Goal: Complete application form: Complete application form

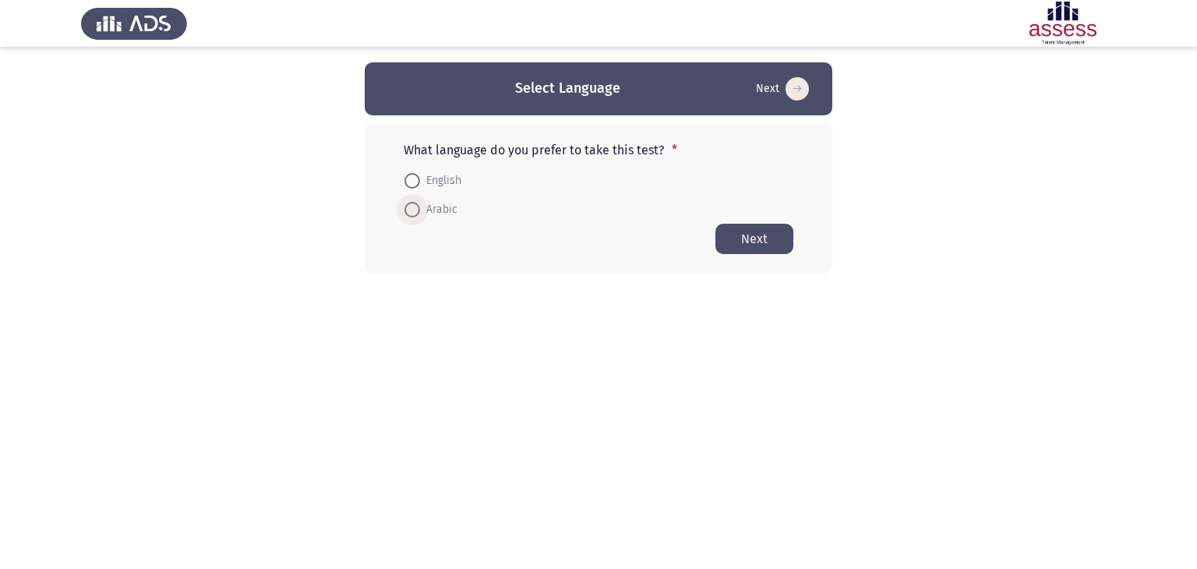
click at [431, 205] on span "Arabic" at bounding box center [438, 209] width 37 height 19
click at [420, 205] on input "Arabic" at bounding box center [412, 210] width 16 height 16
radio input "true"
click at [751, 238] on button "Next" at bounding box center [754, 238] width 78 height 30
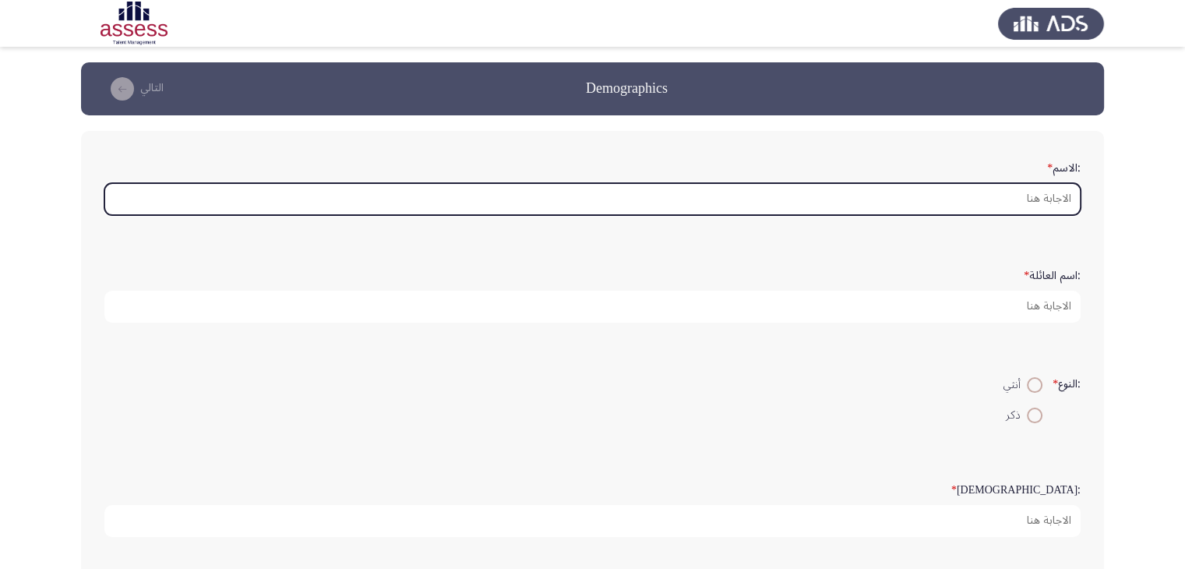
click at [1039, 195] on input ":الاسم *" at bounding box center [592, 199] width 976 height 32
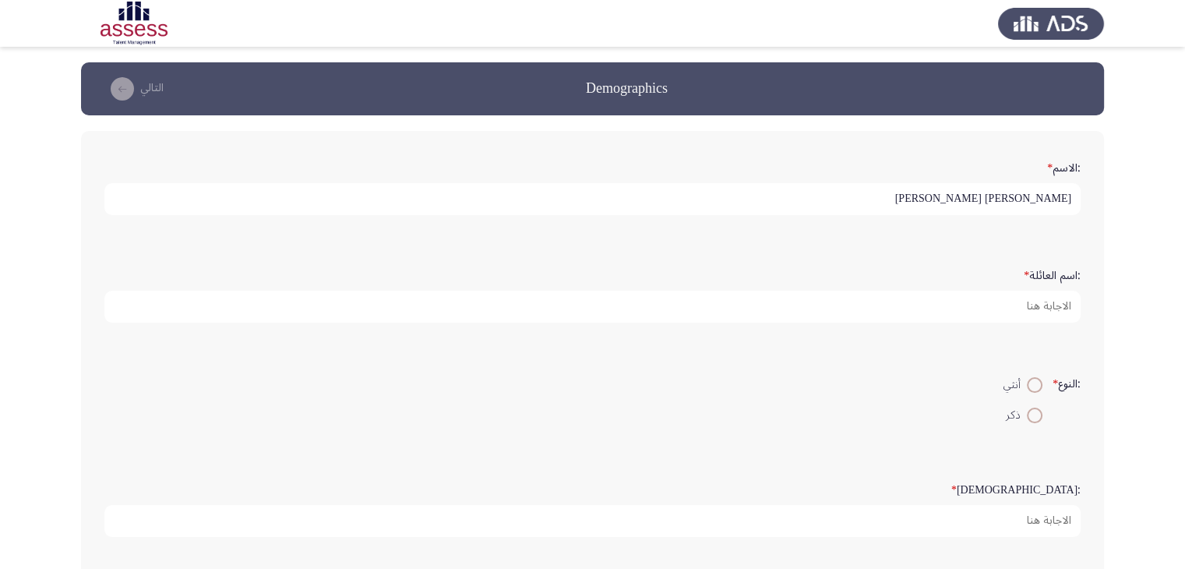
type input "[PERSON_NAME] [PERSON_NAME]"
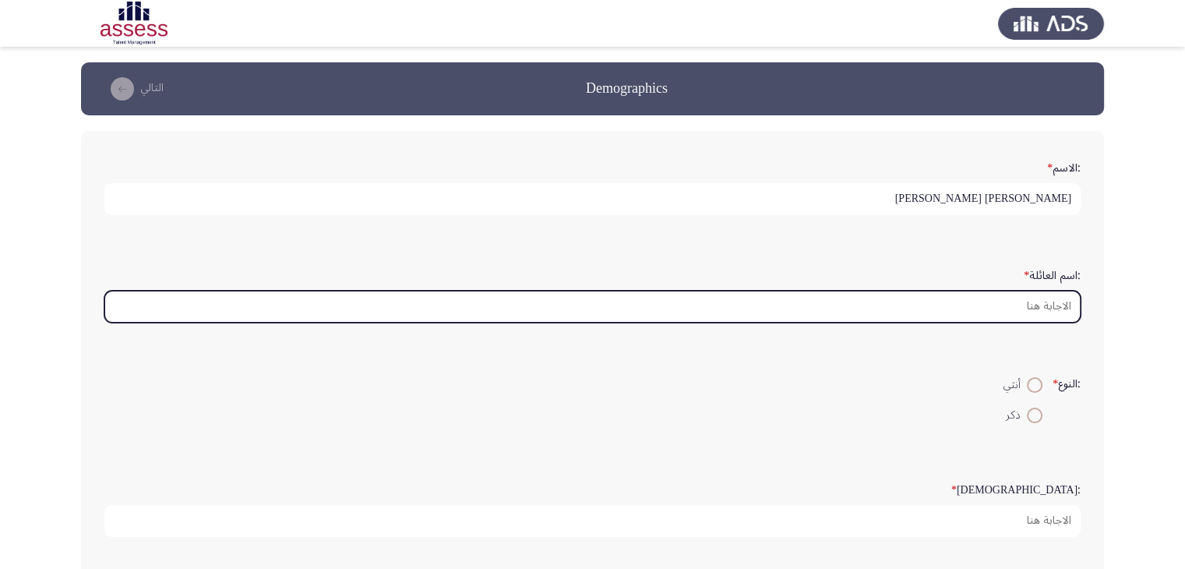
click at [1050, 291] on input ":اسم العائلة *" at bounding box center [592, 307] width 976 height 32
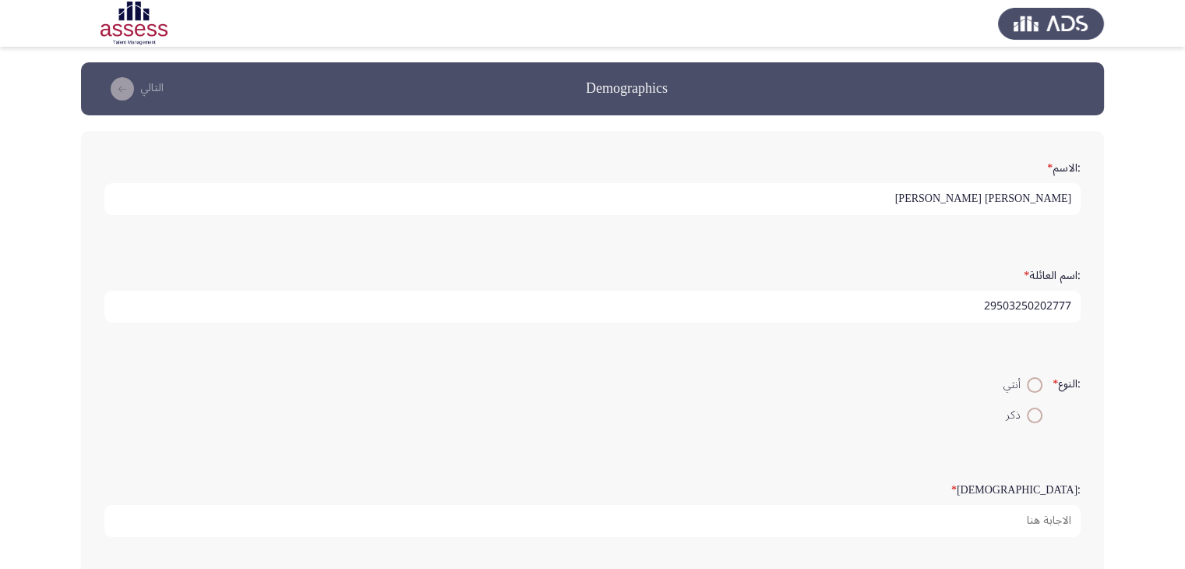
type input "29503250202777"
click at [1028, 418] on span at bounding box center [1035, 415] width 16 height 16
click at [1028, 418] on input "ذكر" at bounding box center [1035, 415] width 16 height 16
radio input "true"
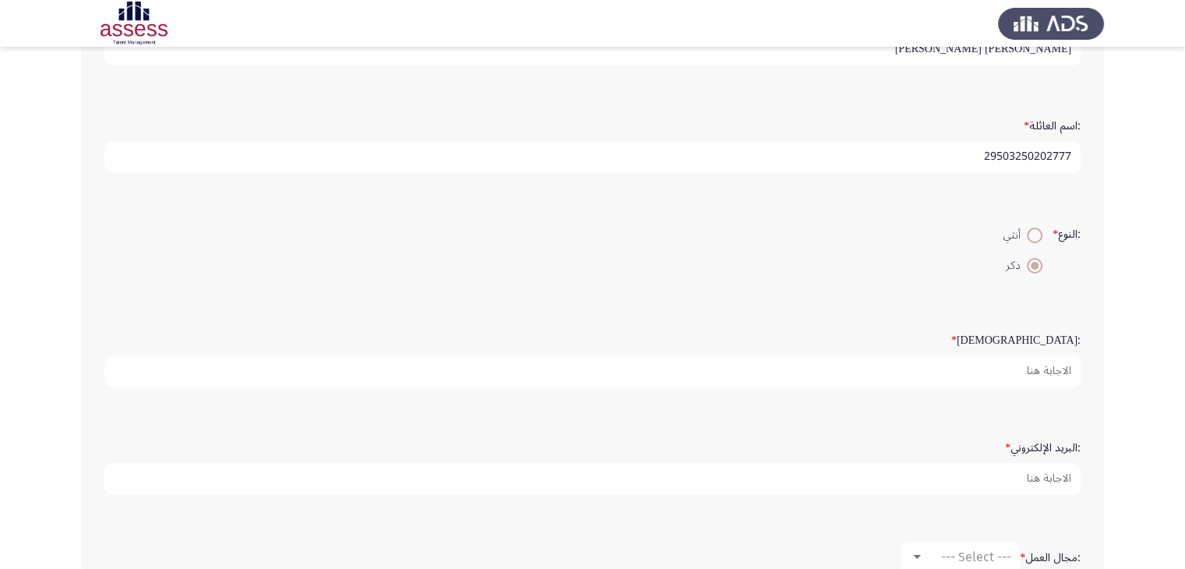
scroll to position [153, 0]
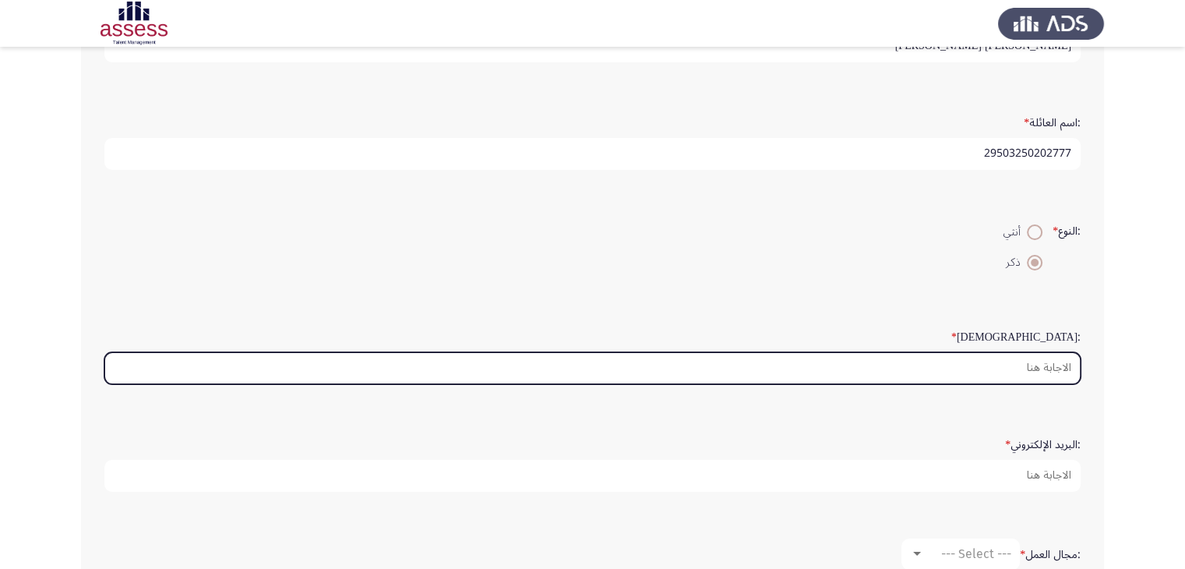
click at [1026, 375] on input ":السن *" at bounding box center [592, 368] width 976 height 32
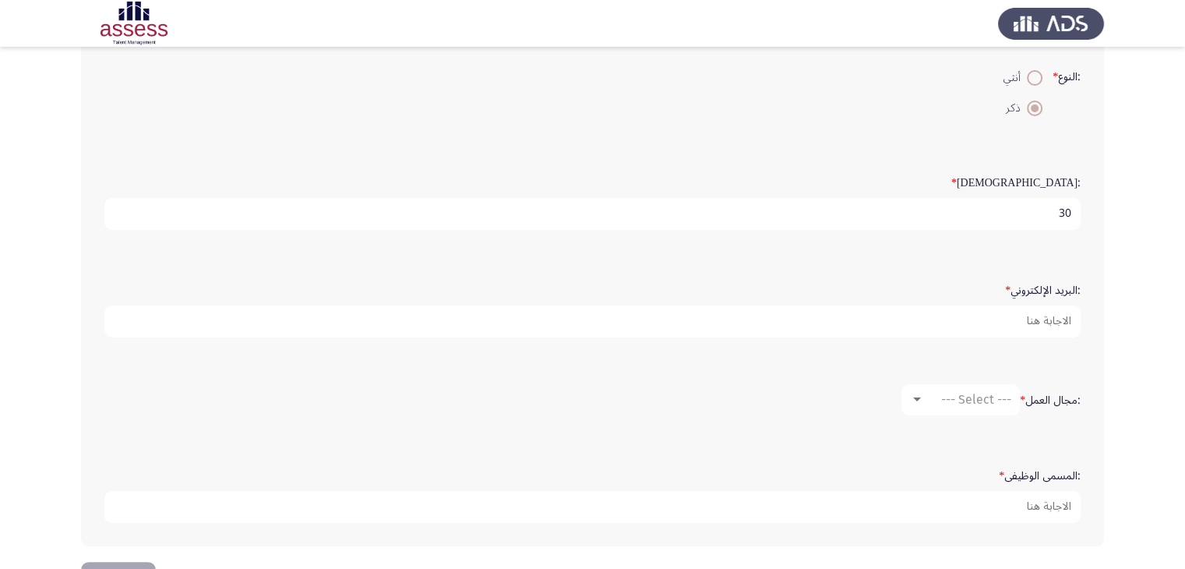
scroll to position [313, 0]
type input "30"
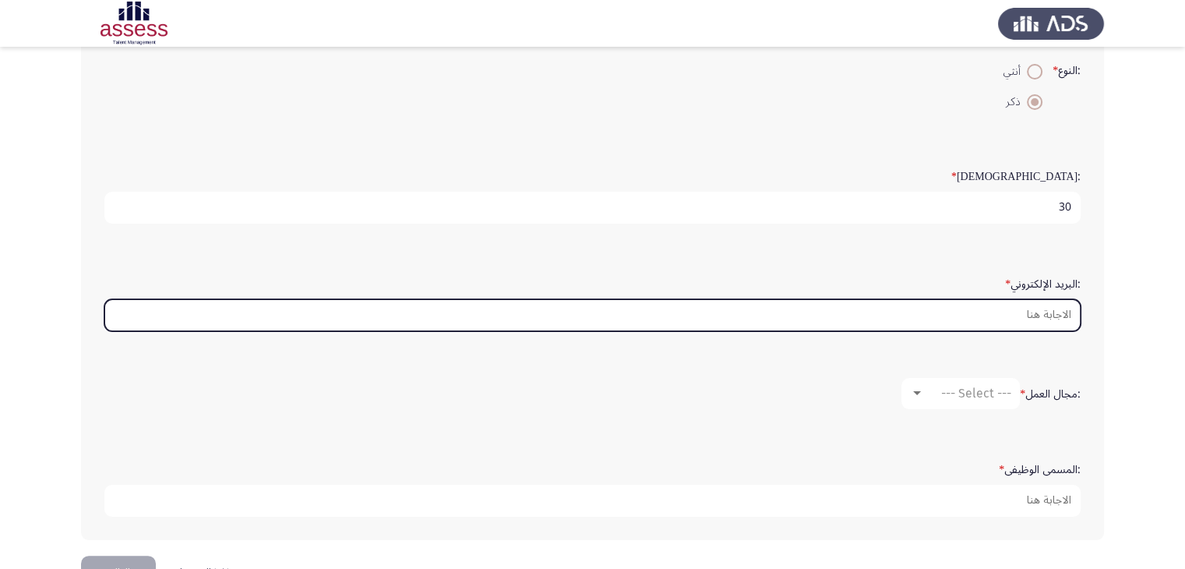
click at [1022, 303] on input ":البريد الإلكتروني *" at bounding box center [592, 315] width 976 height 32
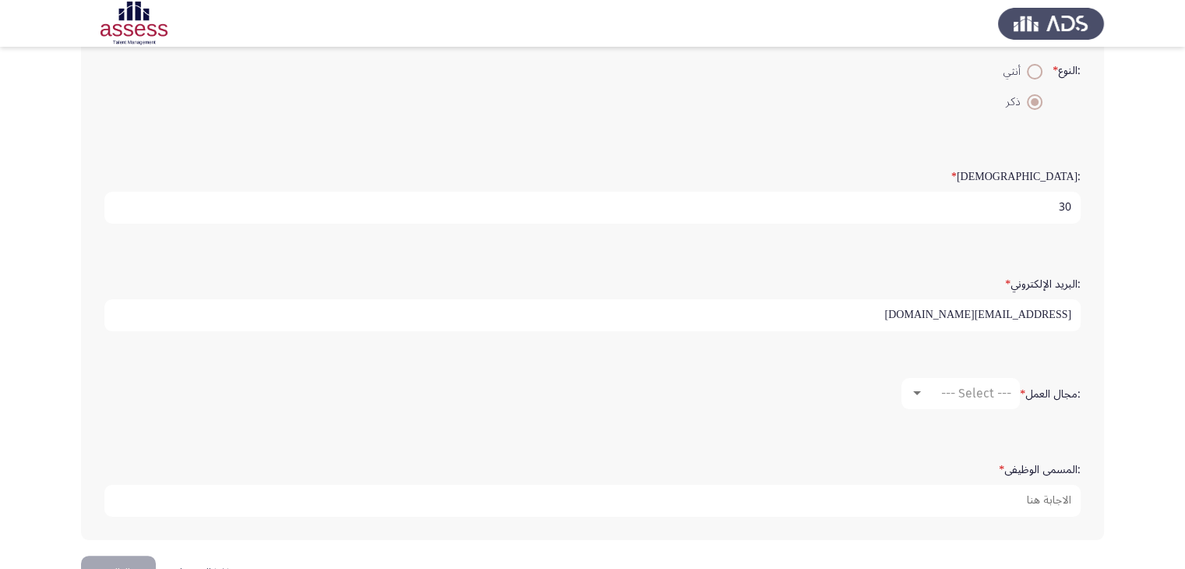
type input "[EMAIL_ADDRESS][DOMAIN_NAME]"
click at [954, 386] on span "--- Select ---" at bounding box center [976, 393] width 70 height 15
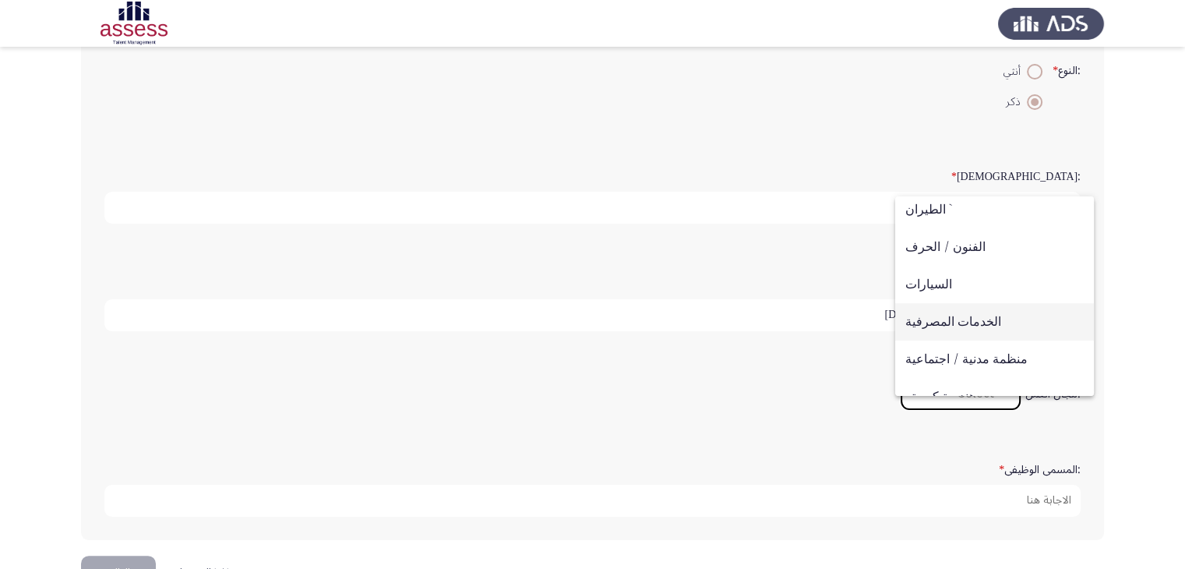
scroll to position [36, 0]
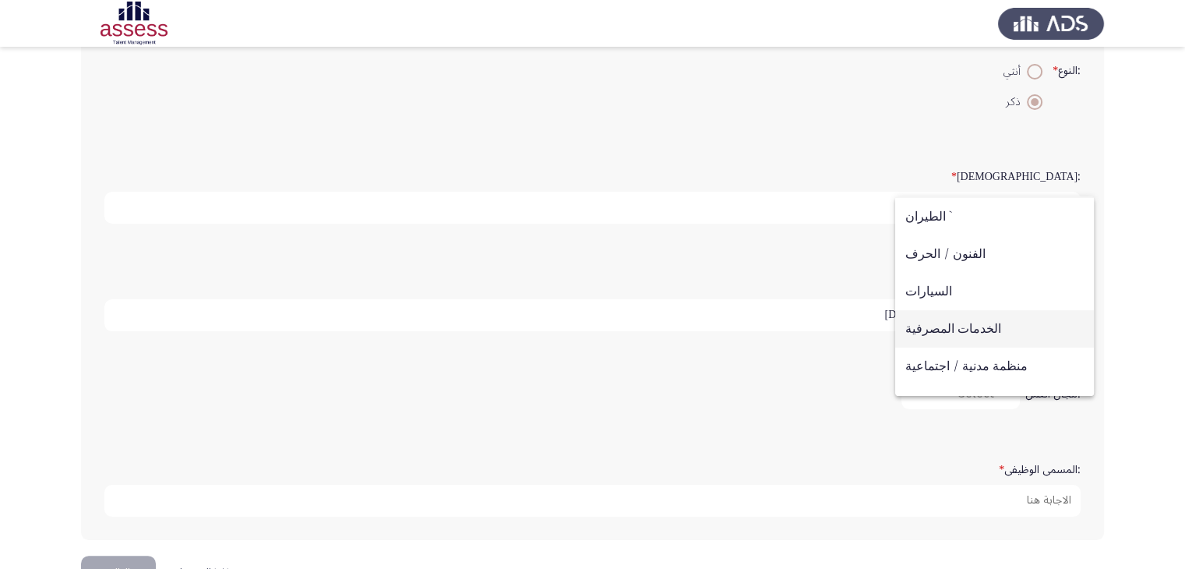
click at [950, 331] on span "الخدمات المصرفية" at bounding box center [994, 328] width 178 height 37
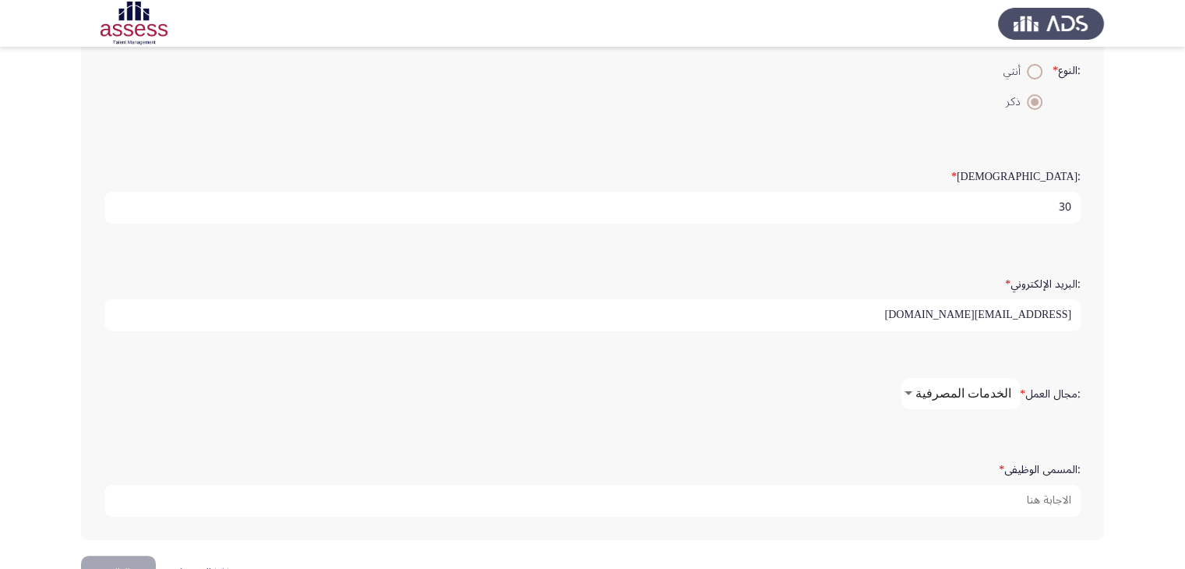
scroll to position [357, 0]
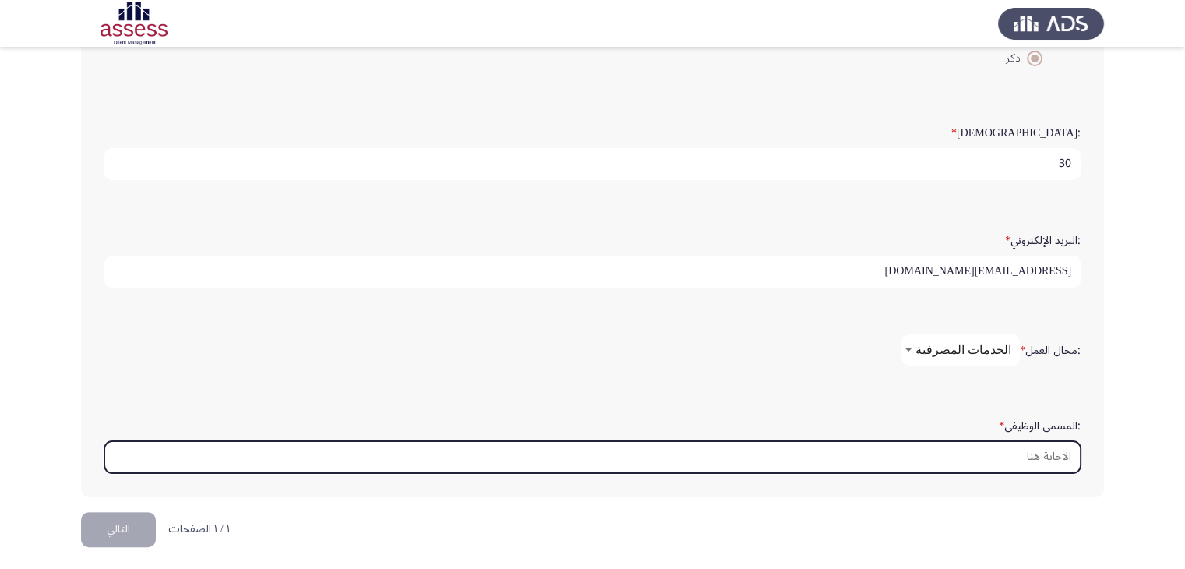
click at [950, 454] on input ":المسمى الوظيفى *" at bounding box center [592, 457] width 976 height 32
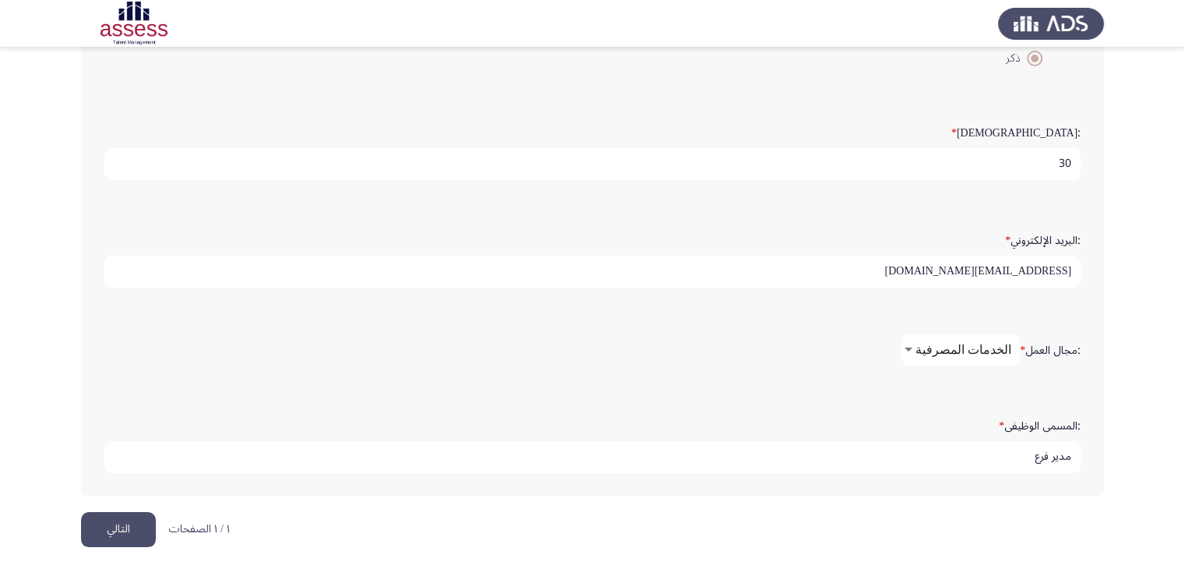
type input "مدير فرع"
click at [122, 524] on button "التالي" at bounding box center [118, 529] width 75 height 35
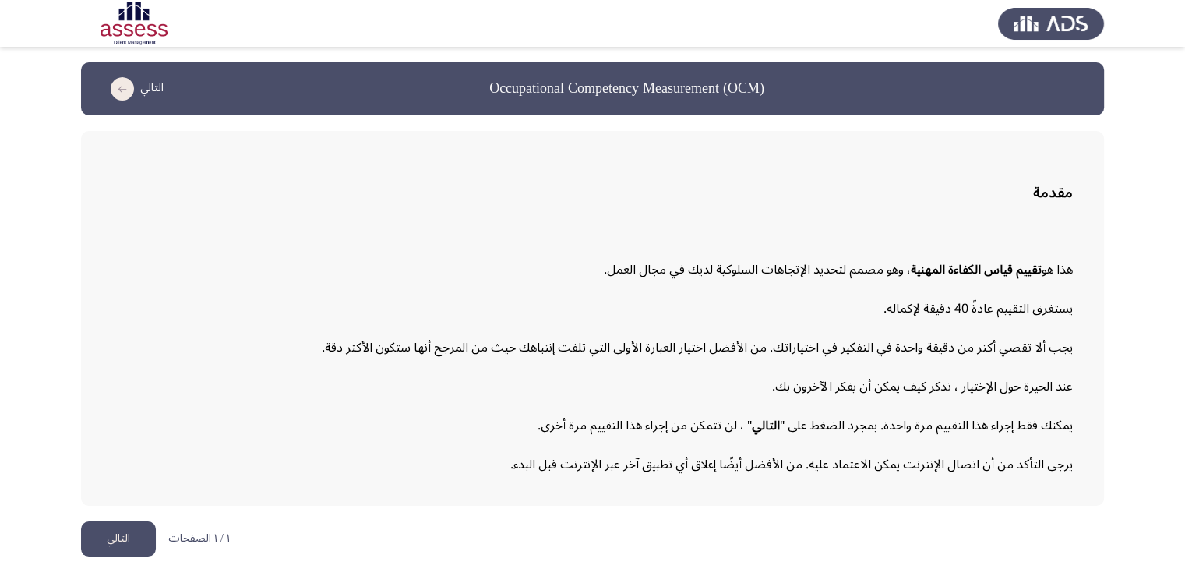
scroll to position [0, 0]
click at [106, 524] on button "التالي" at bounding box center [118, 538] width 75 height 35
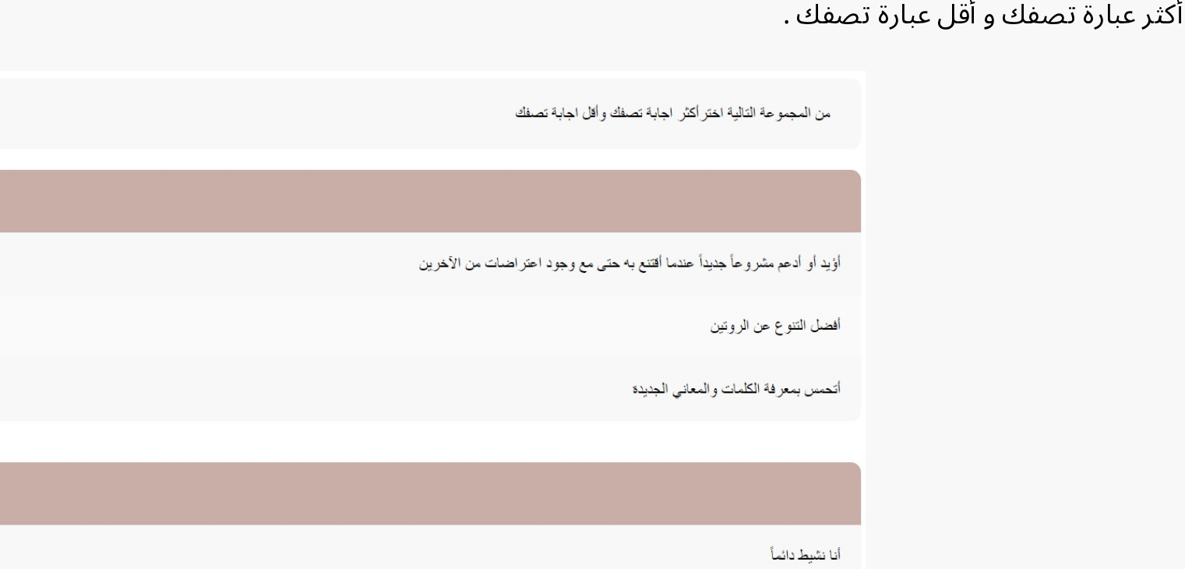
scroll to position [176, 0]
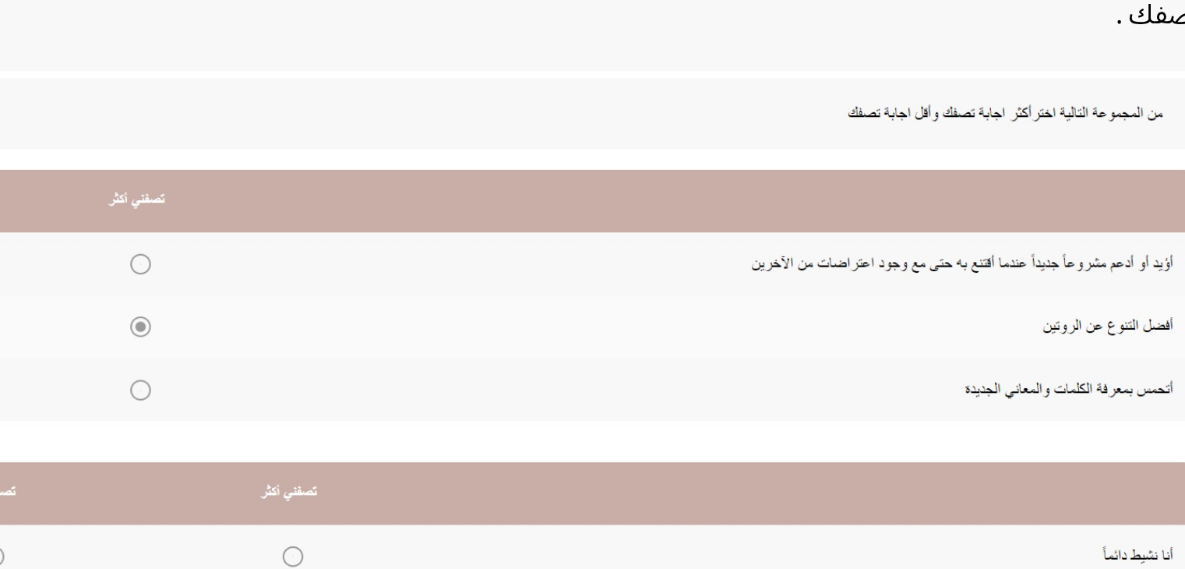
click at [251, 309] on img at bounding box center [423, 371] width 623 height 298
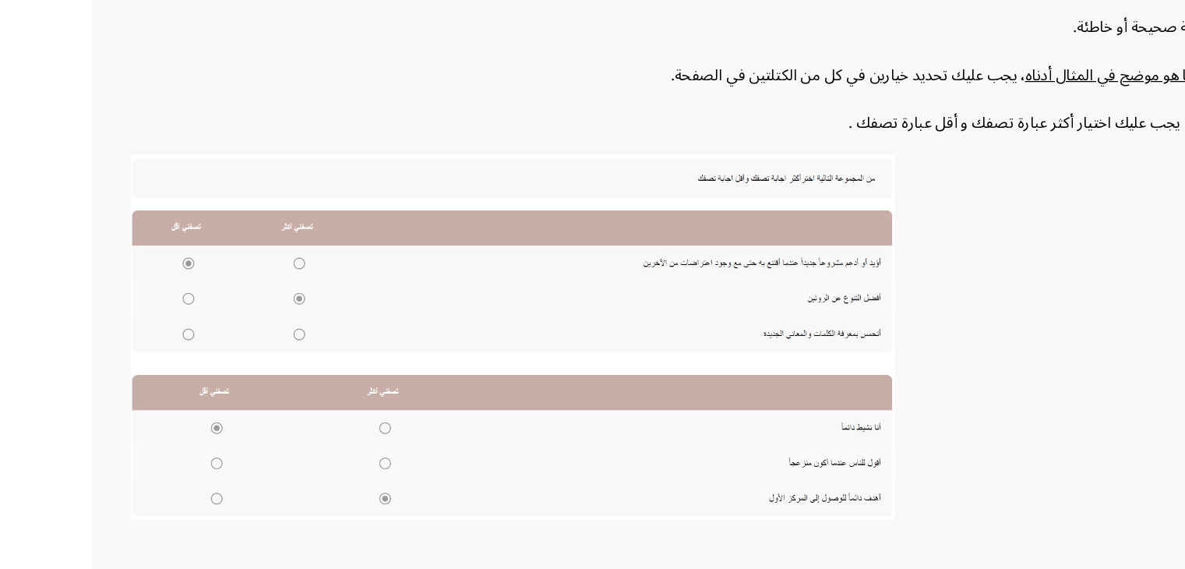
click at [249, 309] on img at bounding box center [423, 371] width 623 height 298
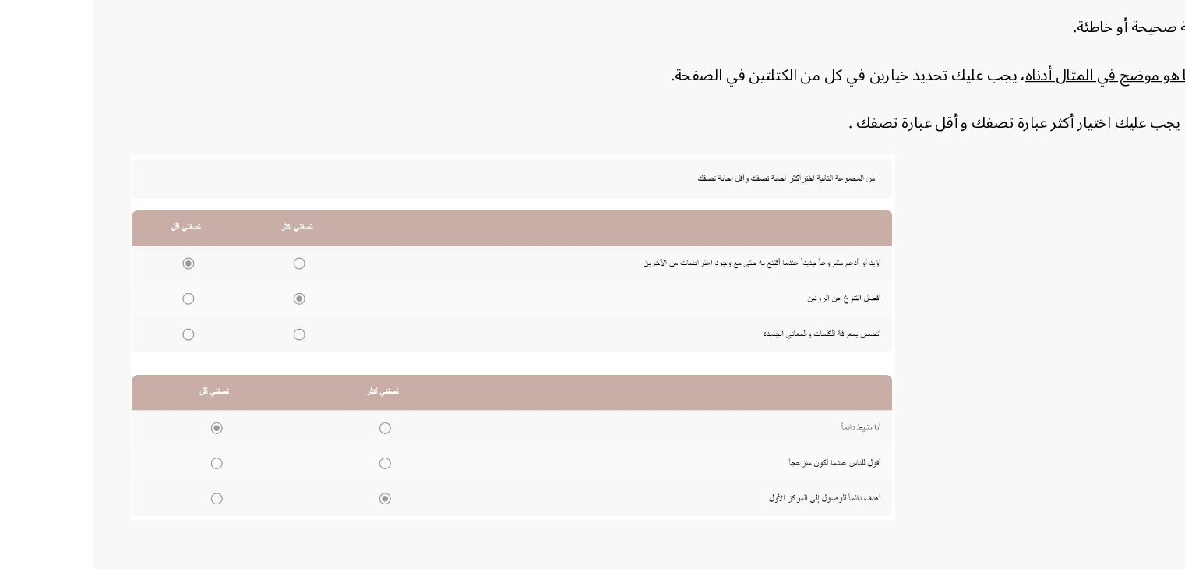
click at [249, 309] on img at bounding box center [423, 371] width 623 height 298
click at [596, 311] on img at bounding box center [423, 371] width 623 height 298
drag, startPoint x: 596, startPoint y: 311, endPoint x: 174, endPoint y: 361, distance: 425.2
click at [174, 361] on img at bounding box center [423, 371] width 623 height 298
click at [157, 371] on img at bounding box center [423, 371] width 623 height 298
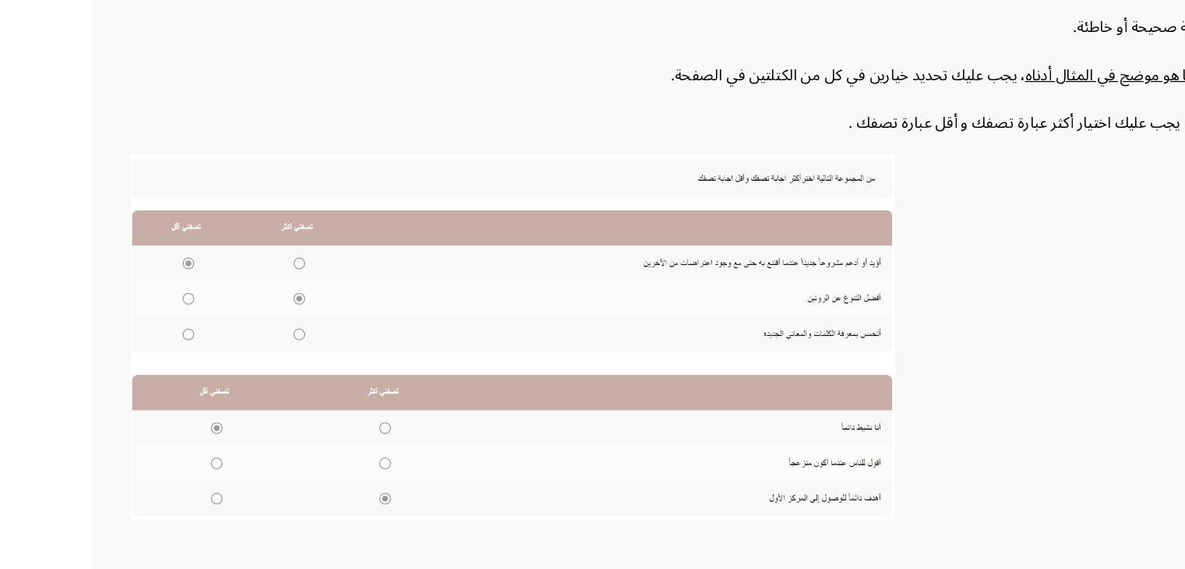
click at [157, 371] on img at bounding box center [423, 371] width 623 height 298
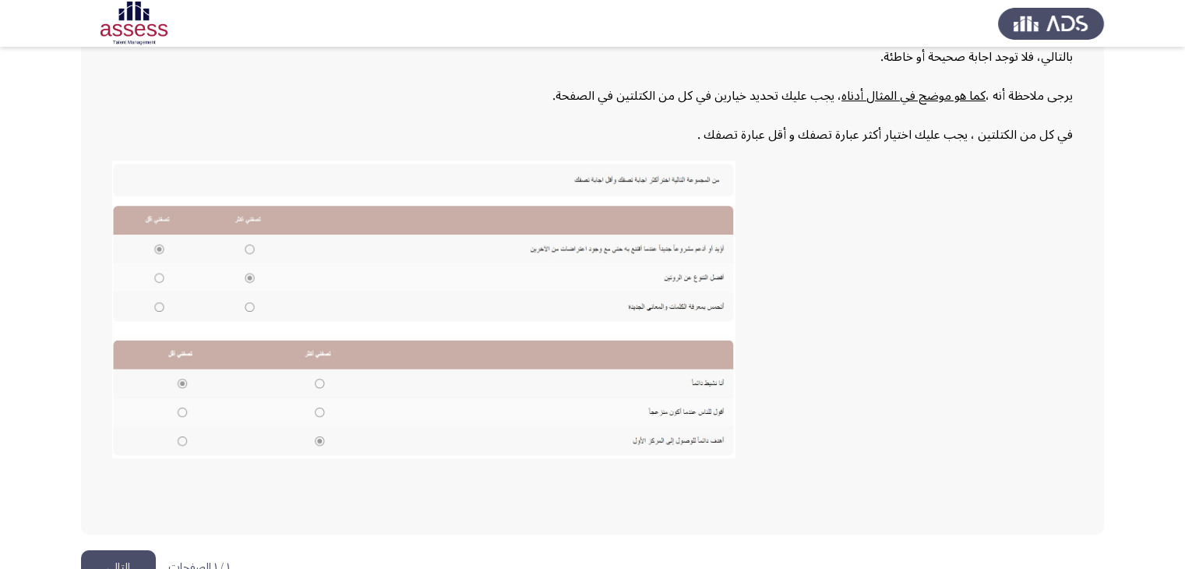
scroll to position [268, 0]
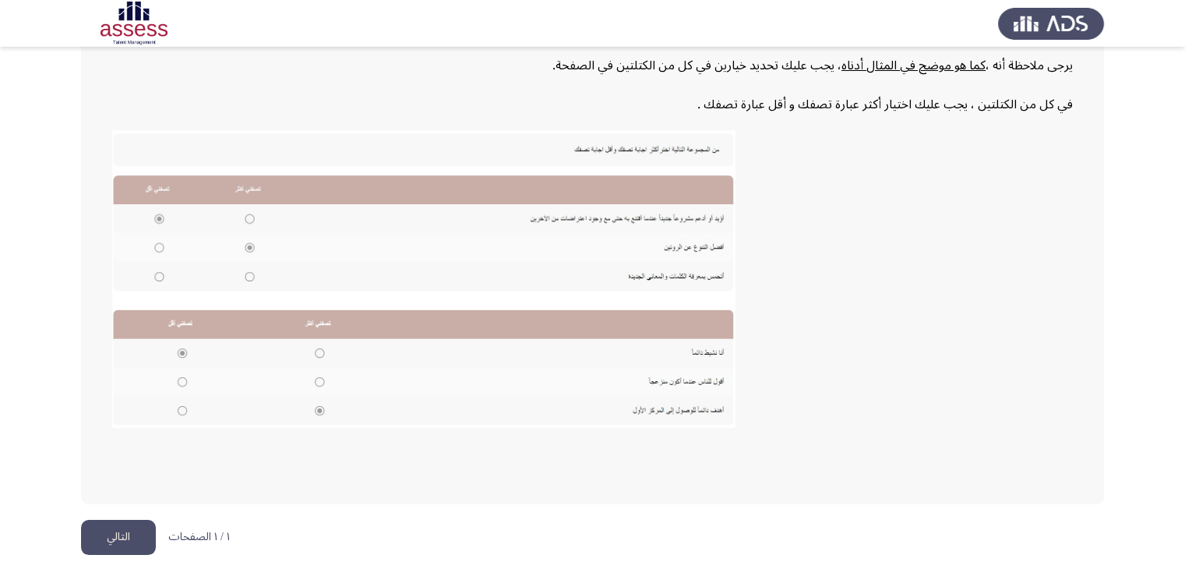
click at [117, 539] on button "التالي" at bounding box center [118, 537] width 75 height 35
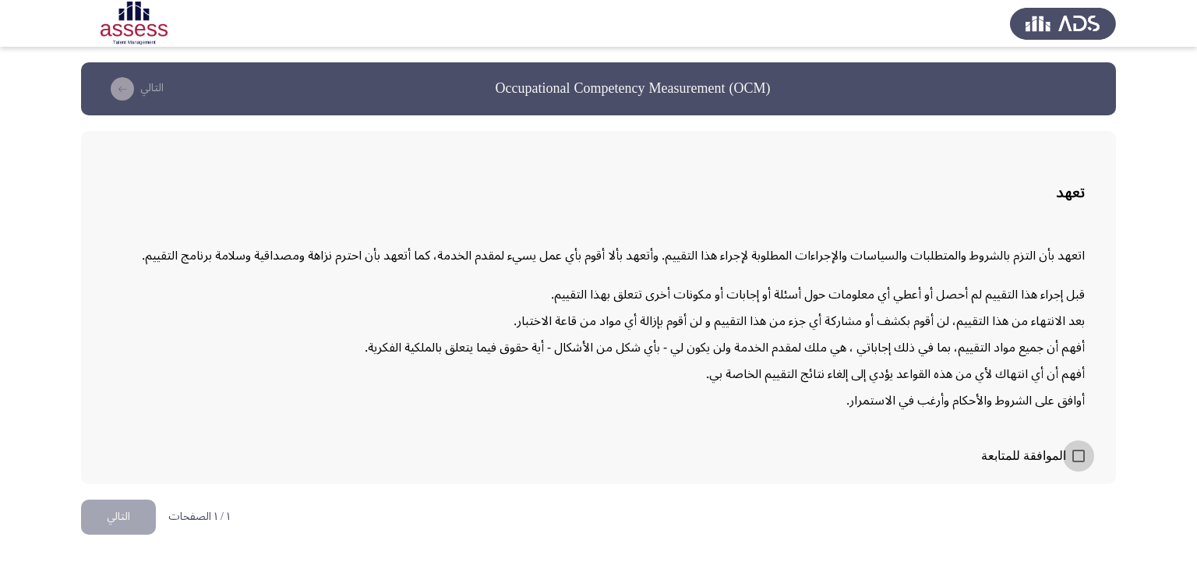
click at [1077, 450] on span at bounding box center [1078, 456] width 12 height 12
click at [1077, 462] on input "الموافقة للمتابعة" at bounding box center [1077, 462] width 1 height 1
checkbox input "true"
click at [113, 507] on button "التالي" at bounding box center [118, 516] width 75 height 35
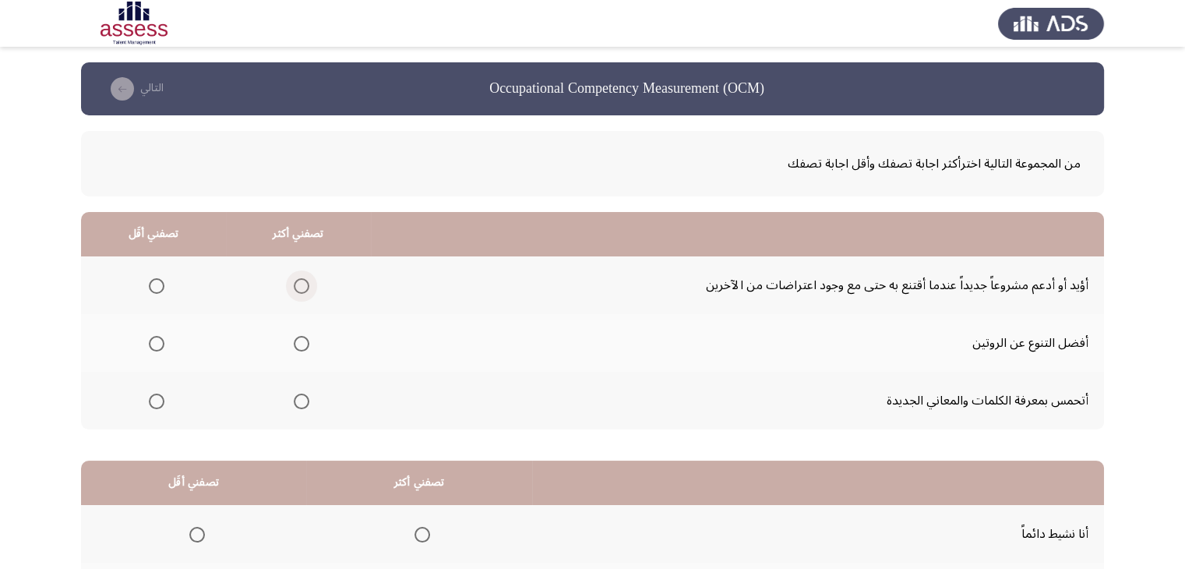
click at [308, 287] on span "Select an option" at bounding box center [302, 286] width 16 height 16
click at [308, 287] on input "Select an option" at bounding box center [302, 286] width 16 height 16
click at [157, 403] on span "Select an option" at bounding box center [157, 401] width 16 height 16
click at [157, 403] on input "Select an option" at bounding box center [157, 401] width 16 height 16
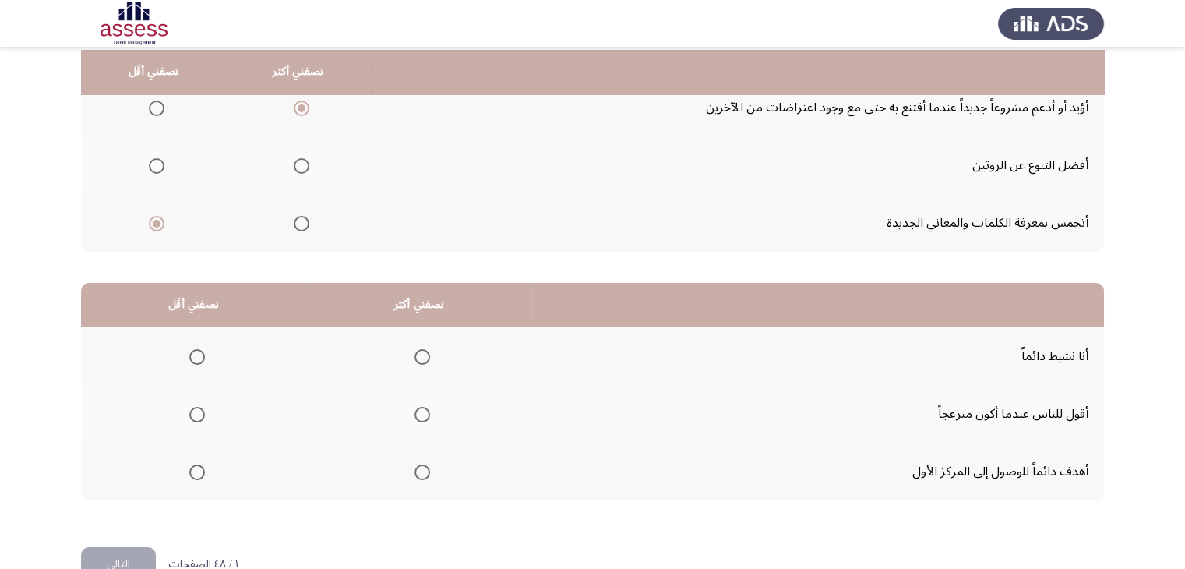
scroll to position [181, 0]
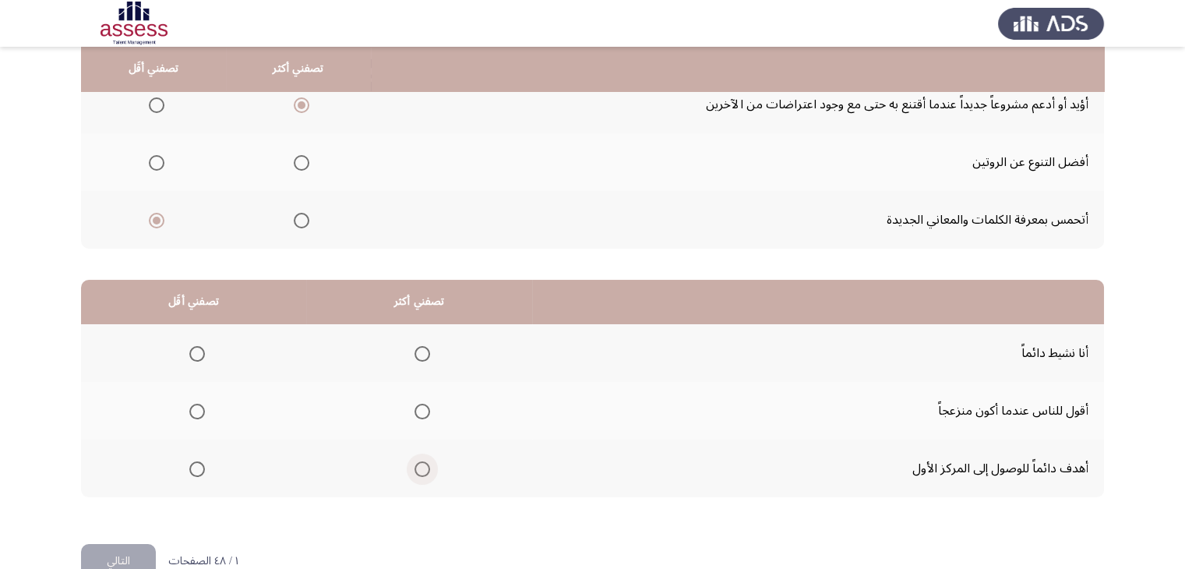
click at [414, 464] on span "Select an option" at bounding box center [422, 469] width 16 height 16
click at [414, 464] on input "Select an option" at bounding box center [422, 469] width 16 height 16
click at [199, 409] on span "Select an option" at bounding box center [197, 412] width 16 height 16
click at [199, 409] on input "Select an option" at bounding box center [197, 412] width 16 height 16
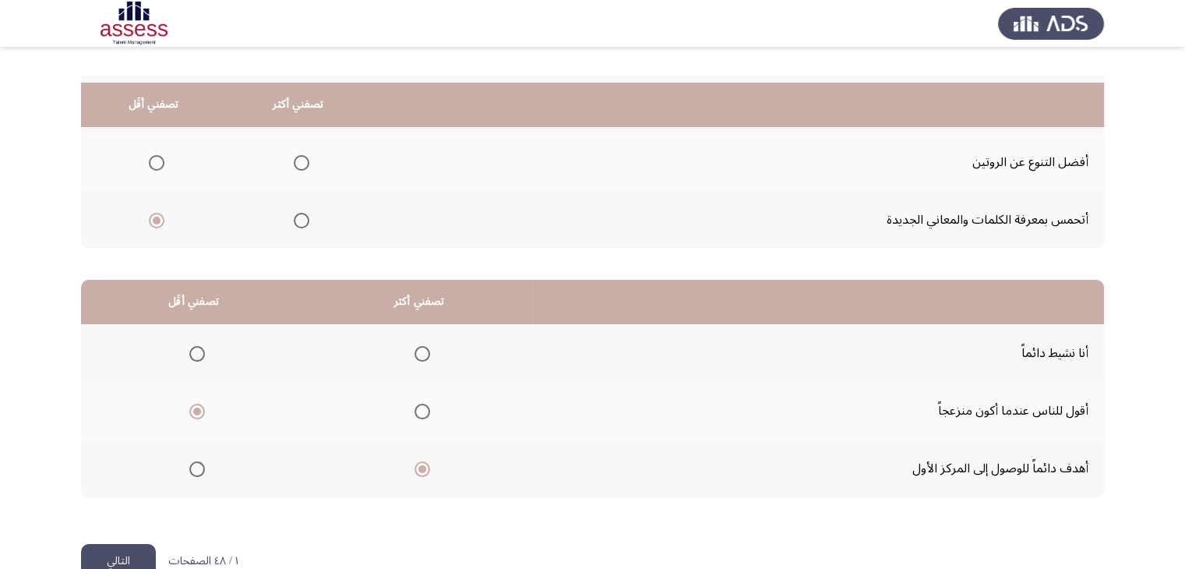
scroll to position [216, 0]
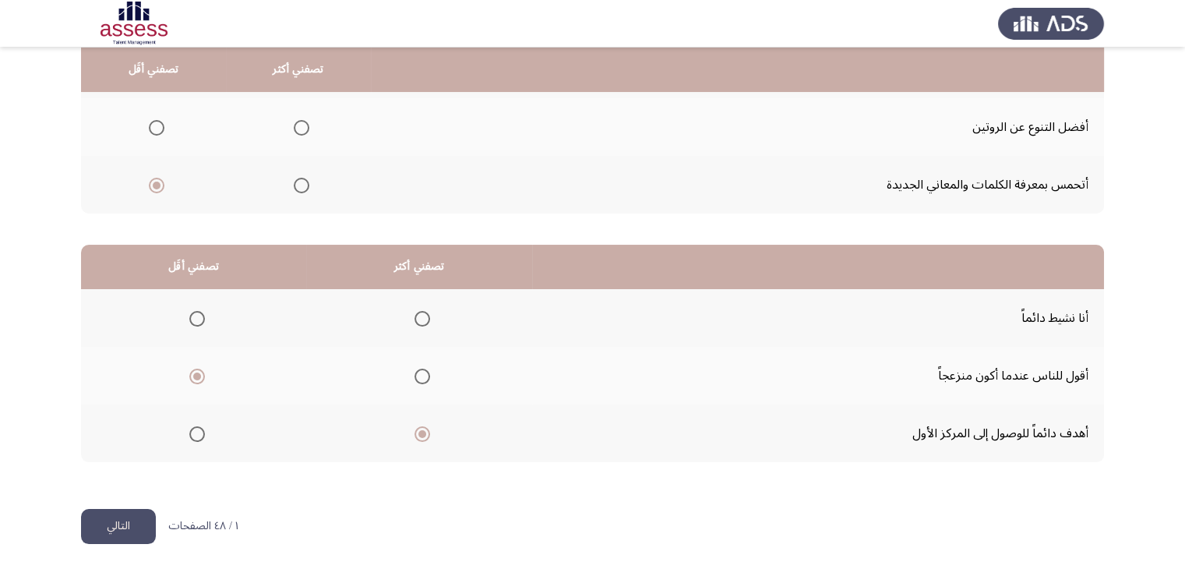
click at [103, 521] on button "التالي" at bounding box center [118, 526] width 75 height 35
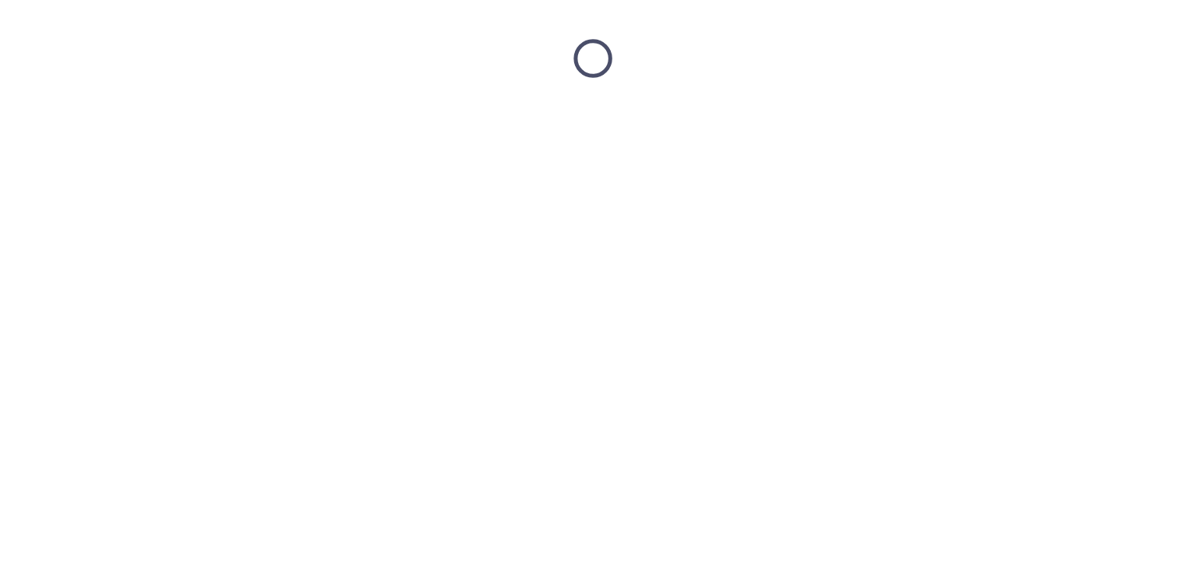
scroll to position [0, 0]
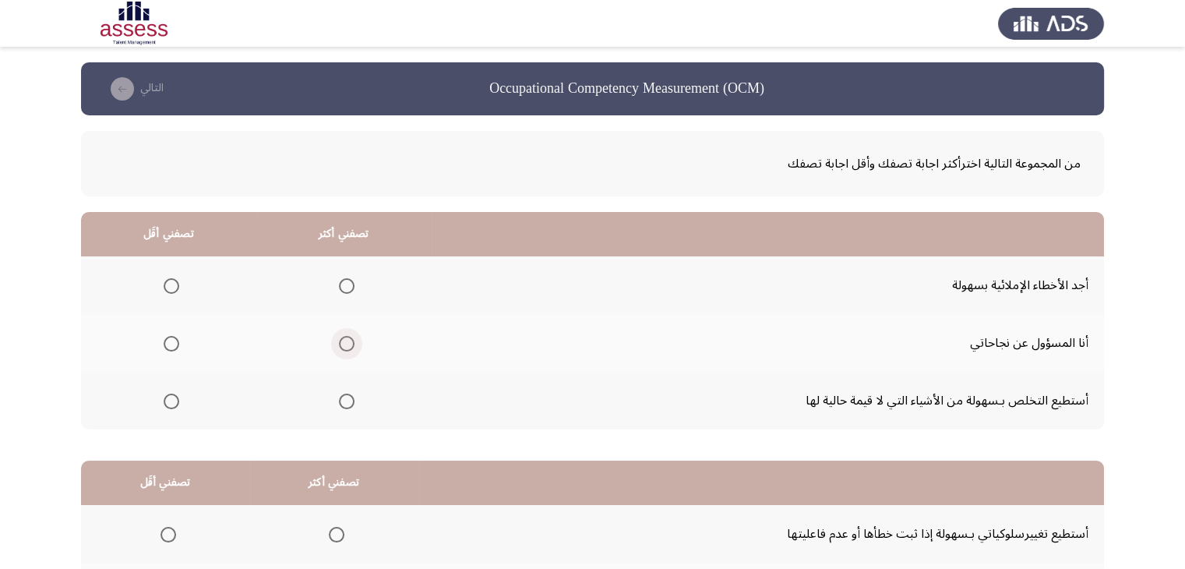
click at [333, 343] on label "Select an option" at bounding box center [344, 344] width 22 height 16
click at [339, 343] on input "Select an option" at bounding box center [347, 344] width 16 height 16
click at [167, 280] on span "Select an option" at bounding box center [172, 286] width 16 height 16
click at [167, 280] on input "Select an option" at bounding box center [172, 286] width 16 height 16
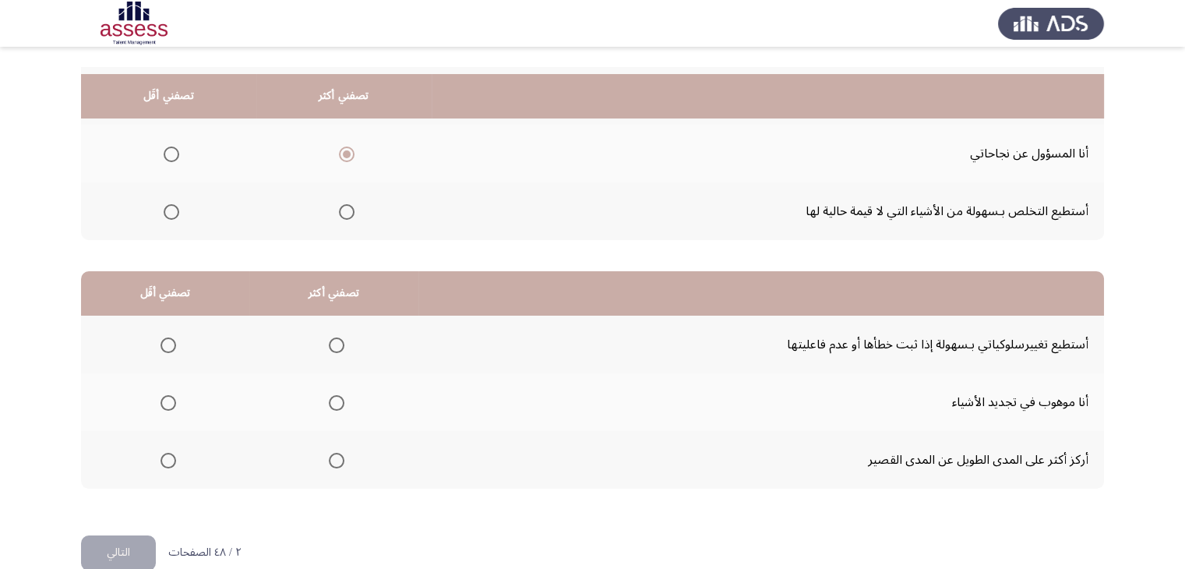
scroll to position [216, 0]
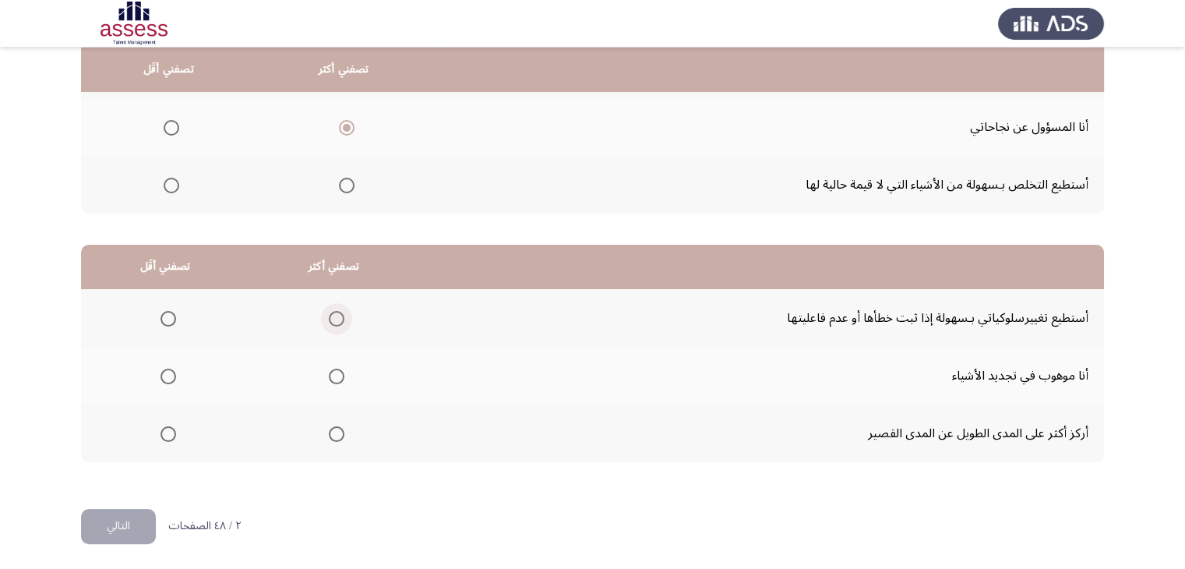
click at [329, 311] on span "Select an option" at bounding box center [337, 319] width 16 height 16
click at [329, 311] on input "Select an option" at bounding box center [337, 319] width 16 height 16
click at [168, 426] on span "Select an option" at bounding box center [168, 434] width 16 height 16
click at [168, 426] on input "Select an option" at bounding box center [168, 434] width 16 height 16
click at [170, 379] on mat-radio-group "Select an option" at bounding box center [165, 375] width 22 height 26
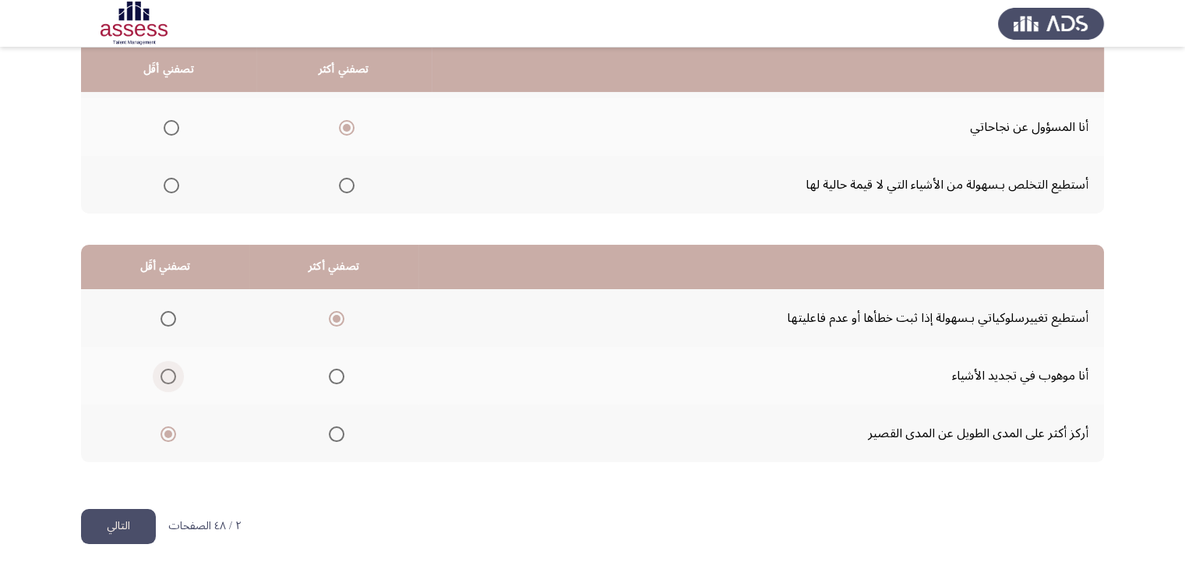
click at [170, 379] on span "Select an option" at bounding box center [168, 377] width 16 height 16
click at [170, 379] on input "Select an option" at bounding box center [168, 377] width 16 height 16
click at [123, 519] on button "التالي" at bounding box center [118, 526] width 75 height 35
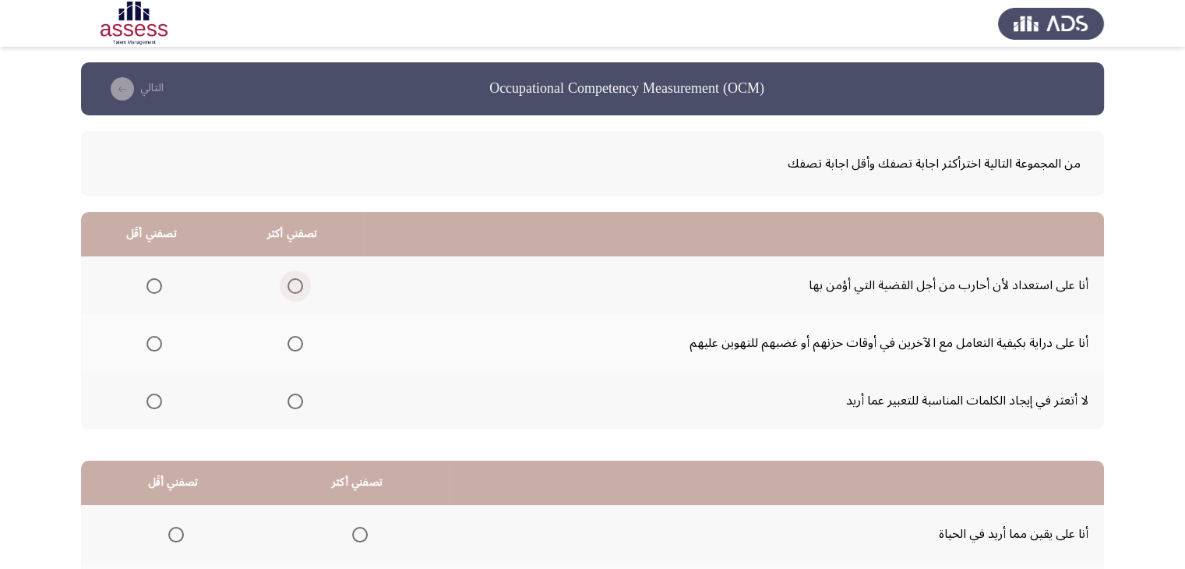
click at [294, 281] on span "Select an option" at bounding box center [295, 286] width 16 height 16
click at [294, 281] on input "Select an option" at bounding box center [295, 286] width 16 height 16
click at [156, 339] on span "Select an option" at bounding box center [154, 344] width 16 height 16
click at [156, 339] on input "Select an option" at bounding box center [154, 344] width 16 height 16
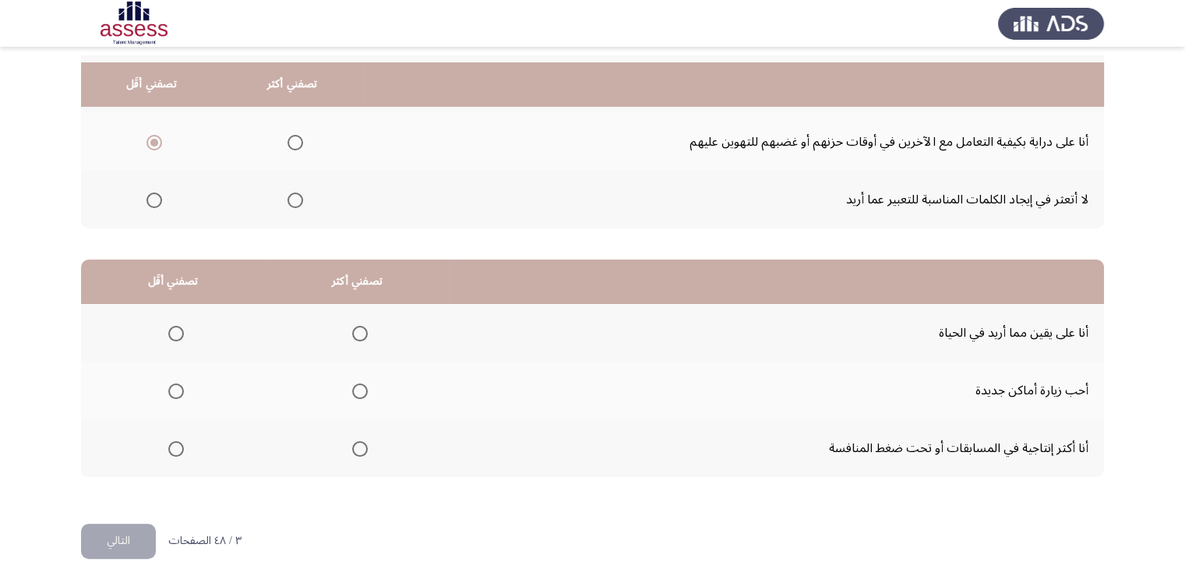
scroll to position [216, 0]
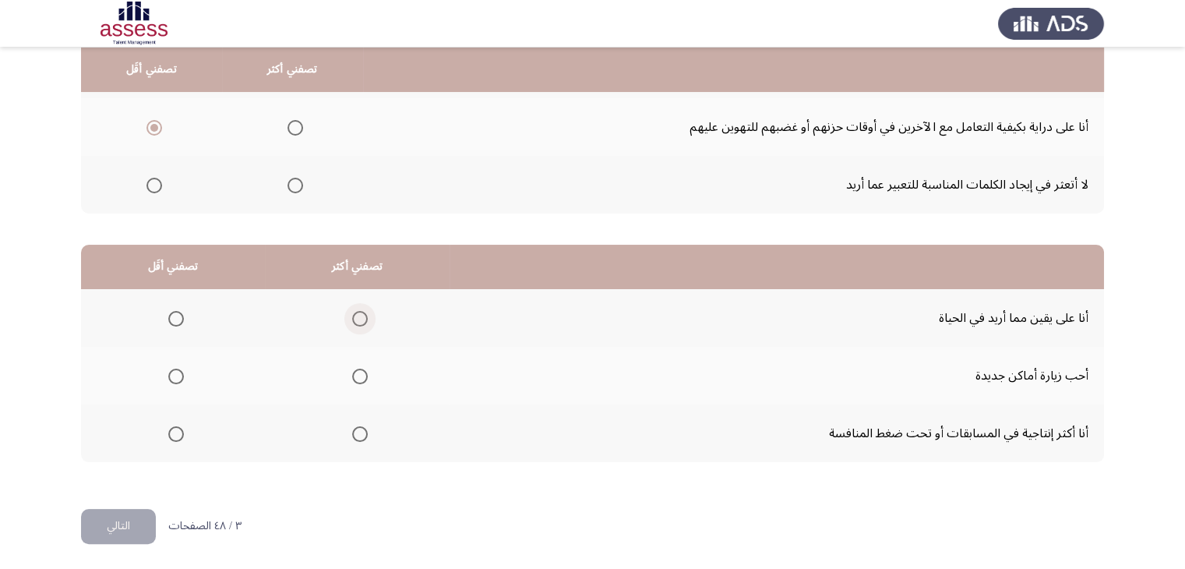
click at [360, 316] on span "Select an option" at bounding box center [360, 319] width 16 height 16
click at [360, 316] on input "Select an option" at bounding box center [360, 319] width 16 height 16
click at [173, 378] on span "Select an option" at bounding box center [176, 377] width 16 height 16
click at [173, 378] on input "Select an option" at bounding box center [176, 377] width 16 height 16
click at [118, 525] on button "التالي" at bounding box center [118, 526] width 75 height 35
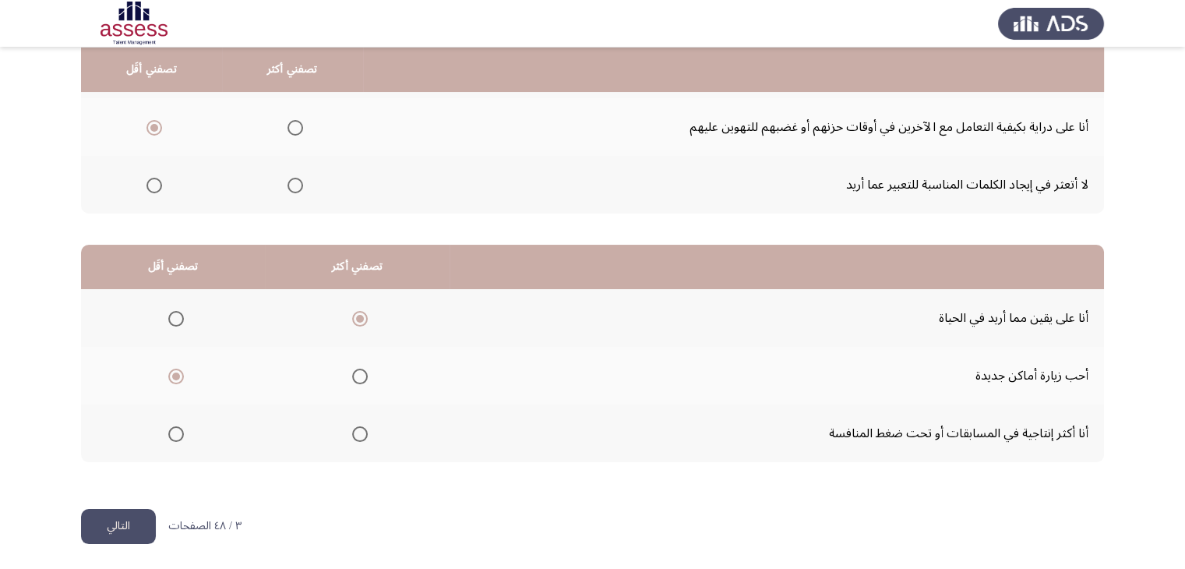
scroll to position [0, 0]
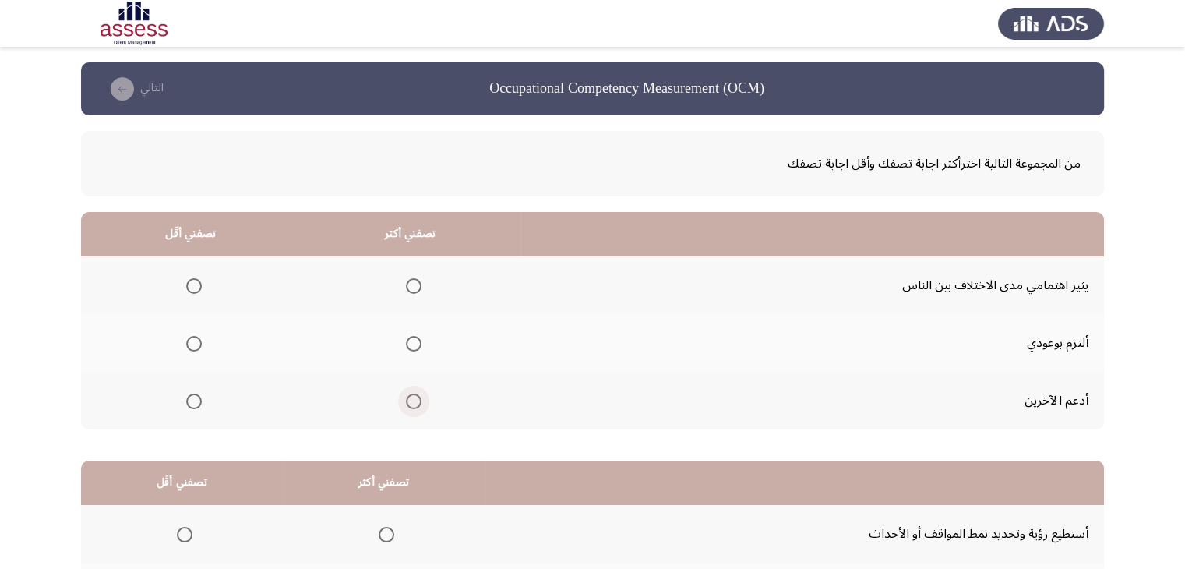
click at [411, 393] on span "Select an option" at bounding box center [414, 401] width 16 height 16
click at [411, 393] on input "Select an option" at bounding box center [414, 401] width 16 height 16
click at [194, 286] on span "Select an option" at bounding box center [194, 286] width 16 height 16
click at [194, 286] on input "Select an option" at bounding box center [194, 286] width 16 height 16
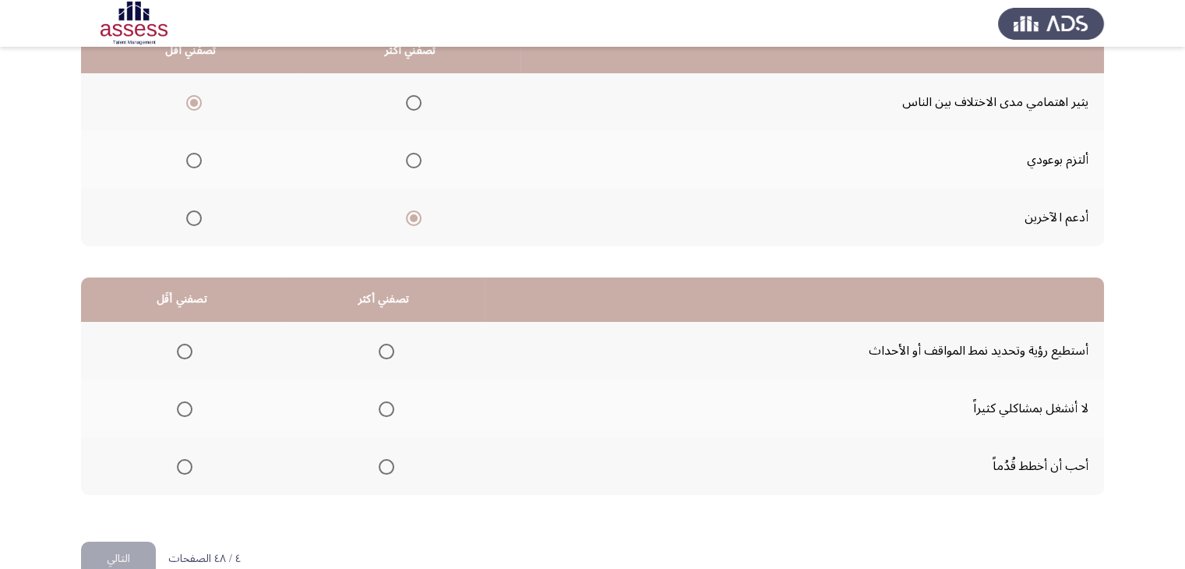
scroll to position [216, 0]
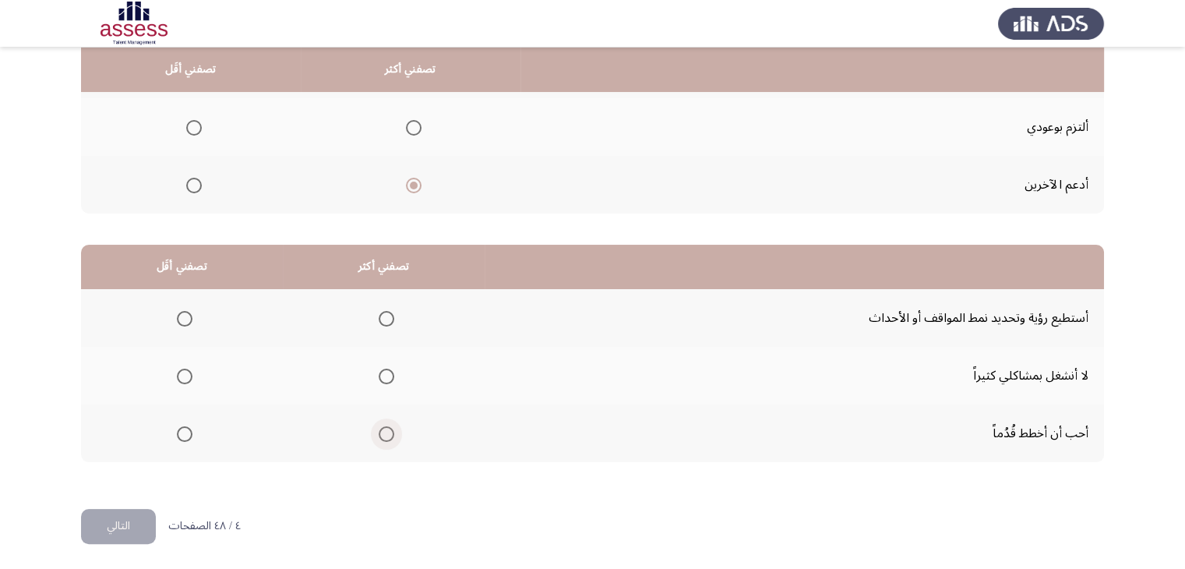
click at [388, 428] on span "Select an option" at bounding box center [387, 434] width 16 height 16
click at [388, 428] on input "Select an option" at bounding box center [387, 434] width 16 height 16
click at [179, 369] on span "Select an option" at bounding box center [185, 377] width 16 height 16
click at [179, 369] on input "Select an option" at bounding box center [185, 377] width 16 height 16
click at [184, 319] on span "Select an option" at bounding box center [185, 319] width 16 height 16
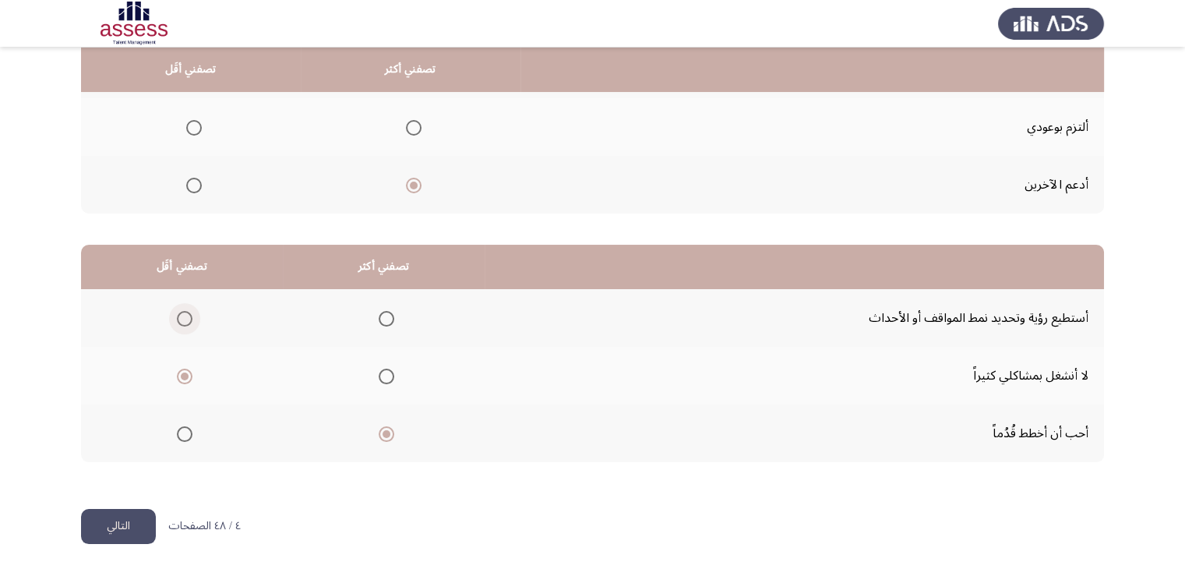
click at [184, 319] on input "Select an option" at bounding box center [185, 319] width 16 height 16
click at [138, 511] on button "التالي" at bounding box center [118, 526] width 75 height 35
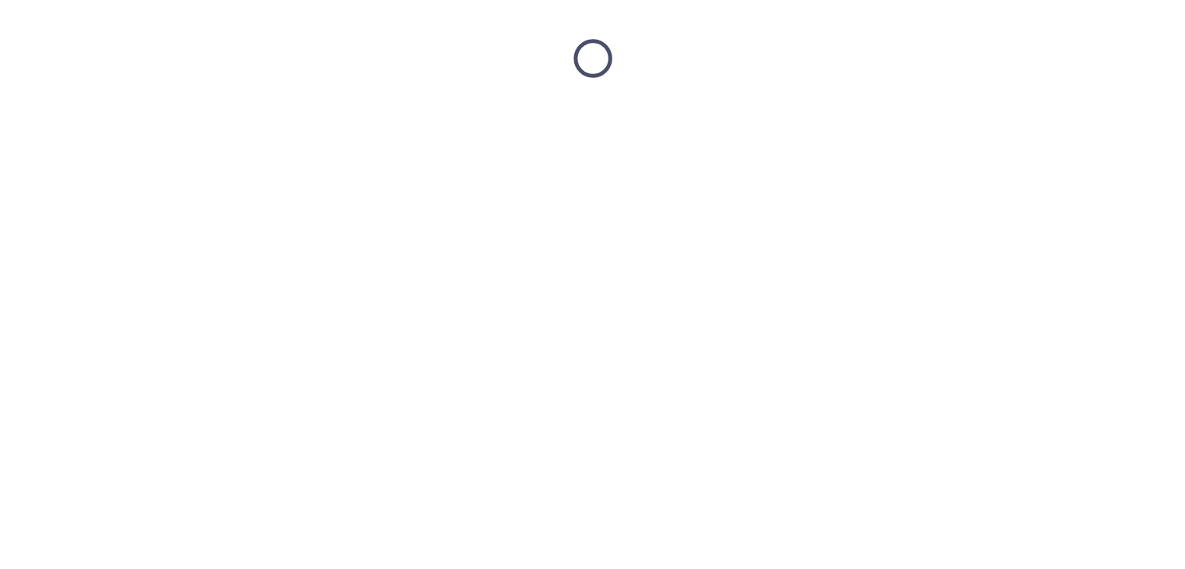
scroll to position [0, 0]
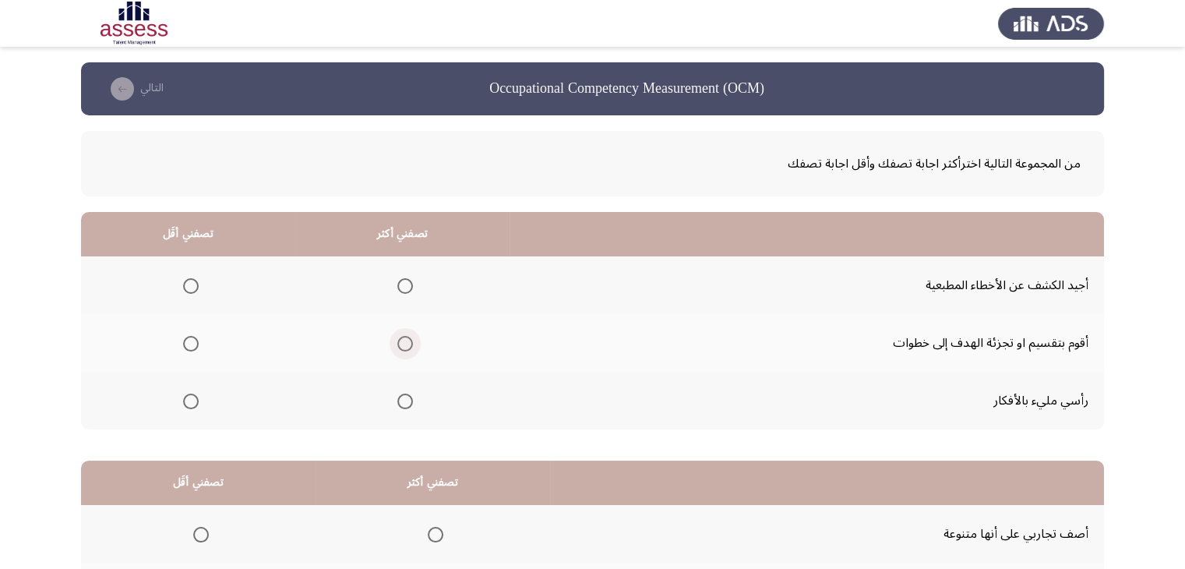
click at [398, 344] on span "Select an option" at bounding box center [405, 344] width 16 height 16
click at [398, 344] on input "Select an option" at bounding box center [405, 344] width 16 height 16
click at [189, 286] on span "Select an option" at bounding box center [191, 286] width 16 height 16
click at [189, 286] on input "Select an option" at bounding box center [191, 286] width 16 height 16
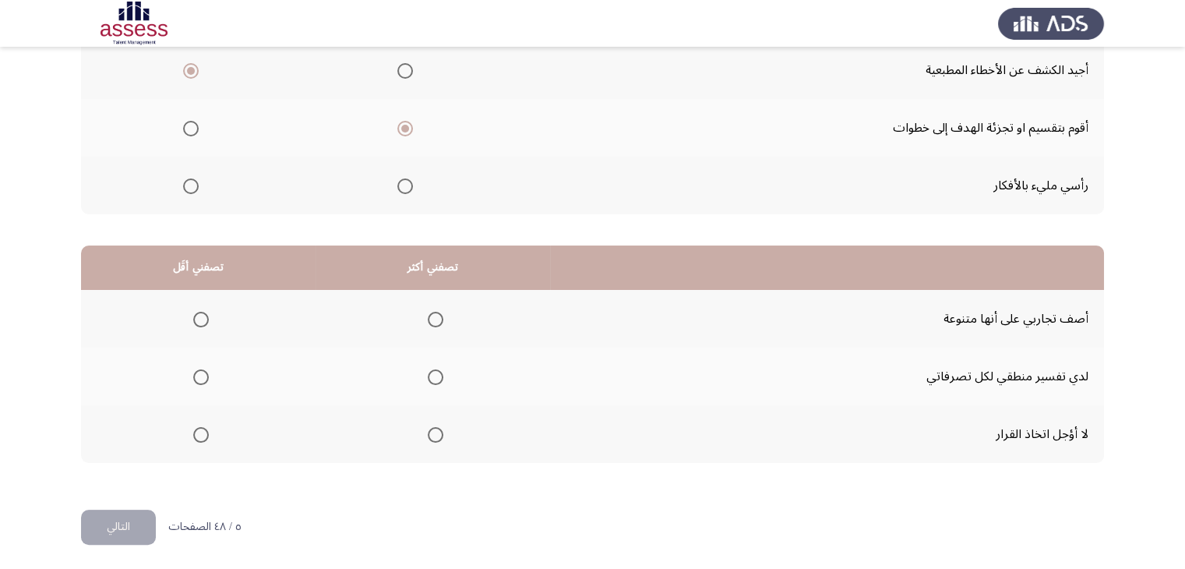
scroll to position [216, 0]
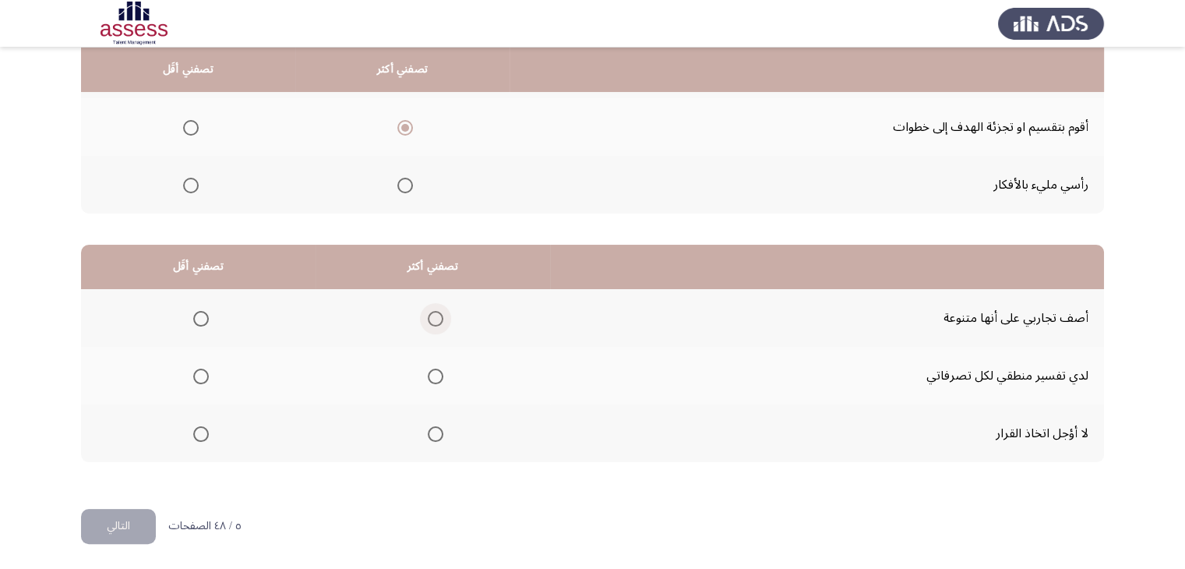
click at [436, 317] on span "Select an option" at bounding box center [436, 319] width 16 height 16
click at [436, 317] on input "Select an option" at bounding box center [436, 319] width 16 height 16
click at [203, 428] on span "Select an option" at bounding box center [201, 434] width 16 height 16
click at [203, 428] on input "Select an option" at bounding box center [201, 434] width 16 height 16
click at [116, 509] on button "التالي" at bounding box center [118, 526] width 75 height 35
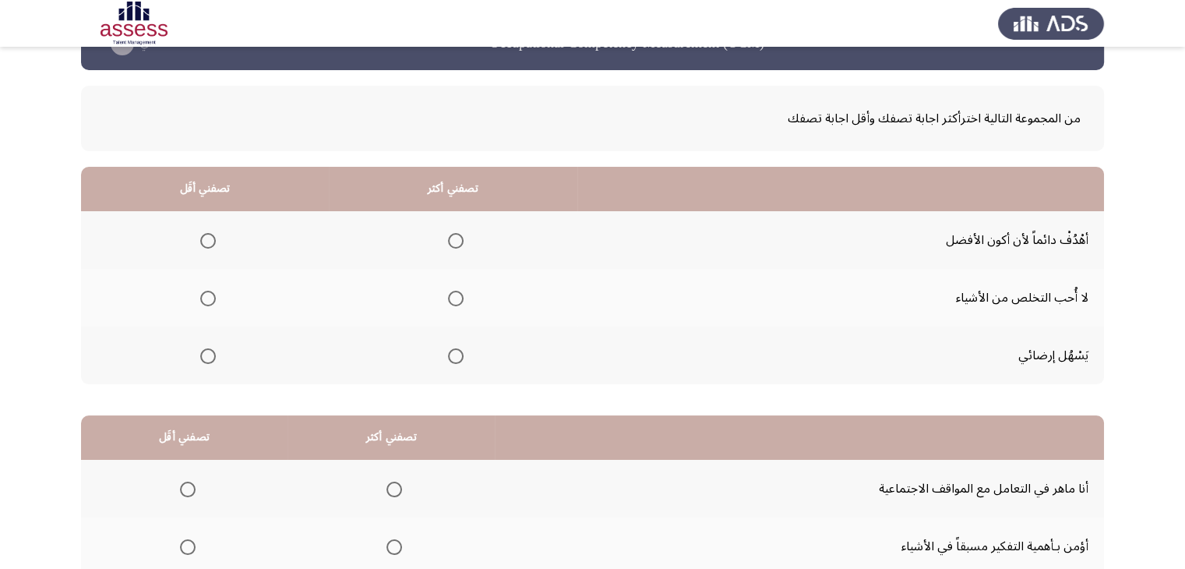
scroll to position [47, 0]
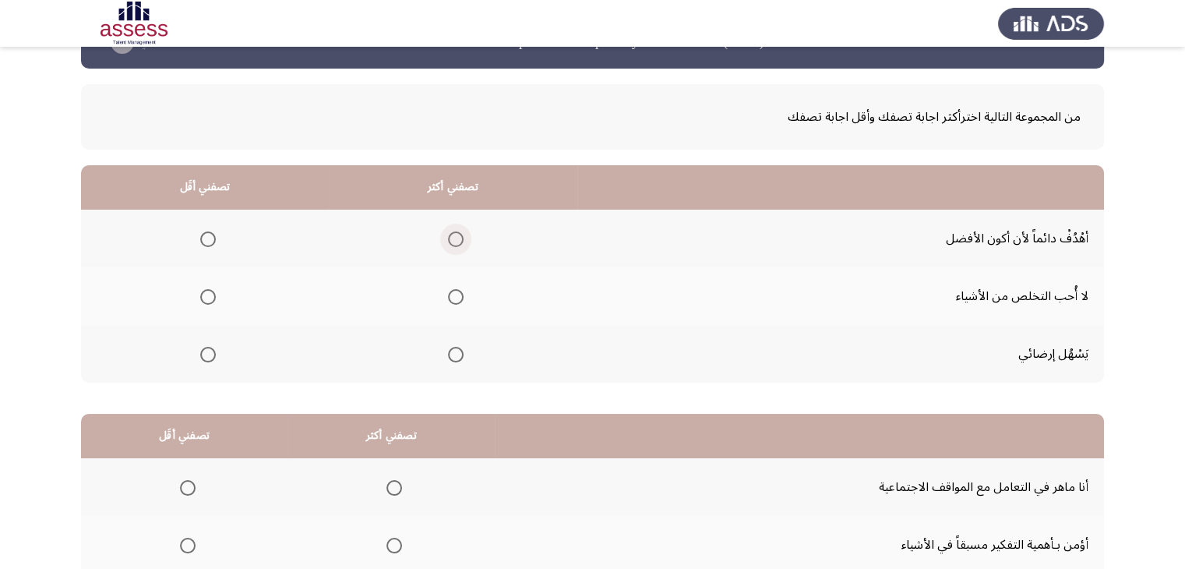
click at [449, 235] on span "Select an option" at bounding box center [456, 239] width 16 height 16
click at [449, 235] on input "Select an option" at bounding box center [456, 239] width 16 height 16
click at [212, 350] on span "Select an option" at bounding box center [208, 355] width 16 height 16
click at [212, 350] on input "Select an option" at bounding box center [208, 355] width 16 height 16
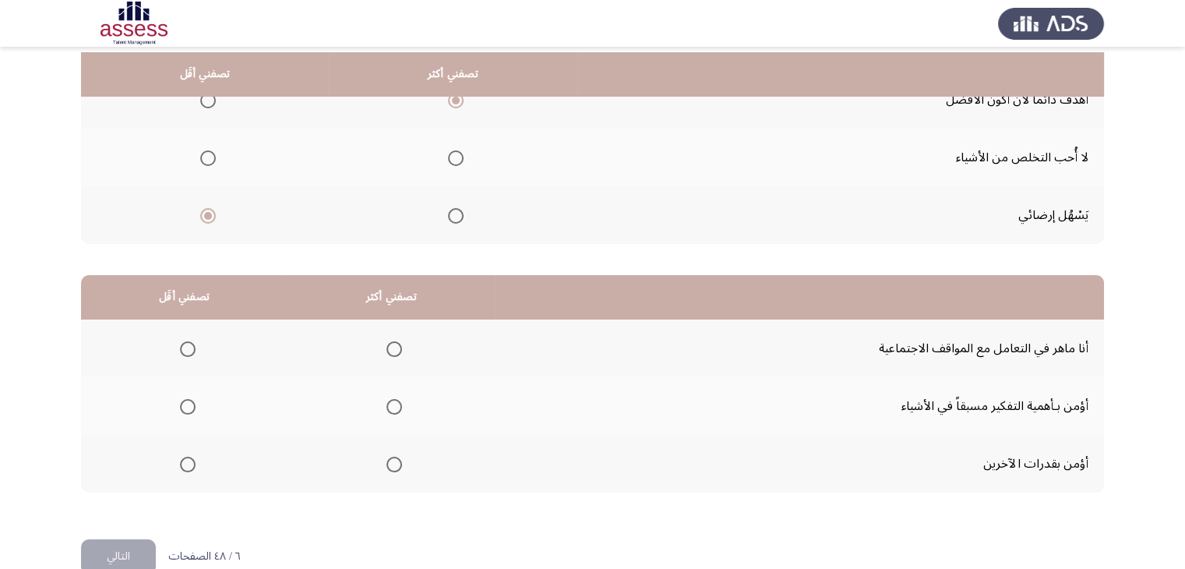
scroll to position [216, 0]
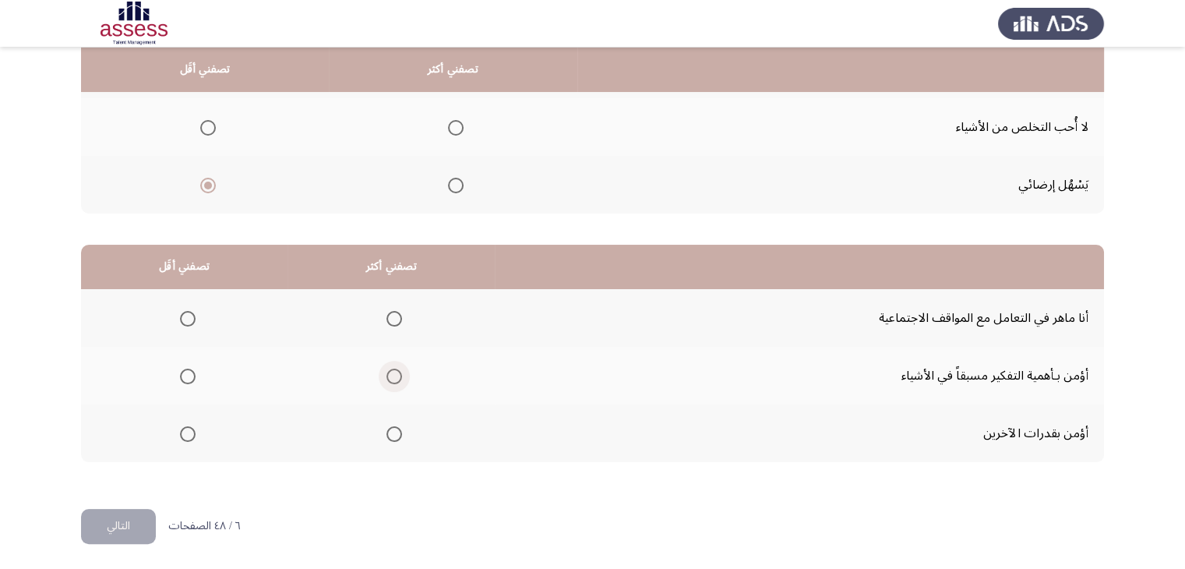
click at [399, 375] on span "Select an option" at bounding box center [394, 377] width 16 height 16
click at [399, 375] on input "Select an option" at bounding box center [394, 377] width 16 height 16
click at [190, 316] on span "Select an option" at bounding box center [188, 319] width 16 height 16
click at [190, 316] on input "Select an option" at bounding box center [188, 319] width 16 height 16
click at [118, 515] on button "التالي" at bounding box center [118, 526] width 75 height 35
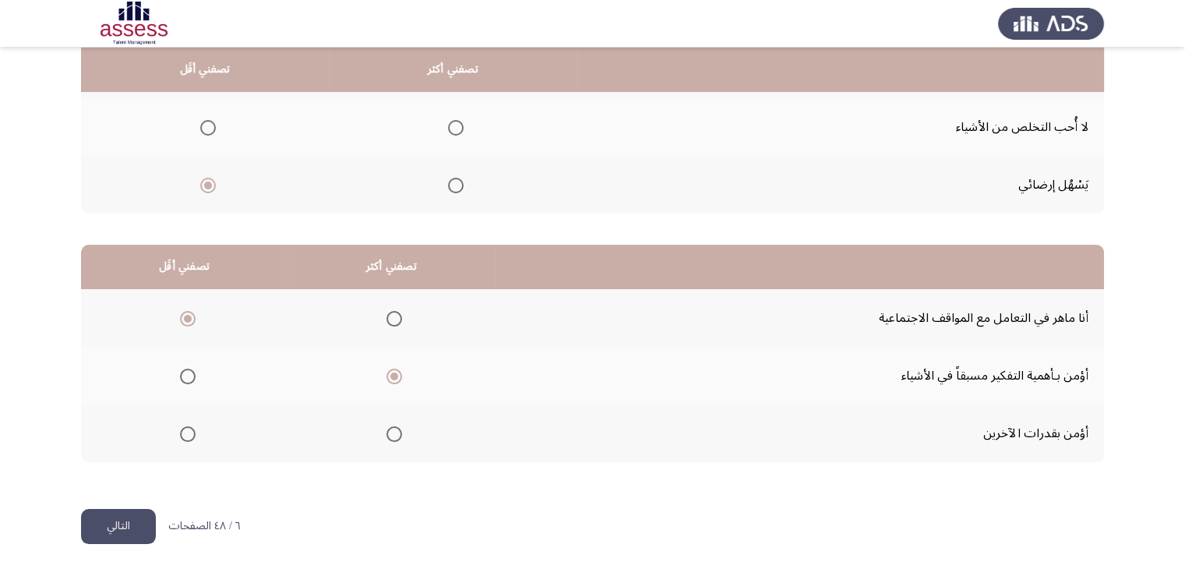
scroll to position [0, 0]
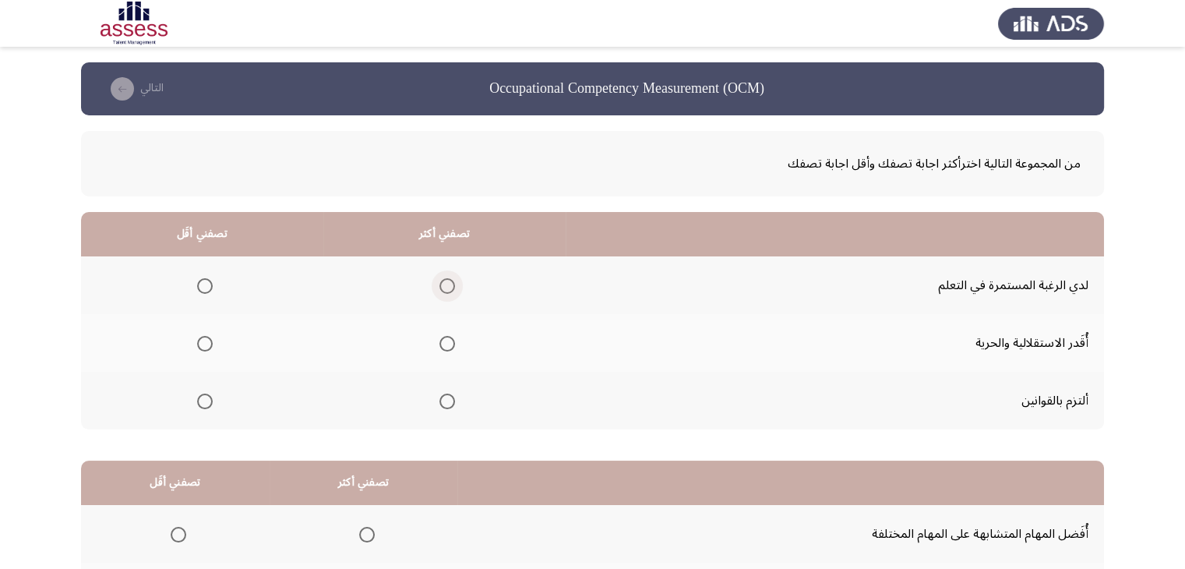
click at [446, 284] on span "Select an option" at bounding box center [447, 286] width 16 height 16
click at [446, 284] on input "Select an option" at bounding box center [447, 286] width 16 height 16
click at [208, 343] on span "Select an option" at bounding box center [205, 344] width 16 height 16
click at [208, 343] on input "Select an option" at bounding box center [205, 344] width 16 height 16
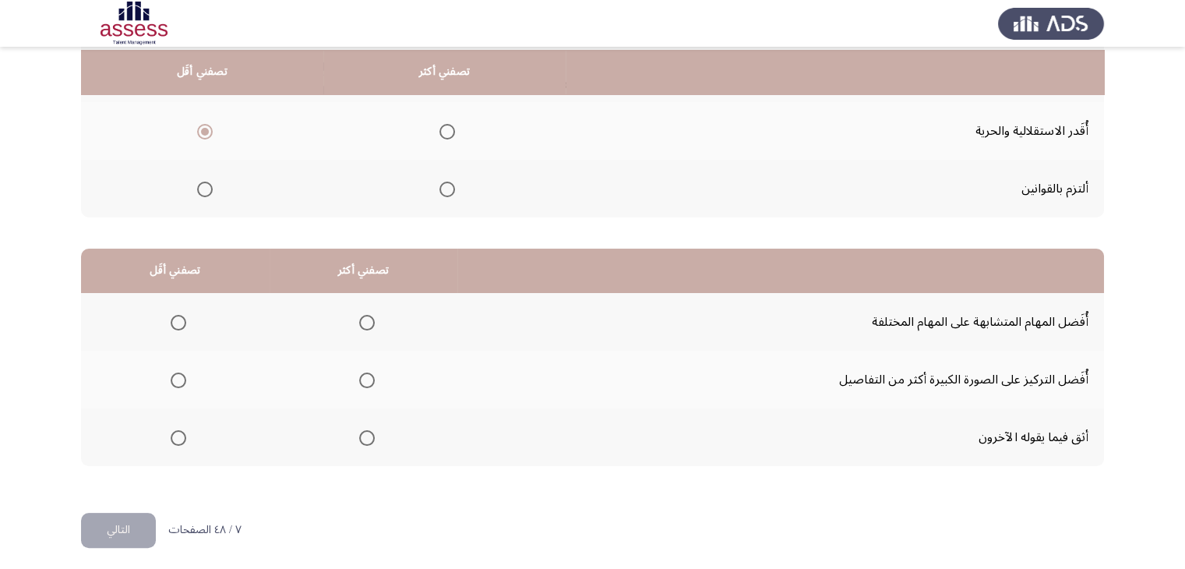
scroll to position [215, 0]
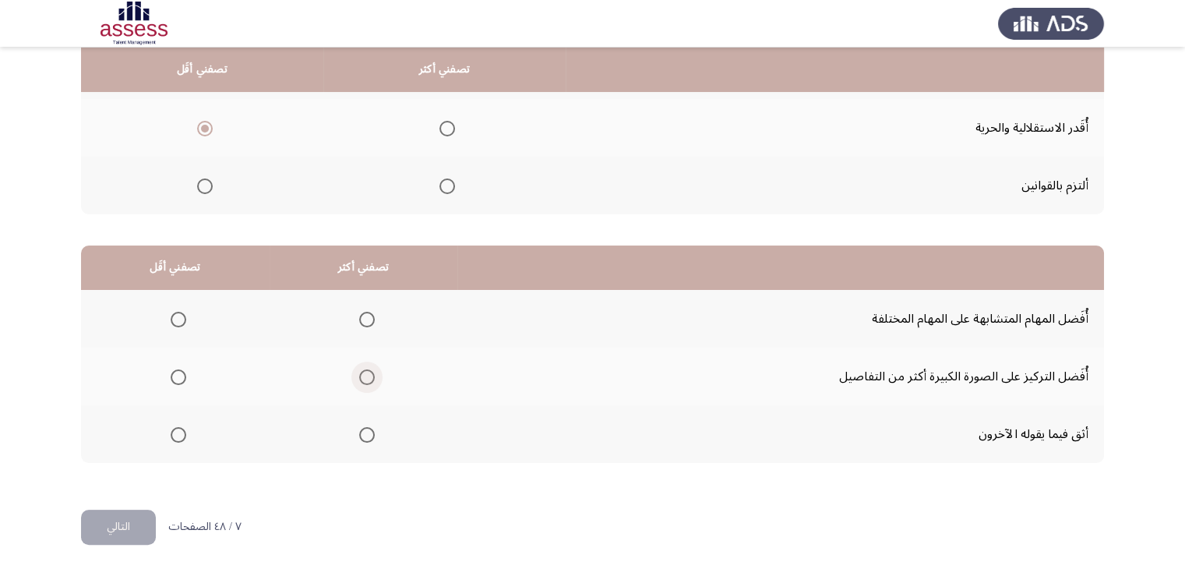
click at [366, 371] on span "Select an option" at bounding box center [367, 377] width 16 height 16
click at [366, 371] on input "Select an option" at bounding box center [367, 377] width 16 height 16
click at [181, 428] on span "Select an option" at bounding box center [179, 435] width 16 height 16
click at [181, 428] on input "Select an option" at bounding box center [179, 435] width 16 height 16
click at [135, 517] on button "التالي" at bounding box center [118, 527] width 75 height 35
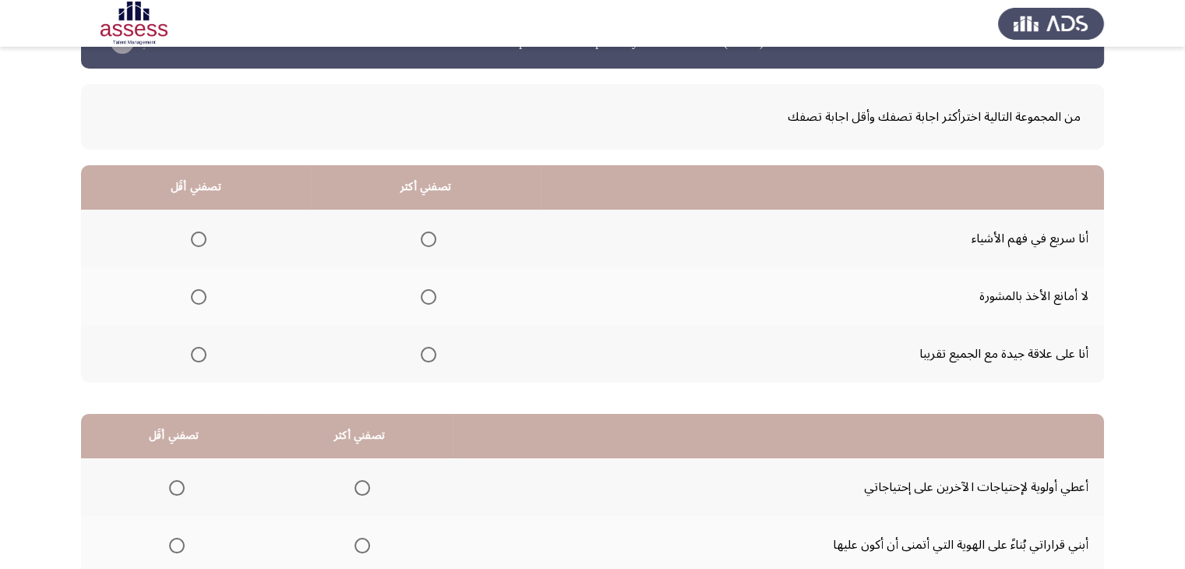
scroll to position [50, 0]
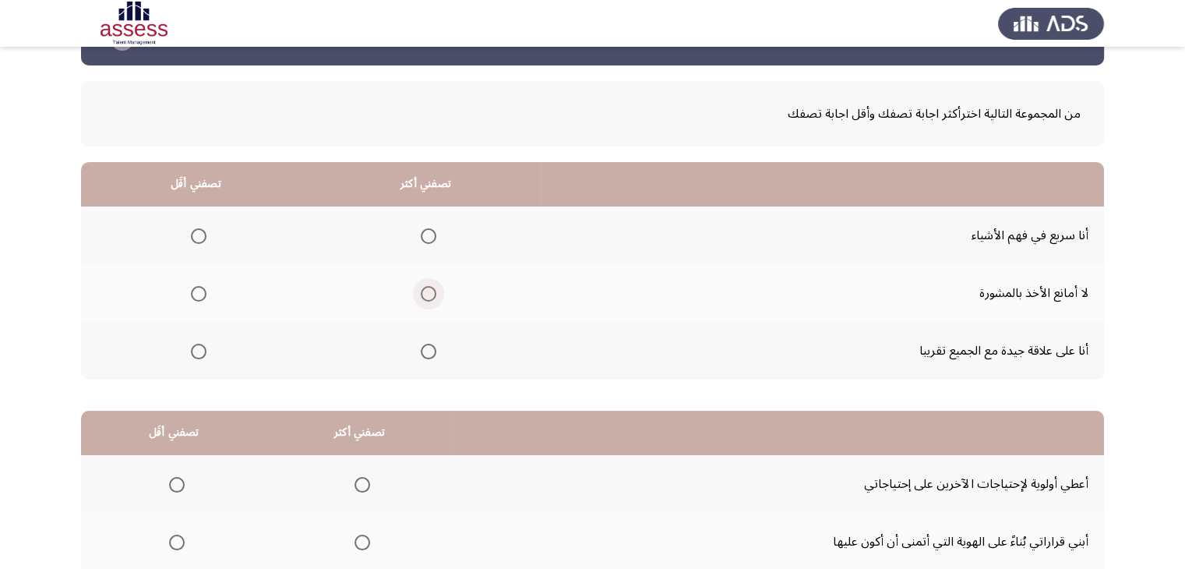
click at [421, 293] on span "Select an option" at bounding box center [429, 294] width 16 height 16
click at [421, 293] on input "Select an option" at bounding box center [429, 294] width 16 height 16
click at [202, 345] on span "Select an option" at bounding box center [199, 352] width 16 height 16
click at [202, 345] on input "Select an option" at bounding box center [199, 352] width 16 height 16
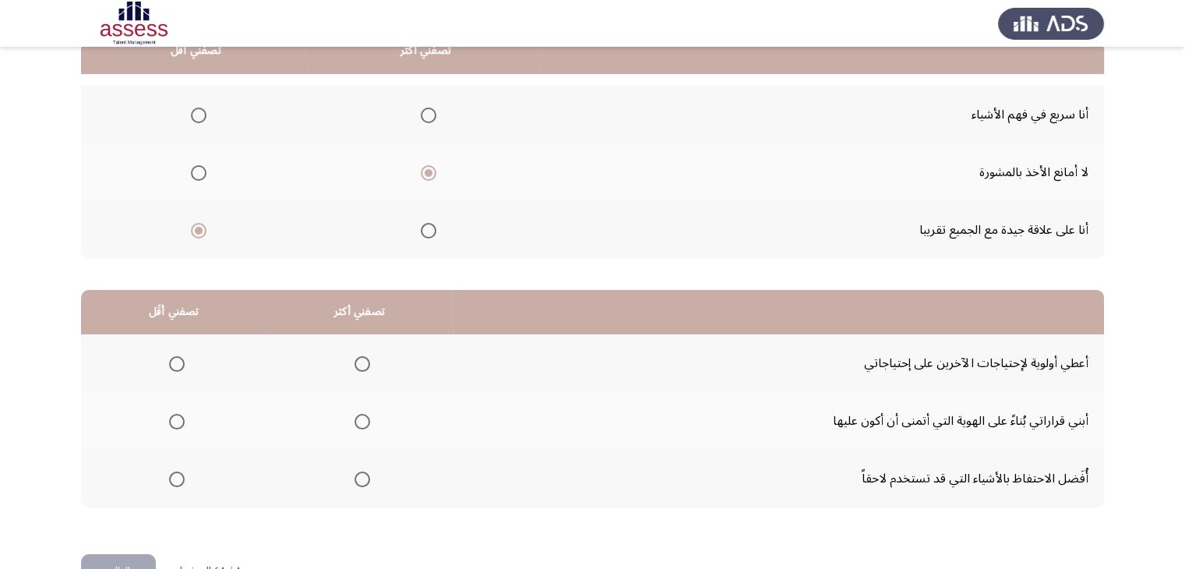
scroll to position [216, 0]
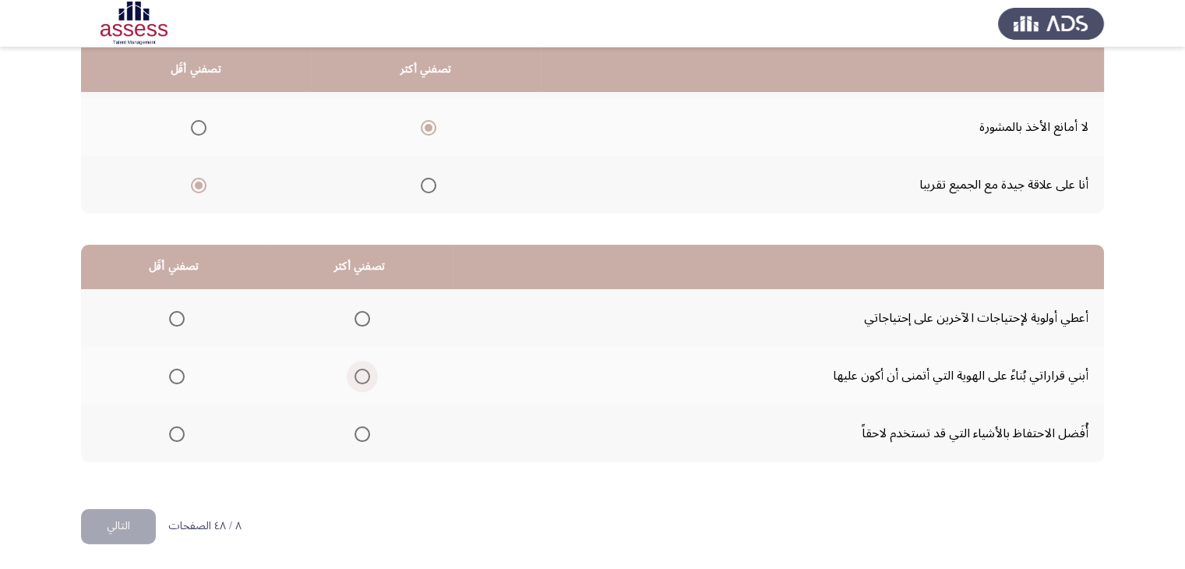
click at [364, 376] on span "Select an option" at bounding box center [362, 377] width 16 height 16
click at [364, 376] on input "Select an option" at bounding box center [362, 377] width 16 height 16
click at [361, 319] on span "Select an option" at bounding box center [362, 319] width 16 height 16
click at [361, 319] on input "Select an option" at bounding box center [362, 319] width 16 height 16
click at [184, 437] on span "Select an option" at bounding box center [177, 434] width 16 height 16
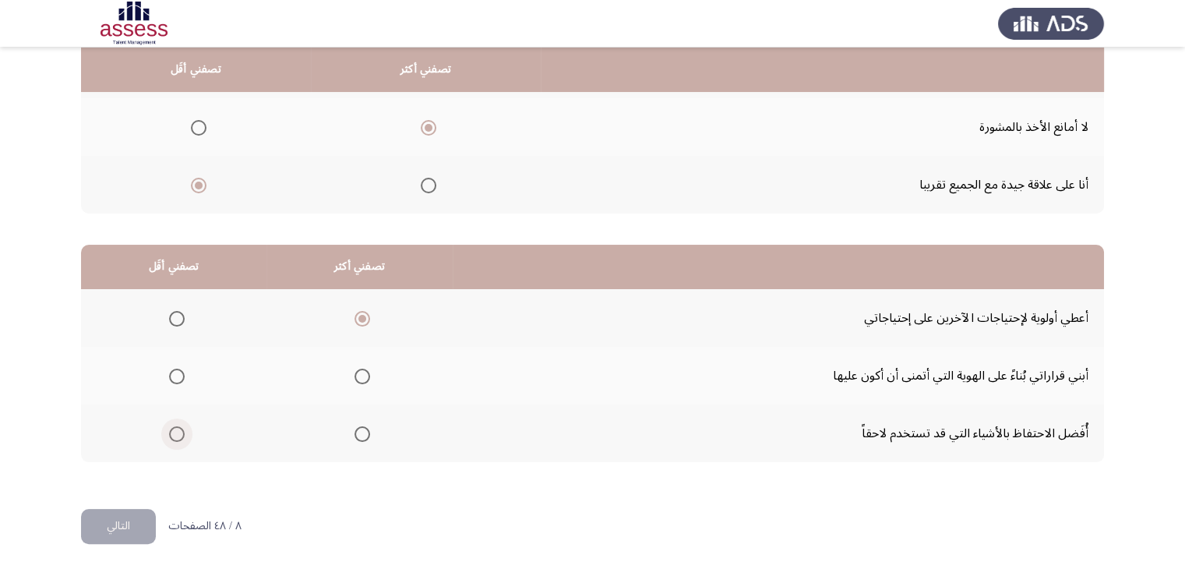
click at [184, 437] on input "Select an option" at bounding box center [177, 434] width 16 height 16
click at [175, 373] on span "Select an option" at bounding box center [177, 377] width 16 height 16
click at [175, 373] on input "Select an option" at bounding box center [177, 377] width 16 height 16
click at [177, 433] on span "Select an option" at bounding box center [177, 434] width 16 height 16
click at [177, 433] on input "Select an option" at bounding box center [177, 434] width 16 height 16
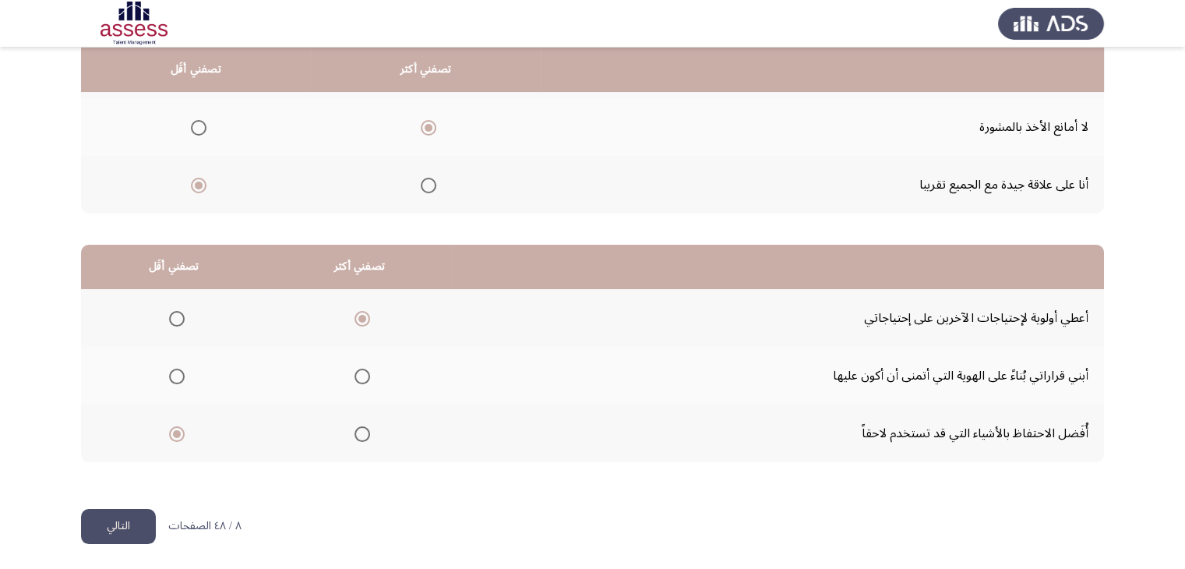
click at [113, 532] on button "التالي" at bounding box center [118, 526] width 75 height 35
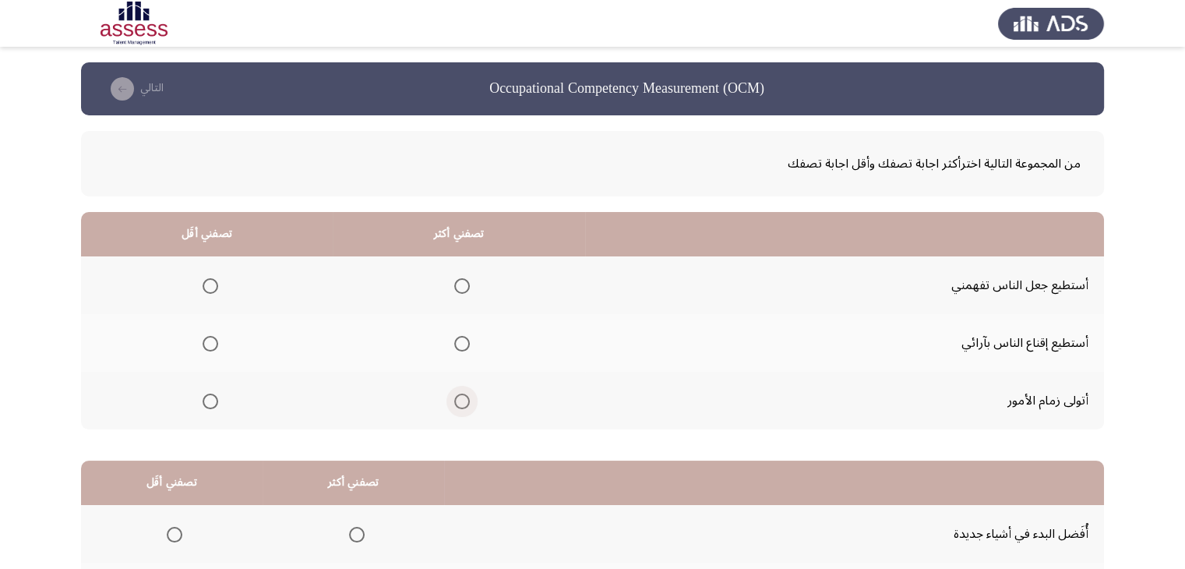
click at [460, 398] on span "Select an option" at bounding box center [462, 401] width 16 height 16
click at [460, 398] on input "Select an option" at bounding box center [462, 401] width 16 height 16
click at [214, 280] on span "Select an option" at bounding box center [211, 286] width 16 height 16
click at [214, 280] on input "Select an option" at bounding box center [211, 286] width 16 height 16
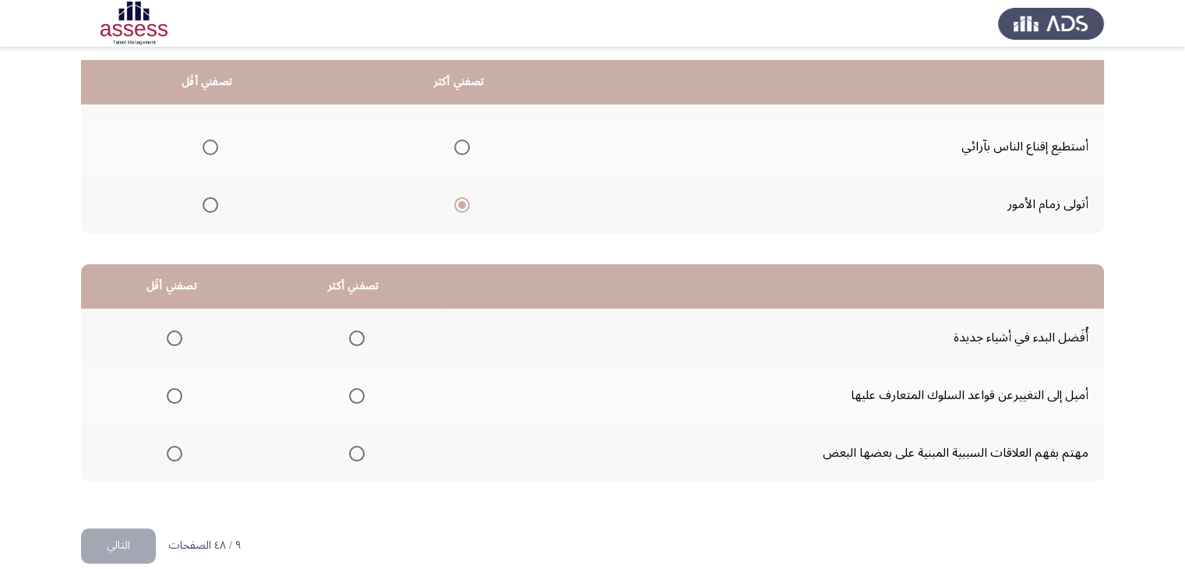
scroll to position [212, 0]
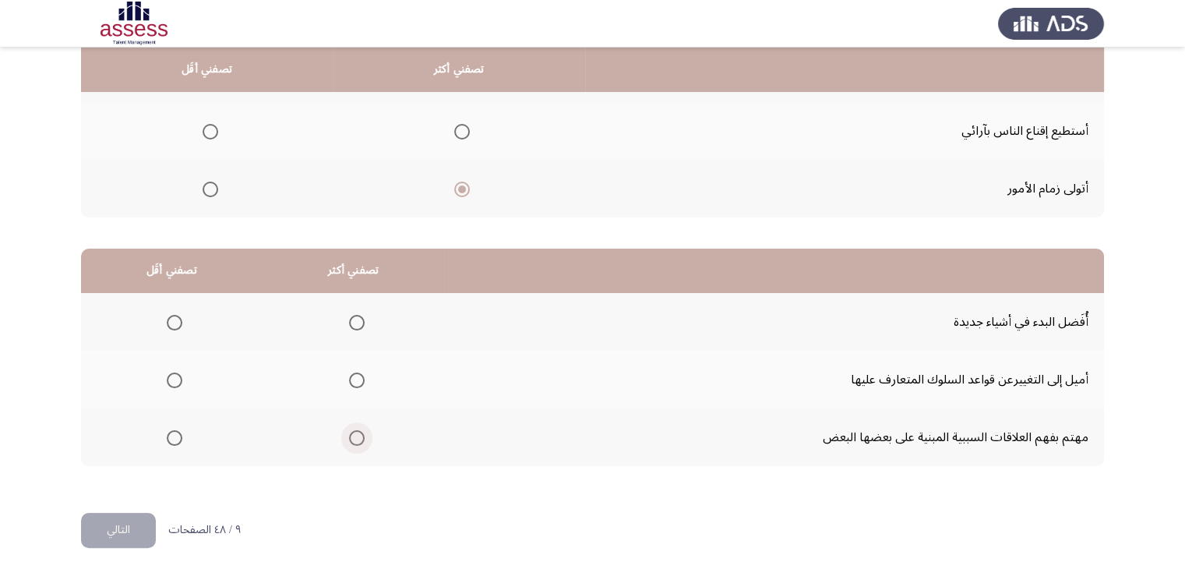
click at [351, 431] on span "Select an option" at bounding box center [357, 438] width 16 height 16
click at [351, 431] on input "Select an option" at bounding box center [357, 438] width 16 height 16
click at [175, 315] on span "Select an option" at bounding box center [175, 323] width 16 height 16
click at [175, 315] on input "Select an option" at bounding box center [175, 323] width 16 height 16
click at [124, 527] on button "التالي" at bounding box center [118, 530] width 75 height 35
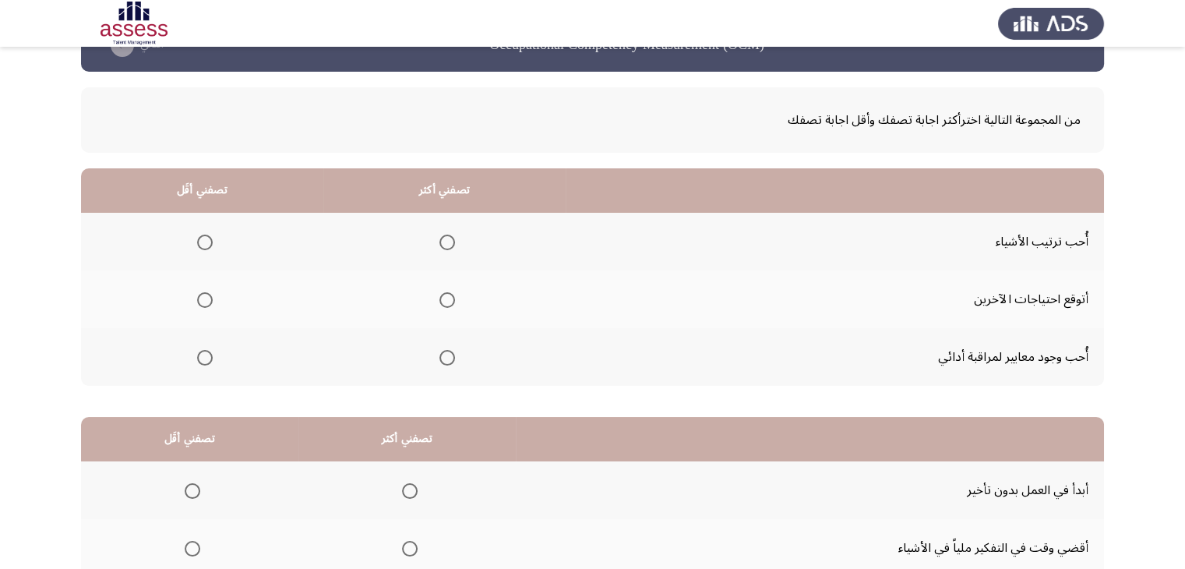
scroll to position [46, 0]
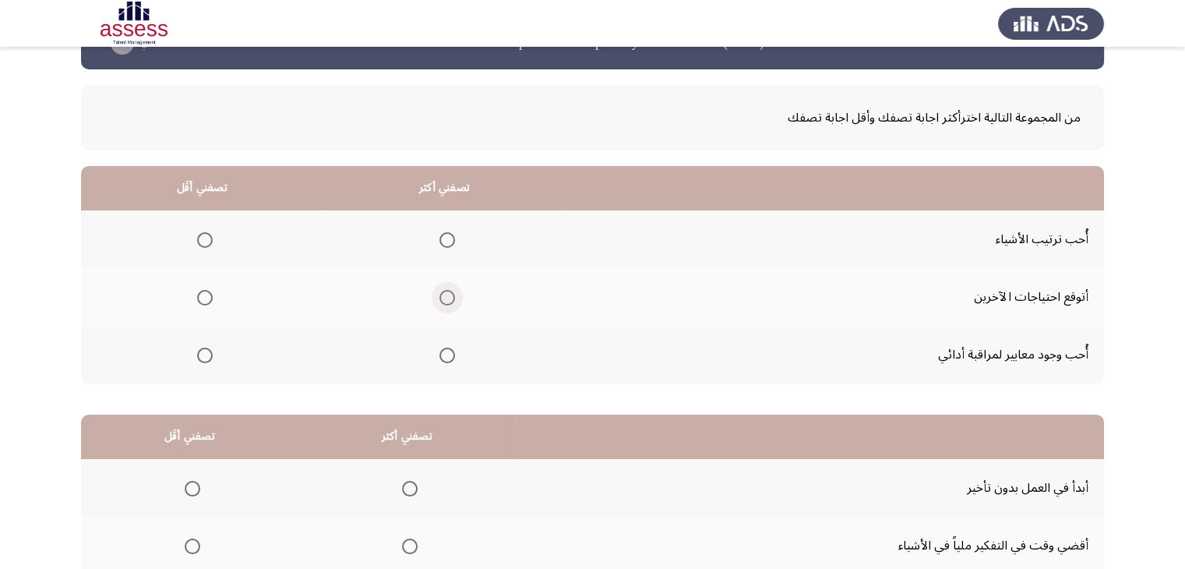
click at [443, 298] on span "Select an option" at bounding box center [447, 298] width 16 height 16
click at [443, 298] on input "Select an option" at bounding box center [447, 298] width 16 height 16
click at [203, 238] on span "Select an option" at bounding box center [205, 240] width 16 height 16
click at [203, 238] on input "Select an option" at bounding box center [205, 240] width 16 height 16
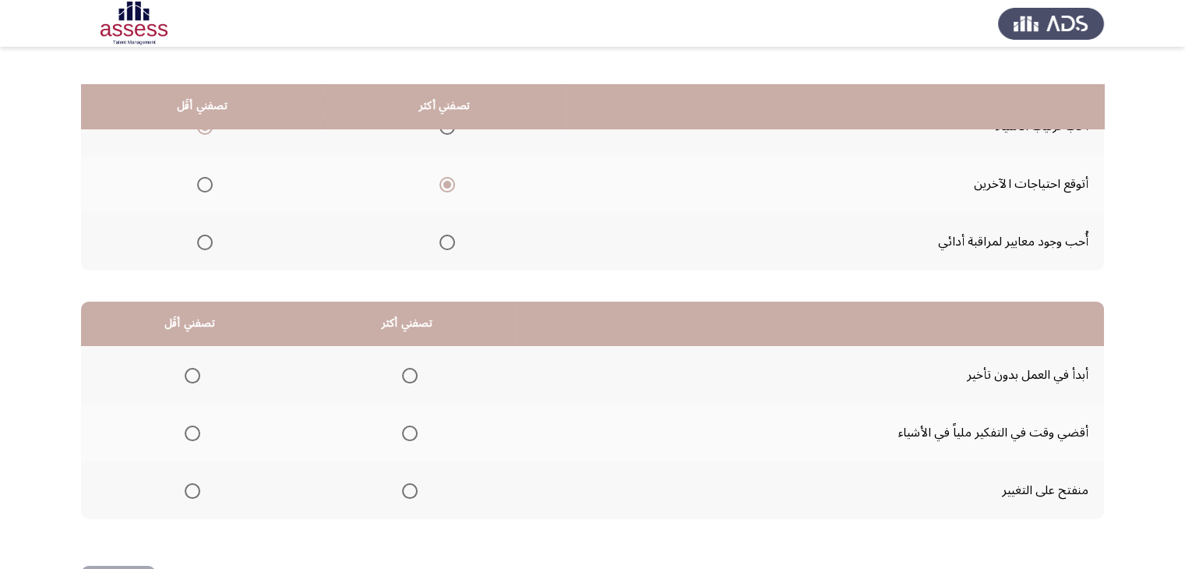
scroll to position [216, 0]
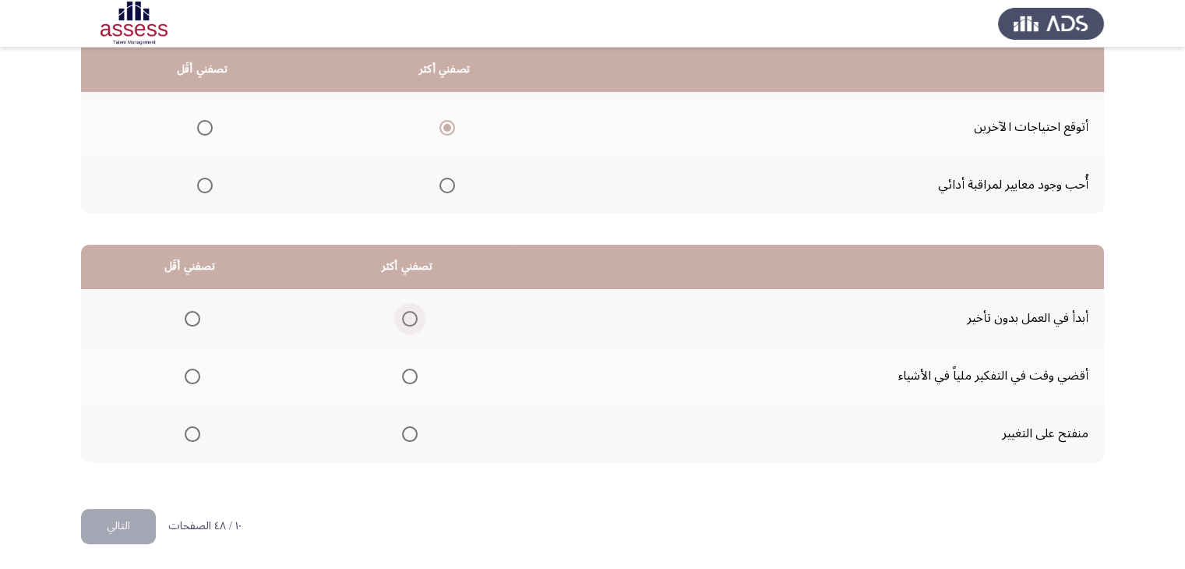
click at [402, 312] on span "Select an option" at bounding box center [410, 319] width 16 height 16
click at [402, 312] on input "Select an option" at bounding box center [410, 319] width 16 height 16
click at [193, 429] on span "Select an option" at bounding box center [193, 434] width 16 height 16
click at [193, 429] on input "Select an option" at bounding box center [193, 434] width 16 height 16
click at [129, 513] on button "التالي" at bounding box center [118, 526] width 75 height 35
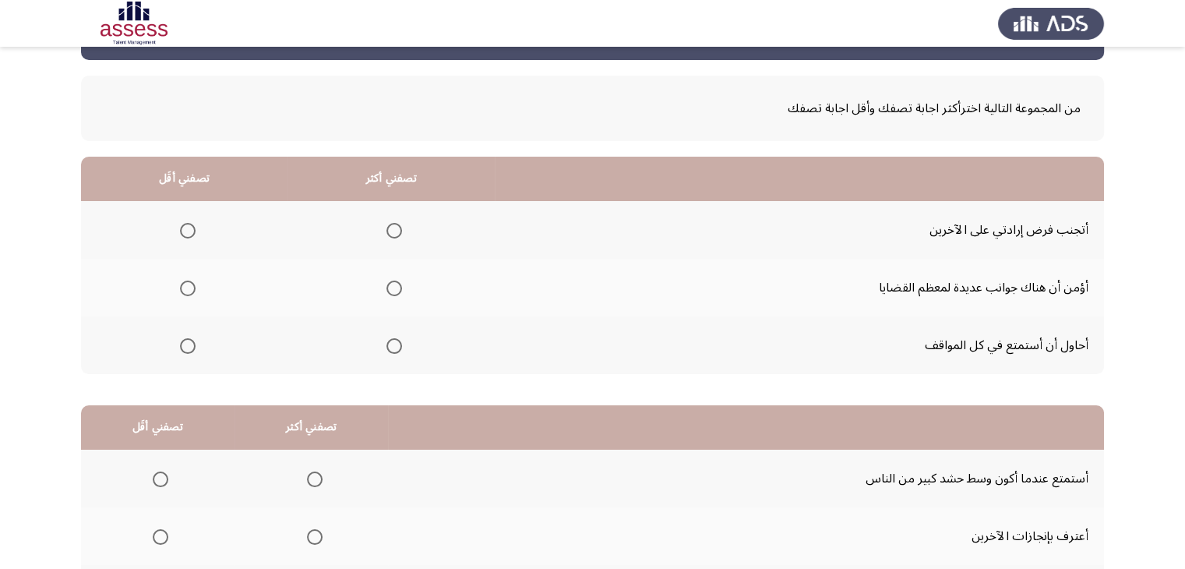
scroll to position [59, 0]
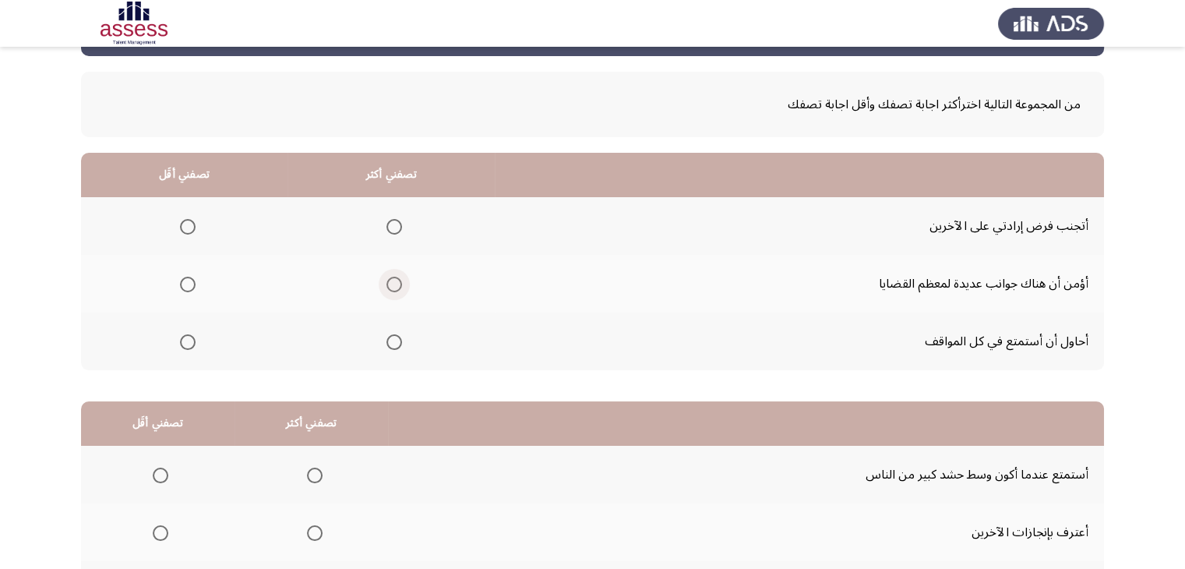
click at [390, 284] on span "Select an option" at bounding box center [394, 285] width 16 height 16
click at [390, 284] on input "Select an option" at bounding box center [394, 285] width 16 height 16
click at [186, 225] on span "Select an option" at bounding box center [188, 227] width 16 height 16
click at [186, 225] on input "Select an option" at bounding box center [188, 227] width 16 height 16
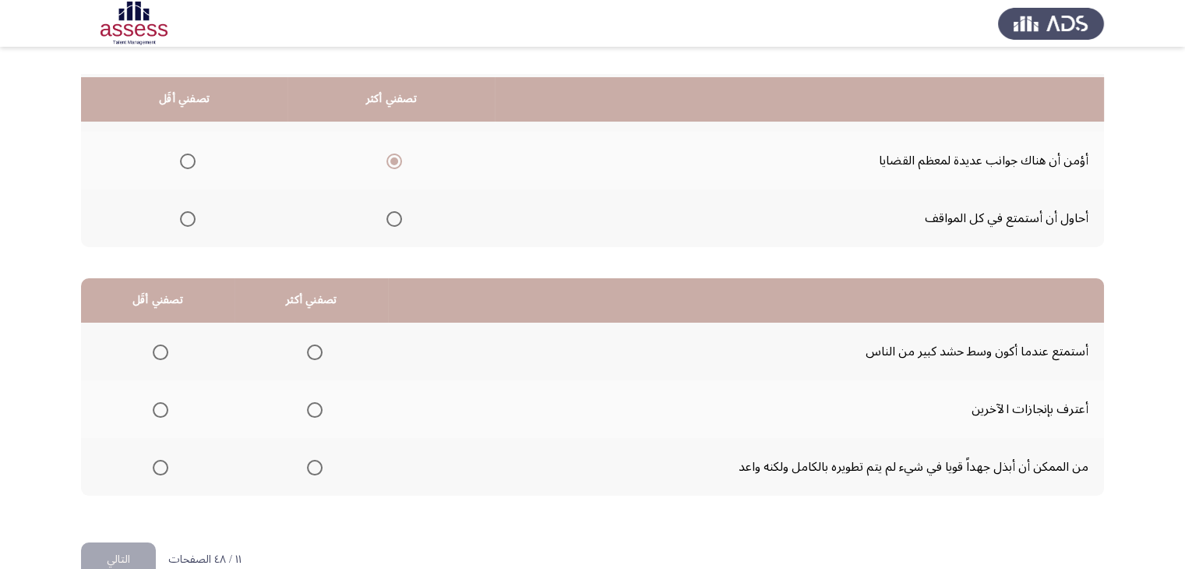
scroll to position [216, 0]
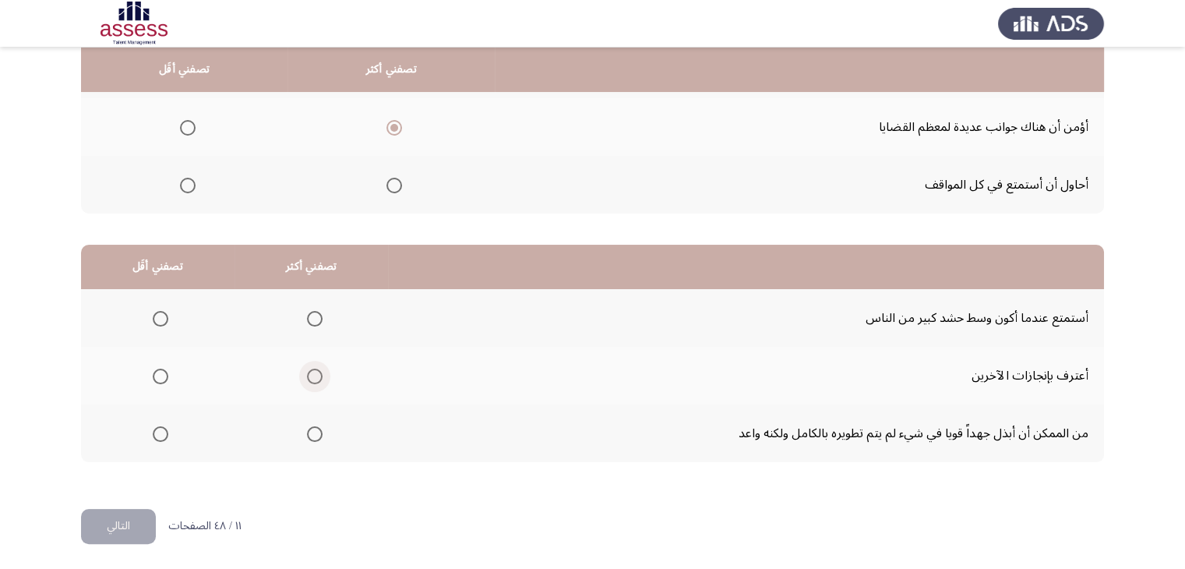
click at [312, 375] on span "Select an option" at bounding box center [315, 377] width 16 height 16
click at [312, 375] on input "Select an option" at bounding box center [315, 377] width 16 height 16
click at [155, 436] on span "Select an option" at bounding box center [161, 434] width 16 height 16
click at [155, 436] on input "Select an option" at bounding box center [161, 434] width 16 height 16
click at [131, 527] on button "التالي" at bounding box center [118, 526] width 75 height 35
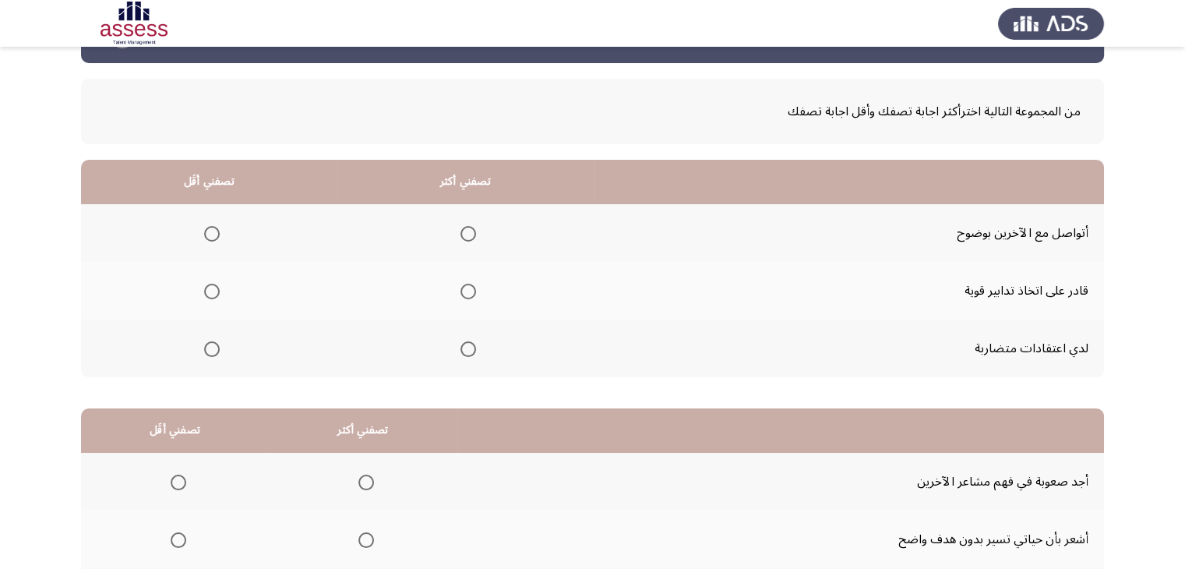
scroll to position [64, 0]
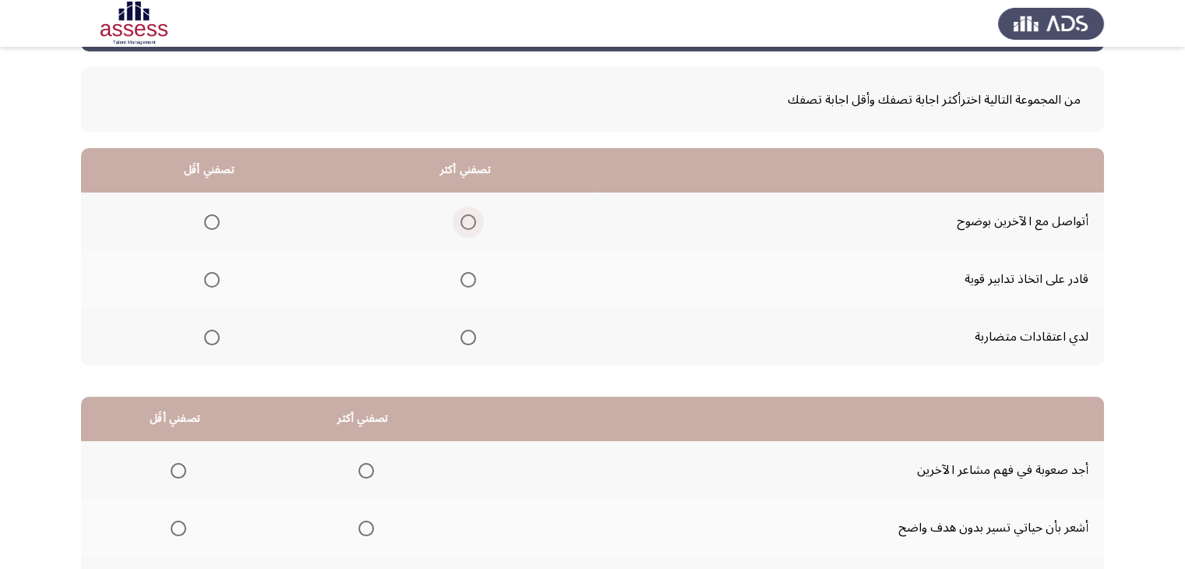
click at [467, 221] on span "Select an option" at bounding box center [468, 222] width 16 height 16
click at [467, 221] on input "Select an option" at bounding box center [468, 222] width 16 height 16
click at [217, 330] on span "Select an option" at bounding box center [212, 338] width 16 height 16
click at [217, 330] on input "Select an option" at bounding box center [212, 338] width 16 height 16
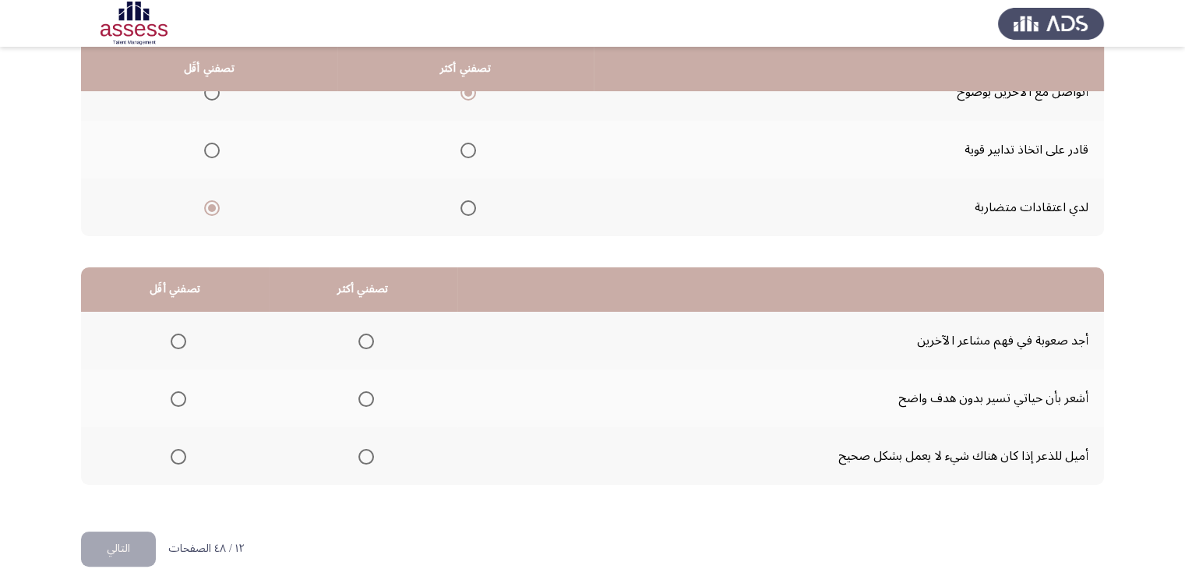
scroll to position [216, 0]
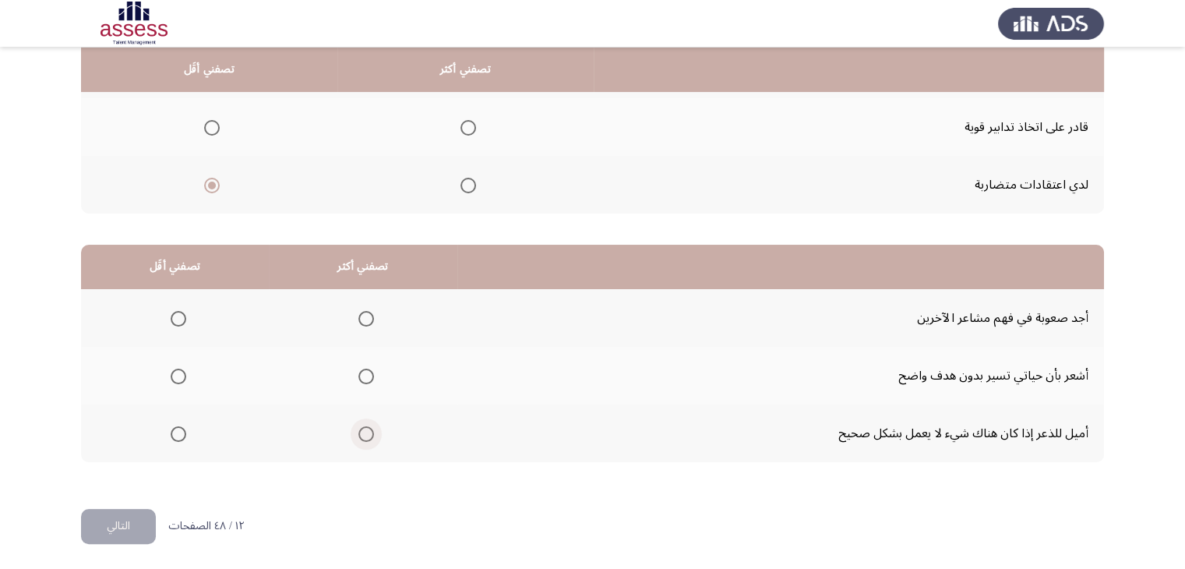
click at [362, 436] on span "Select an option" at bounding box center [366, 434] width 16 height 16
click at [362, 436] on input "Select an option" at bounding box center [366, 434] width 16 height 16
click at [175, 315] on span "Select an option" at bounding box center [179, 319] width 16 height 16
click at [175, 315] on input "Select an option" at bounding box center [179, 319] width 16 height 16
click at [126, 521] on button "التالي" at bounding box center [118, 526] width 75 height 35
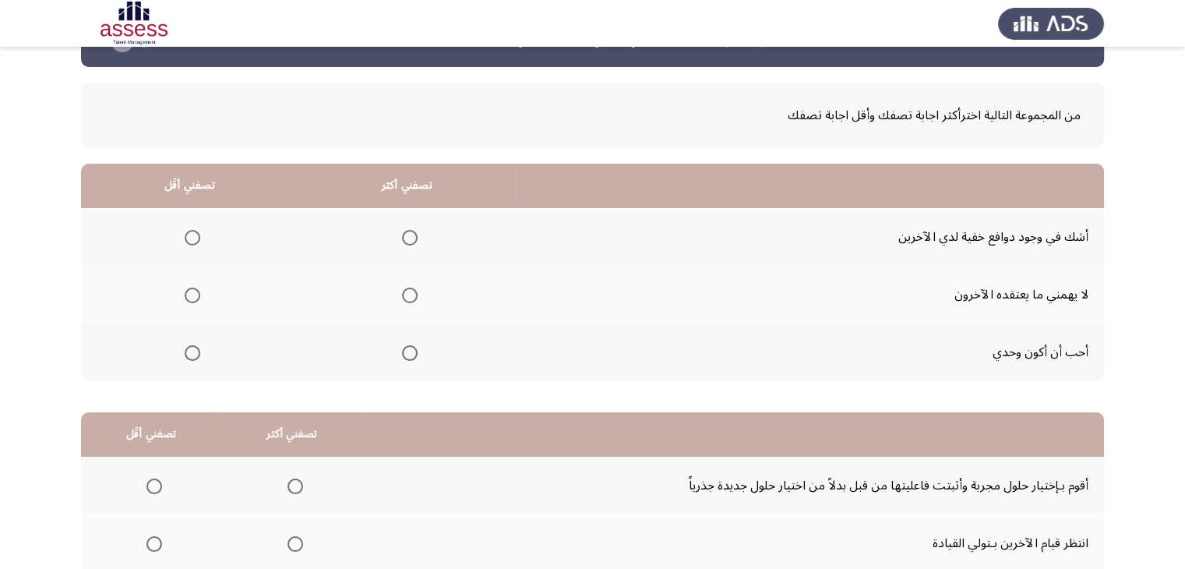
scroll to position [53, 0]
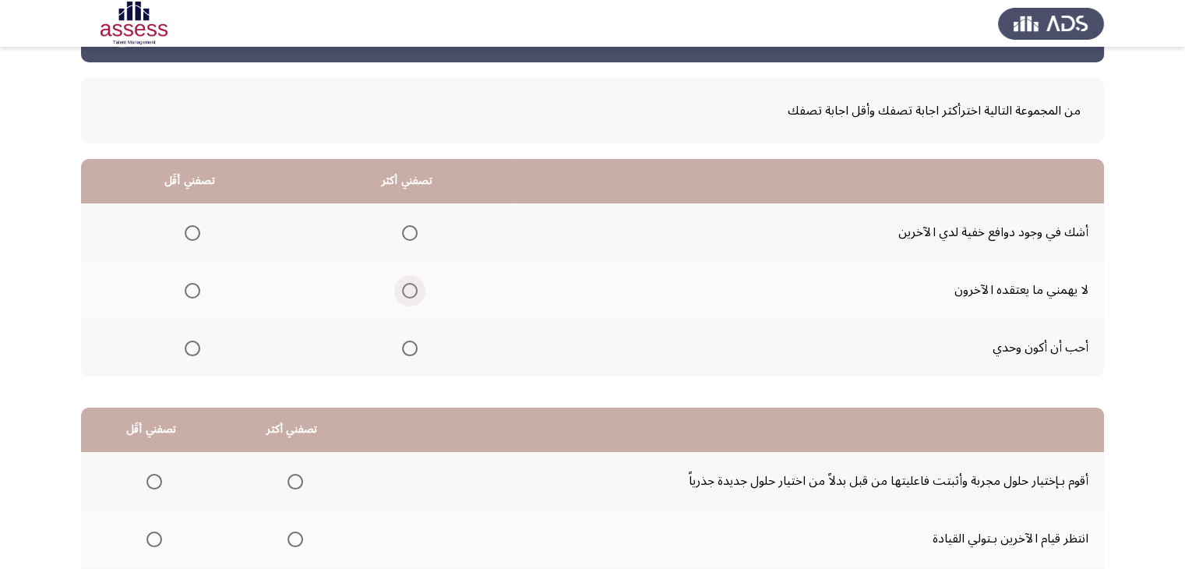
click at [406, 291] on span "Select an option" at bounding box center [410, 291] width 16 height 16
click at [406, 291] on input "Select an option" at bounding box center [410, 291] width 16 height 16
drag, startPoint x: 196, startPoint y: 225, endPoint x: 272, endPoint y: 264, distance: 85.0
click at [272, 264] on tbody "أشك في وجود دوافع خفية لدي الآخرين لا يهمني ما يعتقده الآخرون أحب أن أكون وحدي" at bounding box center [592, 289] width 1023 height 173
click at [188, 231] on span "Select an option" at bounding box center [193, 233] width 16 height 16
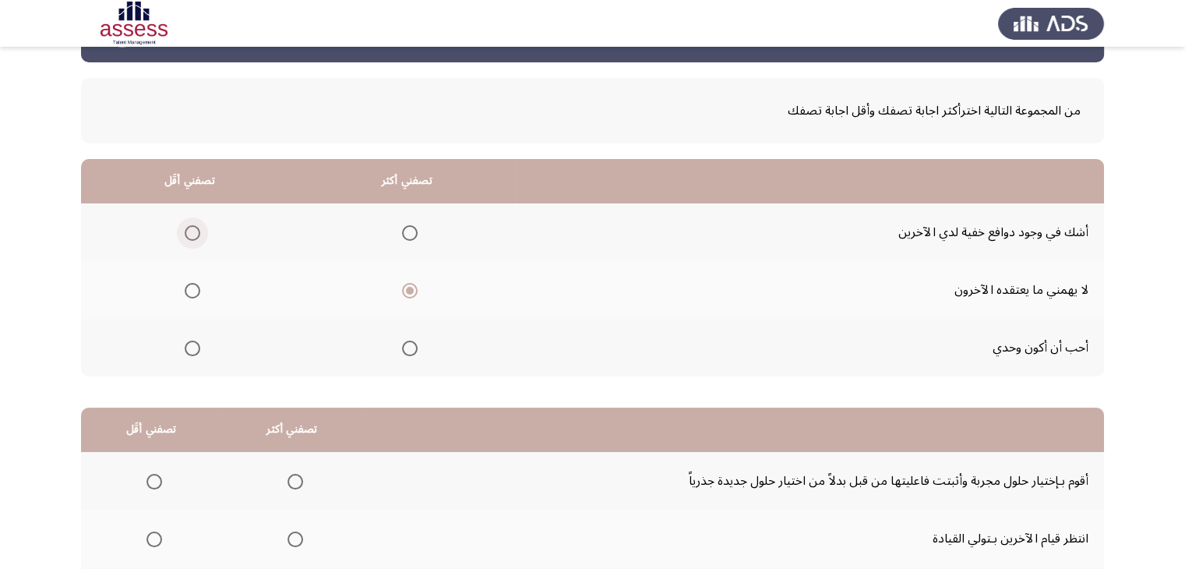
click at [188, 231] on input "Select an option" at bounding box center [193, 233] width 16 height 16
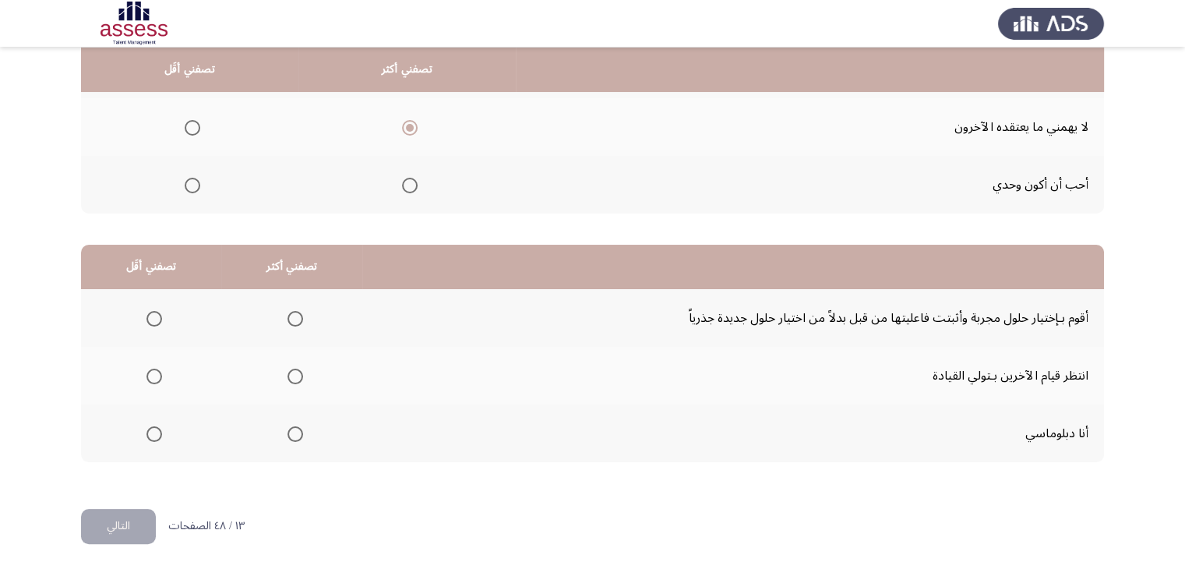
scroll to position [215, 0]
click at [291, 428] on span "Select an option" at bounding box center [295, 435] width 16 height 16
click at [291, 428] on input "Select an option" at bounding box center [295, 435] width 16 height 16
click at [163, 309] on th at bounding box center [151, 319] width 140 height 58
click at [159, 316] on span "Select an option" at bounding box center [154, 320] width 16 height 16
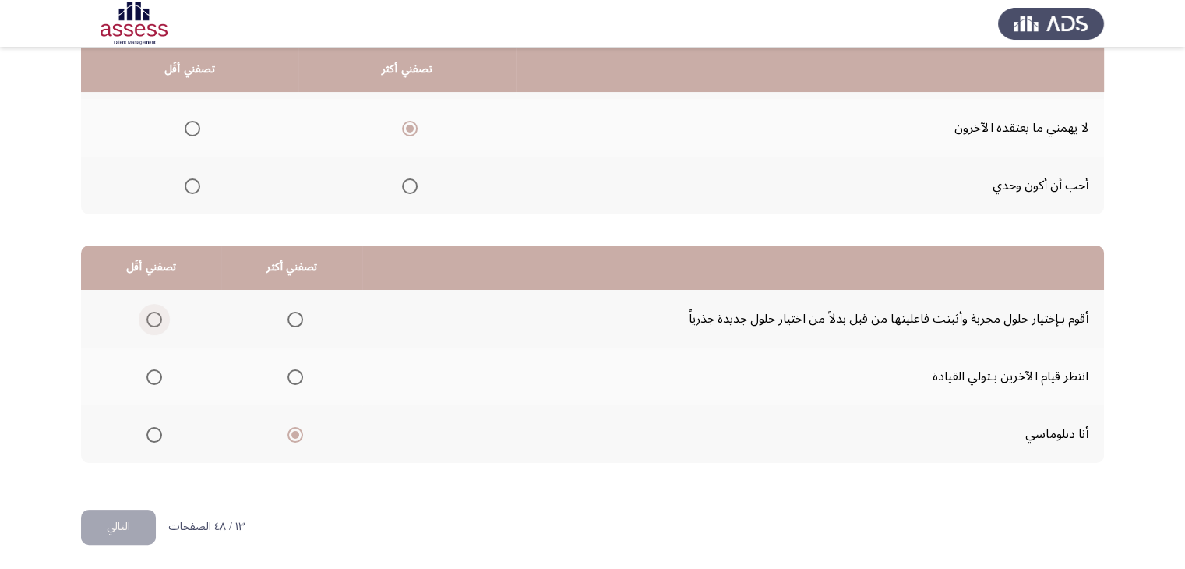
click at [159, 316] on input "Select an option" at bounding box center [154, 320] width 16 height 16
click at [122, 512] on button "التالي" at bounding box center [118, 527] width 75 height 35
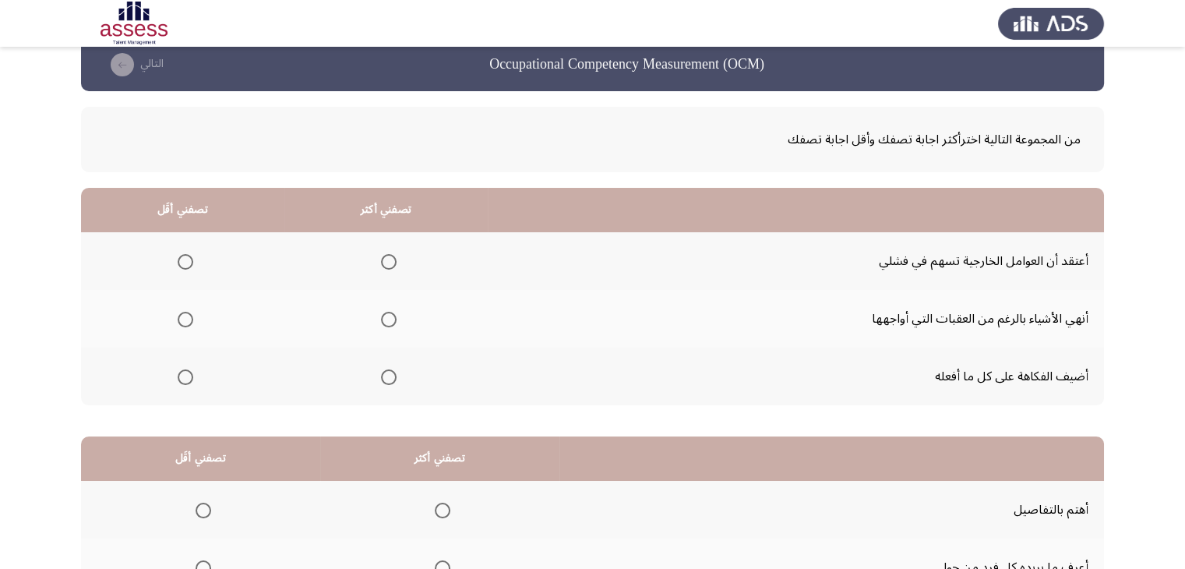
scroll to position [28, 0]
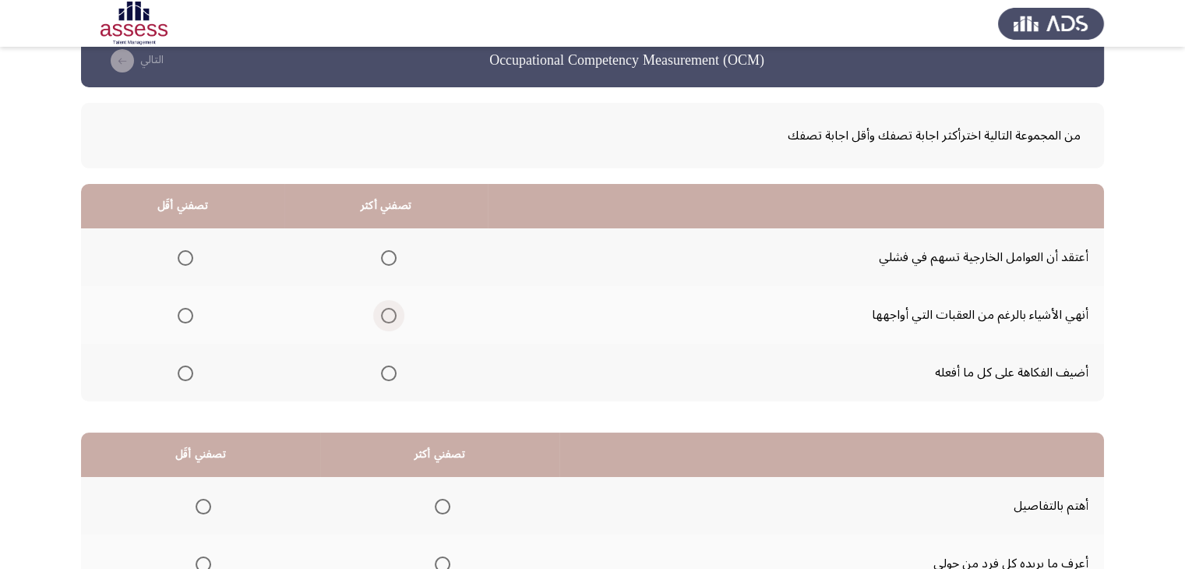
click at [386, 315] on span "Select an option" at bounding box center [389, 316] width 16 height 16
click at [386, 315] on input "Select an option" at bounding box center [389, 316] width 16 height 16
drag, startPoint x: 185, startPoint y: 259, endPoint x: 302, endPoint y: 267, distance: 117.1
click at [302, 267] on tr "أعتقد أن العوامل الخارجية تسهم في فشلي" at bounding box center [592, 257] width 1023 height 58
click at [176, 256] on label "Select an option" at bounding box center [182, 258] width 22 height 16
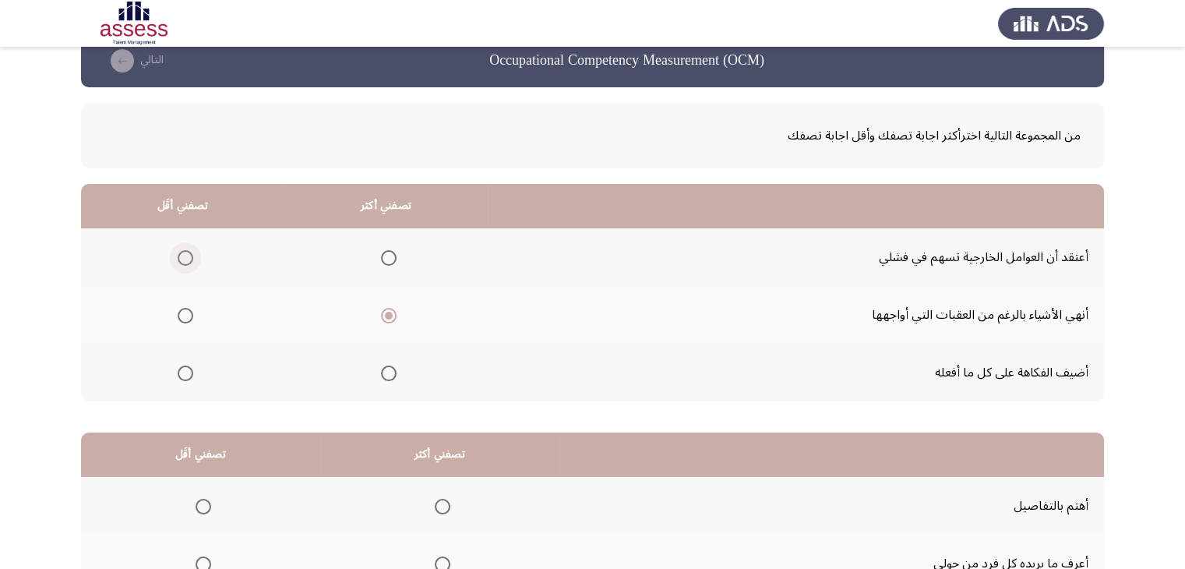
click at [178, 256] on input "Select an option" at bounding box center [186, 258] width 16 height 16
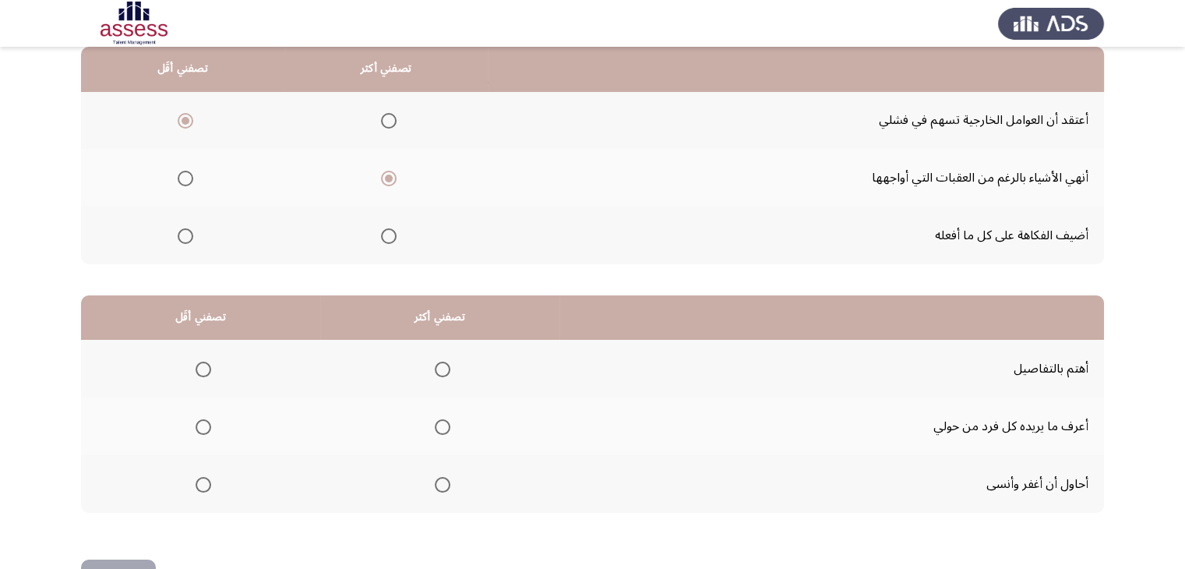
scroll to position [216, 0]
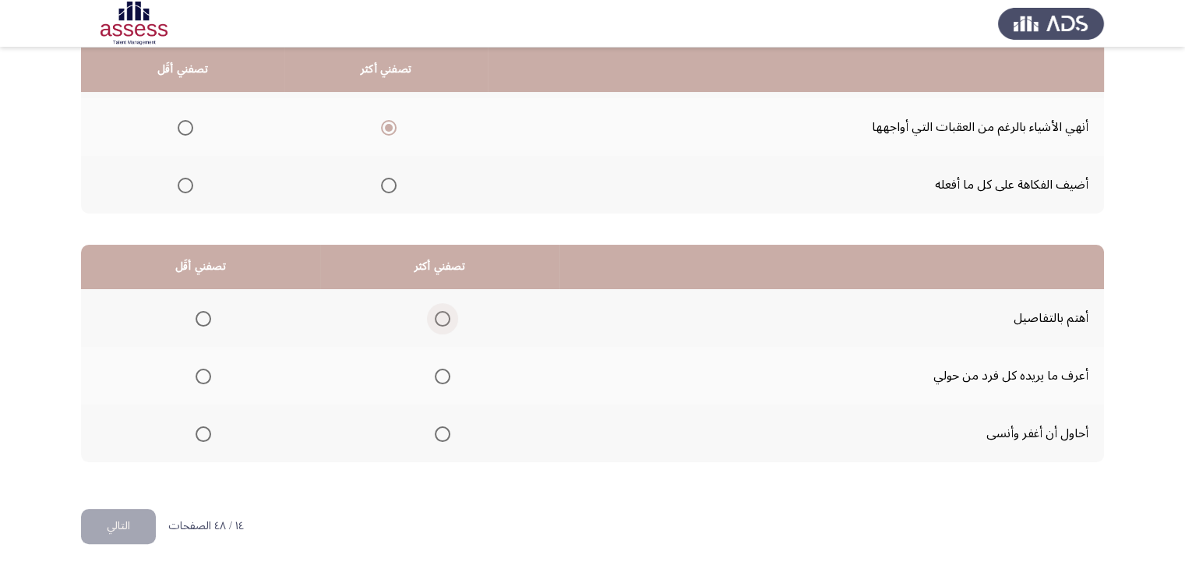
click at [446, 319] on span "Select an option" at bounding box center [443, 319] width 16 height 16
click at [446, 319] on input "Select an option" at bounding box center [443, 319] width 16 height 16
click at [205, 432] on span "Select an option" at bounding box center [204, 434] width 16 height 16
click at [205, 432] on input "Select an option" at bounding box center [204, 434] width 16 height 16
click at [121, 515] on button "التالي" at bounding box center [118, 526] width 75 height 35
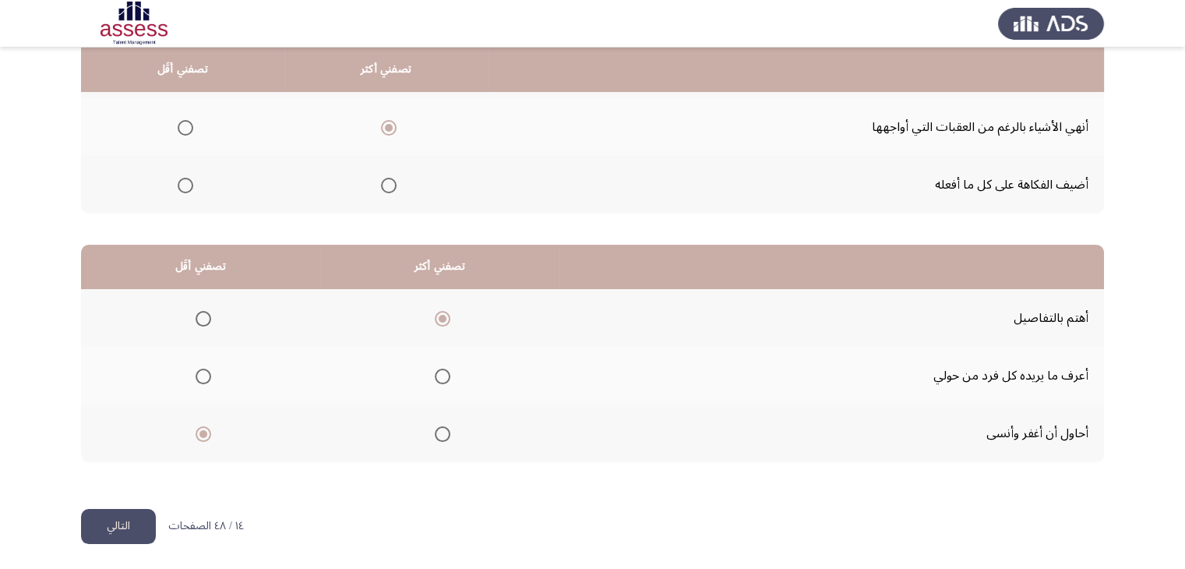
scroll to position [0, 0]
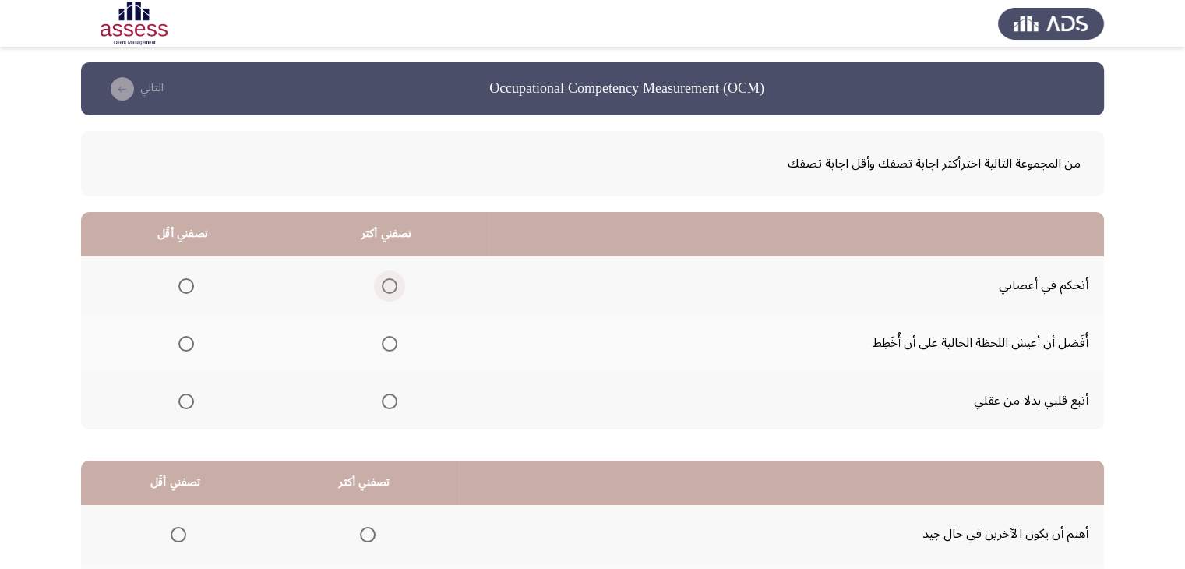
click at [382, 280] on span "Select an option" at bounding box center [390, 286] width 16 height 16
click at [382, 280] on input "Select an option" at bounding box center [390, 286] width 16 height 16
click at [184, 400] on span "Select an option" at bounding box center [186, 401] width 16 height 16
click at [184, 400] on input "Select an option" at bounding box center [186, 401] width 16 height 16
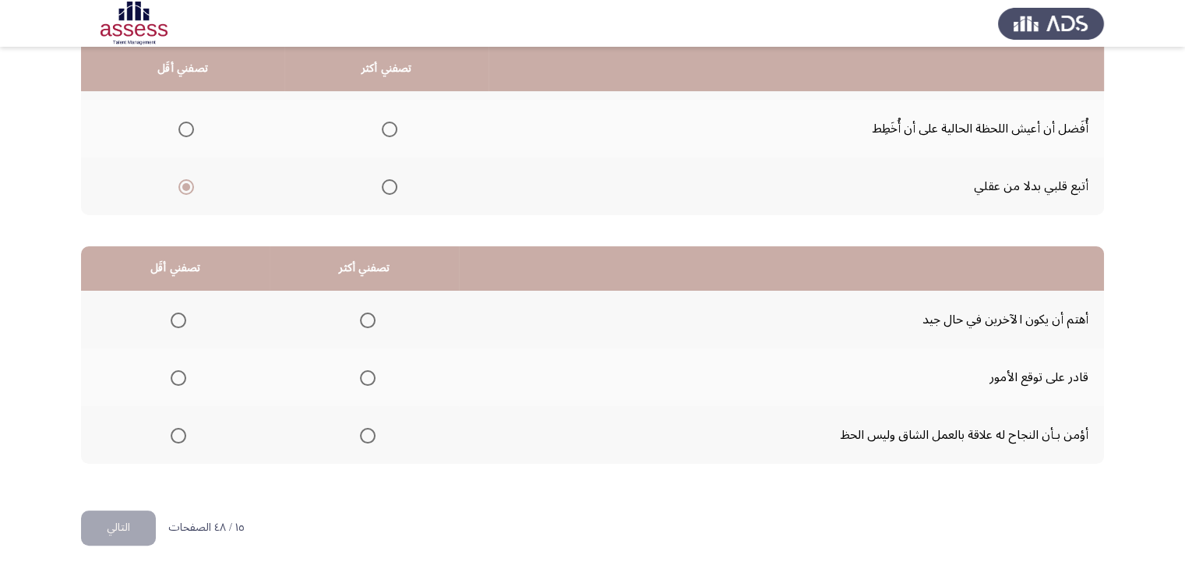
scroll to position [216, 0]
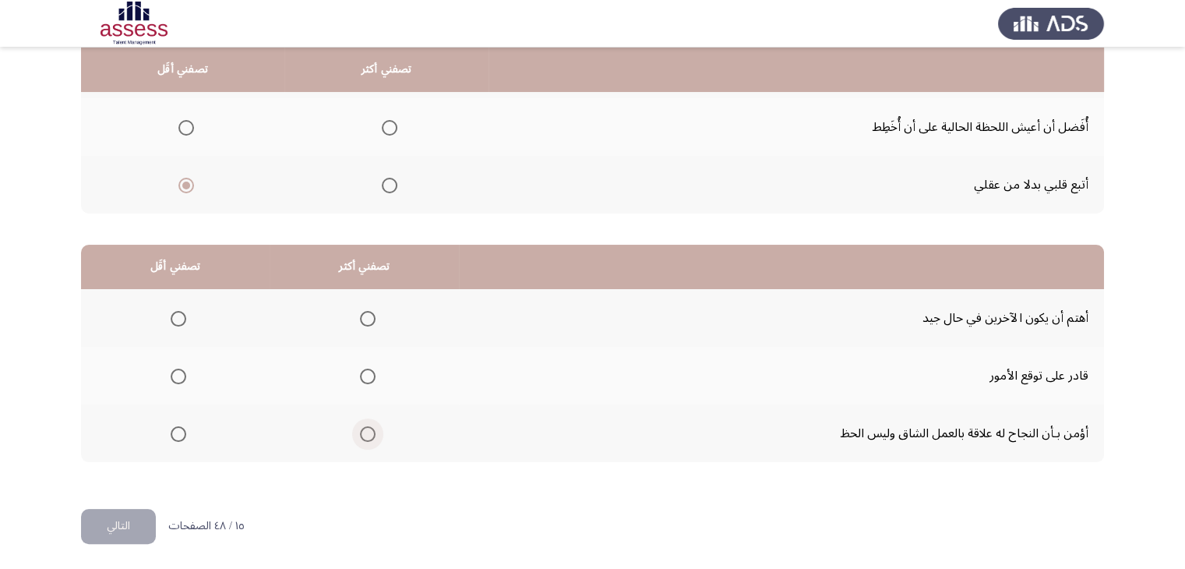
click at [360, 431] on span "Select an option" at bounding box center [368, 434] width 16 height 16
click at [360, 431] on input "Select an option" at bounding box center [368, 434] width 16 height 16
click at [182, 372] on span "Select an option" at bounding box center [179, 377] width 16 height 16
click at [182, 372] on input "Select an option" at bounding box center [179, 377] width 16 height 16
click at [121, 515] on button "التالي" at bounding box center [118, 526] width 75 height 35
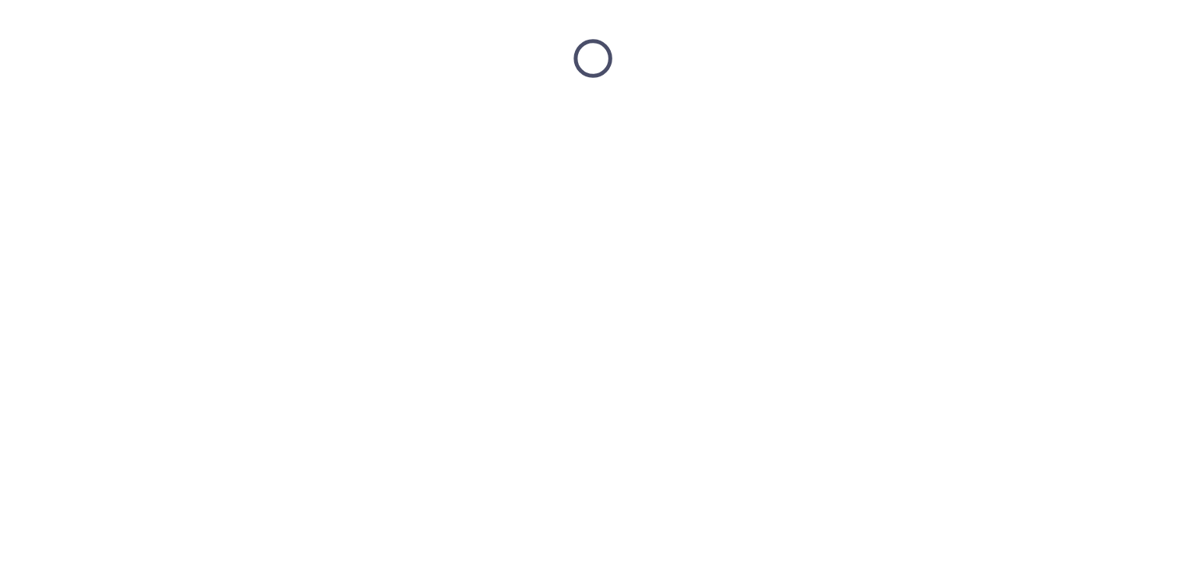
scroll to position [0, 0]
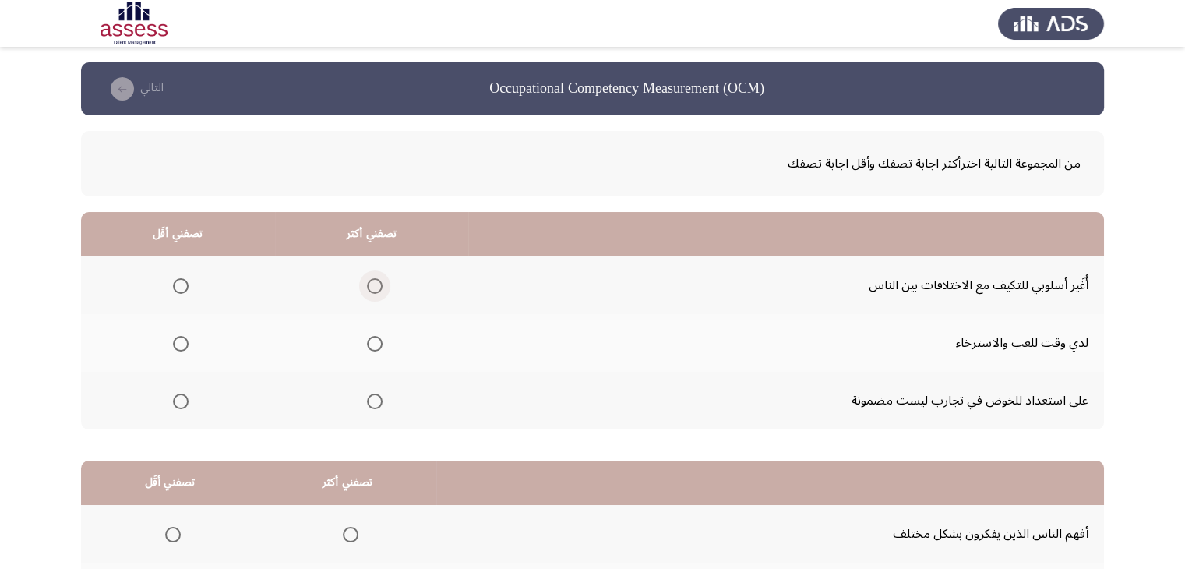
click at [374, 283] on span "Select an option" at bounding box center [375, 286] width 16 height 16
click at [374, 283] on input "Select an option" at bounding box center [375, 286] width 16 height 16
click at [181, 399] on span "Select an option" at bounding box center [181, 401] width 16 height 16
click at [181, 399] on input "Select an option" at bounding box center [181, 401] width 16 height 16
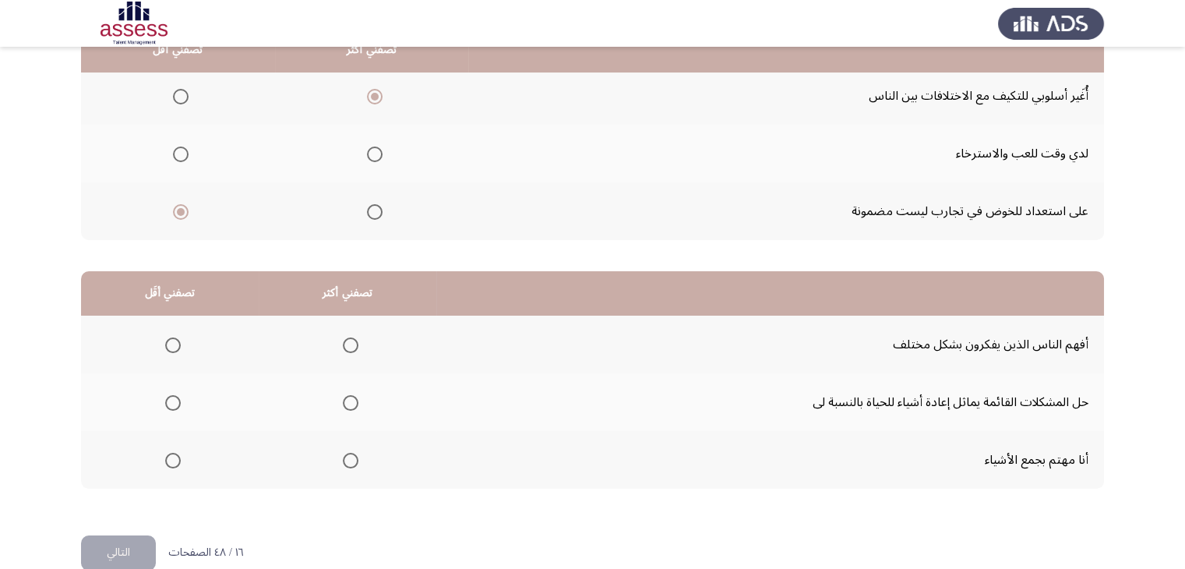
scroll to position [193, 0]
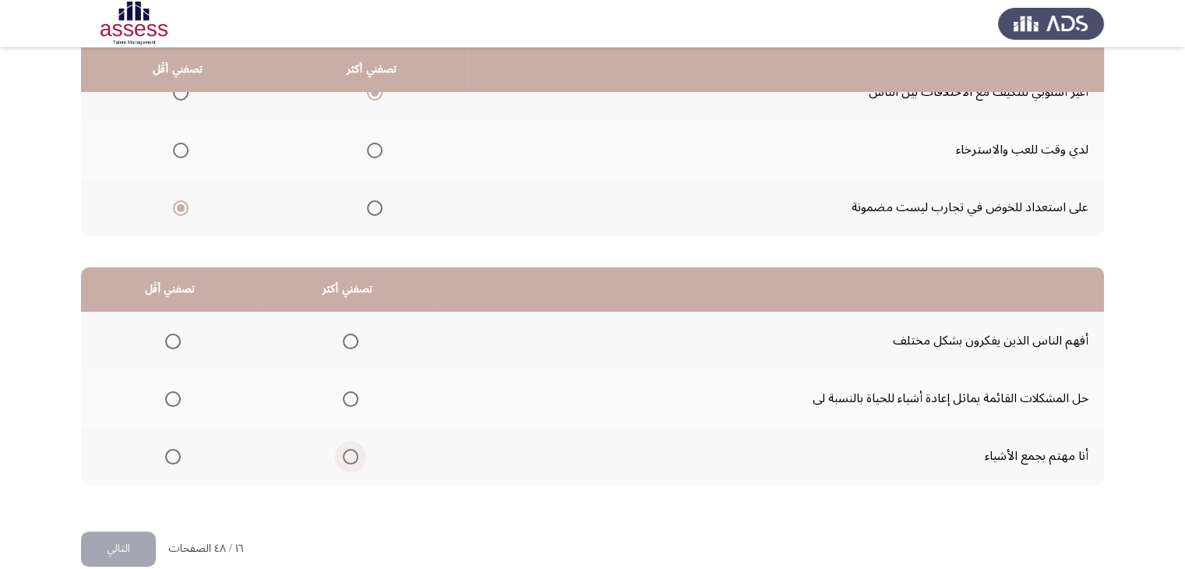
click at [346, 455] on span "Select an option" at bounding box center [351, 457] width 16 height 16
click at [346, 455] on input "Select an option" at bounding box center [351, 457] width 16 height 16
click at [175, 396] on span "Select an option" at bounding box center [173, 399] width 16 height 16
click at [175, 396] on input "Select an option" at bounding box center [173, 399] width 16 height 16
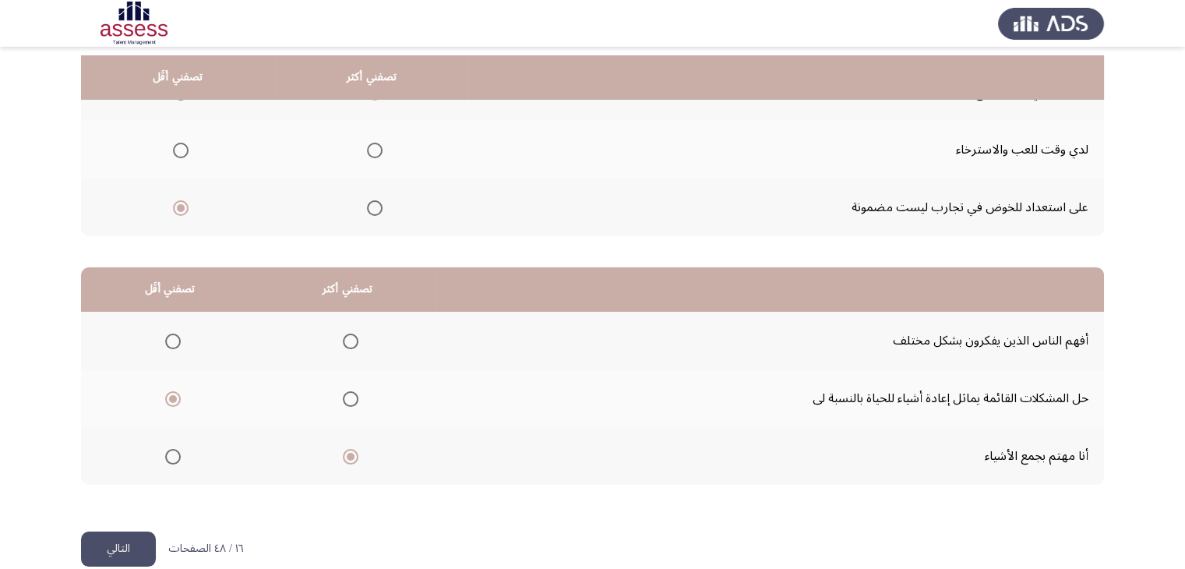
scroll to position [216, 0]
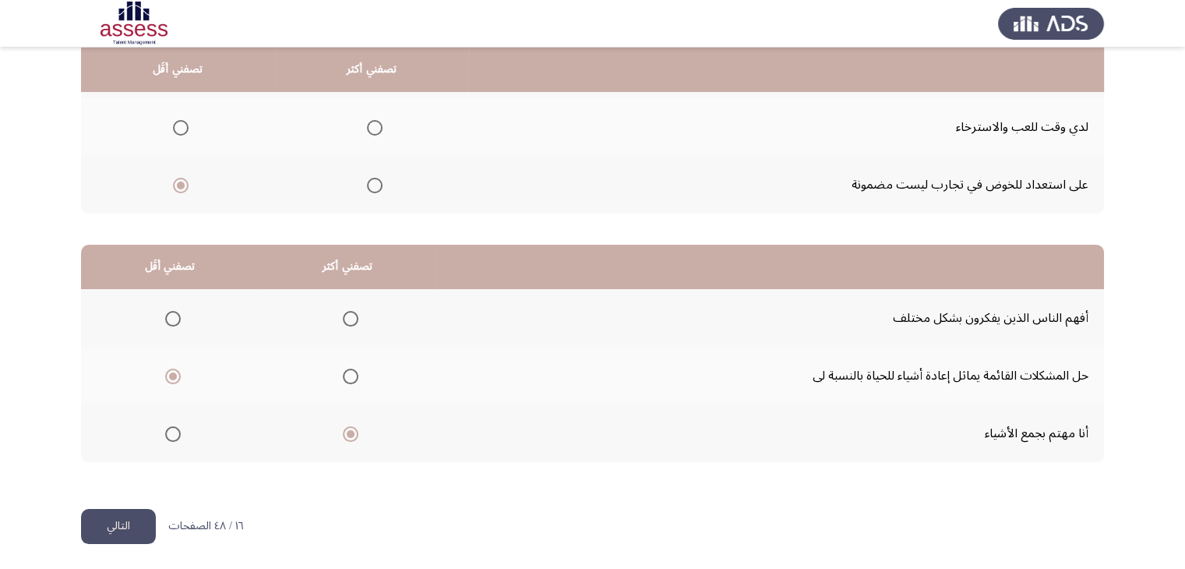
click at [109, 526] on button "التالي" at bounding box center [118, 526] width 75 height 35
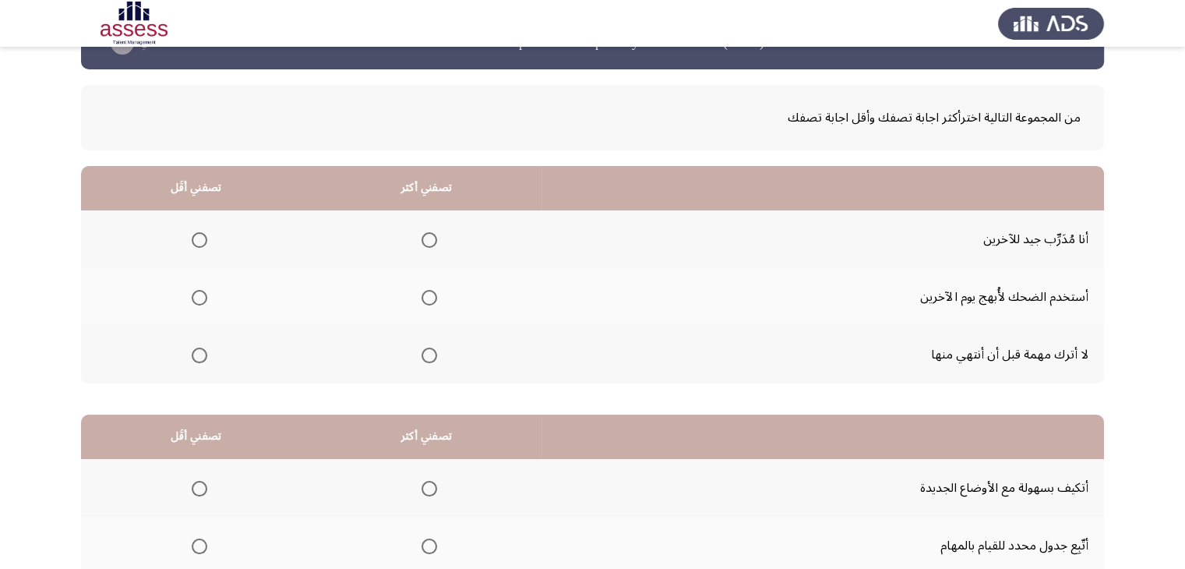
scroll to position [48, 0]
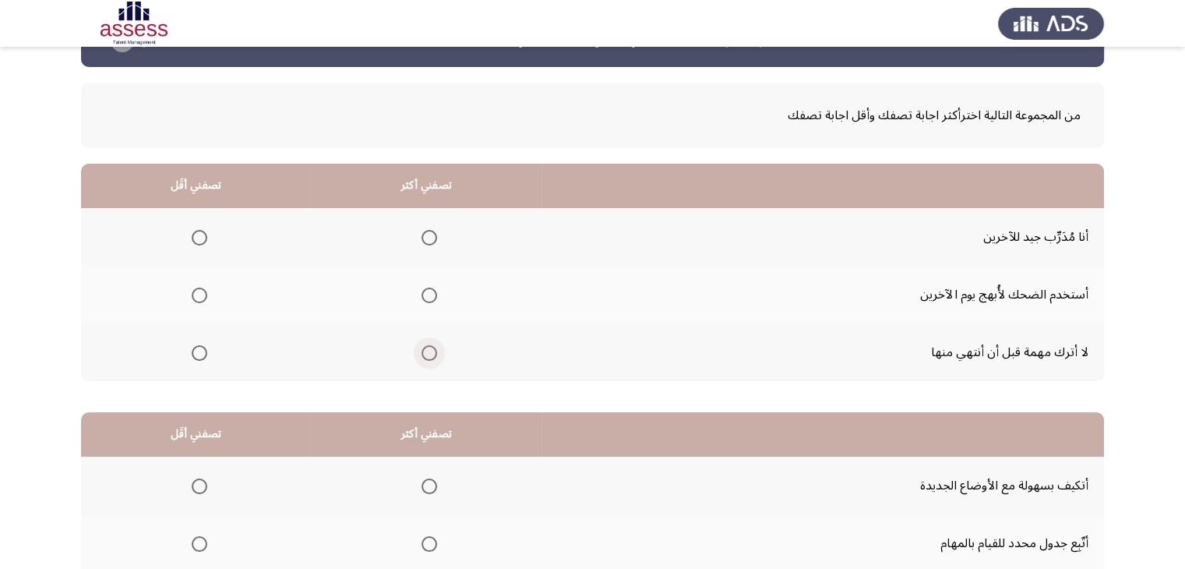
click at [431, 348] on span "Select an option" at bounding box center [429, 353] width 16 height 16
click at [431, 348] on input "Select an option" at bounding box center [429, 353] width 16 height 16
click at [199, 289] on span "Select an option" at bounding box center [200, 295] width 16 height 16
click at [199, 289] on input "Select an option" at bounding box center [200, 295] width 16 height 16
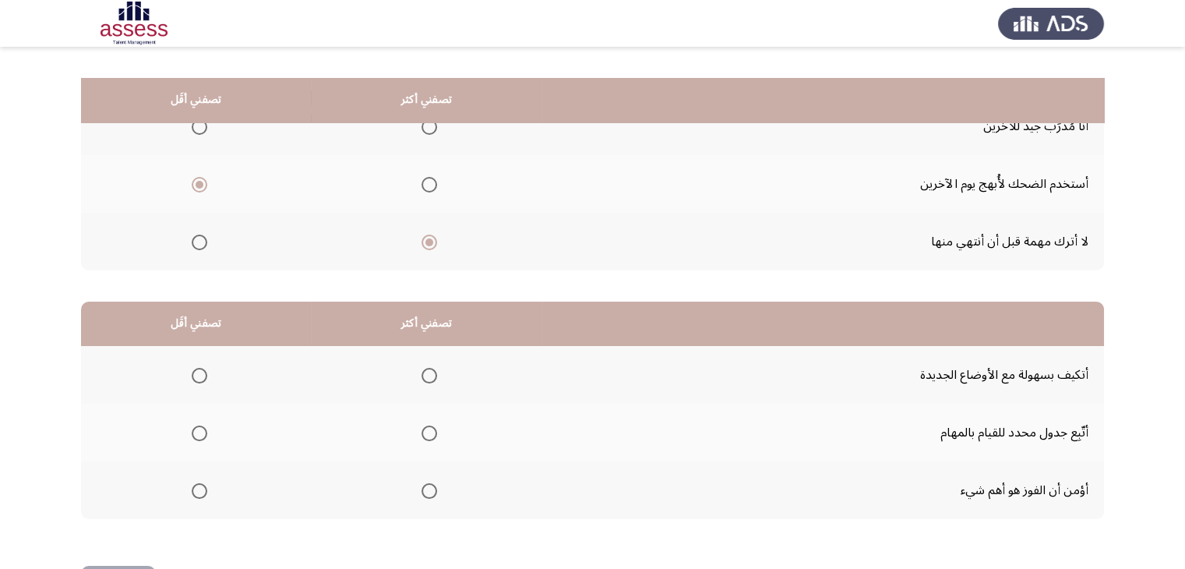
scroll to position [198, 0]
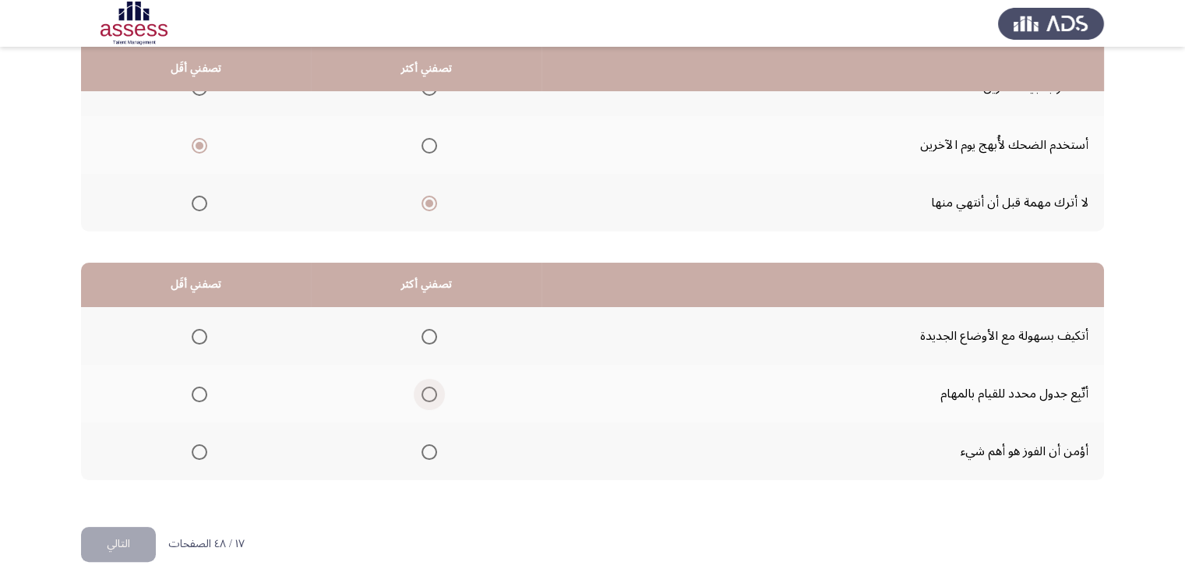
click at [421, 396] on span "Select an option" at bounding box center [429, 394] width 16 height 16
click at [421, 396] on input "Select an option" at bounding box center [429, 394] width 16 height 16
click at [203, 447] on span "Select an option" at bounding box center [200, 452] width 16 height 16
click at [203, 447] on input "Select an option" at bounding box center [200, 452] width 16 height 16
click at [137, 549] on button "التالي" at bounding box center [118, 544] width 75 height 35
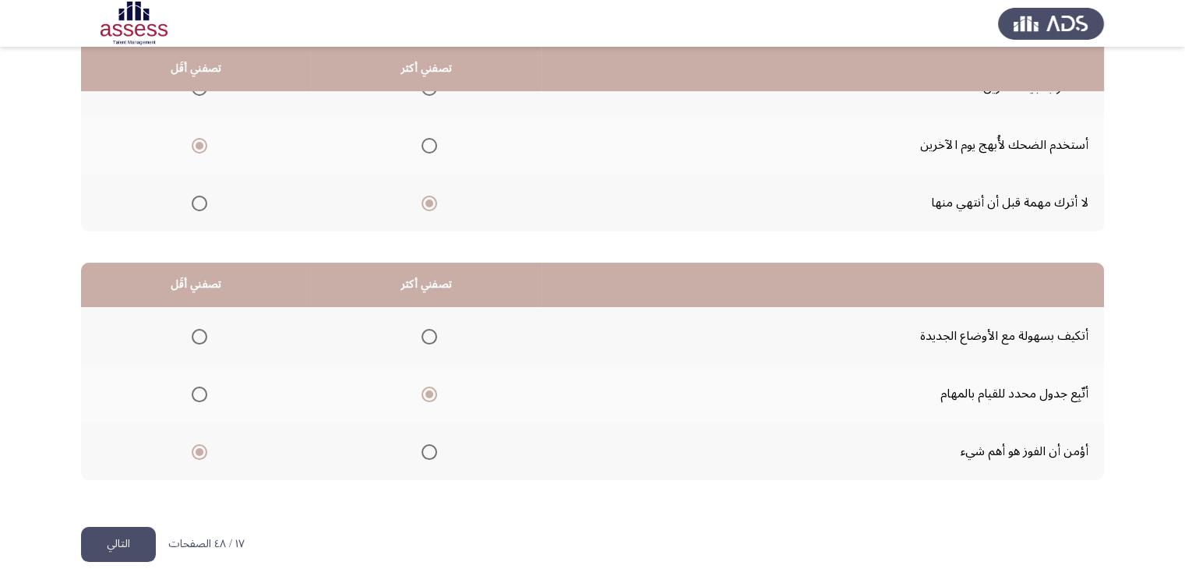
scroll to position [0, 0]
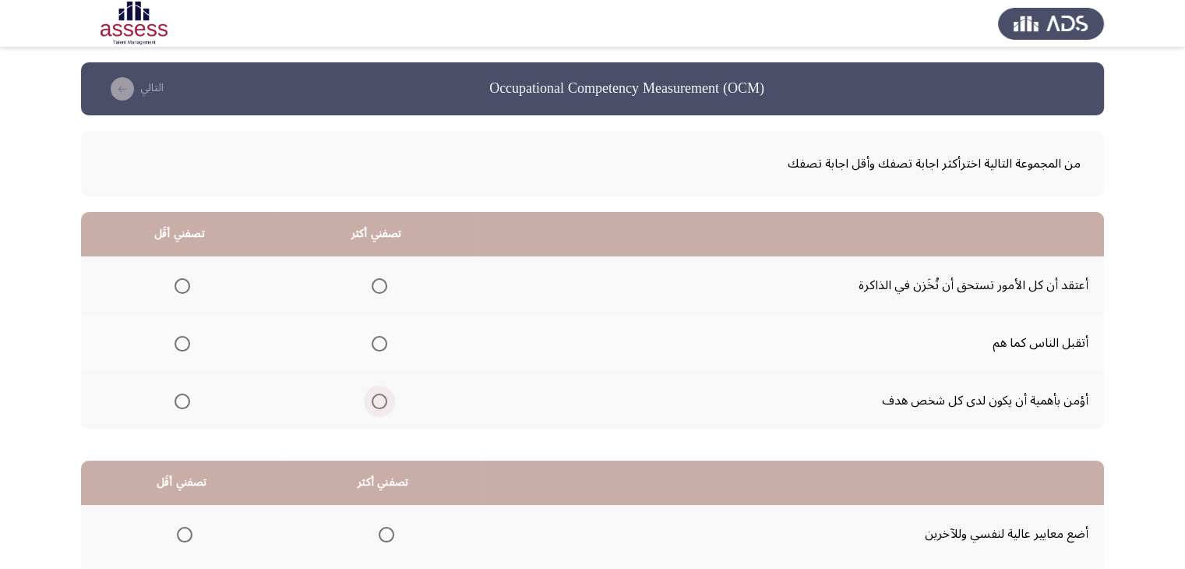
click at [373, 397] on span "Select an option" at bounding box center [380, 401] width 16 height 16
click at [373, 397] on input "Select an option" at bounding box center [380, 401] width 16 height 16
click at [186, 288] on span "Select an option" at bounding box center [183, 286] width 16 height 16
click at [186, 288] on input "Select an option" at bounding box center [183, 286] width 16 height 16
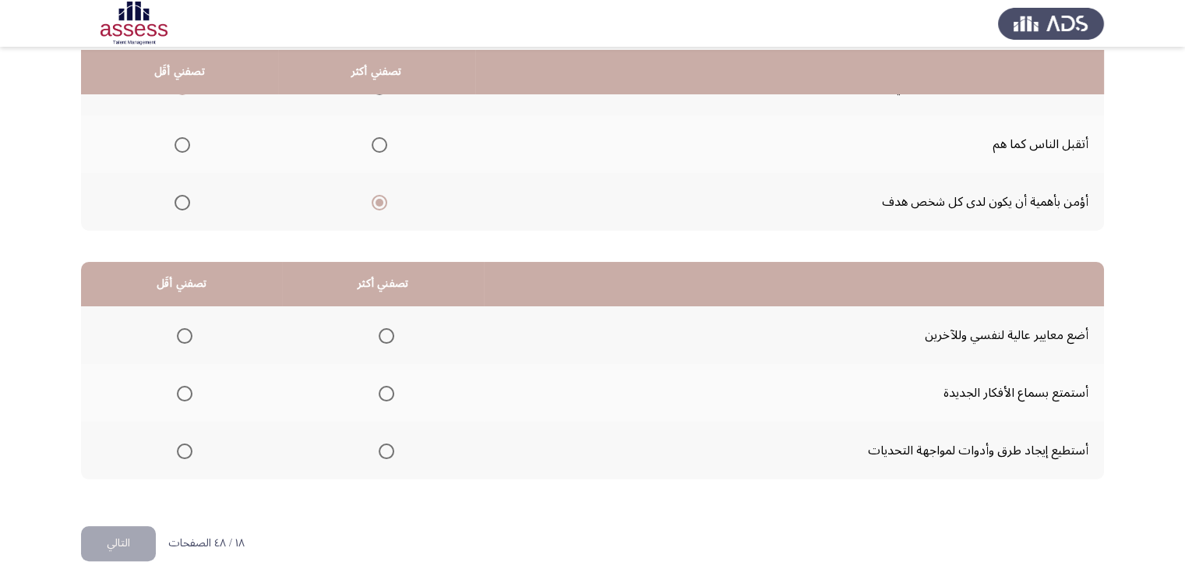
scroll to position [203, 0]
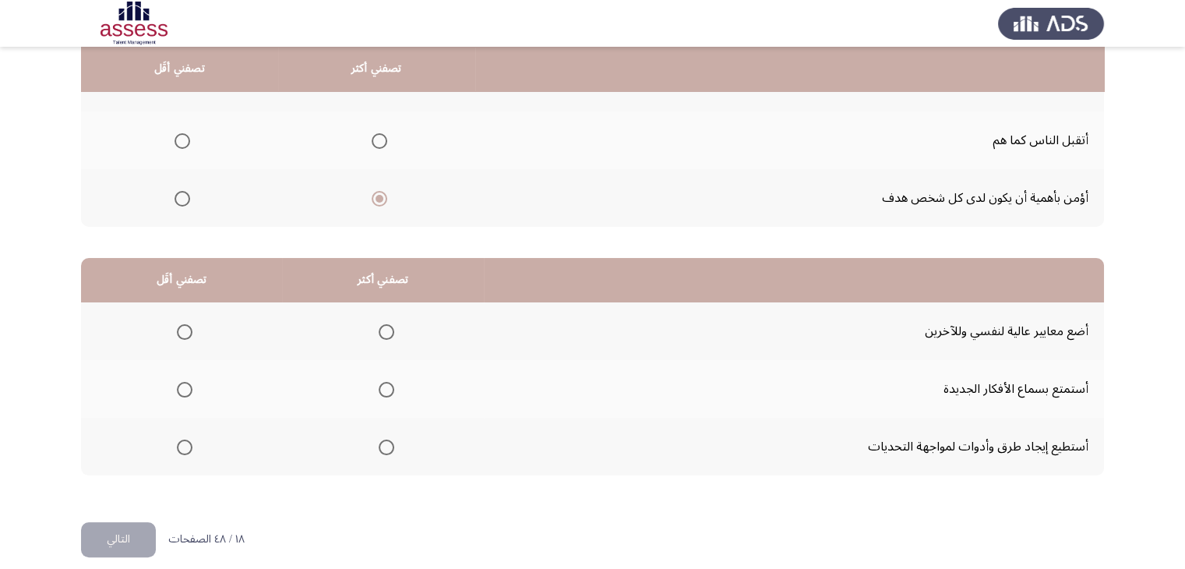
click at [386, 333] on span "Select an option" at bounding box center [387, 332] width 16 height 16
click at [386, 333] on input "Select an option" at bounding box center [387, 332] width 16 height 16
click at [184, 443] on span "Select an option" at bounding box center [185, 447] width 16 height 16
click at [184, 443] on input "Select an option" at bounding box center [185, 447] width 16 height 16
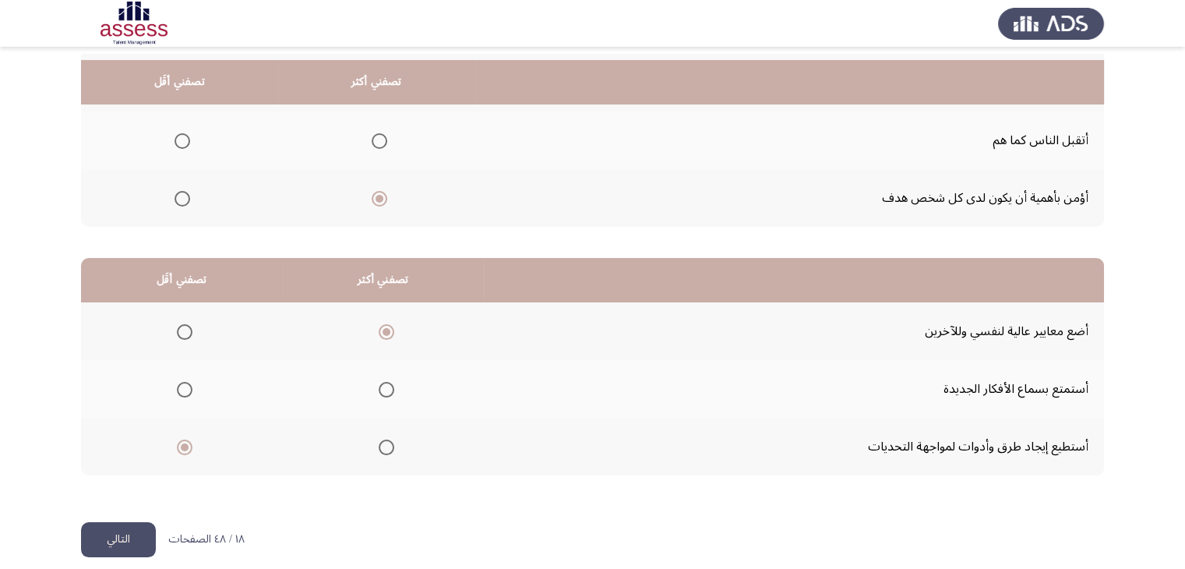
scroll to position [216, 0]
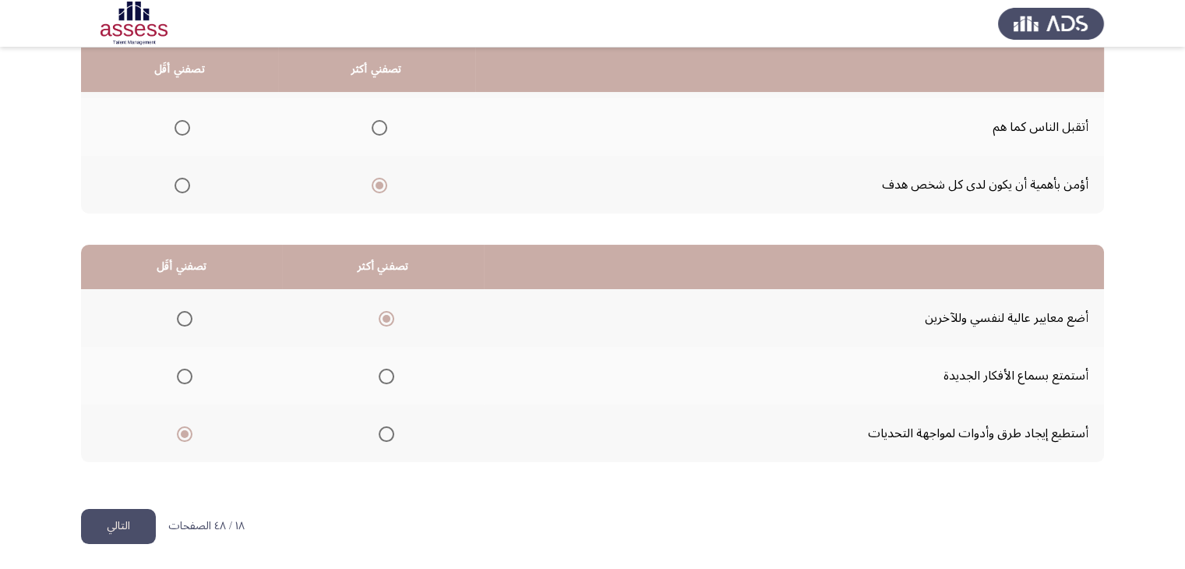
click at [125, 535] on button "التالي" at bounding box center [118, 526] width 75 height 35
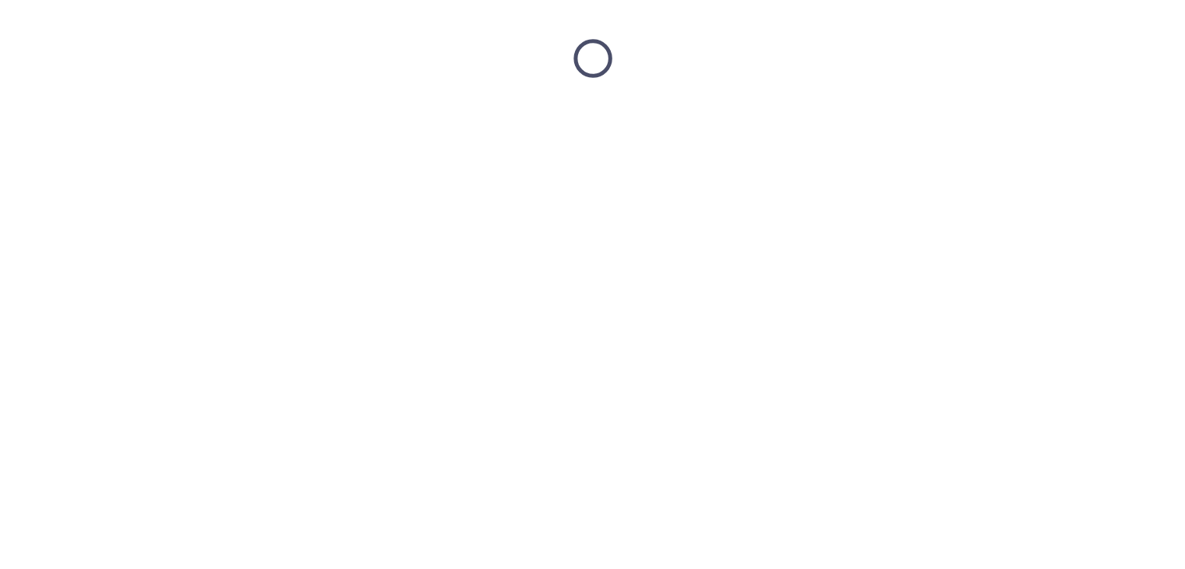
scroll to position [0, 0]
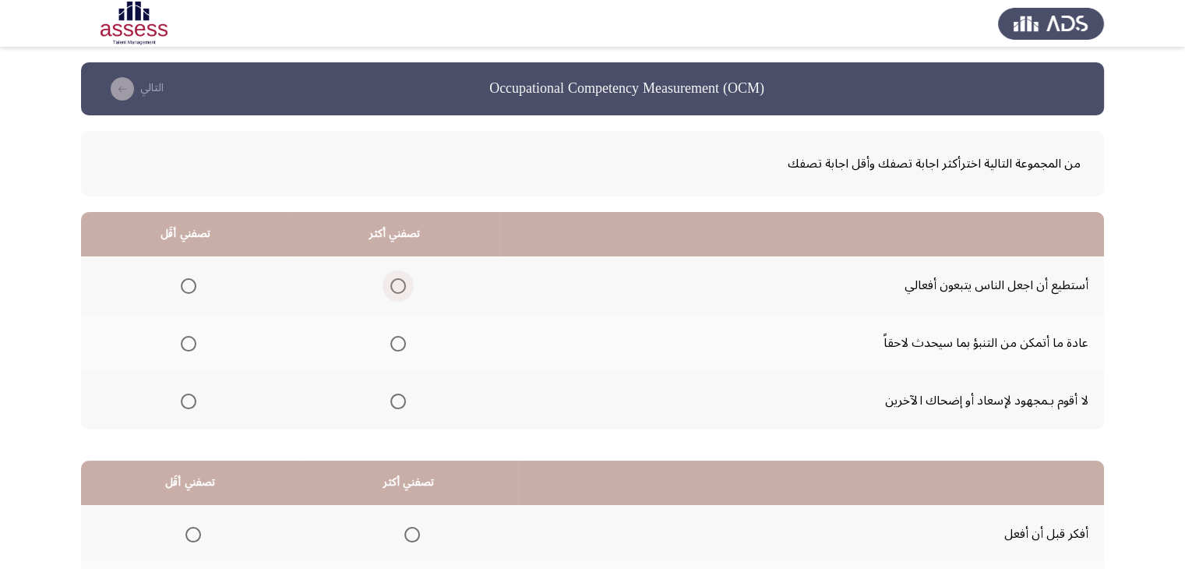
click at [395, 284] on span "Select an option" at bounding box center [398, 286] width 16 height 16
click at [395, 284] on input "Select an option" at bounding box center [398, 286] width 16 height 16
click at [186, 399] on span "Select an option" at bounding box center [189, 401] width 16 height 16
click at [186, 399] on input "Select an option" at bounding box center [189, 401] width 16 height 16
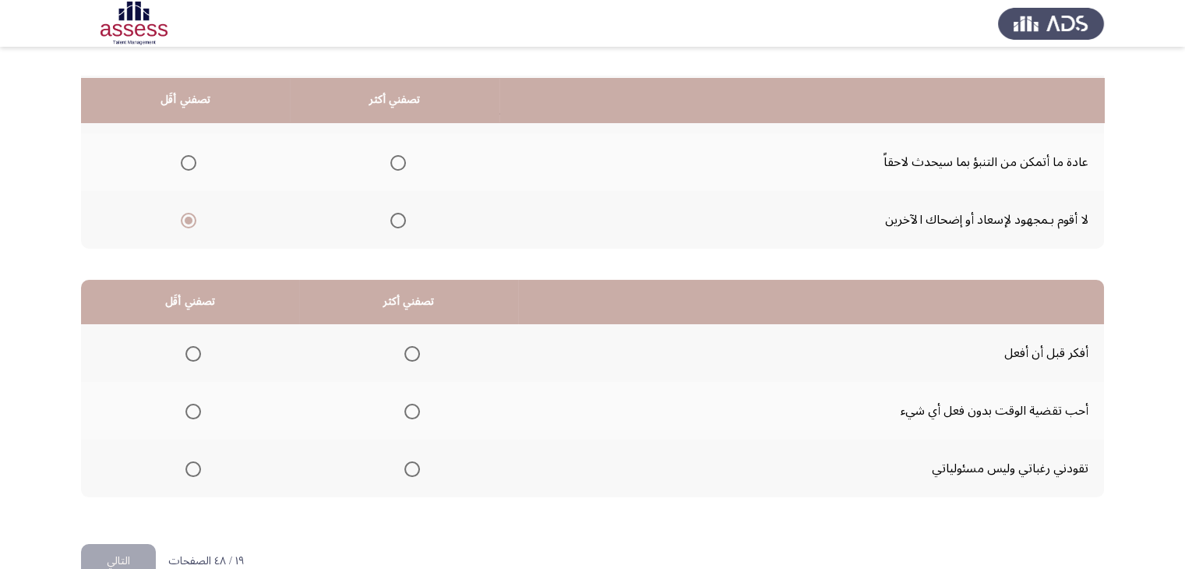
scroll to position [216, 0]
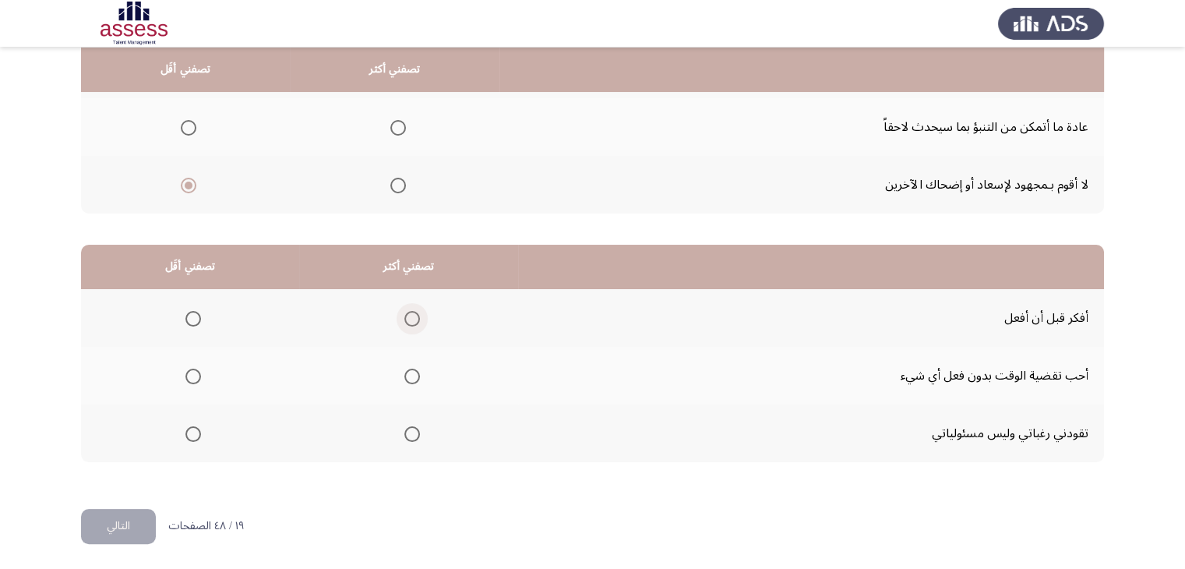
click at [408, 311] on span "Select an option" at bounding box center [412, 319] width 16 height 16
click at [408, 311] on input "Select an option" at bounding box center [412, 319] width 16 height 16
click at [190, 431] on span "Select an option" at bounding box center [193, 434] width 16 height 16
click at [190, 431] on input "Select an option" at bounding box center [193, 434] width 16 height 16
click at [125, 514] on button "التالي" at bounding box center [118, 526] width 75 height 35
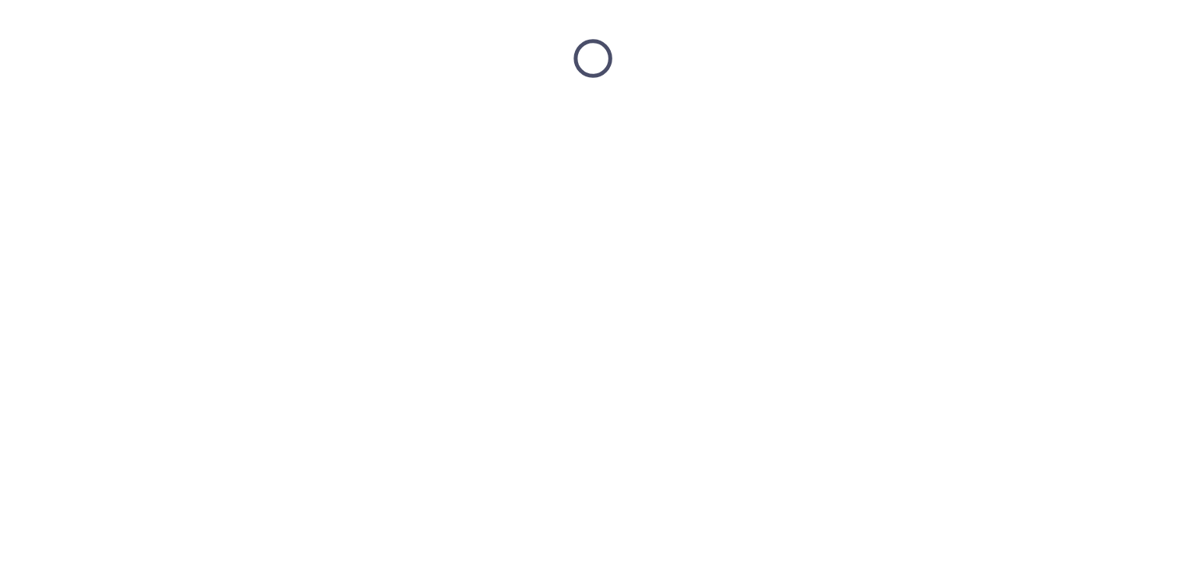
scroll to position [0, 0]
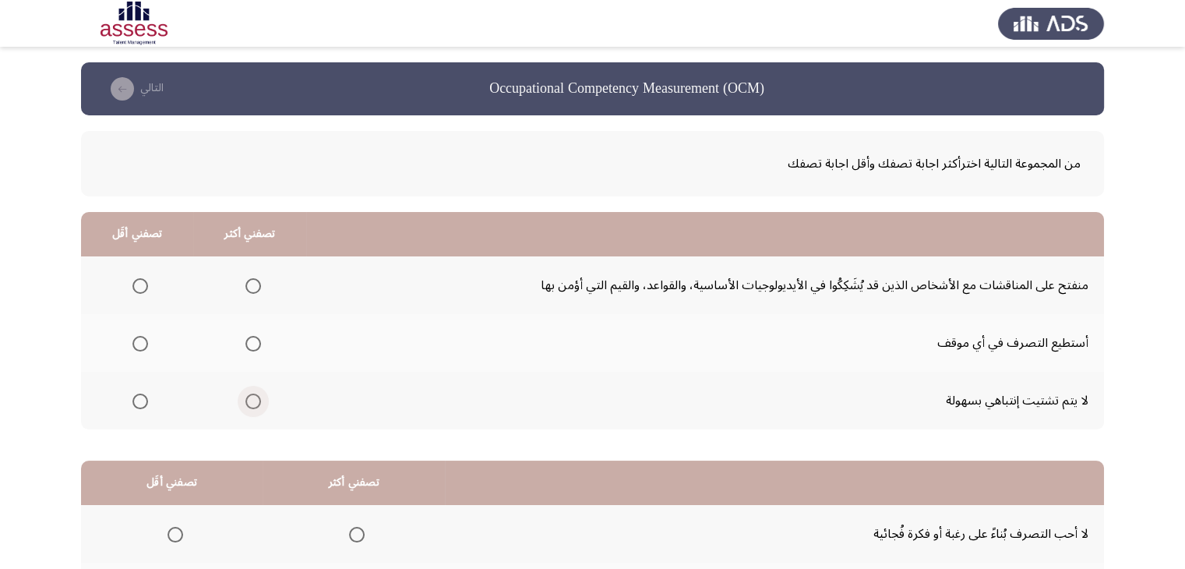
click at [249, 396] on span "Select an option" at bounding box center [253, 401] width 16 height 16
click at [249, 396] on input "Select an option" at bounding box center [253, 401] width 16 height 16
click at [134, 281] on span "Select an option" at bounding box center [140, 286] width 16 height 16
click at [134, 281] on input "Select an option" at bounding box center [140, 286] width 16 height 16
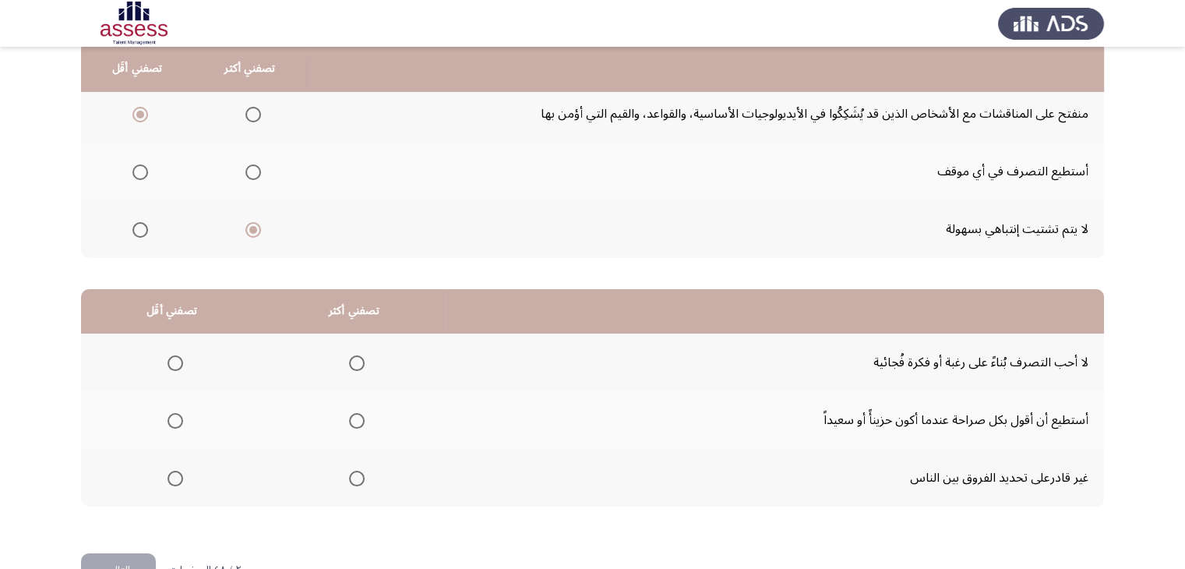
scroll to position [216, 0]
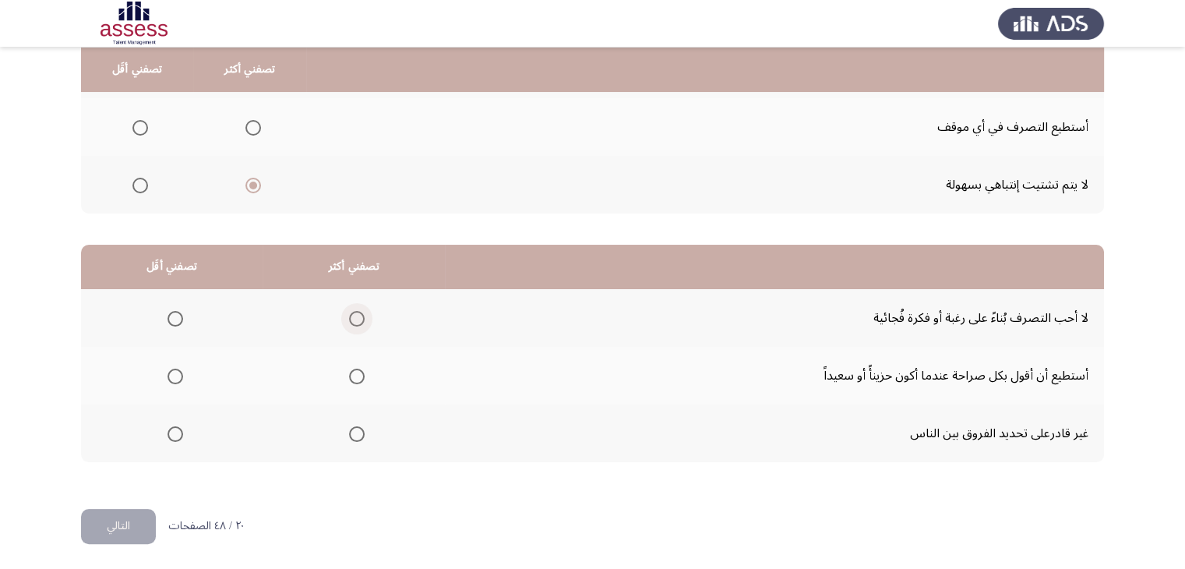
click at [351, 314] on span "Select an option" at bounding box center [357, 319] width 16 height 16
click at [351, 314] on input "Select an option" at bounding box center [357, 319] width 16 height 16
drag, startPoint x: 169, startPoint y: 375, endPoint x: 134, endPoint y: 523, distance: 152.1
click at [134, 509] on div "Occupational Competency Measurement (OCM) التالي من المجموعة التالية اخترأكثر ا…" at bounding box center [592, 178] width 1023 height 662
click at [175, 370] on span "Select an option" at bounding box center [176, 377] width 16 height 16
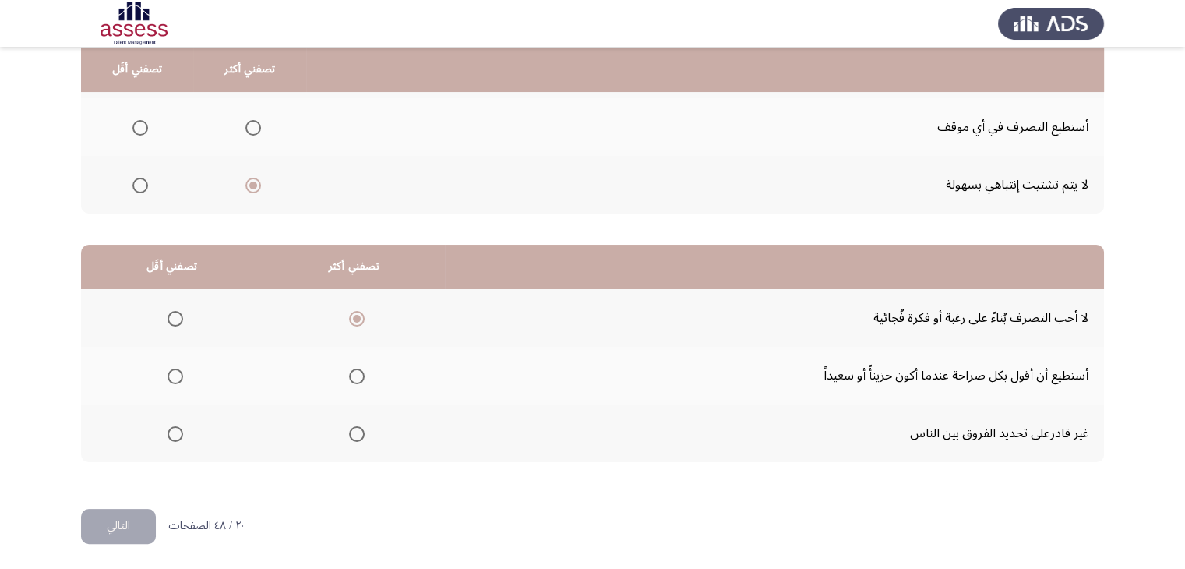
click at [175, 370] on input "Select an option" at bounding box center [176, 377] width 16 height 16
click at [127, 513] on button "التالي" at bounding box center [118, 526] width 75 height 35
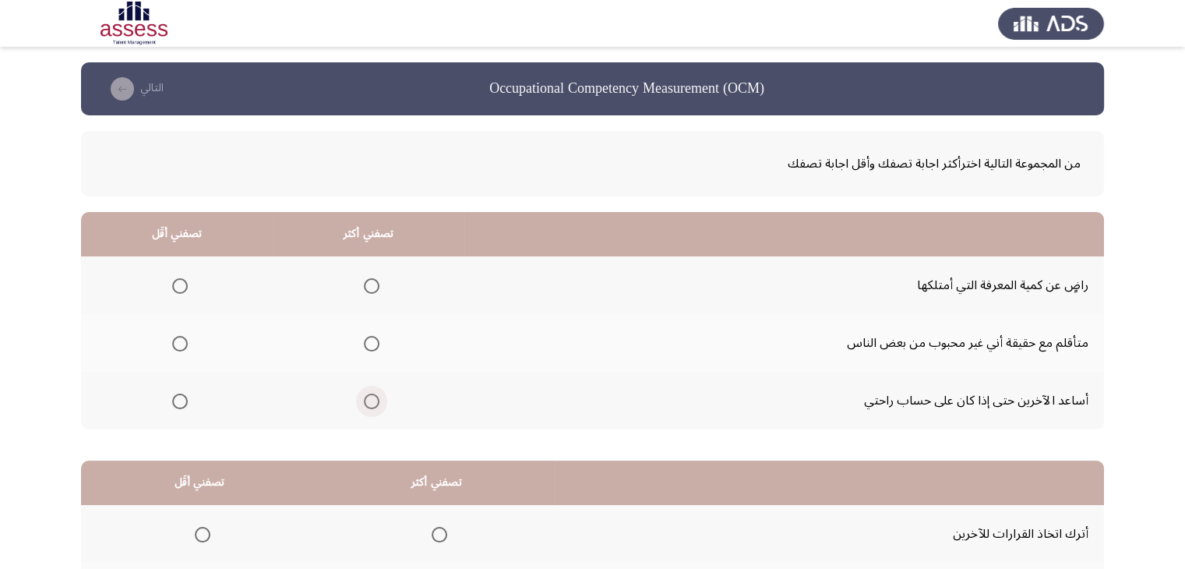
click at [365, 403] on span "Select an option" at bounding box center [372, 401] width 16 height 16
click at [365, 403] on input "Select an option" at bounding box center [372, 401] width 16 height 16
click at [184, 278] on span "Select an option" at bounding box center [180, 286] width 16 height 16
click at [184, 278] on input "Select an option" at bounding box center [180, 286] width 16 height 16
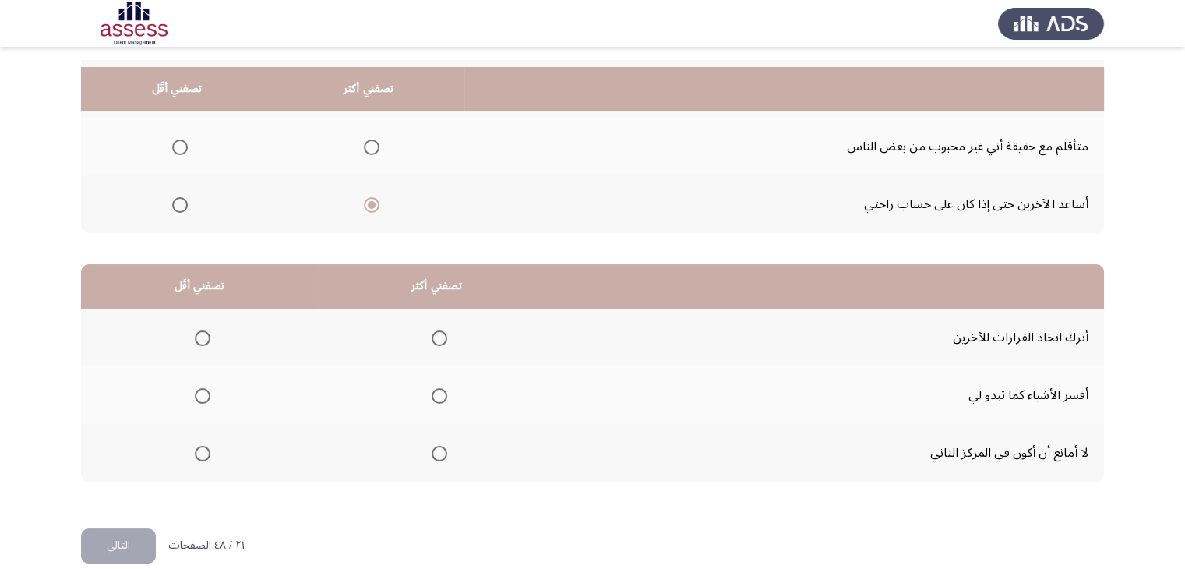
scroll to position [216, 0]
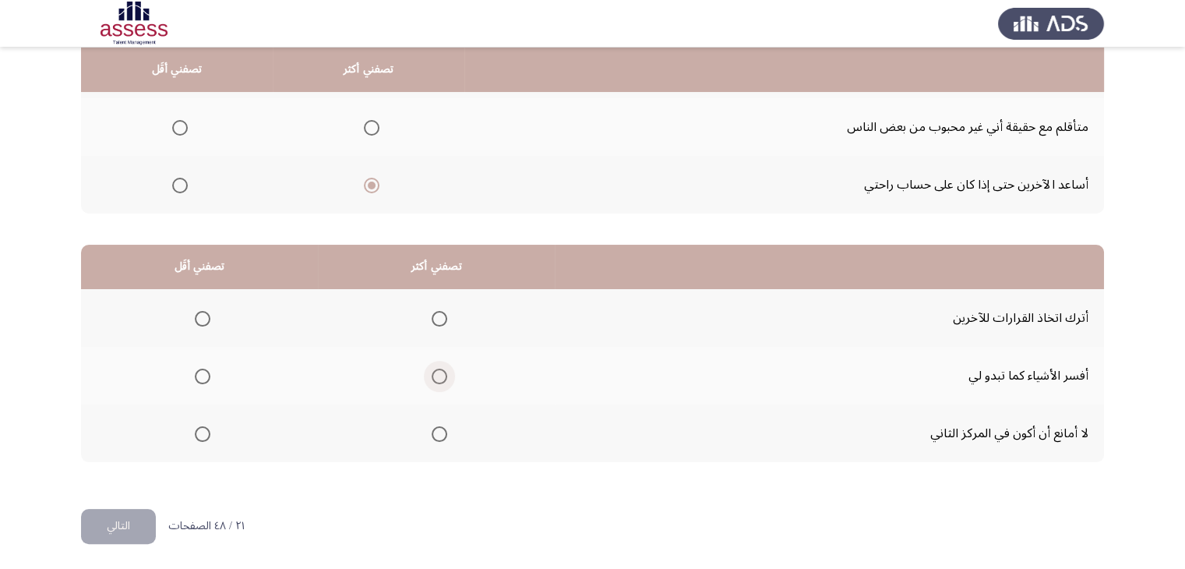
click at [439, 375] on span "Select an option" at bounding box center [440, 377] width 16 height 16
click at [439, 375] on input "Select an option" at bounding box center [440, 377] width 16 height 16
click at [199, 428] on span "Select an option" at bounding box center [203, 434] width 16 height 16
click at [199, 428] on input "Select an option" at bounding box center [203, 434] width 16 height 16
click at [138, 528] on button "التالي" at bounding box center [118, 526] width 75 height 35
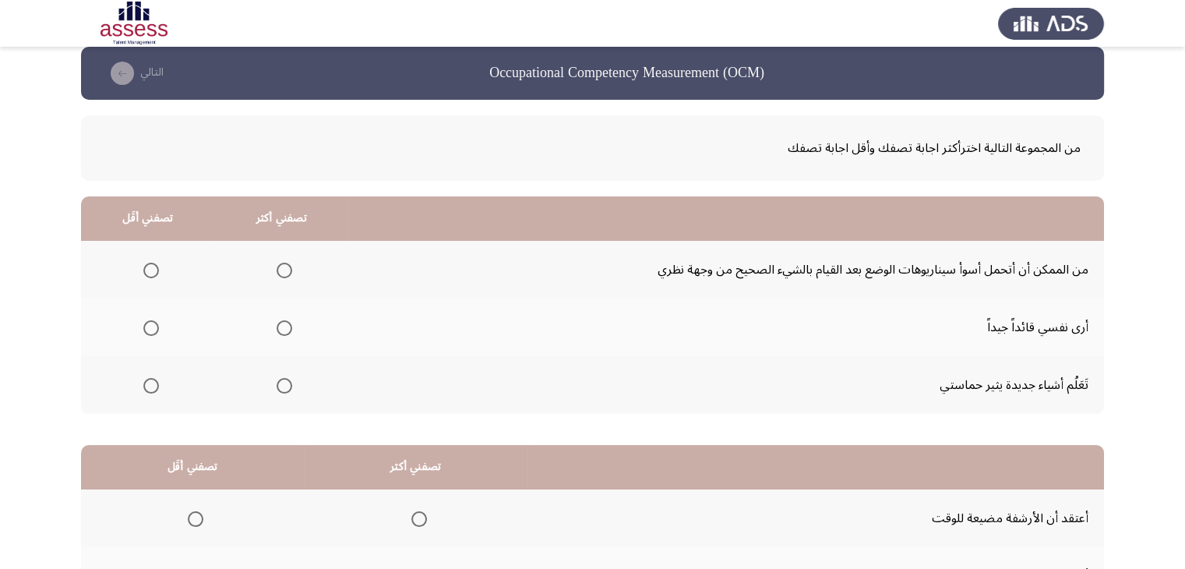
scroll to position [19, 0]
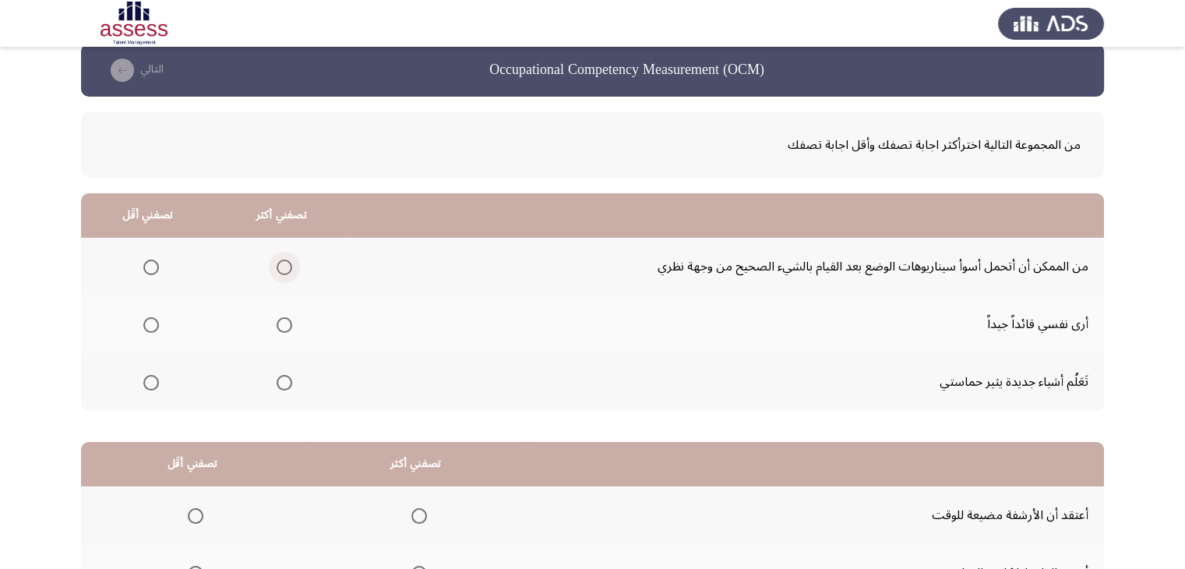
click at [283, 262] on span "Select an option" at bounding box center [285, 267] width 16 height 16
click at [283, 262] on input "Select an option" at bounding box center [285, 267] width 16 height 16
click at [153, 381] on span "Select an option" at bounding box center [151, 383] width 16 height 16
click at [153, 381] on input "Select an option" at bounding box center [151, 383] width 16 height 16
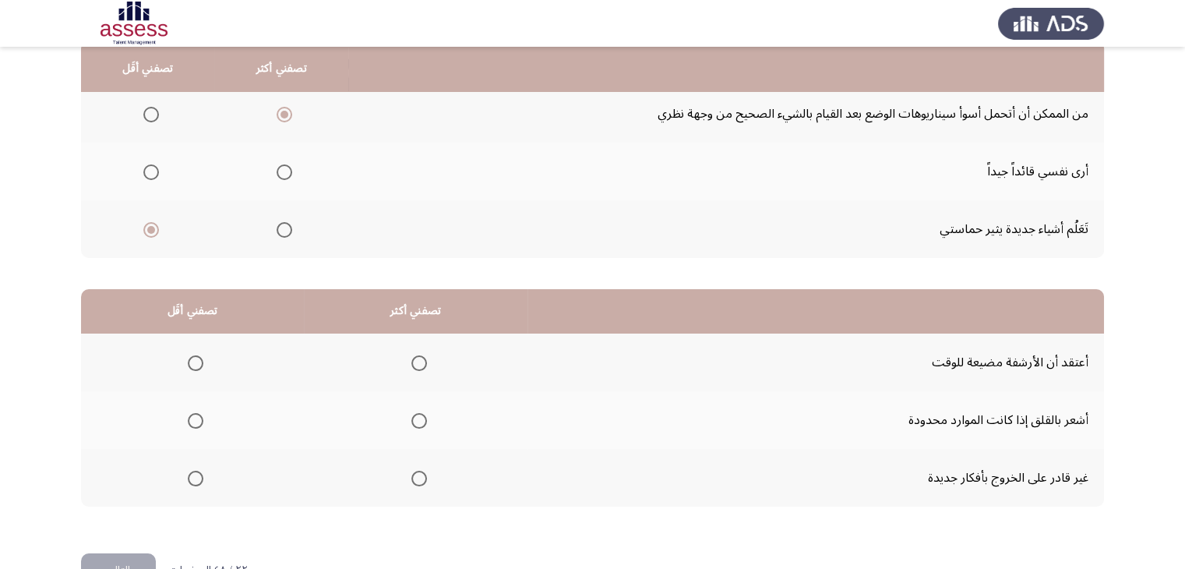
scroll to position [216, 0]
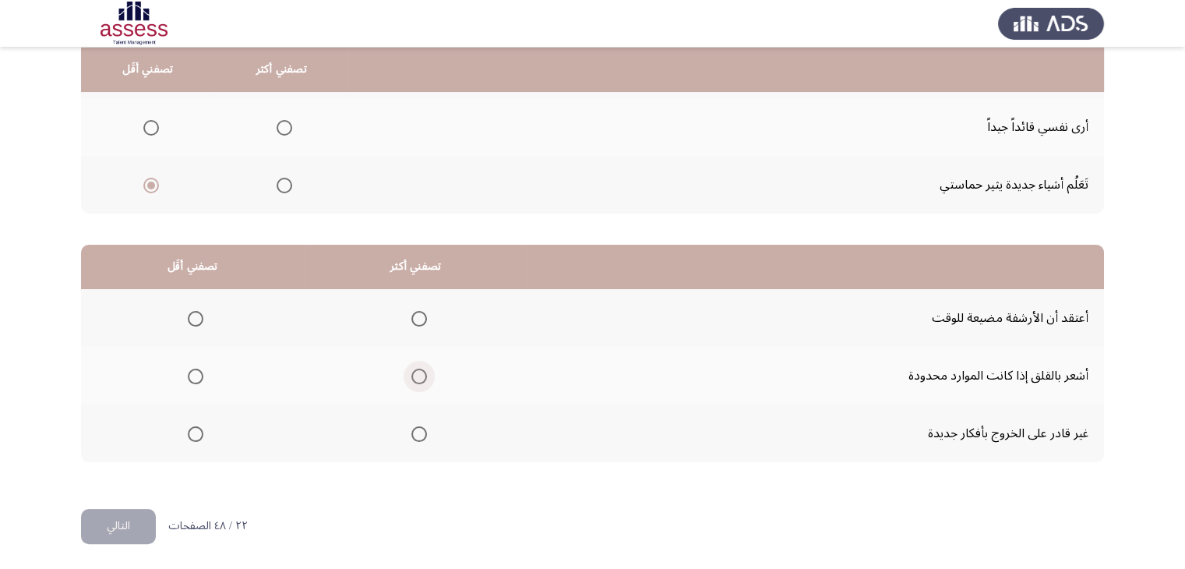
click at [419, 376] on span "Select an option" at bounding box center [419, 376] width 0 height 0
click at [416, 373] on input "Select an option" at bounding box center [419, 377] width 16 height 16
click at [197, 314] on span "Select an option" at bounding box center [196, 319] width 16 height 16
click at [197, 314] on input "Select an option" at bounding box center [196, 319] width 16 height 16
click at [133, 520] on button "التالي" at bounding box center [118, 526] width 75 height 35
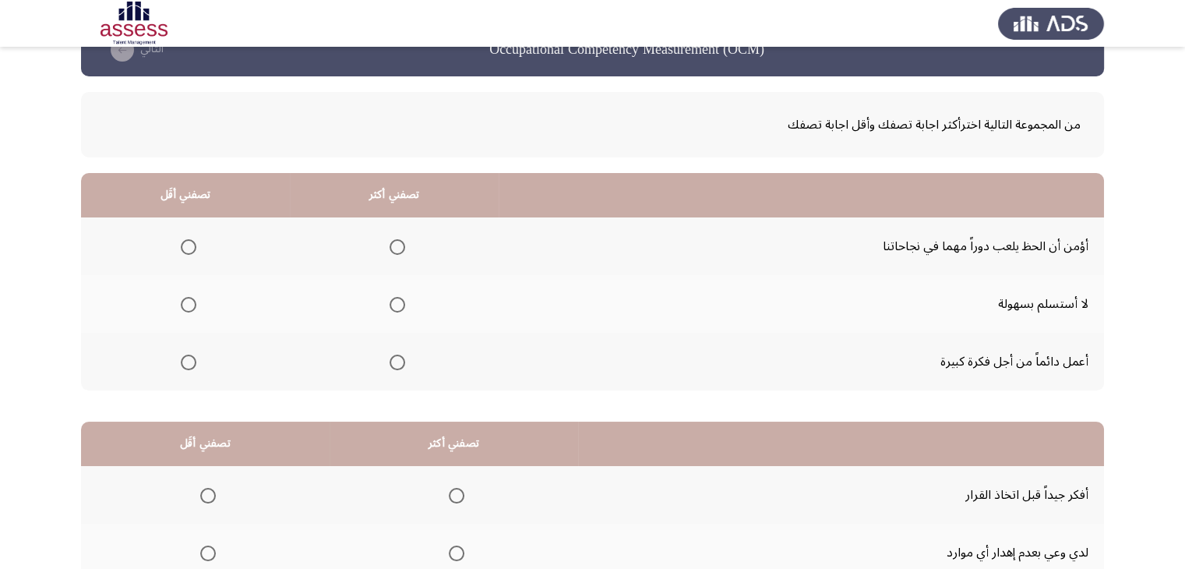
scroll to position [41, 0]
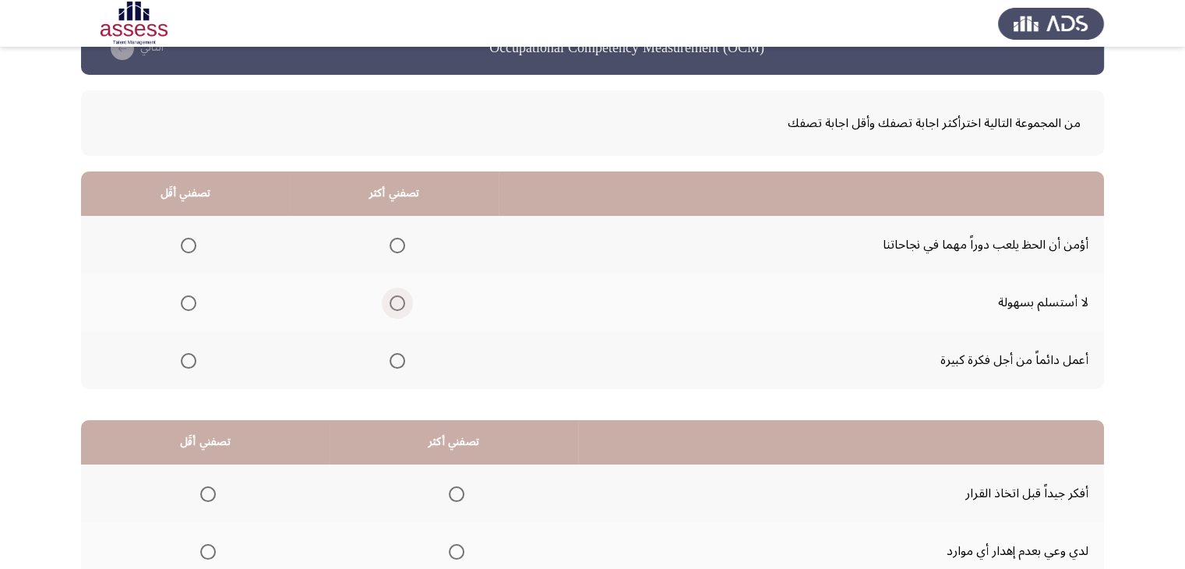
click at [393, 301] on span "Select an option" at bounding box center [398, 303] width 16 height 16
click at [393, 301] on input "Select an option" at bounding box center [398, 303] width 16 height 16
click at [183, 239] on span "Select an option" at bounding box center [189, 246] width 16 height 16
click at [183, 239] on input "Select an option" at bounding box center [189, 246] width 16 height 16
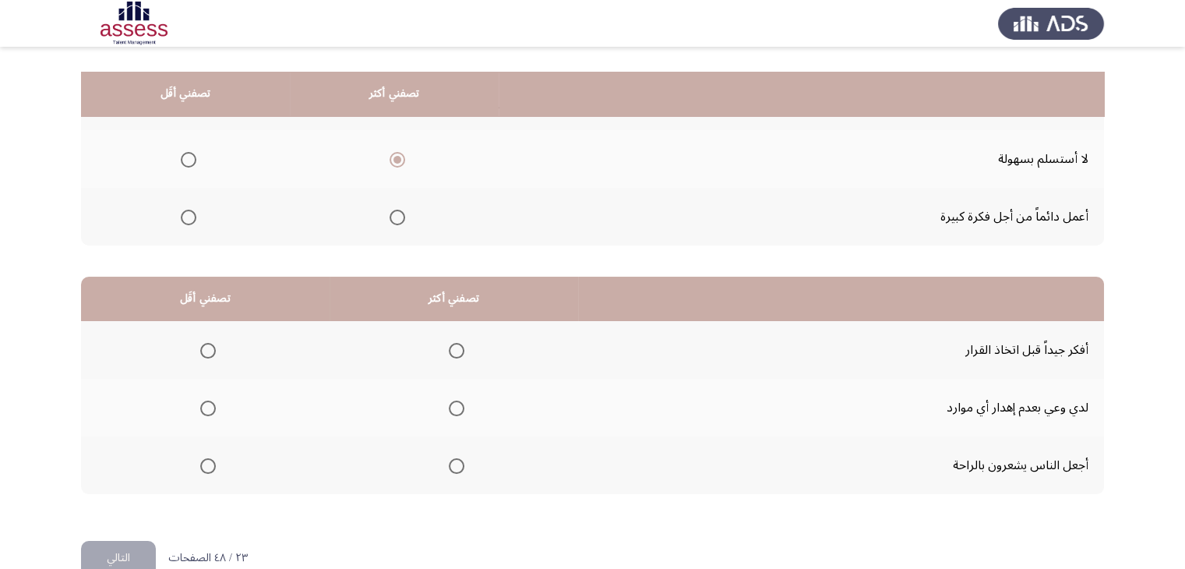
scroll to position [216, 0]
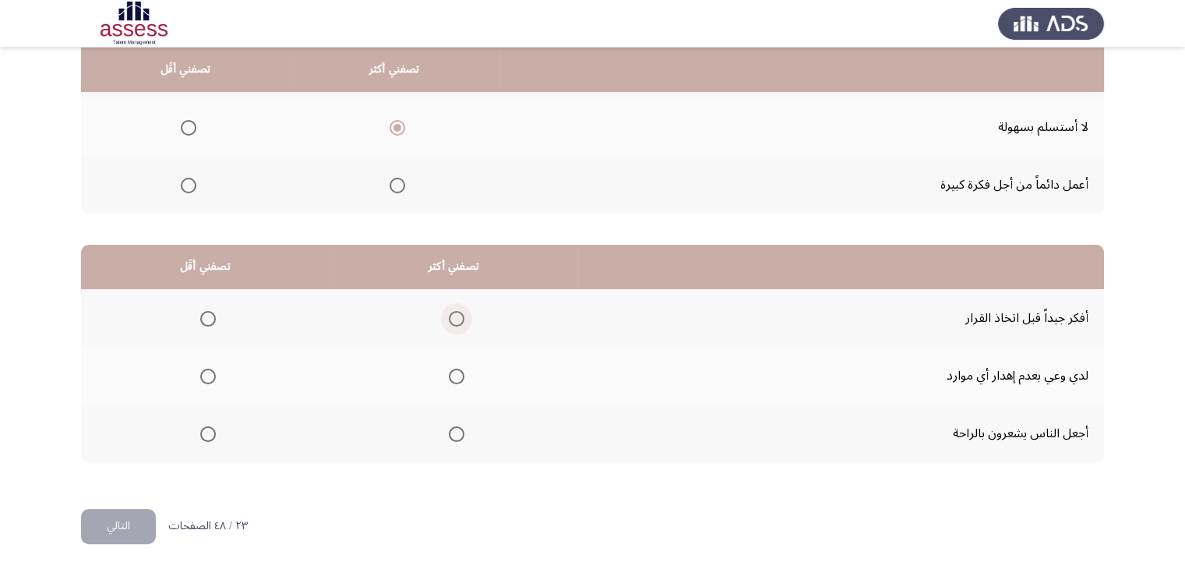
click at [449, 313] on span "Select an option" at bounding box center [457, 319] width 16 height 16
click at [449, 313] on input "Select an option" at bounding box center [457, 319] width 16 height 16
click at [205, 369] on span "Select an option" at bounding box center [208, 377] width 16 height 16
click at [205, 369] on input "Select an option" at bounding box center [208, 377] width 16 height 16
click at [125, 529] on button "التالي" at bounding box center [118, 526] width 75 height 35
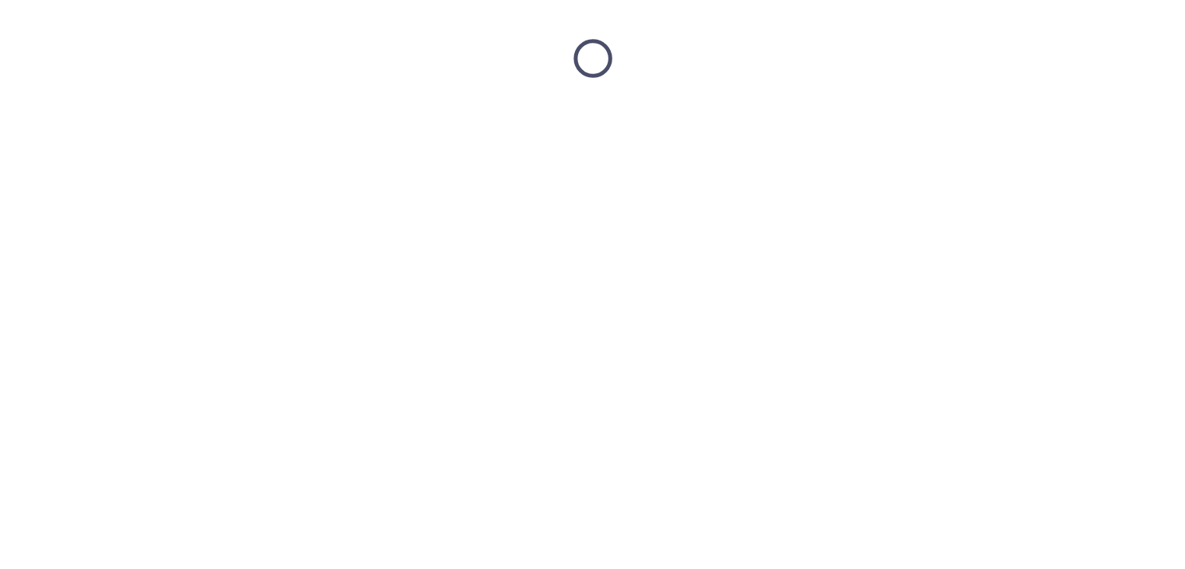
scroll to position [0, 0]
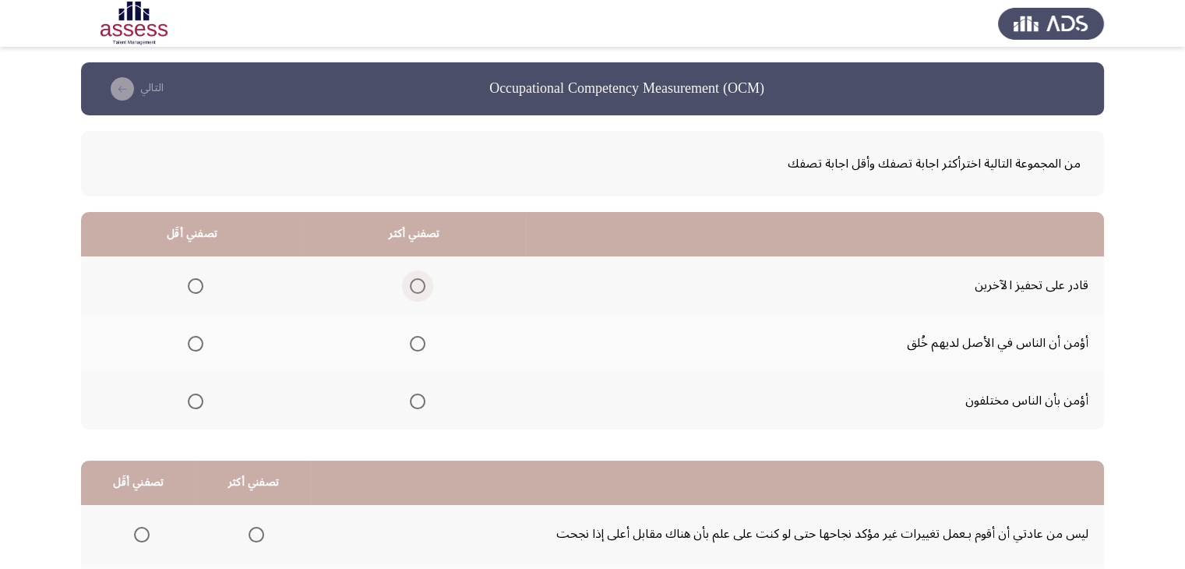
click at [408, 285] on label "Select an option" at bounding box center [415, 286] width 22 height 16
click at [410, 285] on input "Select an option" at bounding box center [418, 286] width 16 height 16
click at [190, 344] on span "Select an option" at bounding box center [196, 344] width 16 height 16
click at [190, 344] on input "Select an option" at bounding box center [196, 344] width 16 height 16
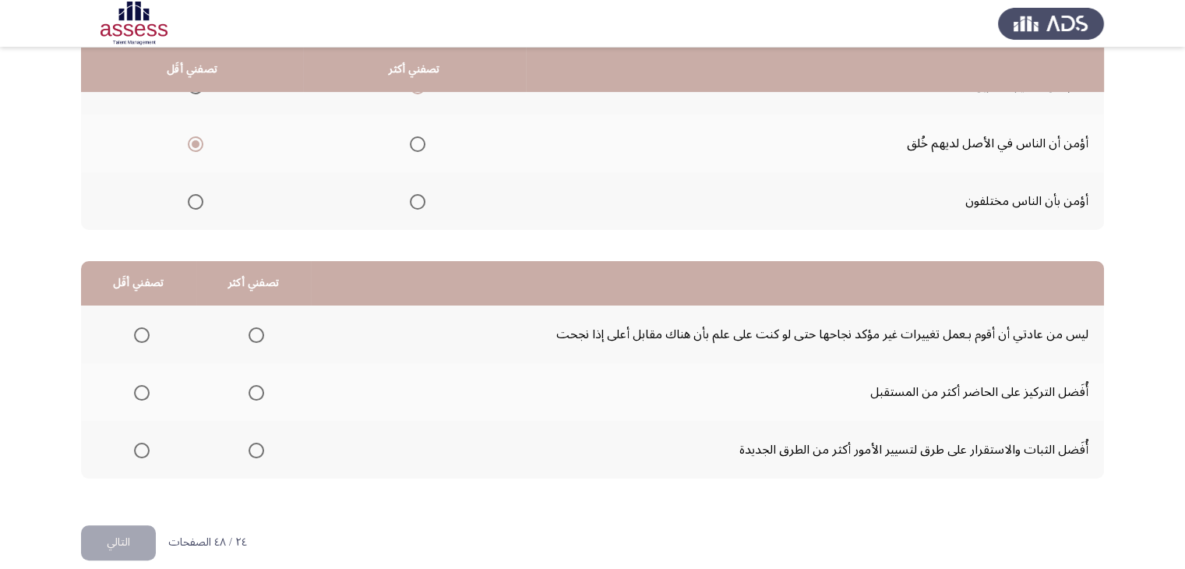
scroll to position [216, 0]
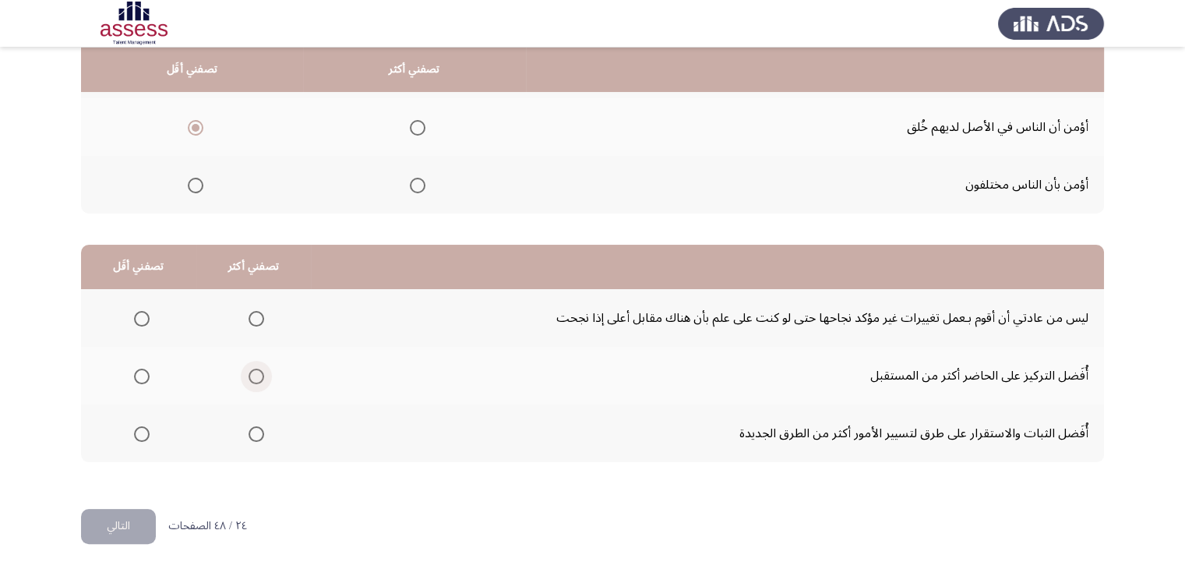
click at [249, 374] on span "Select an option" at bounding box center [257, 377] width 16 height 16
click at [249, 374] on input "Select an option" at bounding box center [257, 377] width 16 height 16
click at [140, 320] on span "Select an option" at bounding box center [142, 319] width 16 height 16
click at [140, 320] on input "Select an option" at bounding box center [142, 319] width 16 height 16
click at [117, 521] on button "التالي" at bounding box center [118, 526] width 75 height 35
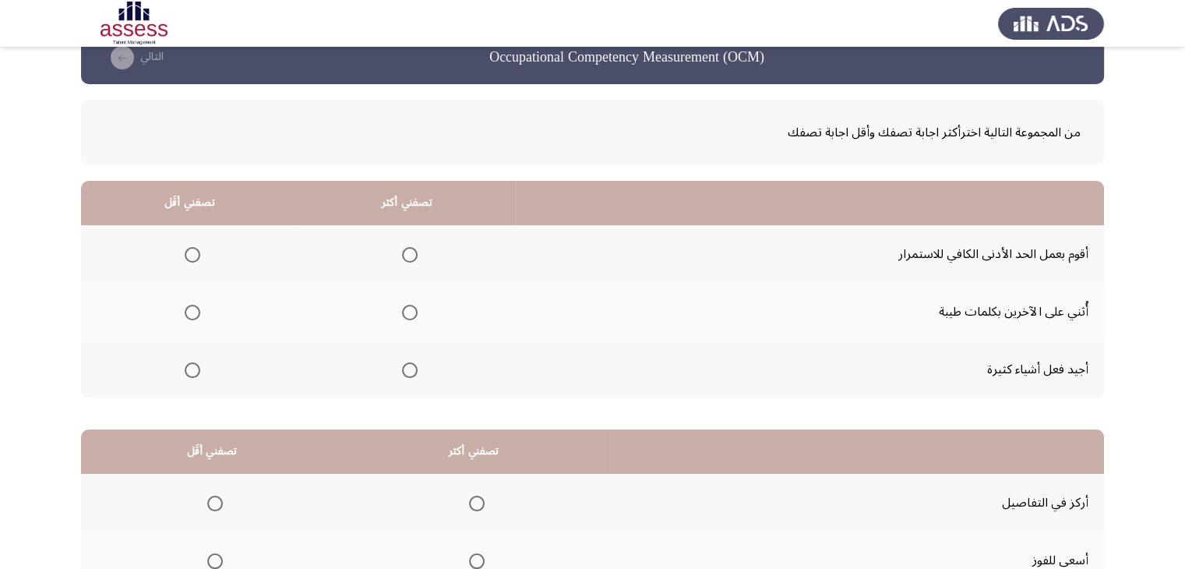
scroll to position [34, 0]
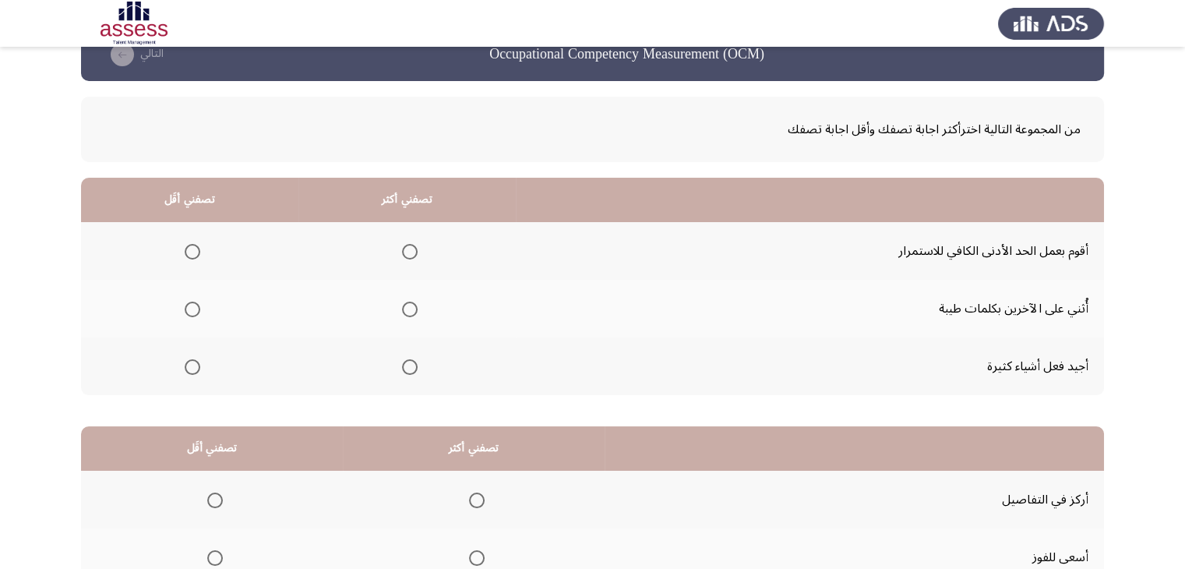
click at [405, 305] on span "Select an option" at bounding box center [410, 310] width 16 height 16
click at [405, 305] on input "Select an option" at bounding box center [410, 310] width 16 height 16
click at [196, 359] on span "Select an option" at bounding box center [193, 367] width 16 height 16
click at [196, 359] on input "Select an option" at bounding box center [193, 367] width 16 height 16
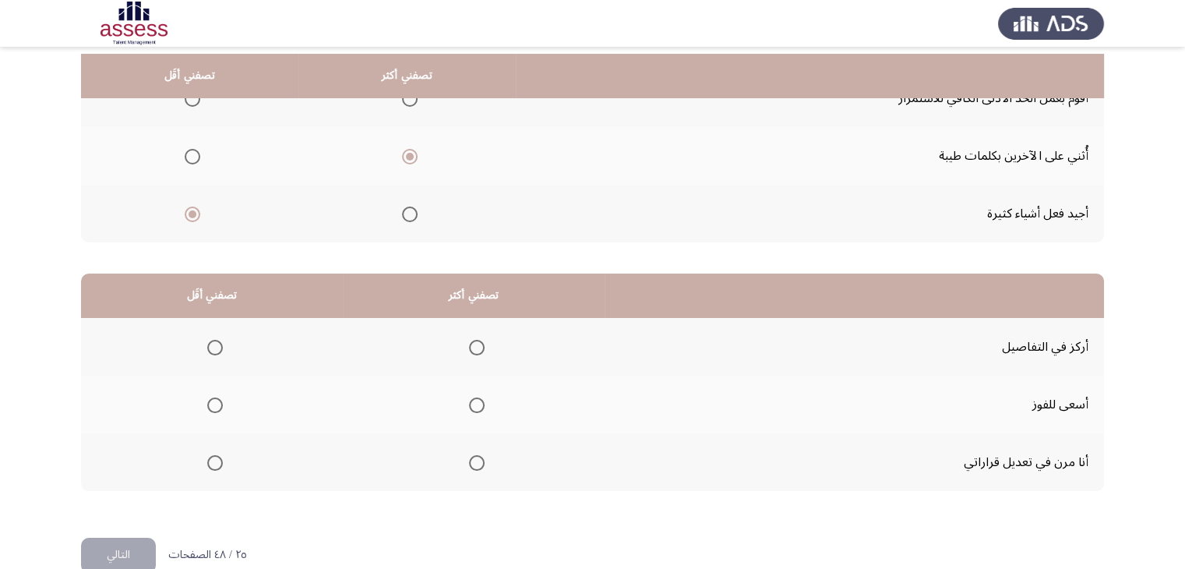
scroll to position [216, 0]
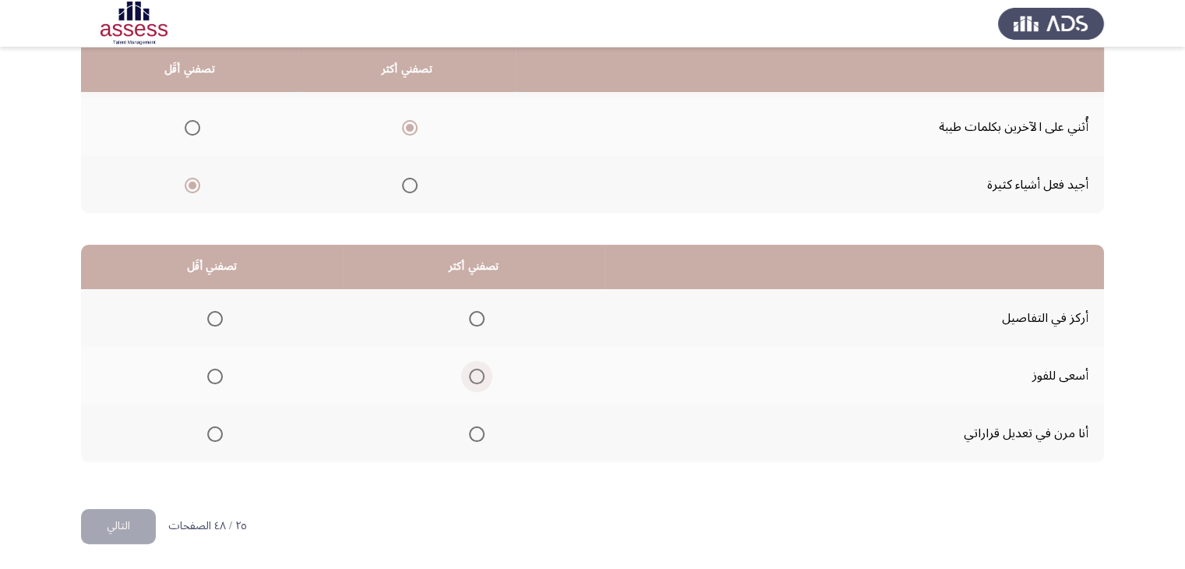
click at [464, 372] on label "Select an option" at bounding box center [474, 377] width 22 height 16
click at [469, 372] on input "Select an option" at bounding box center [477, 377] width 16 height 16
click at [212, 316] on span "Select an option" at bounding box center [215, 319] width 16 height 16
click at [212, 316] on input "Select an option" at bounding box center [215, 319] width 16 height 16
click at [120, 509] on button "التالي" at bounding box center [118, 526] width 75 height 35
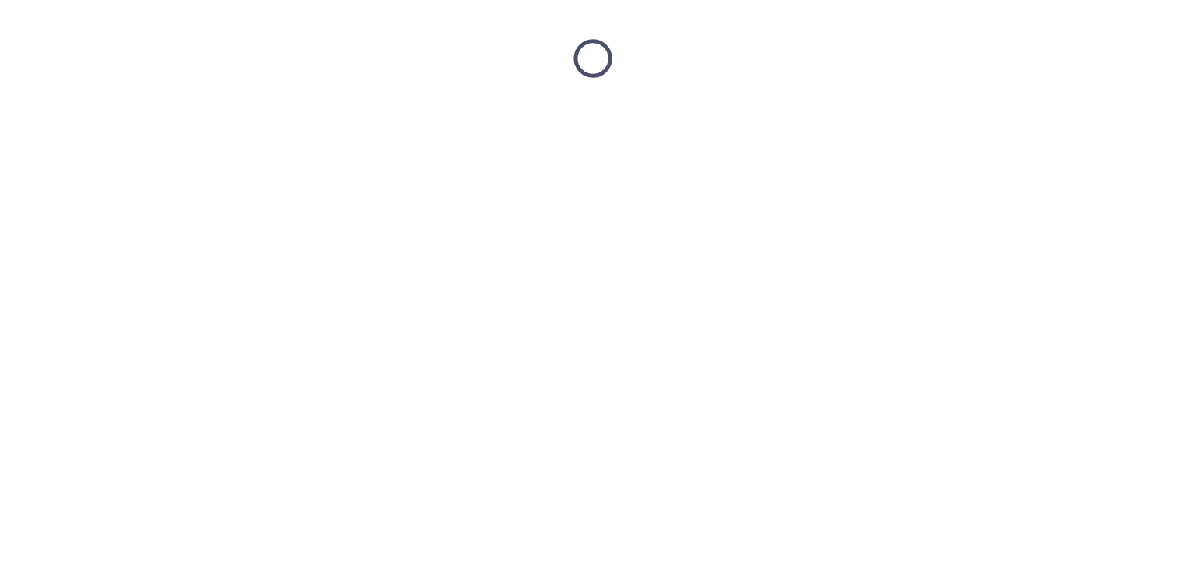
scroll to position [0, 0]
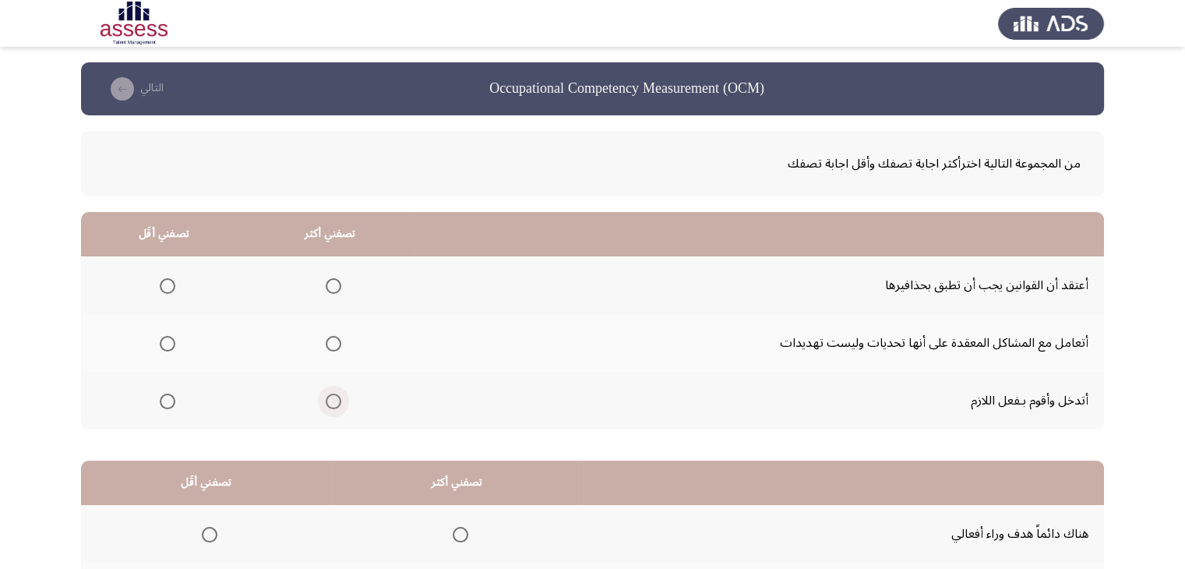
click at [333, 397] on span "Select an option" at bounding box center [334, 401] width 16 height 16
click at [333, 397] on input "Select an option" at bounding box center [334, 401] width 16 height 16
click at [173, 348] on span "Select an option" at bounding box center [168, 344] width 16 height 16
click at [173, 348] on input "Select an option" at bounding box center [168, 344] width 16 height 16
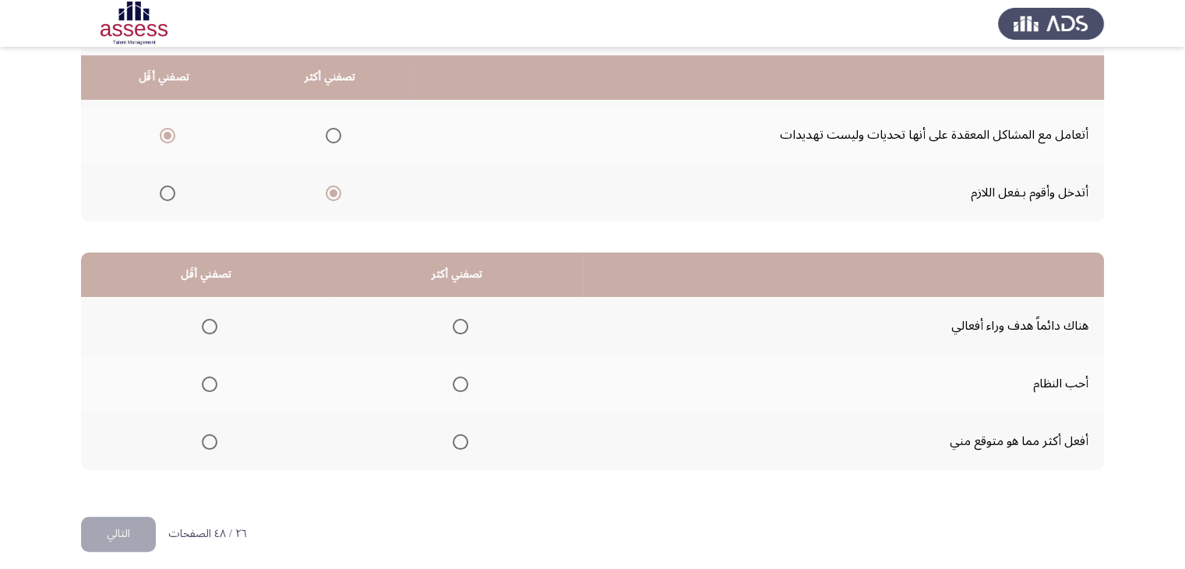
scroll to position [216, 0]
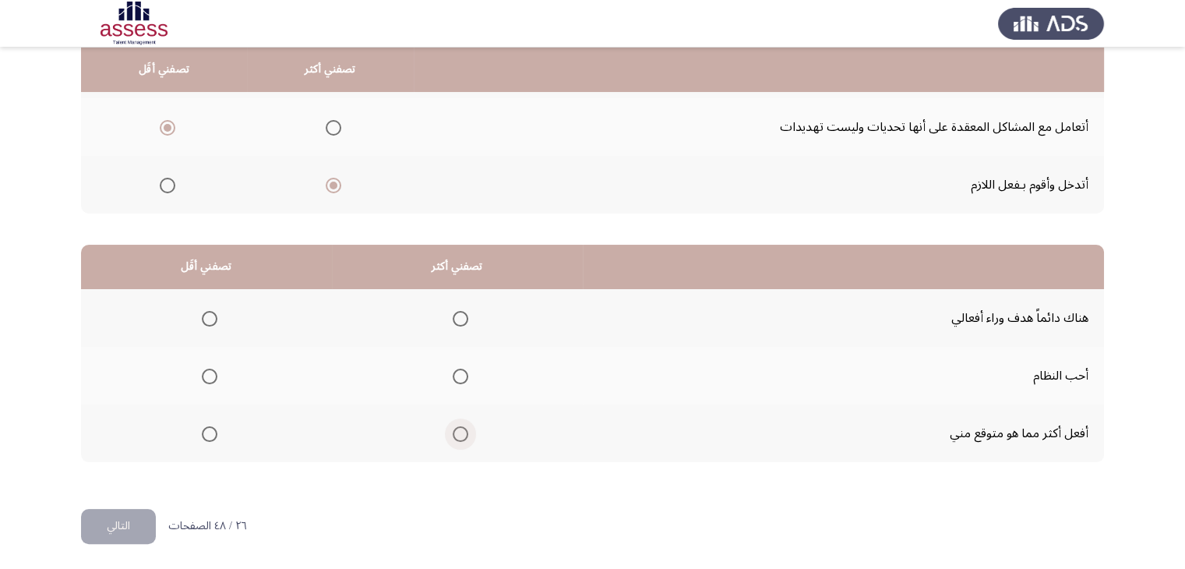
click at [458, 434] on span "Select an option" at bounding box center [461, 434] width 16 height 16
click at [458, 434] on input "Select an option" at bounding box center [461, 434] width 16 height 16
click at [207, 311] on mat-radio-group "Select an option" at bounding box center [207, 318] width 22 height 26
click at [207, 311] on span "Select an option" at bounding box center [210, 319] width 16 height 16
click at [207, 311] on input "Select an option" at bounding box center [210, 319] width 16 height 16
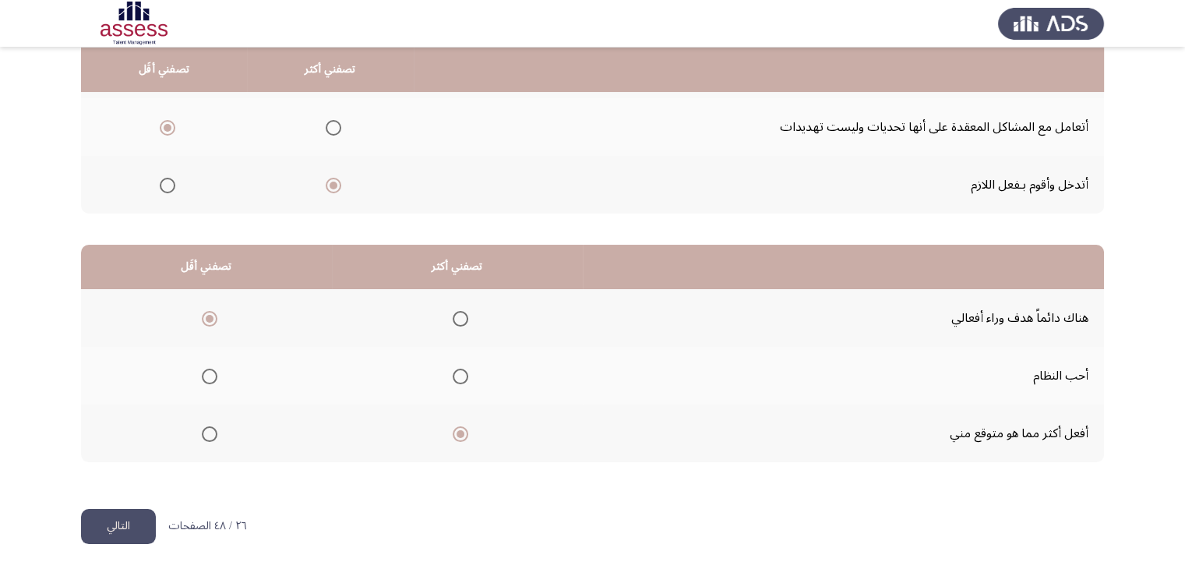
click at [118, 531] on button "التالي" at bounding box center [118, 526] width 75 height 35
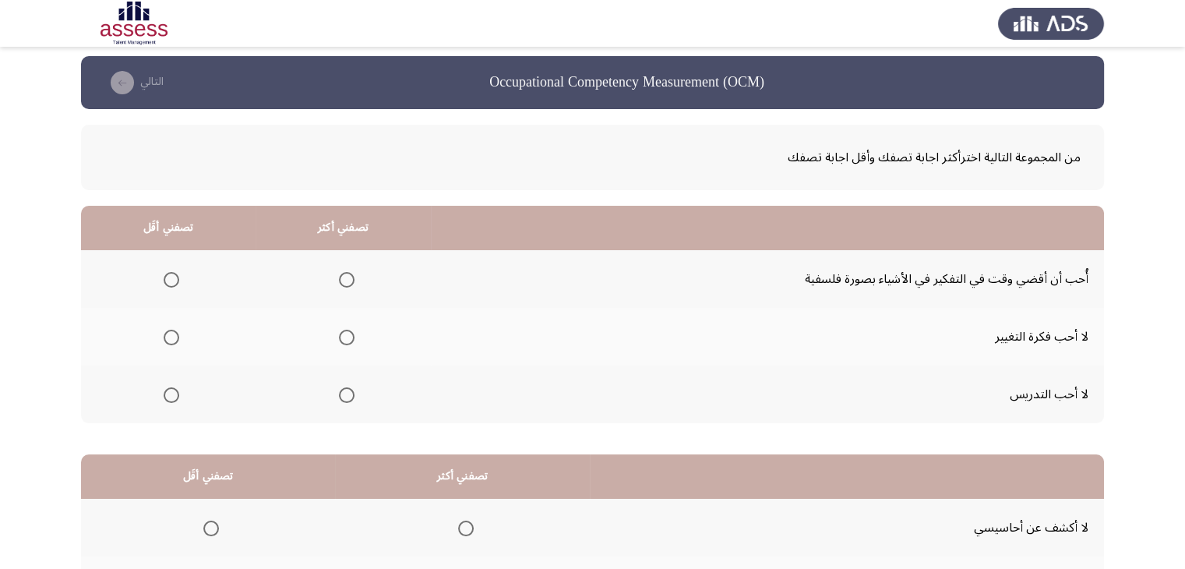
scroll to position [6, 0]
click at [170, 275] on span "Select an option" at bounding box center [172, 280] width 16 height 16
click at [170, 275] on input "Select an option" at bounding box center [172, 280] width 16 height 16
click at [346, 394] on span "Select an option" at bounding box center [347, 395] width 16 height 16
click at [346, 394] on input "Select an option" at bounding box center [347, 395] width 16 height 16
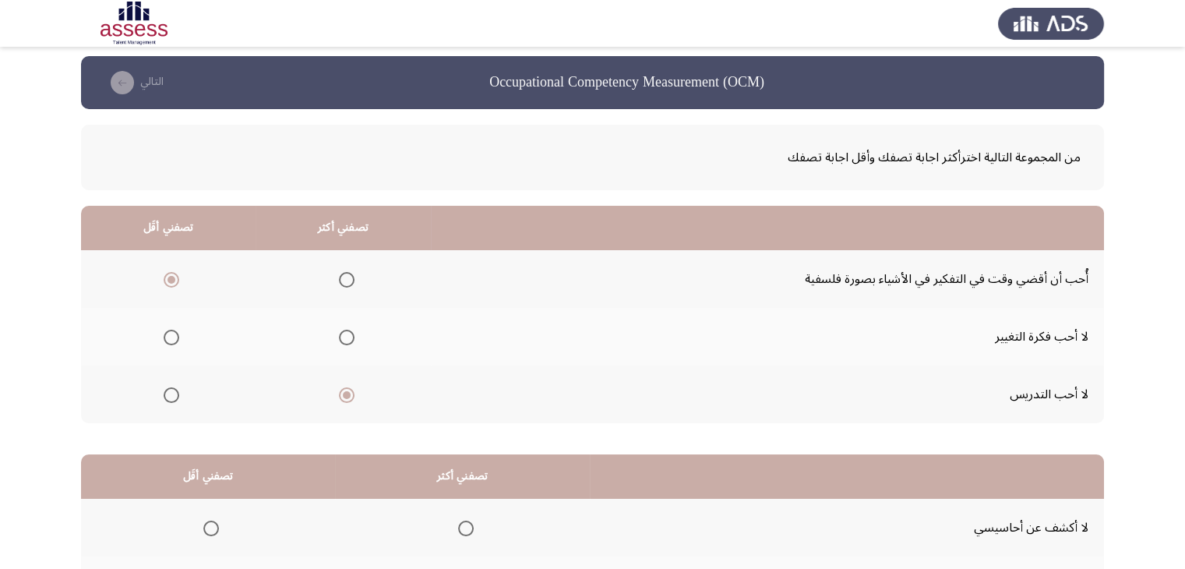
drag, startPoint x: 346, startPoint y: 394, endPoint x: 784, endPoint y: 319, distance: 444.3
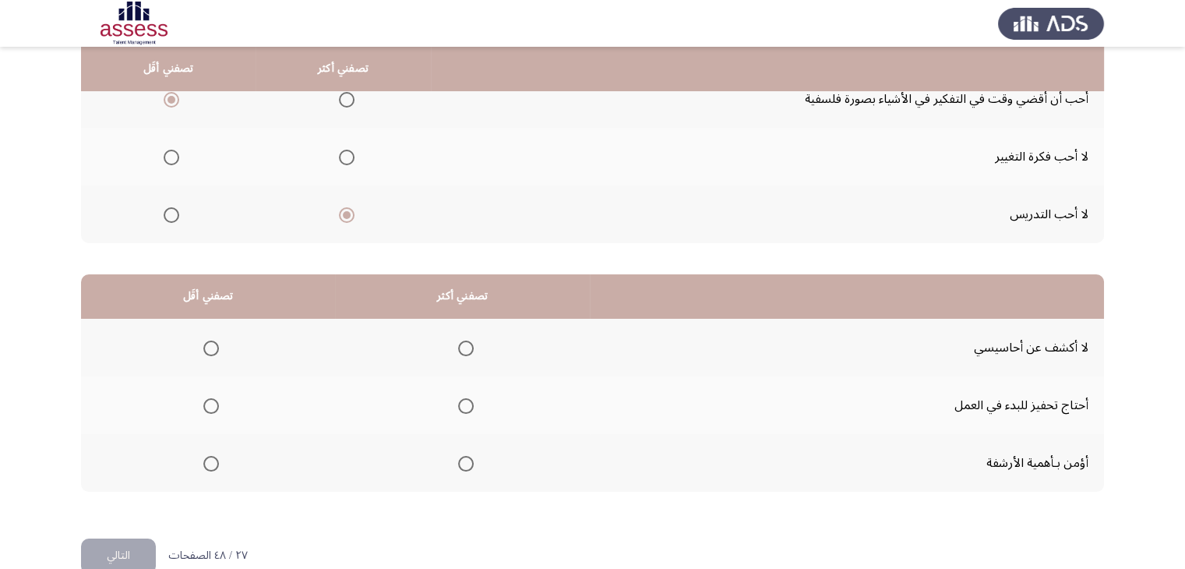
scroll to position [216, 0]
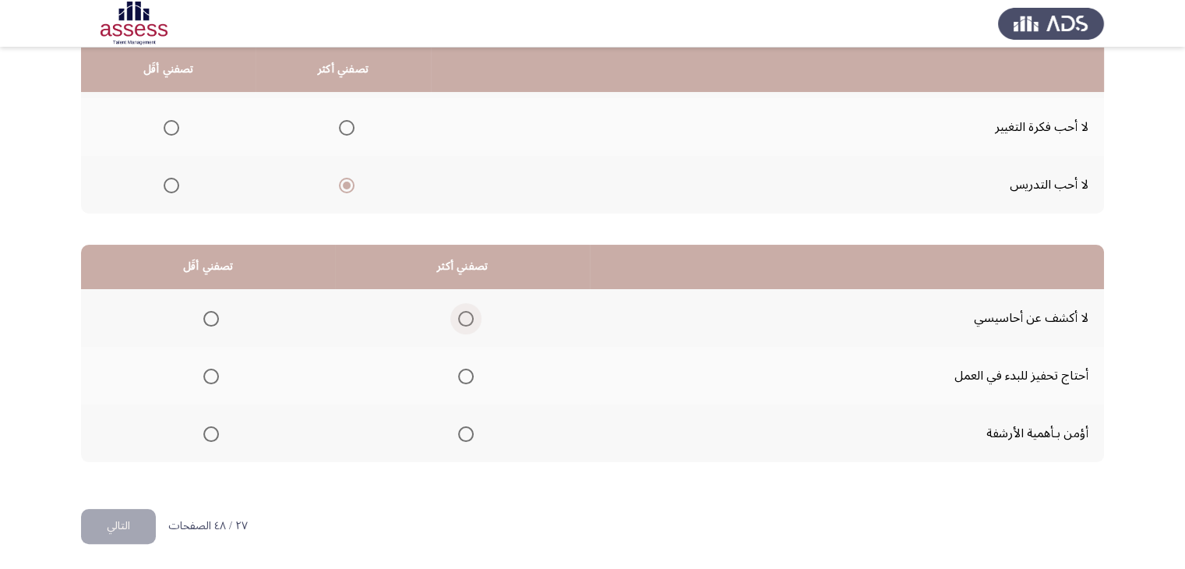
click at [464, 315] on span "Select an option" at bounding box center [466, 319] width 16 height 16
click at [464, 315] on input "Select an option" at bounding box center [466, 319] width 16 height 16
click at [206, 432] on span "Select an option" at bounding box center [211, 434] width 16 height 16
click at [206, 432] on input "Select an option" at bounding box center [211, 434] width 16 height 16
click at [143, 510] on button "التالي" at bounding box center [118, 526] width 75 height 35
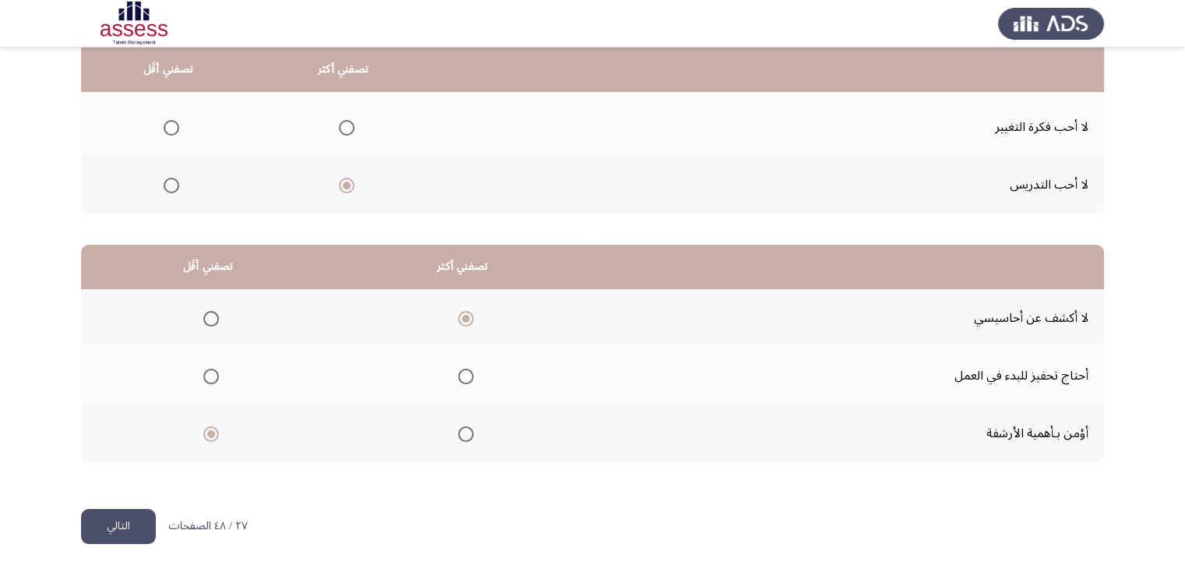
scroll to position [0, 0]
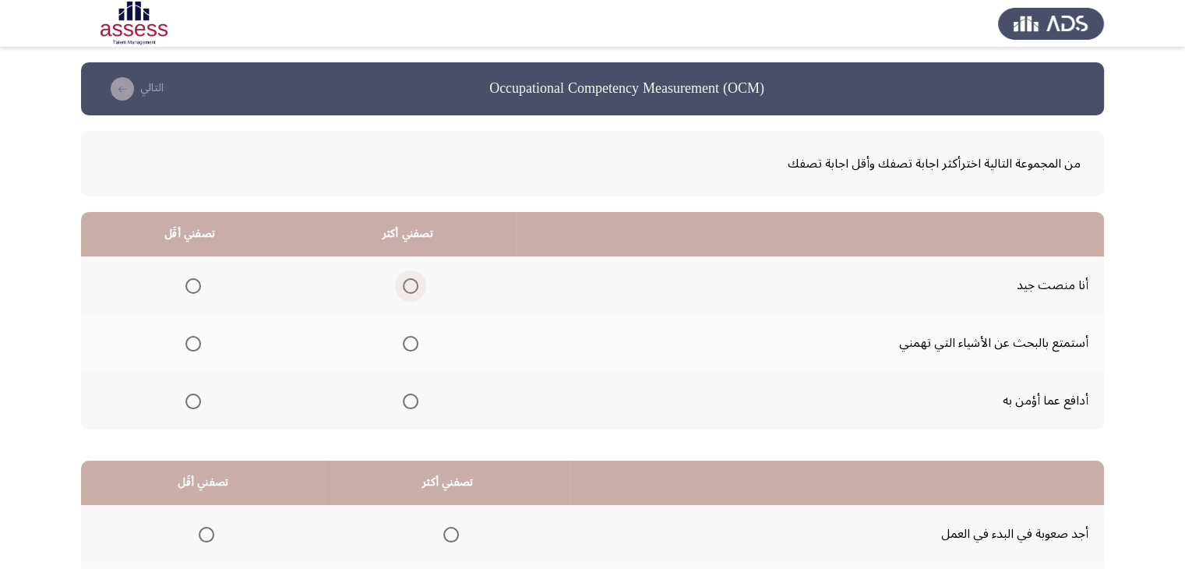
click at [407, 278] on span "Select an option" at bounding box center [411, 286] width 16 height 16
click at [407, 278] on input "Select an option" at bounding box center [411, 286] width 16 height 16
drag, startPoint x: 185, startPoint y: 400, endPoint x: 557, endPoint y: 407, distance: 371.7
click at [557, 407] on tr "أدافع عما أؤمن به" at bounding box center [592, 401] width 1023 height 58
click at [195, 404] on span "Select an option" at bounding box center [193, 401] width 16 height 16
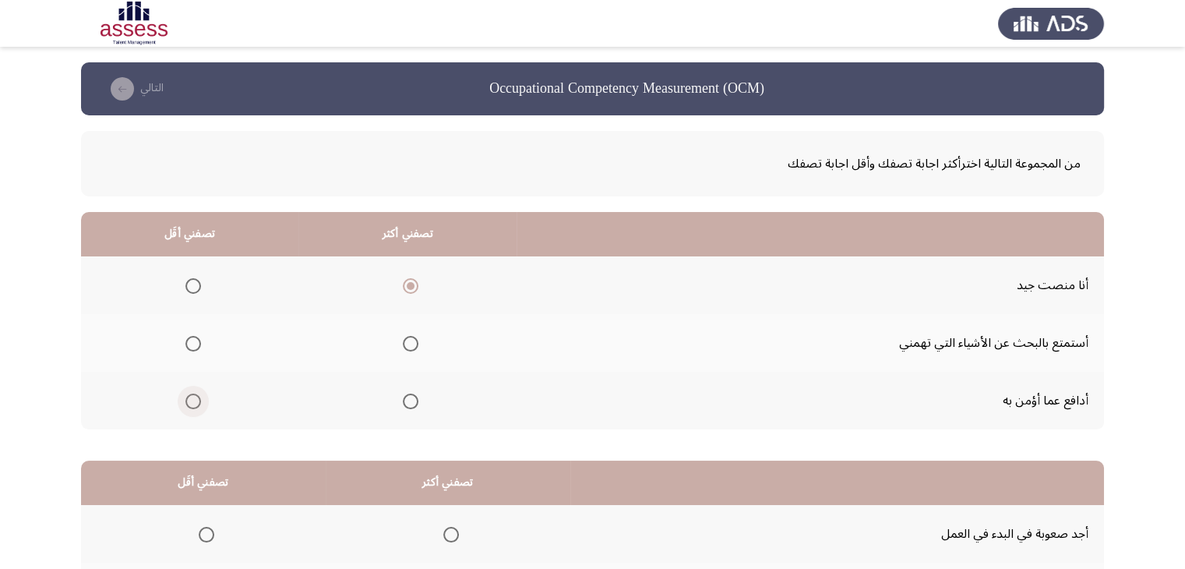
click at [195, 404] on input "Select an option" at bounding box center [193, 401] width 16 height 16
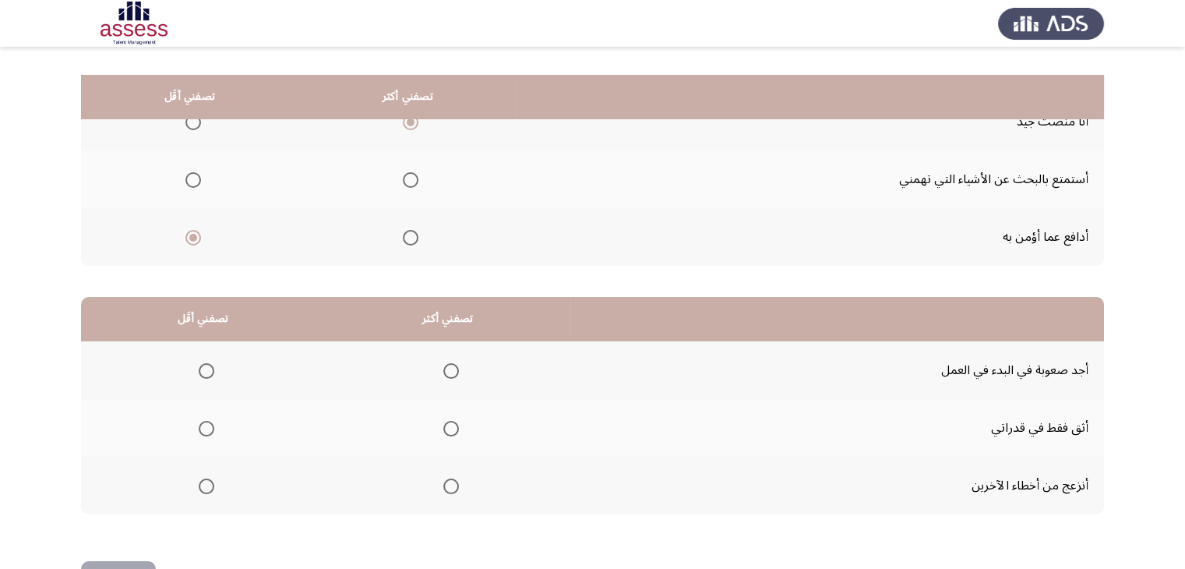
scroll to position [216, 0]
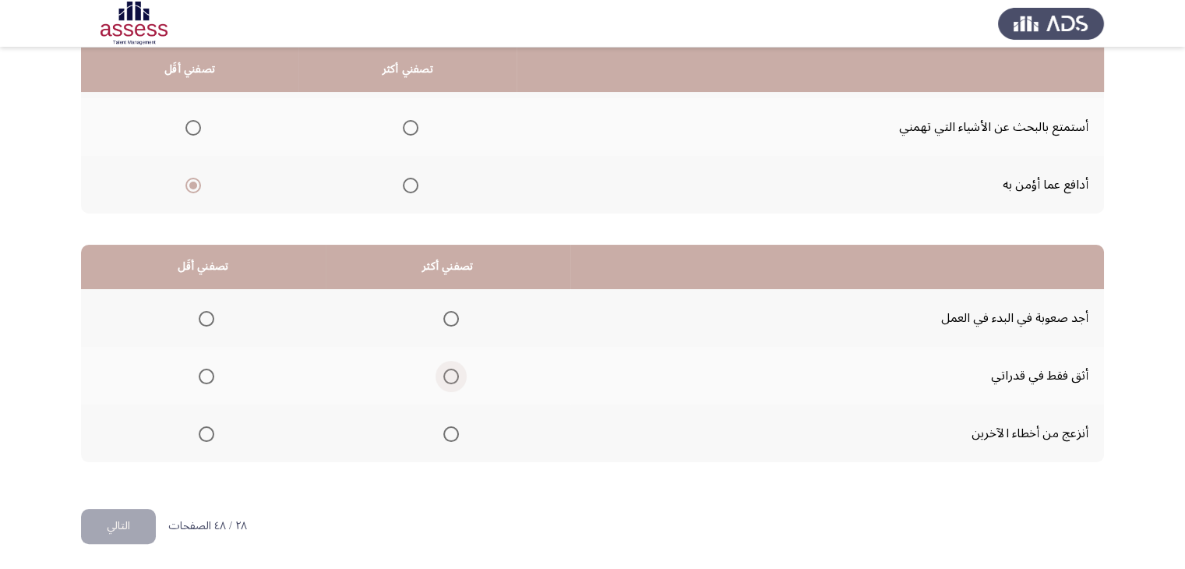
click at [449, 374] on span "Select an option" at bounding box center [451, 377] width 16 height 16
click at [449, 374] on input "Select an option" at bounding box center [451, 377] width 16 height 16
click at [207, 432] on span "Select an option" at bounding box center [207, 434] width 16 height 16
click at [207, 432] on input "Select an option" at bounding box center [207, 434] width 16 height 16
click at [119, 527] on button "التالي" at bounding box center [118, 526] width 75 height 35
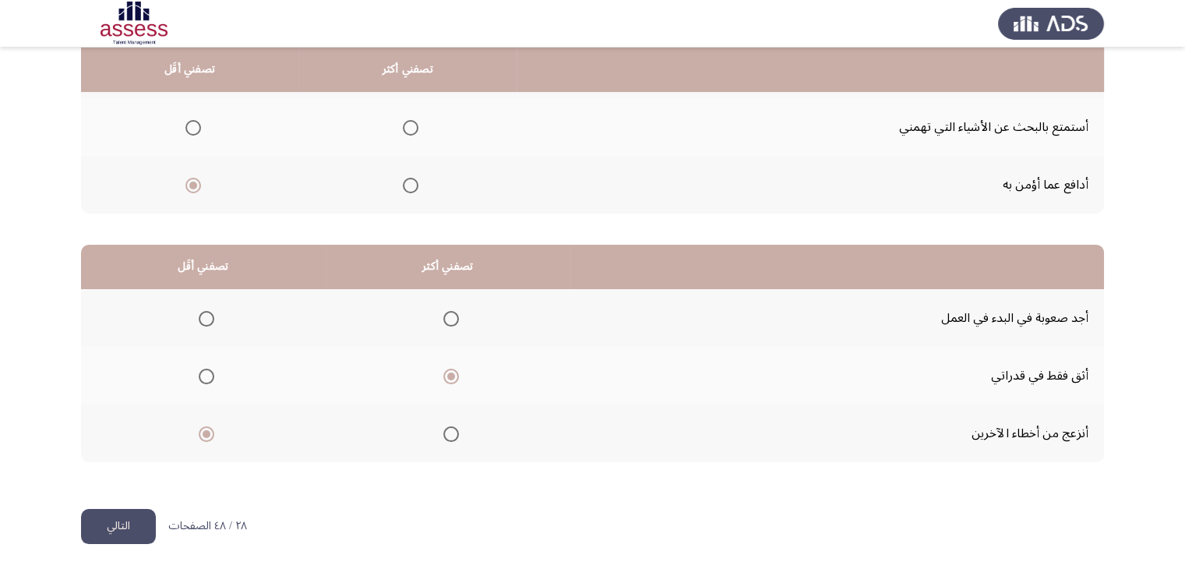
scroll to position [0, 0]
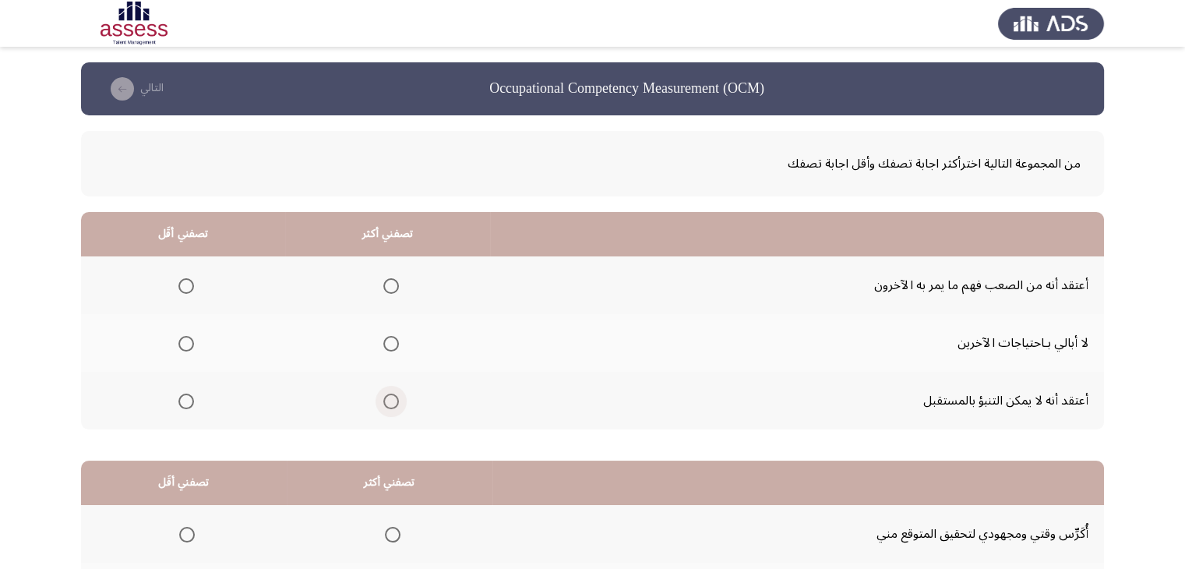
click at [391, 401] on span "Select an option" at bounding box center [391, 401] width 16 height 16
click at [391, 401] on input "Select an option" at bounding box center [391, 401] width 16 height 16
click at [185, 280] on span "Select an option" at bounding box center [186, 286] width 16 height 16
click at [185, 280] on input "Select an option" at bounding box center [186, 286] width 16 height 16
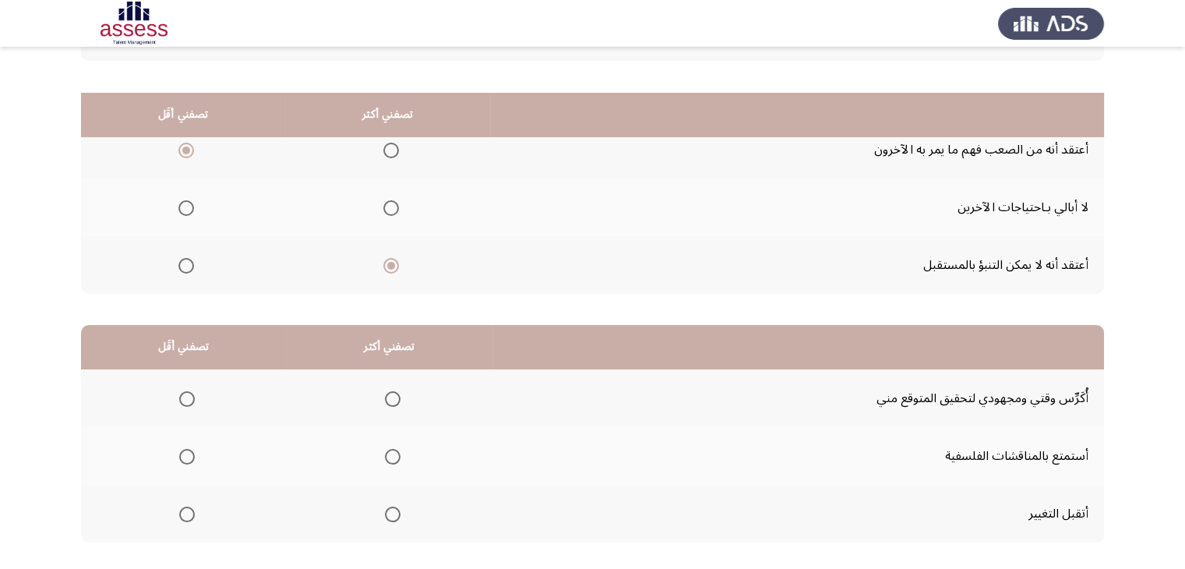
scroll to position [216, 0]
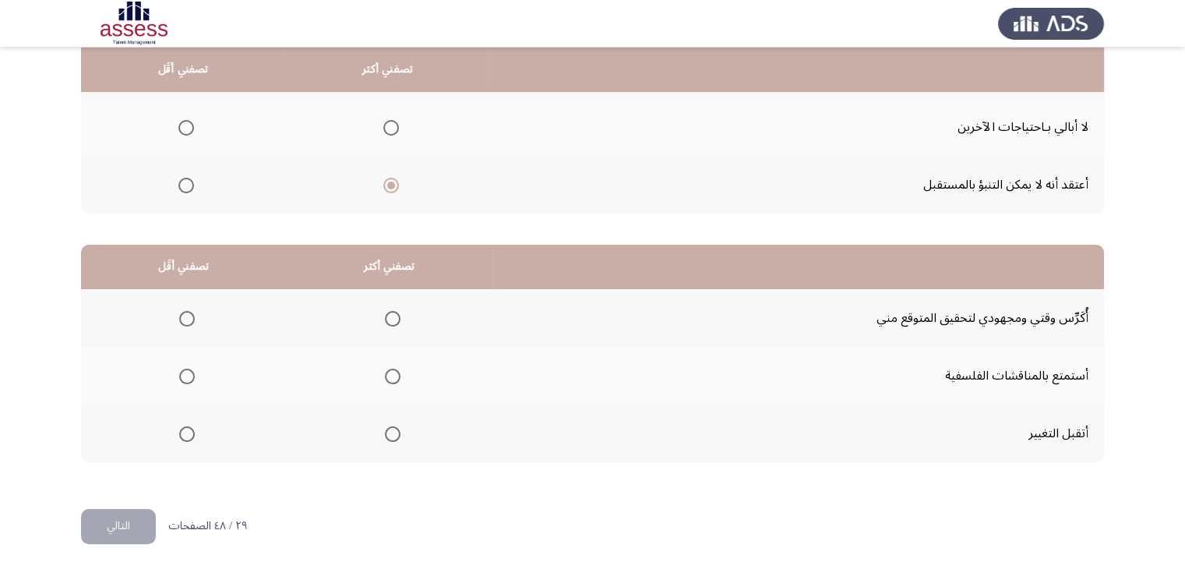
click at [387, 312] on span "Select an option" at bounding box center [393, 319] width 16 height 16
click at [387, 312] on input "Select an option" at bounding box center [393, 319] width 16 height 16
click at [184, 429] on span "Select an option" at bounding box center [187, 434] width 16 height 16
click at [184, 429] on input "Select an option" at bounding box center [187, 434] width 16 height 16
click at [107, 521] on button "التالي" at bounding box center [118, 526] width 75 height 35
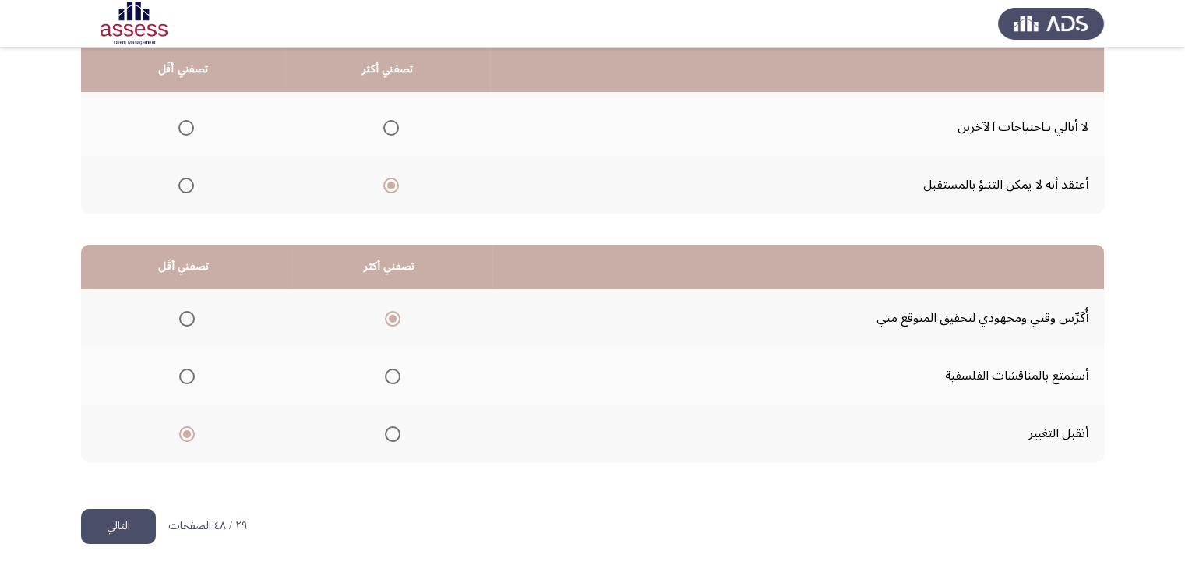
scroll to position [0, 0]
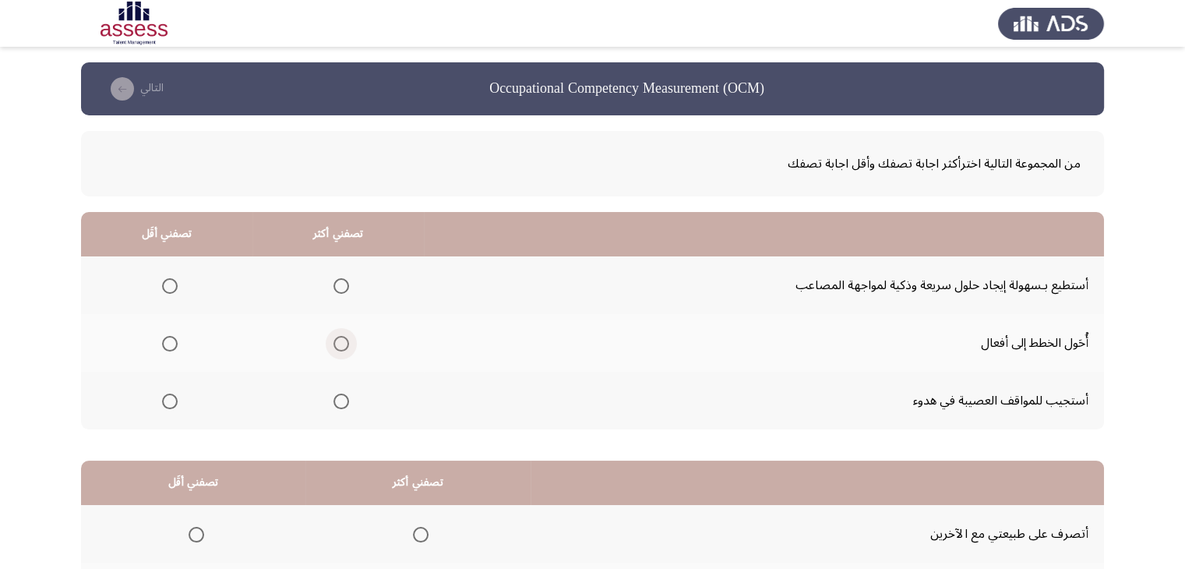
click at [333, 344] on span "Select an option" at bounding box center [341, 344] width 16 height 16
click at [333, 344] on input "Select an option" at bounding box center [341, 344] width 16 height 16
click at [169, 287] on span "Select an option" at bounding box center [170, 286] width 16 height 16
click at [169, 287] on input "Select an option" at bounding box center [170, 286] width 16 height 16
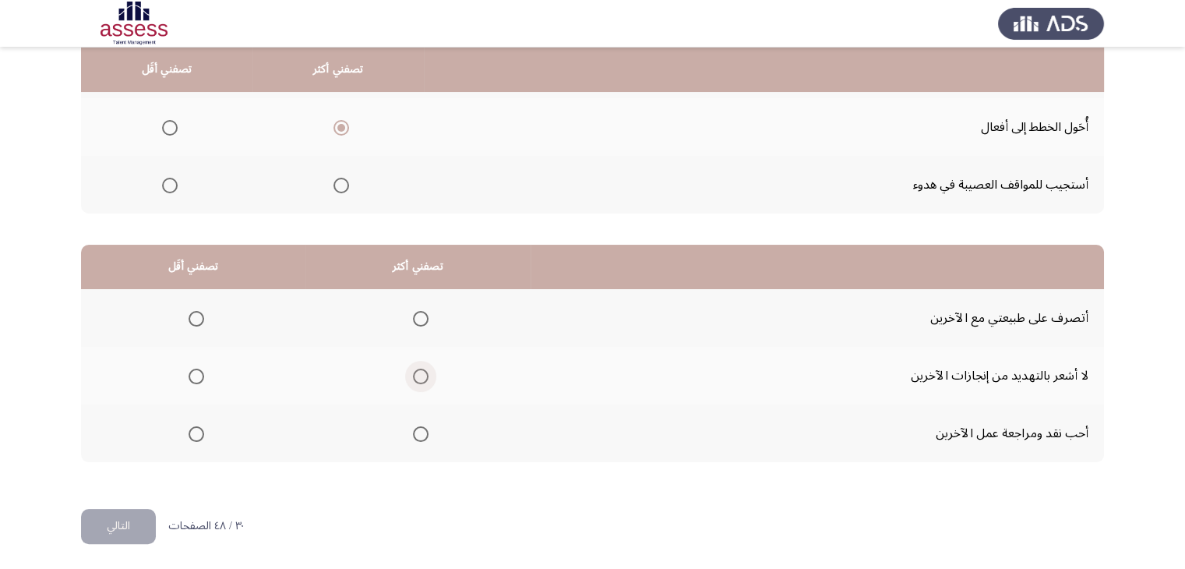
click at [421, 375] on span "Select an option" at bounding box center [421, 377] width 16 height 16
click at [421, 375] on input "Select an option" at bounding box center [421, 377] width 16 height 16
click at [199, 318] on span "Select an option" at bounding box center [197, 319] width 16 height 16
click at [199, 318] on input "Select an option" at bounding box center [197, 319] width 16 height 16
click at [102, 520] on button "التالي" at bounding box center [118, 526] width 75 height 35
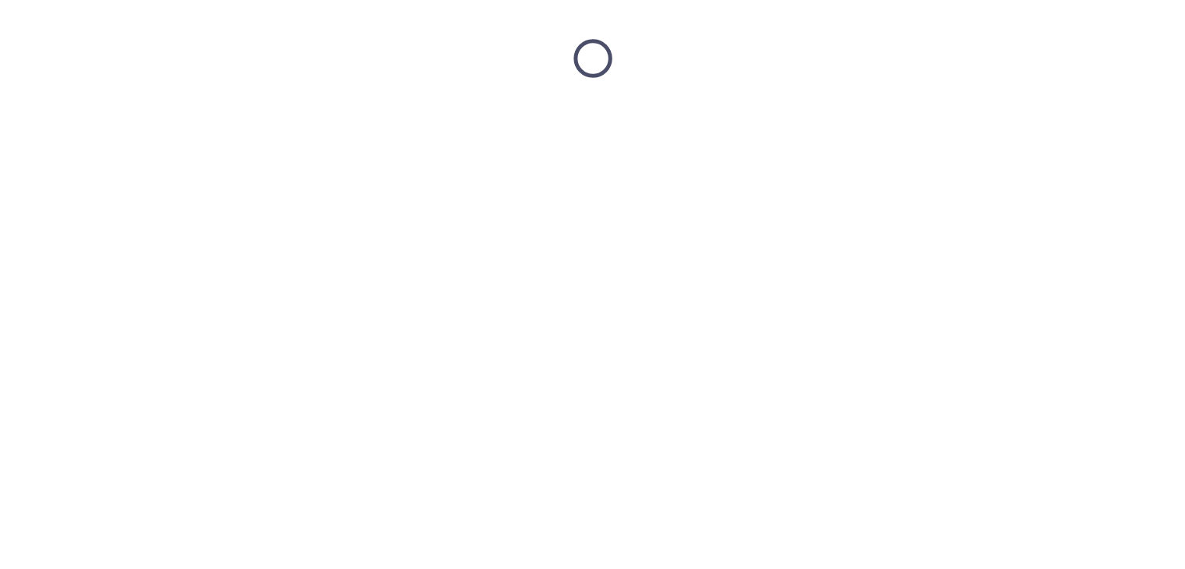
scroll to position [0, 0]
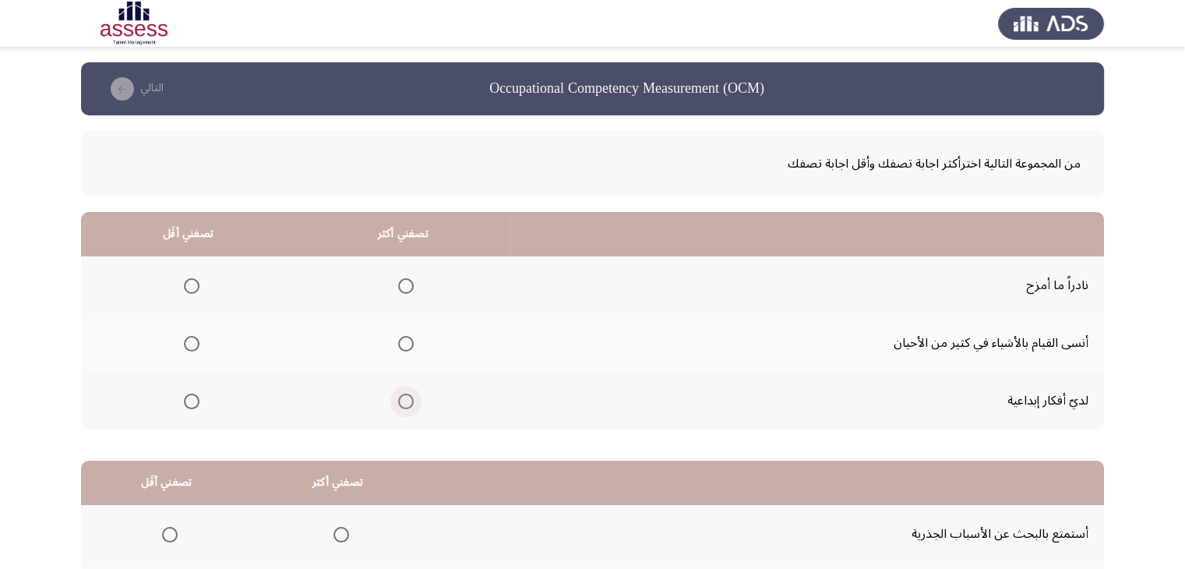
click at [404, 396] on span "Select an option" at bounding box center [406, 401] width 16 height 16
click at [404, 396] on input "Select an option" at bounding box center [406, 401] width 16 height 16
click at [193, 283] on span "Select an option" at bounding box center [192, 286] width 16 height 16
click at [193, 283] on input "Select an option" at bounding box center [192, 286] width 16 height 16
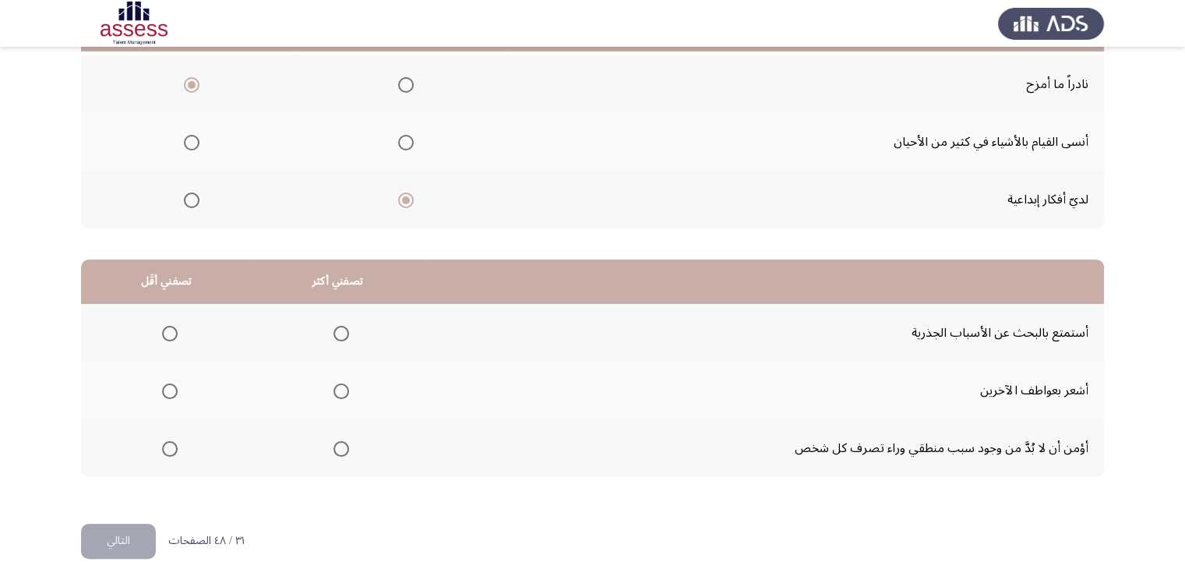
scroll to position [203, 0]
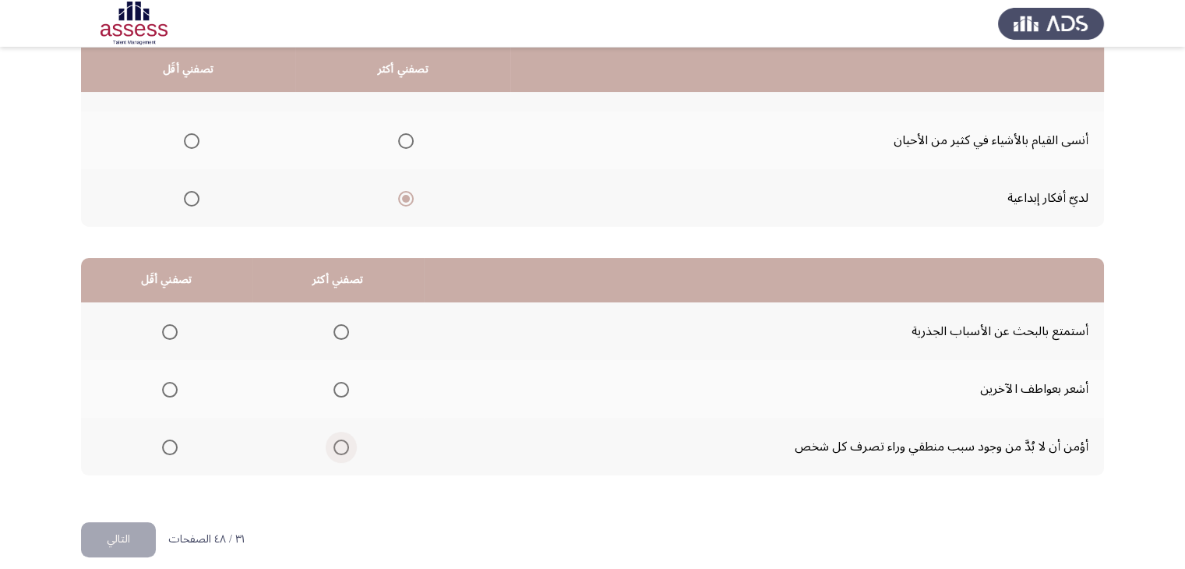
click at [334, 439] on span "Select an option" at bounding box center [341, 447] width 16 height 16
click at [334, 439] on input "Select an option" at bounding box center [341, 447] width 16 height 16
click at [168, 329] on span "Select an option" at bounding box center [170, 332] width 16 height 16
click at [168, 329] on input "Select an option" at bounding box center [170, 332] width 16 height 16
click at [116, 539] on button "التالي" at bounding box center [118, 539] width 75 height 35
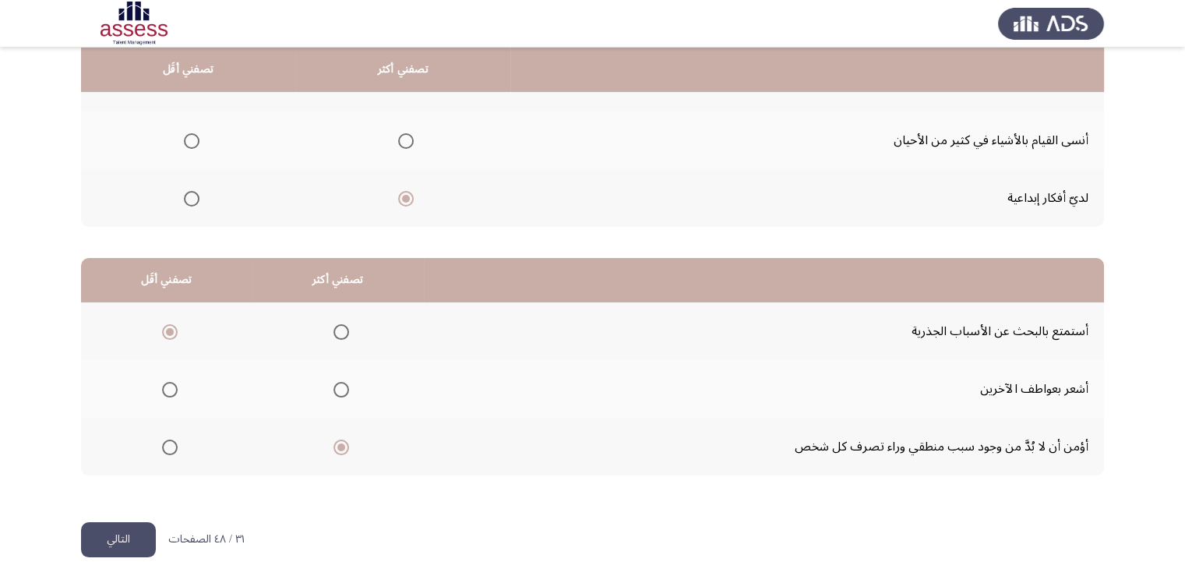
scroll to position [0, 0]
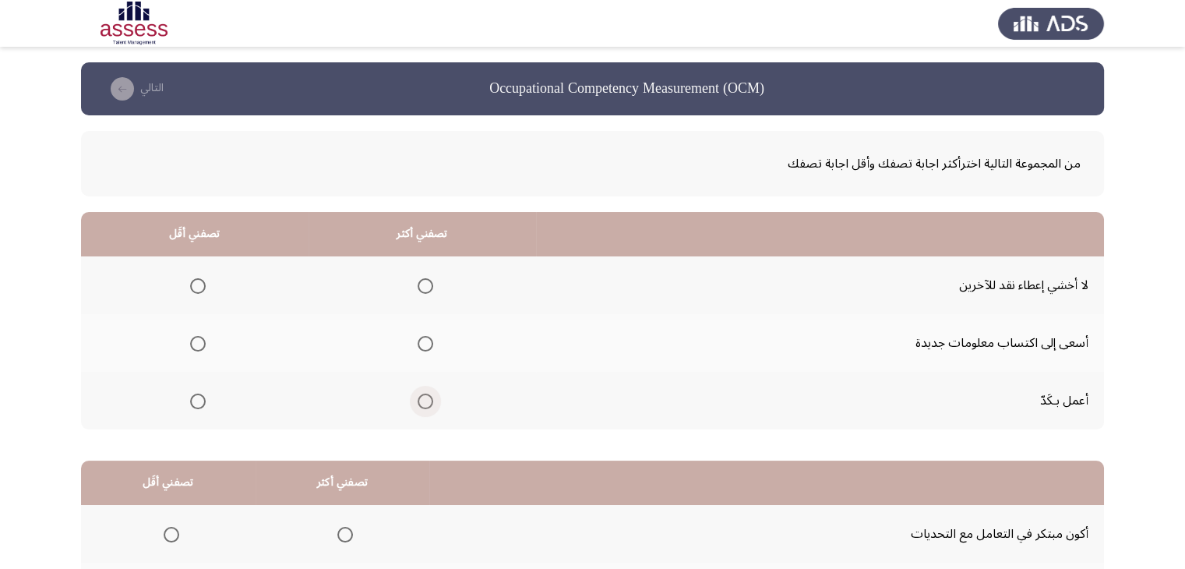
click at [421, 401] on span "Select an option" at bounding box center [426, 401] width 16 height 16
click at [421, 401] on input "Select an option" at bounding box center [426, 401] width 16 height 16
click at [203, 281] on span "Select an option" at bounding box center [198, 286] width 16 height 16
click at [203, 281] on input "Select an option" at bounding box center [198, 286] width 16 height 16
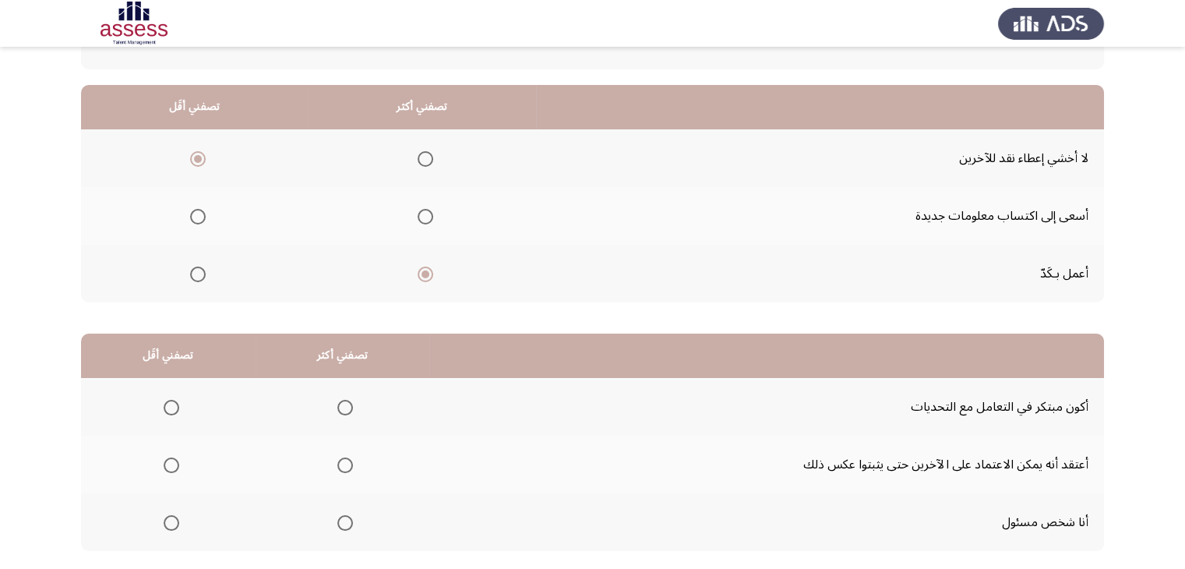
scroll to position [216, 0]
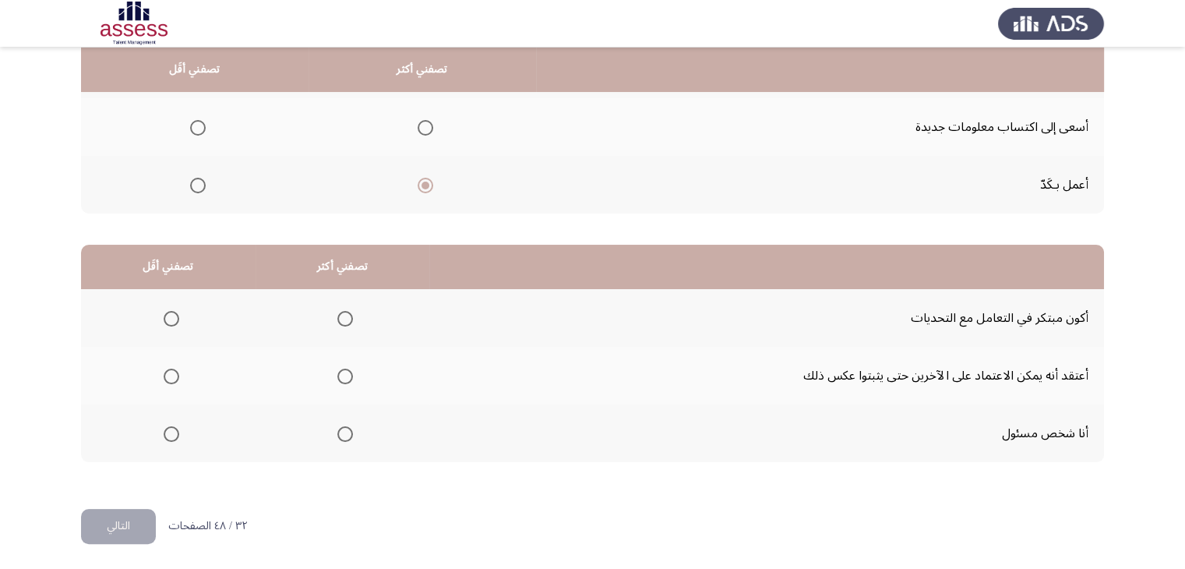
click at [340, 430] on span "Select an option" at bounding box center [345, 434] width 16 height 16
click at [340, 430] on input "Select an option" at bounding box center [345, 434] width 16 height 16
click at [165, 317] on span "Select an option" at bounding box center [172, 319] width 16 height 16
click at [165, 317] on input "Select an option" at bounding box center [172, 319] width 16 height 16
click at [107, 524] on button "التالي" at bounding box center [118, 526] width 75 height 35
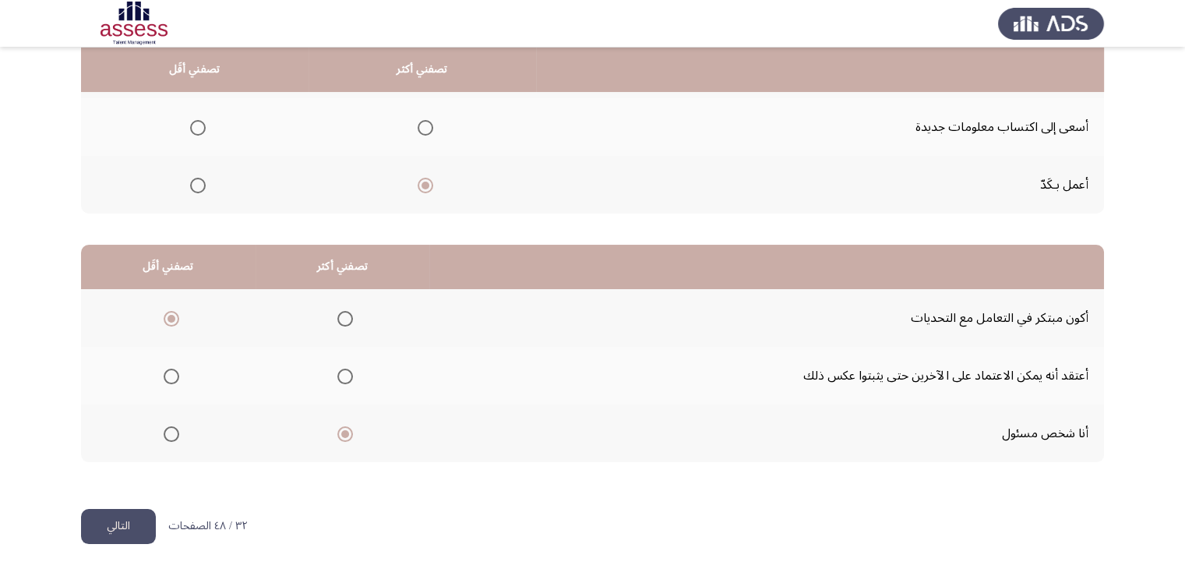
scroll to position [0, 0]
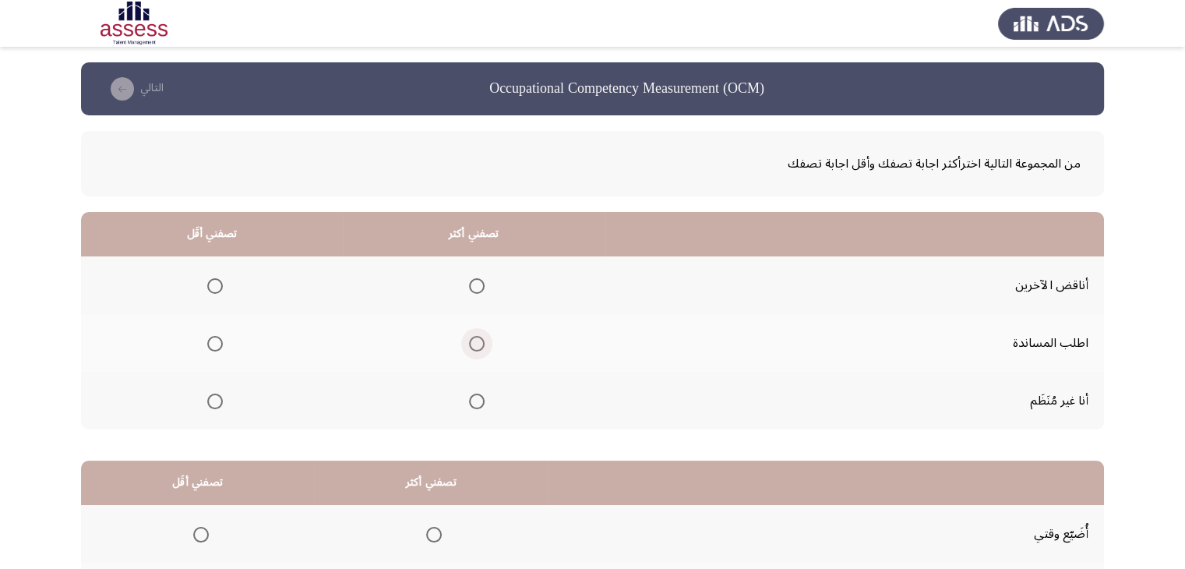
click at [470, 339] on span "Select an option" at bounding box center [477, 344] width 16 height 16
click at [470, 339] on input "Select an option" at bounding box center [477, 344] width 16 height 16
click at [217, 284] on span "Select an option" at bounding box center [215, 286] width 16 height 16
click at [217, 284] on input "Select an option" at bounding box center [215, 286] width 16 height 16
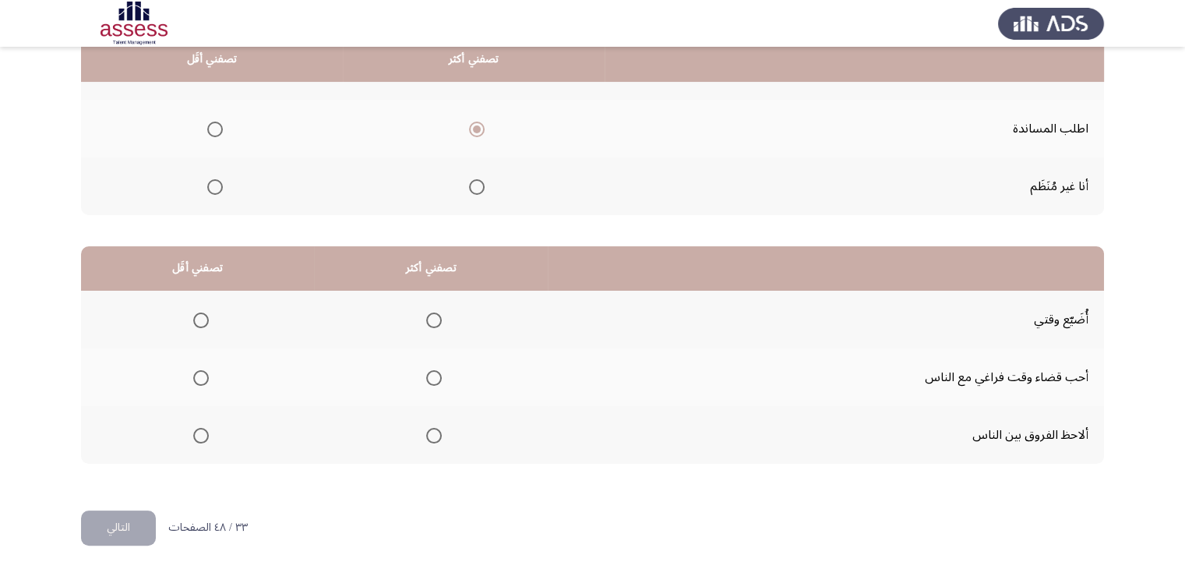
scroll to position [216, 0]
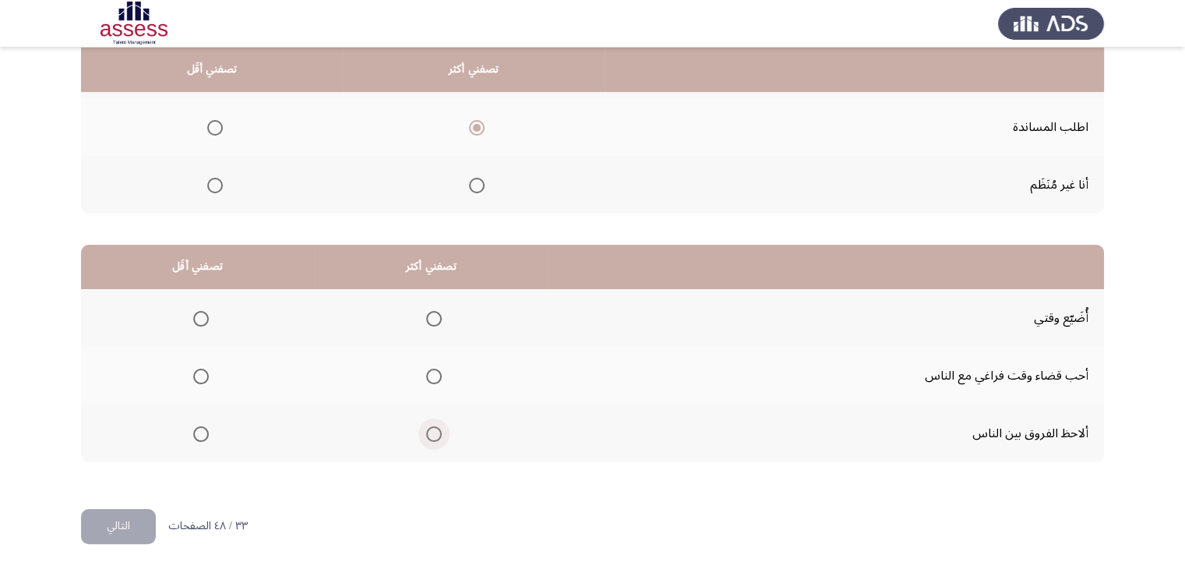
click at [430, 434] on span "Select an option" at bounding box center [434, 434] width 16 height 16
click at [430, 434] on input "Select an option" at bounding box center [434, 434] width 16 height 16
click at [199, 370] on span "Select an option" at bounding box center [201, 377] width 16 height 16
click at [199, 370] on input "Select an option" at bounding box center [201, 377] width 16 height 16
click at [129, 532] on button "التالي" at bounding box center [118, 526] width 75 height 35
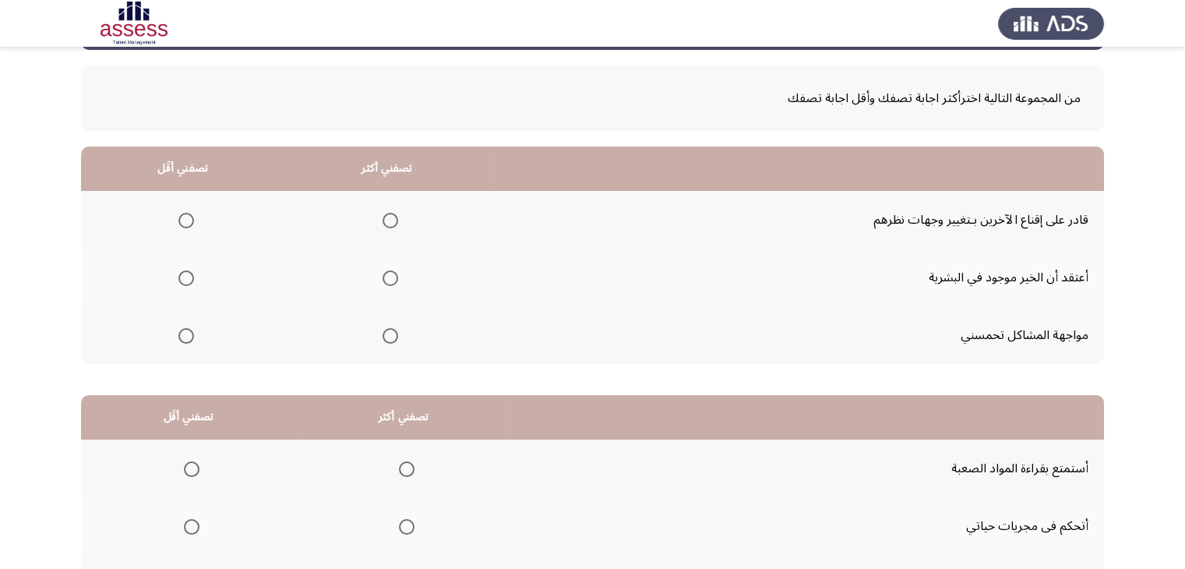
scroll to position [69, 0]
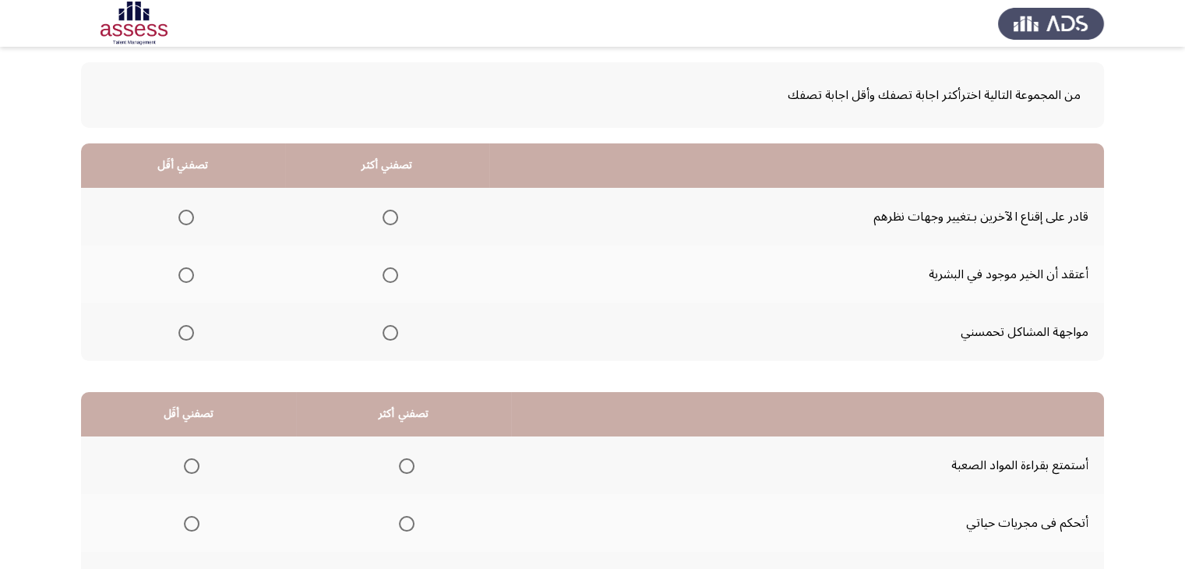
drag, startPoint x: 685, startPoint y: 303, endPoint x: 526, endPoint y: 330, distance: 161.1
click at [526, 330] on td "مواجهة المشاكل تحمسني" at bounding box center [796, 332] width 615 height 58
click at [390, 278] on span "Select an option" at bounding box center [391, 275] width 16 height 16
click at [390, 278] on input "Select an option" at bounding box center [391, 275] width 16 height 16
click at [185, 334] on span "Select an option" at bounding box center [186, 333] width 16 height 16
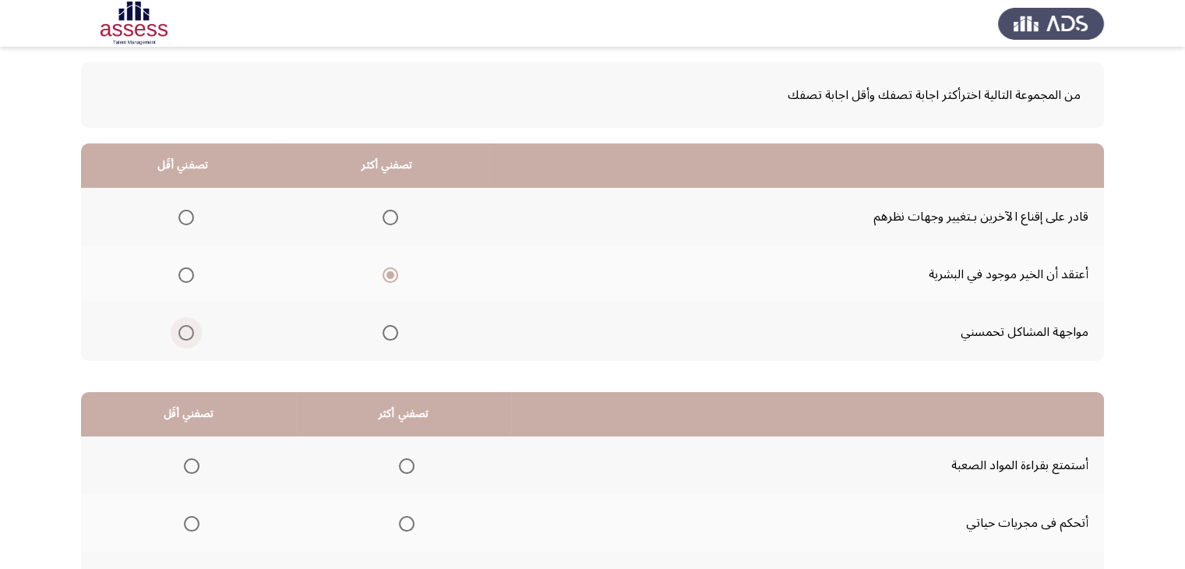
click at [185, 334] on input "Select an option" at bounding box center [186, 333] width 16 height 16
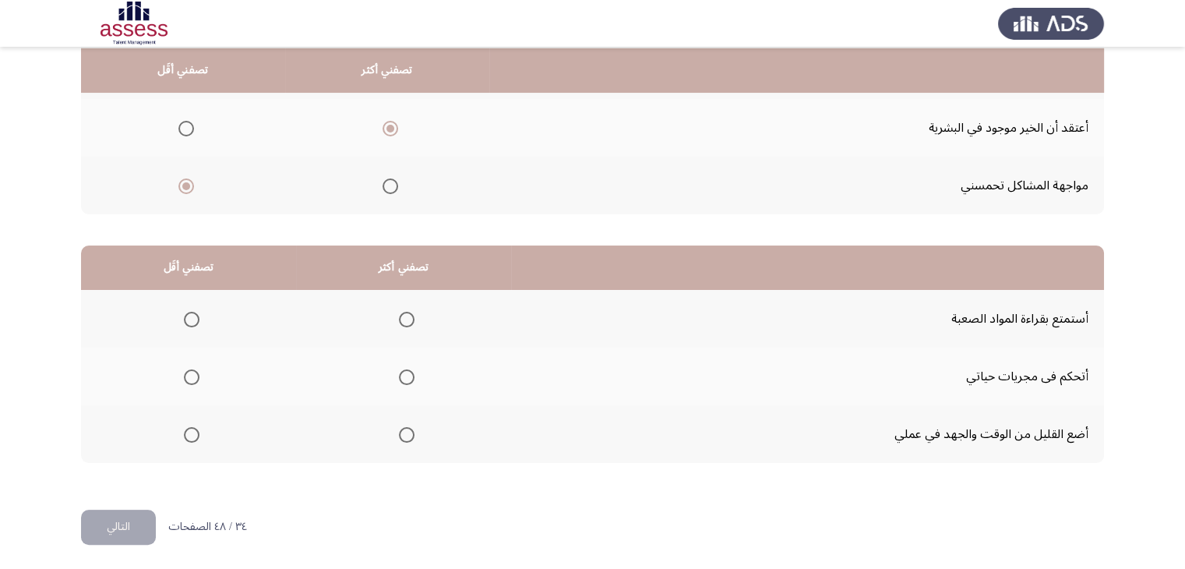
scroll to position [216, 0]
click at [400, 376] on span "Select an option" at bounding box center [407, 377] width 16 height 16
click at [400, 376] on input "Select an option" at bounding box center [407, 377] width 16 height 16
click at [188, 426] on span "Select an option" at bounding box center [192, 434] width 16 height 16
click at [188, 426] on input "Select an option" at bounding box center [192, 434] width 16 height 16
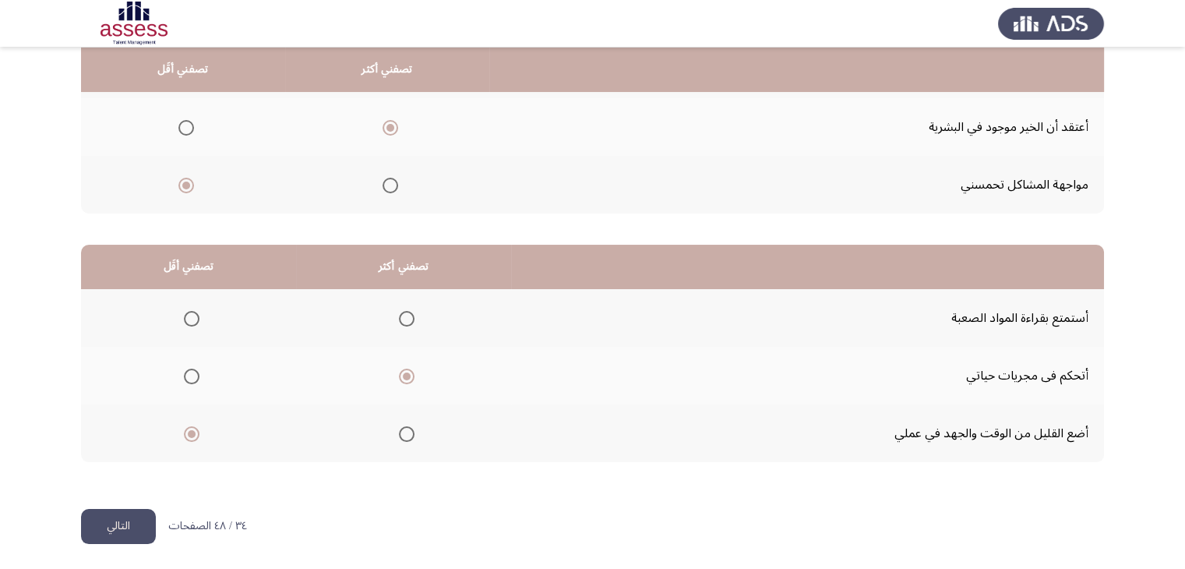
click at [125, 513] on button "التالي" at bounding box center [118, 526] width 75 height 35
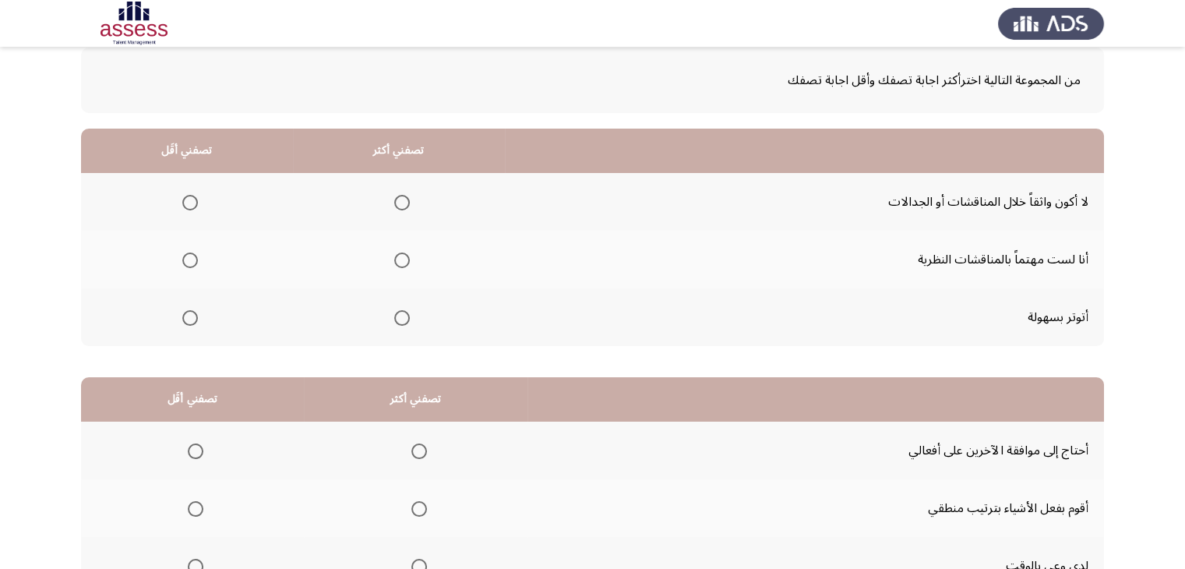
scroll to position [81, 0]
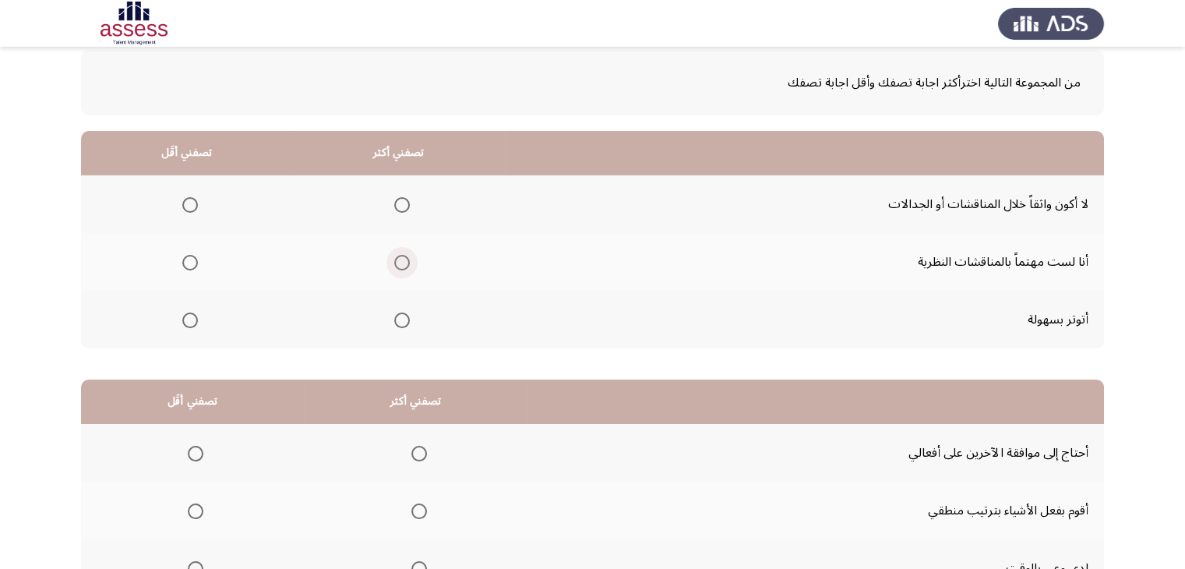
click at [399, 262] on span "Select an option" at bounding box center [402, 263] width 16 height 16
click at [399, 262] on input "Select an option" at bounding box center [402, 263] width 16 height 16
click at [189, 325] on span "Select an option" at bounding box center [190, 320] width 16 height 16
click at [189, 325] on input "Select an option" at bounding box center [190, 320] width 16 height 16
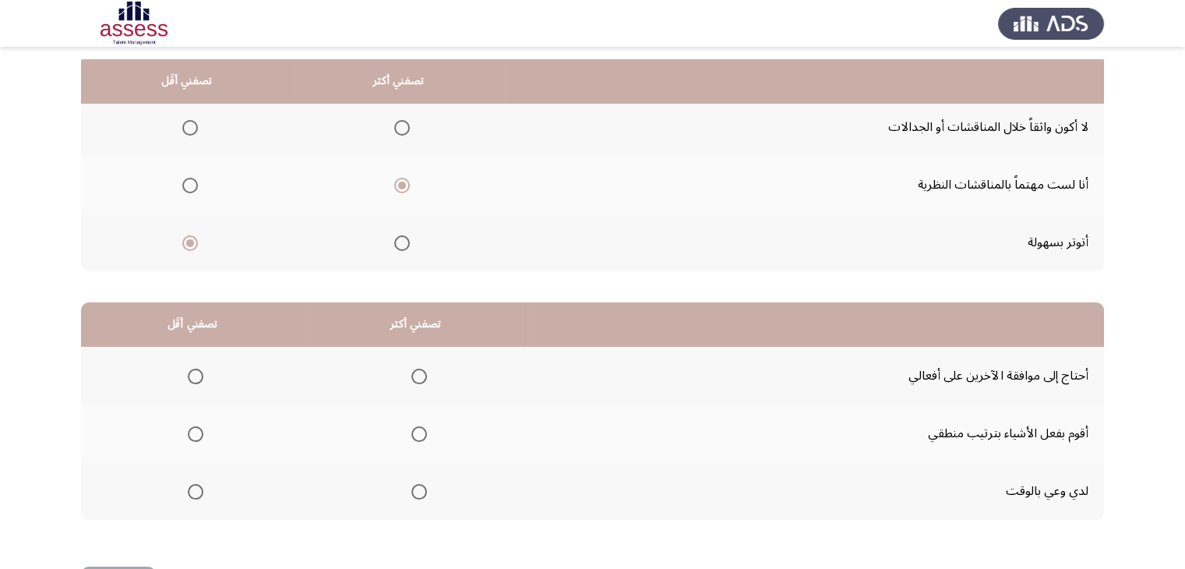
scroll to position [216, 0]
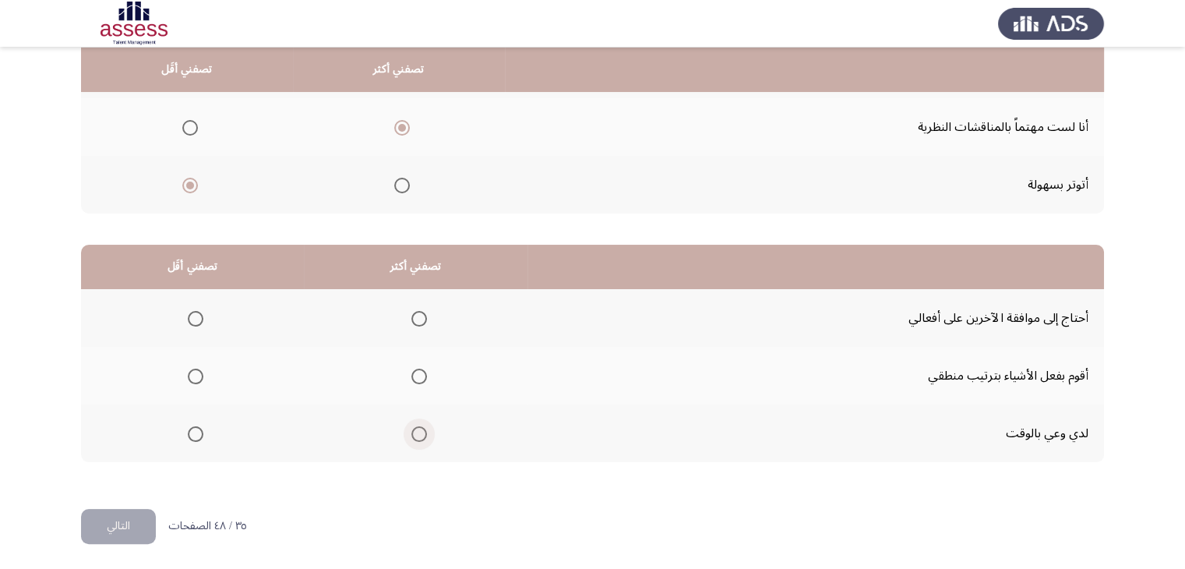
click at [416, 426] on span "Select an option" at bounding box center [419, 434] width 16 height 16
click at [416, 426] on input "Select an option" at bounding box center [419, 434] width 16 height 16
click at [191, 374] on span "Select an option" at bounding box center [196, 377] width 16 height 16
click at [191, 374] on input "Select an option" at bounding box center [196, 377] width 16 height 16
click at [115, 526] on button "التالي" at bounding box center [118, 526] width 75 height 35
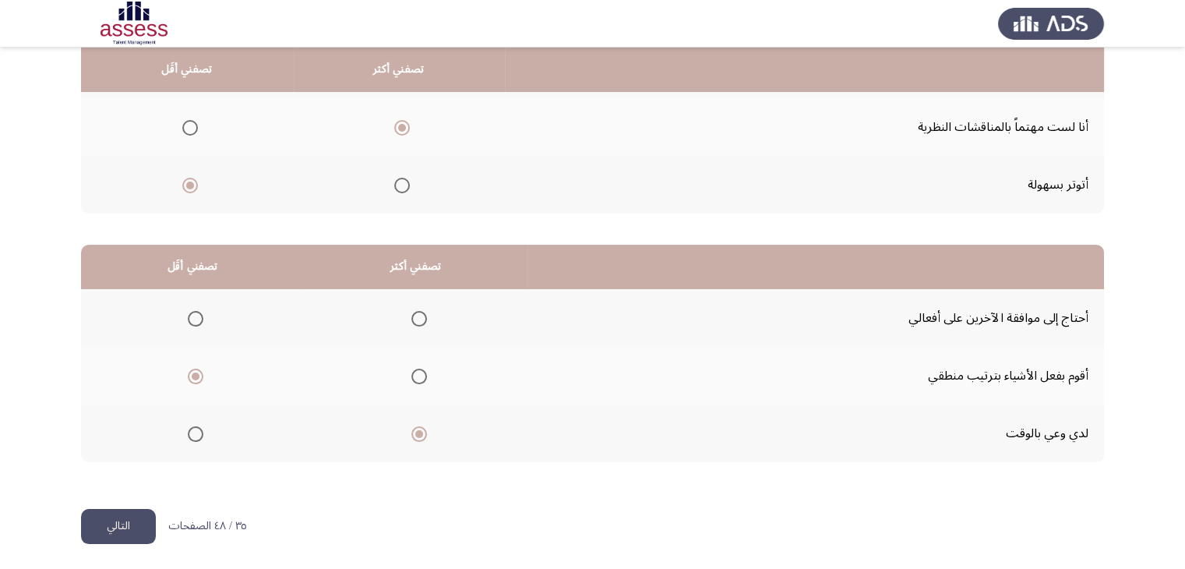
scroll to position [0, 0]
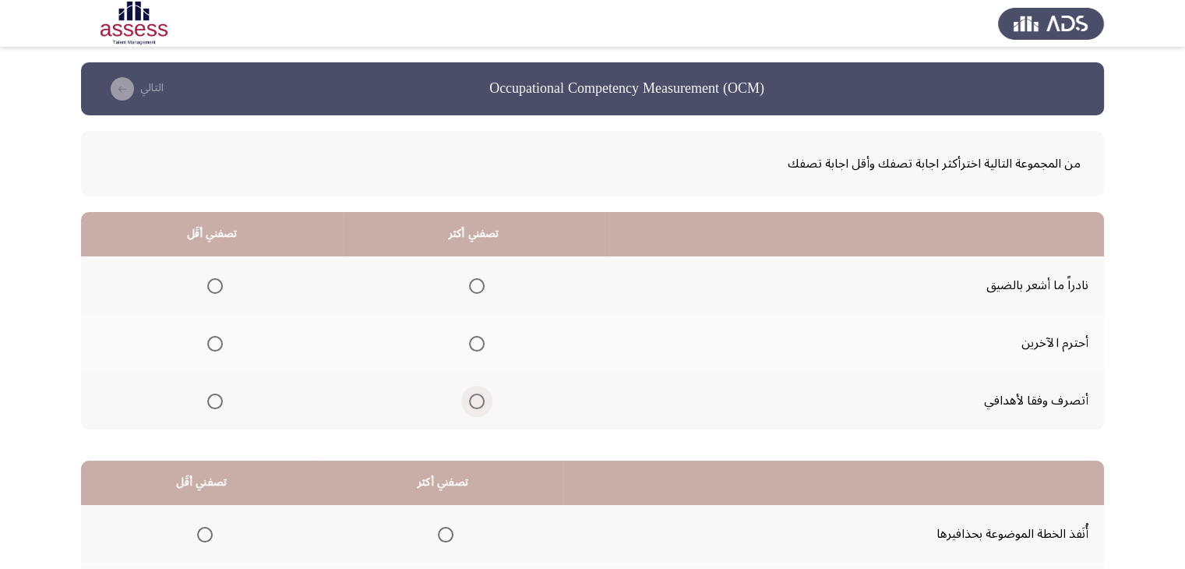
click at [474, 397] on span "Select an option" at bounding box center [477, 401] width 16 height 16
click at [474, 397] on input "Select an option" at bounding box center [477, 401] width 16 height 16
click at [212, 337] on span "Select an option" at bounding box center [215, 344] width 16 height 16
click at [212, 337] on input "Select an option" at bounding box center [215, 344] width 16 height 16
click at [211, 284] on span "Select an option" at bounding box center [215, 286] width 16 height 16
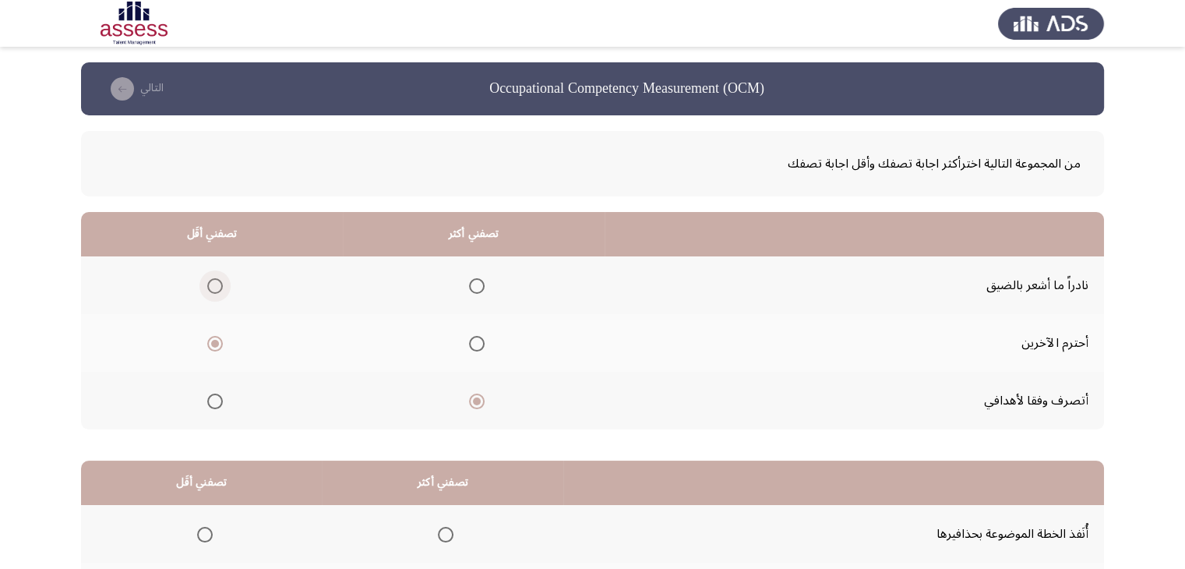
click at [211, 284] on input "Select an option" at bounding box center [215, 286] width 16 height 16
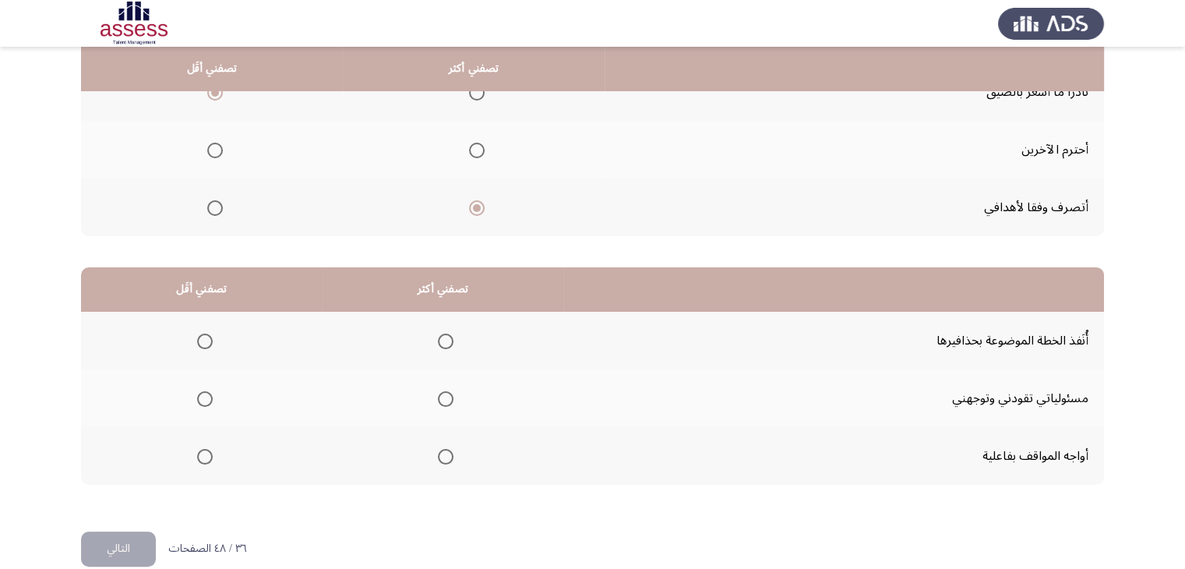
scroll to position [216, 0]
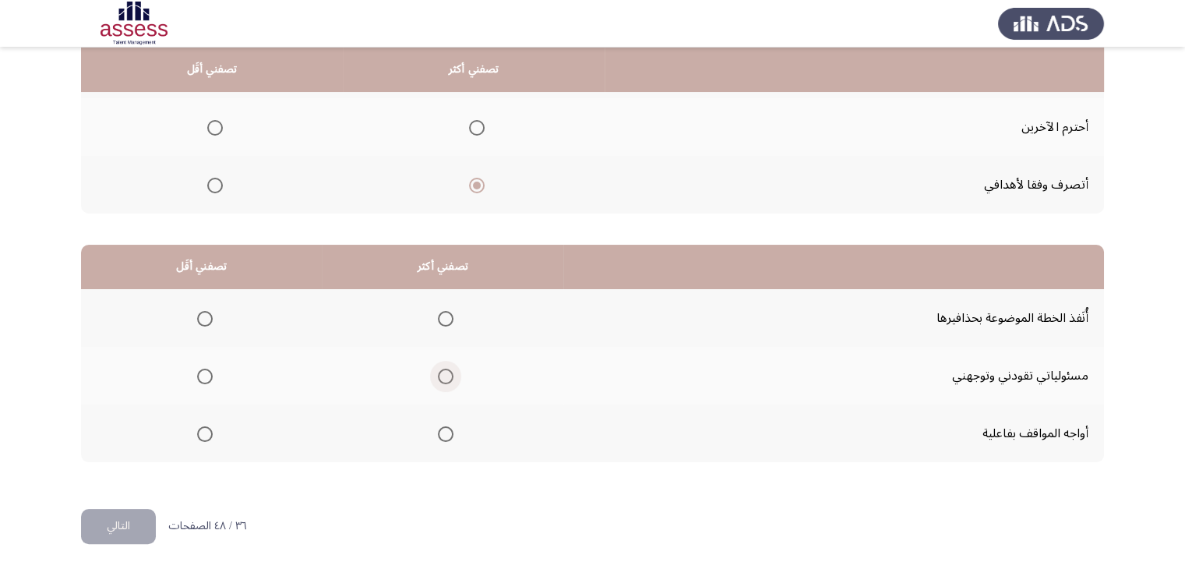
click at [443, 371] on span "Select an option" at bounding box center [446, 377] width 16 height 16
click at [443, 371] on input "Select an option" at bounding box center [446, 377] width 16 height 16
click at [206, 429] on span "Select an option" at bounding box center [205, 434] width 16 height 16
click at [206, 429] on input "Select an option" at bounding box center [205, 434] width 16 height 16
click at [121, 528] on button "التالي" at bounding box center [118, 526] width 75 height 35
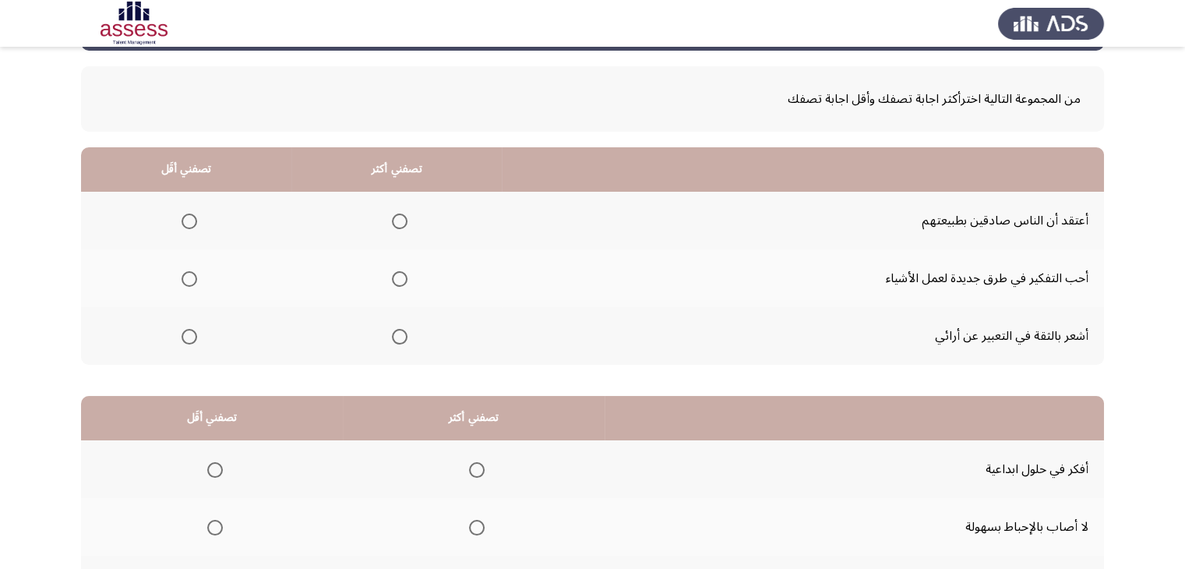
scroll to position [67, 0]
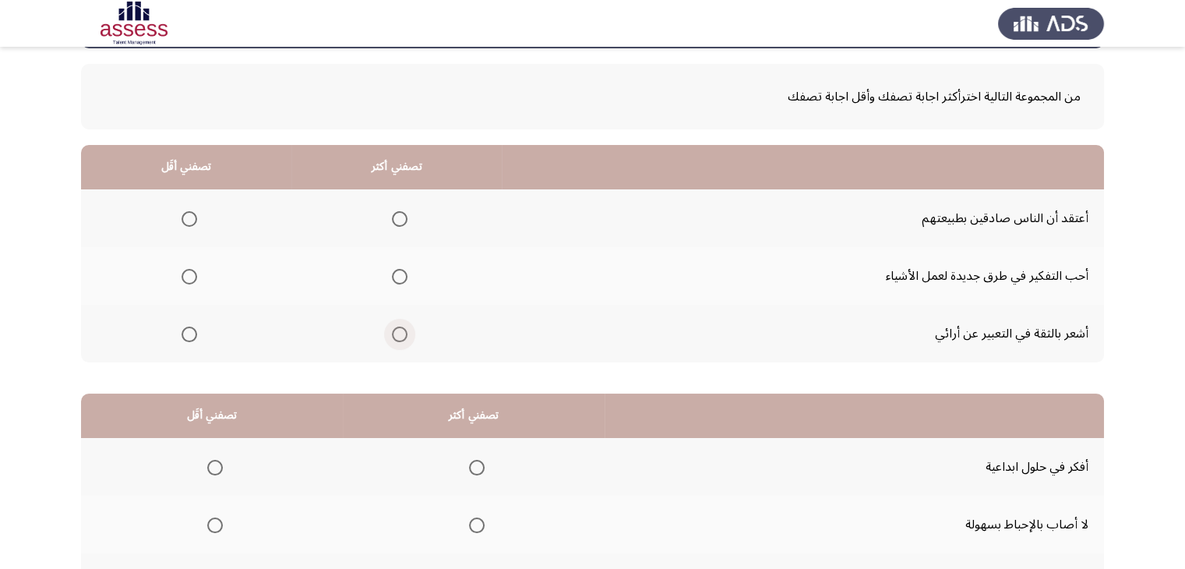
click at [393, 333] on span "Select an option" at bounding box center [400, 334] width 16 height 16
click at [393, 333] on input "Select an option" at bounding box center [400, 334] width 16 height 16
click at [192, 276] on span "Select an option" at bounding box center [190, 277] width 16 height 16
click at [192, 276] on input "Select an option" at bounding box center [190, 277] width 16 height 16
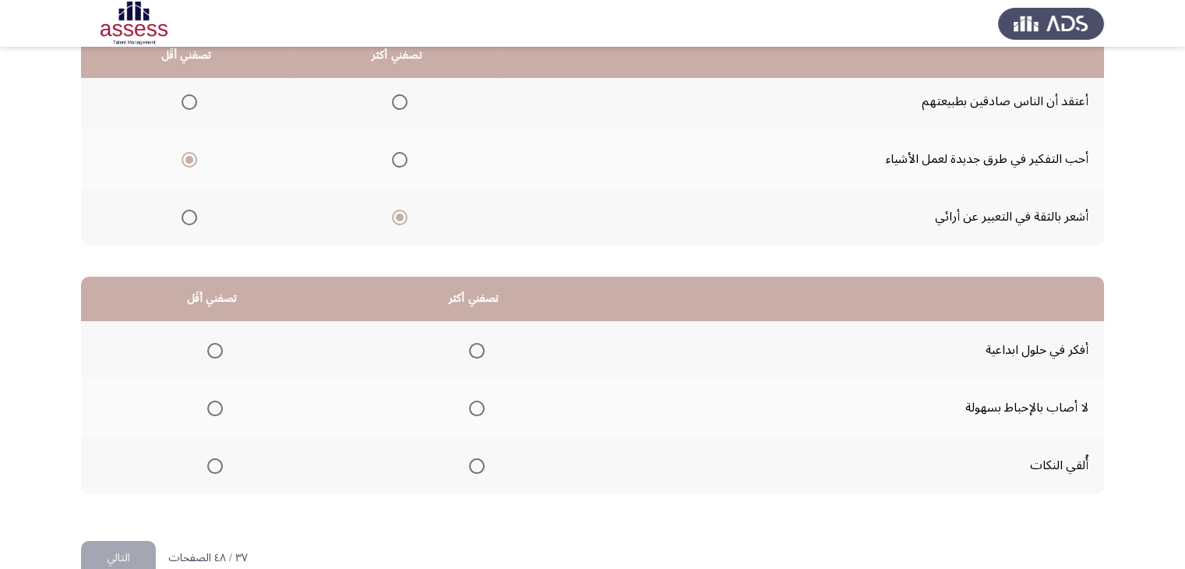
scroll to position [192, 0]
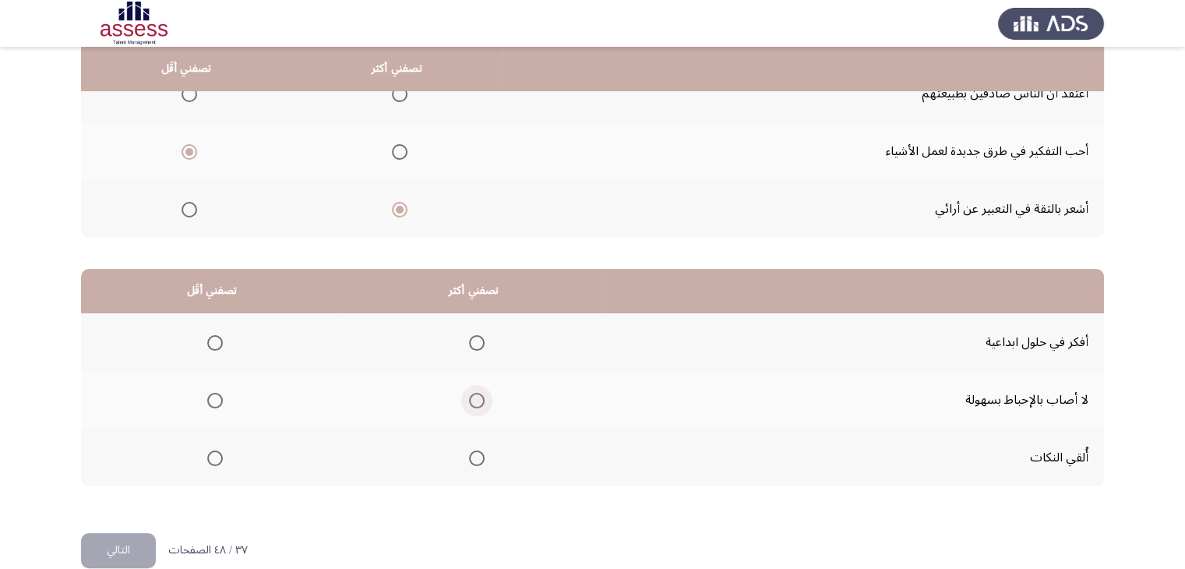
click at [469, 397] on span "Select an option" at bounding box center [477, 401] width 16 height 16
click at [469, 397] on input "Select an option" at bounding box center [477, 401] width 16 height 16
click at [211, 335] on span "Select an option" at bounding box center [215, 343] width 16 height 16
click at [211, 335] on input "Select an option" at bounding box center [215, 343] width 16 height 16
click at [143, 547] on button "التالي" at bounding box center [118, 550] width 75 height 35
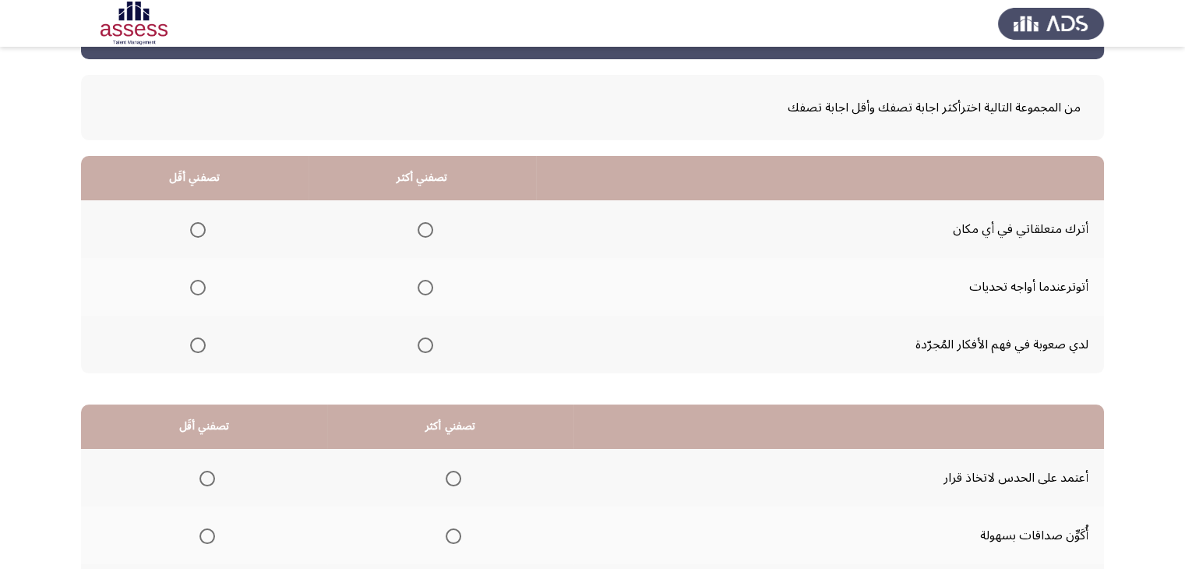
scroll to position [78, 0]
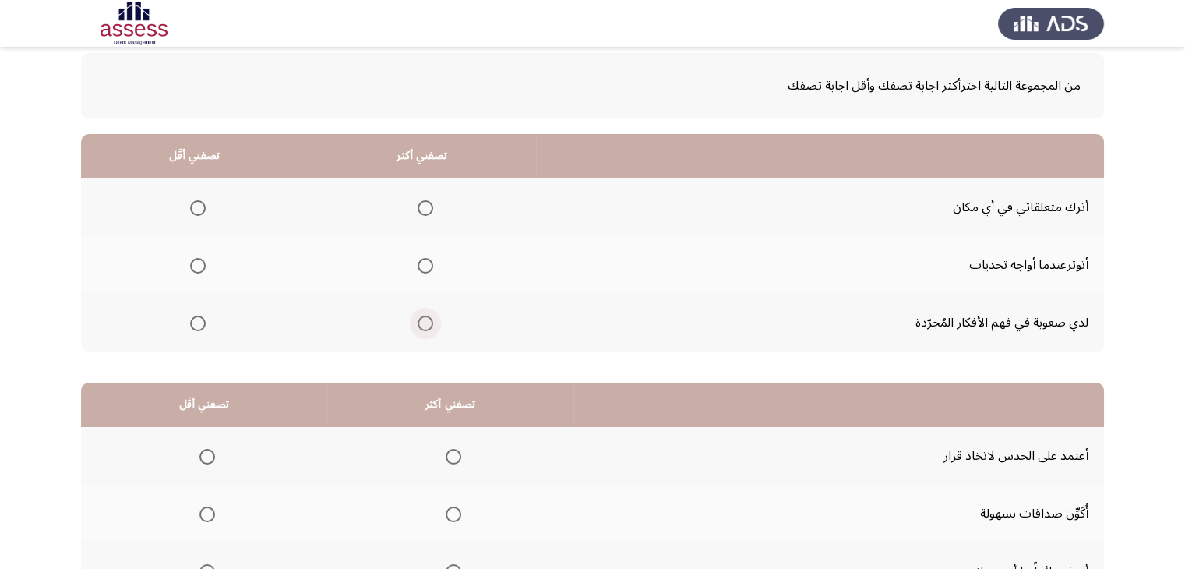
click at [421, 320] on span "Select an option" at bounding box center [426, 324] width 16 height 16
click at [421, 320] on input "Select an option" at bounding box center [426, 324] width 16 height 16
click at [199, 262] on span "Select an option" at bounding box center [198, 266] width 16 height 16
click at [199, 262] on input "Select an option" at bounding box center [198, 266] width 16 height 16
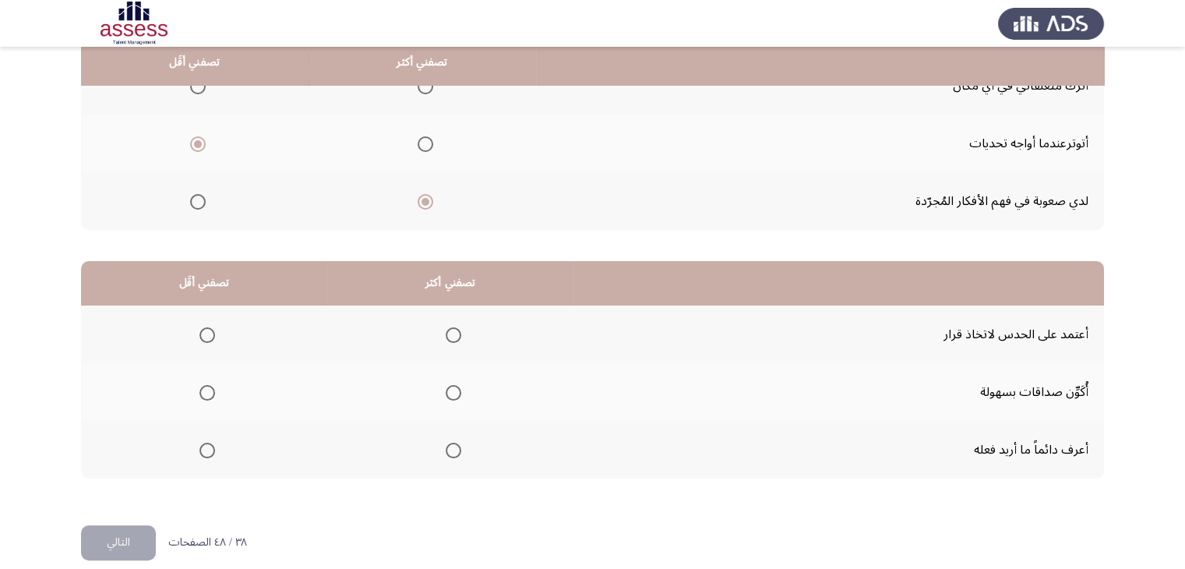
scroll to position [216, 0]
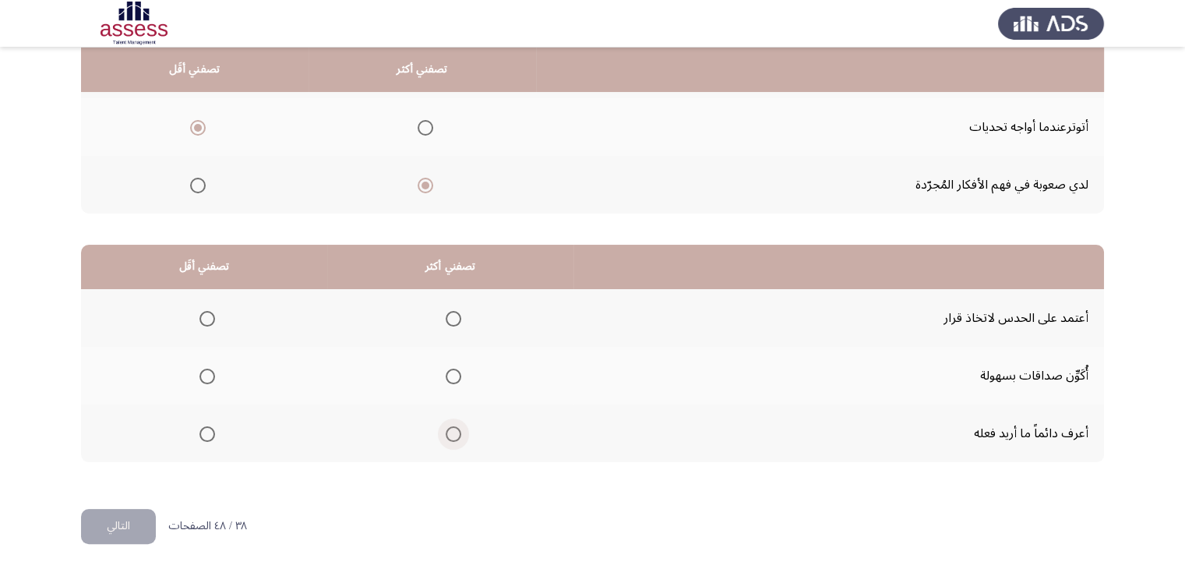
click at [456, 431] on span "Select an option" at bounding box center [454, 434] width 16 height 16
click at [456, 431] on input "Select an option" at bounding box center [454, 434] width 16 height 16
click at [213, 317] on span "Select an option" at bounding box center [207, 319] width 16 height 16
click at [213, 317] on input "Select an option" at bounding box center [207, 319] width 16 height 16
click at [106, 530] on button "التالي" at bounding box center [118, 526] width 75 height 35
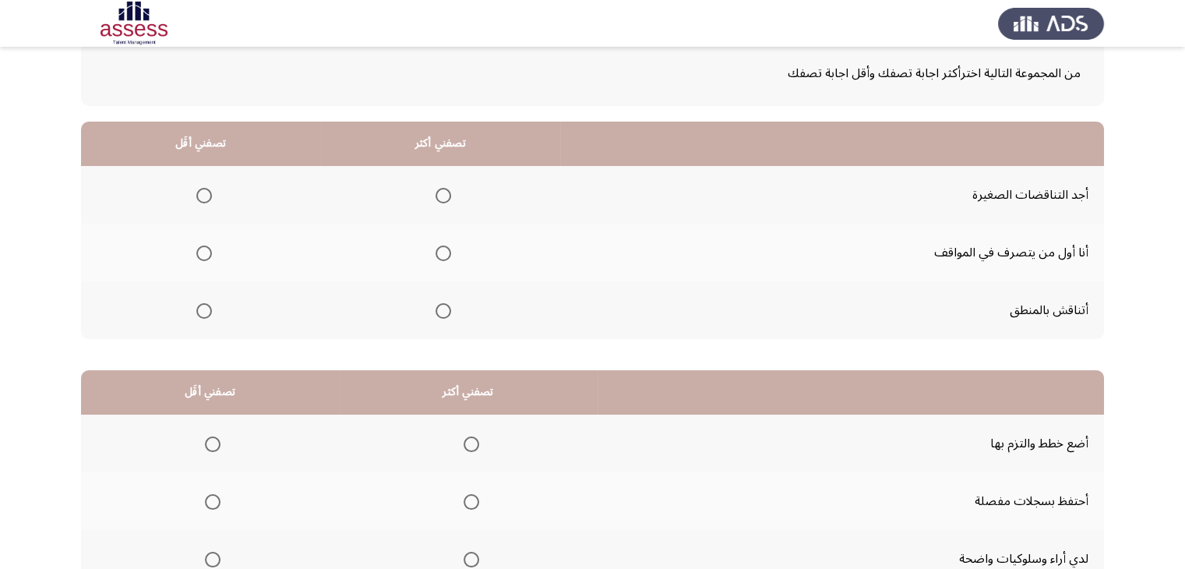
scroll to position [93, 0]
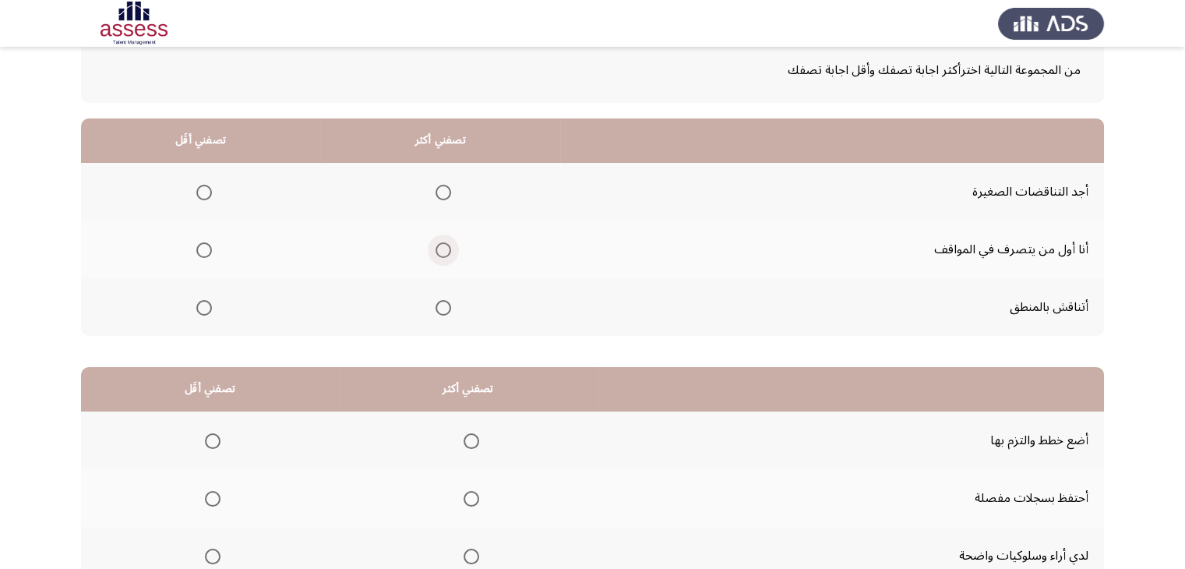
click at [437, 243] on span "Select an option" at bounding box center [444, 250] width 16 height 16
click at [437, 243] on input "Select an option" at bounding box center [444, 250] width 16 height 16
click at [204, 302] on span "Select an option" at bounding box center [204, 308] width 16 height 16
click at [204, 302] on input "Select an option" at bounding box center [204, 308] width 16 height 16
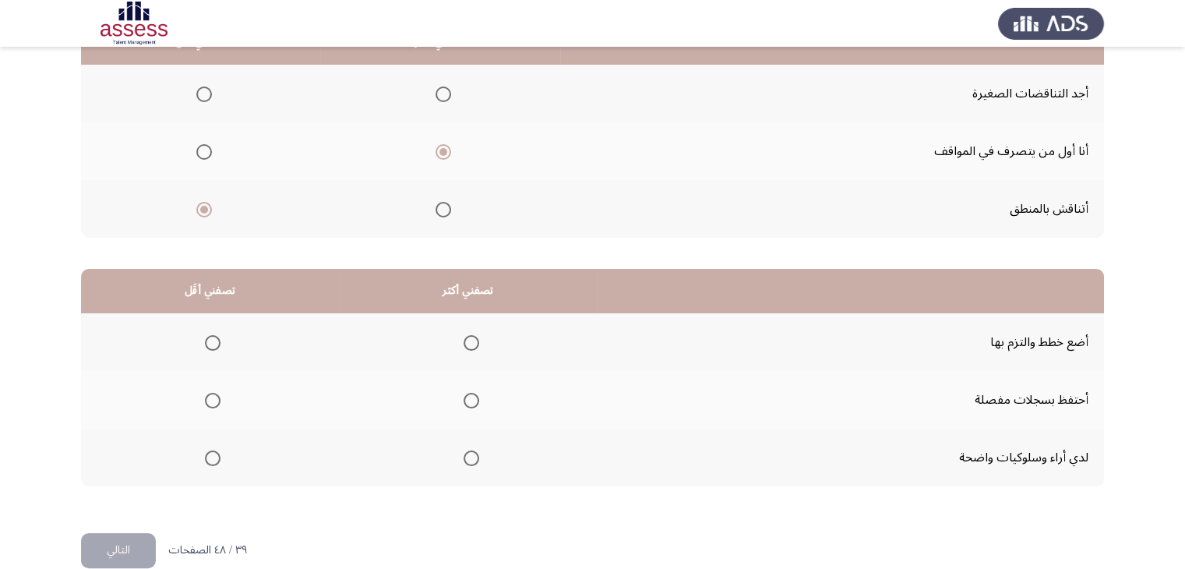
scroll to position [216, 0]
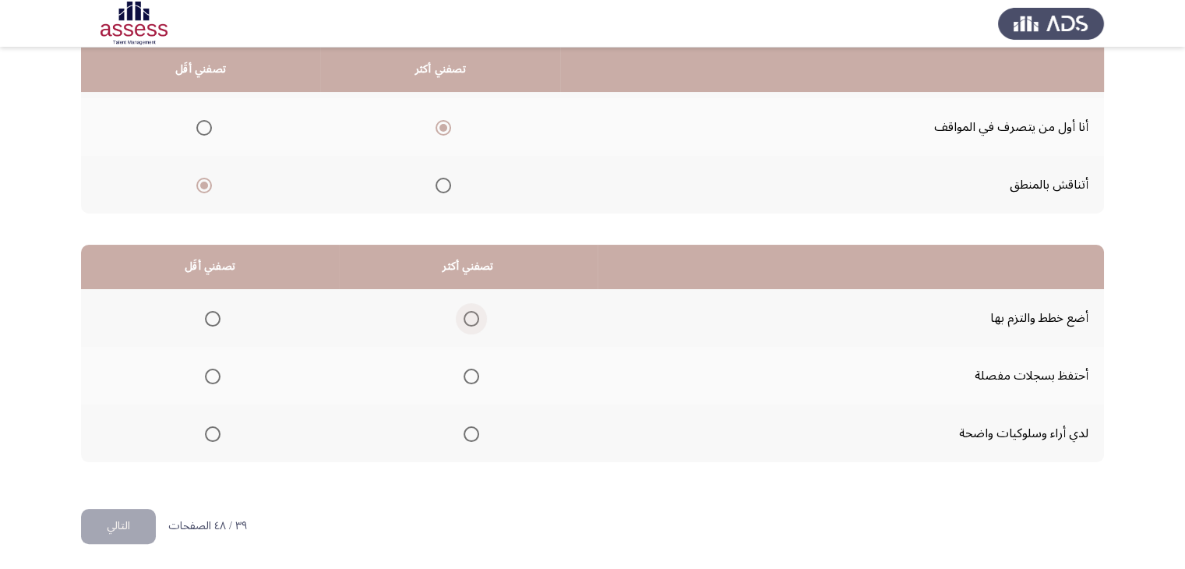
click at [464, 316] on span "Select an option" at bounding box center [472, 319] width 16 height 16
click at [464, 316] on input "Select an option" at bounding box center [472, 319] width 16 height 16
click at [215, 430] on span "Select an option" at bounding box center [213, 434] width 16 height 16
click at [215, 430] on input "Select an option" at bounding box center [213, 434] width 16 height 16
click at [114, 519] on button "التالي" at bounding box center [118, 526] width 75 height 35
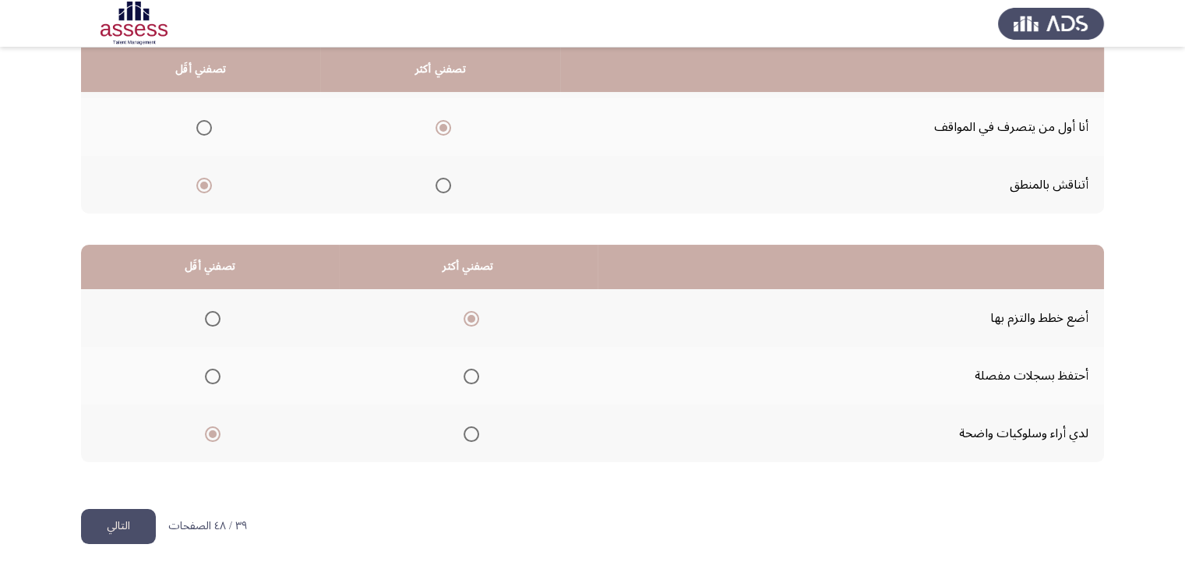
scroll to position [0, 0]
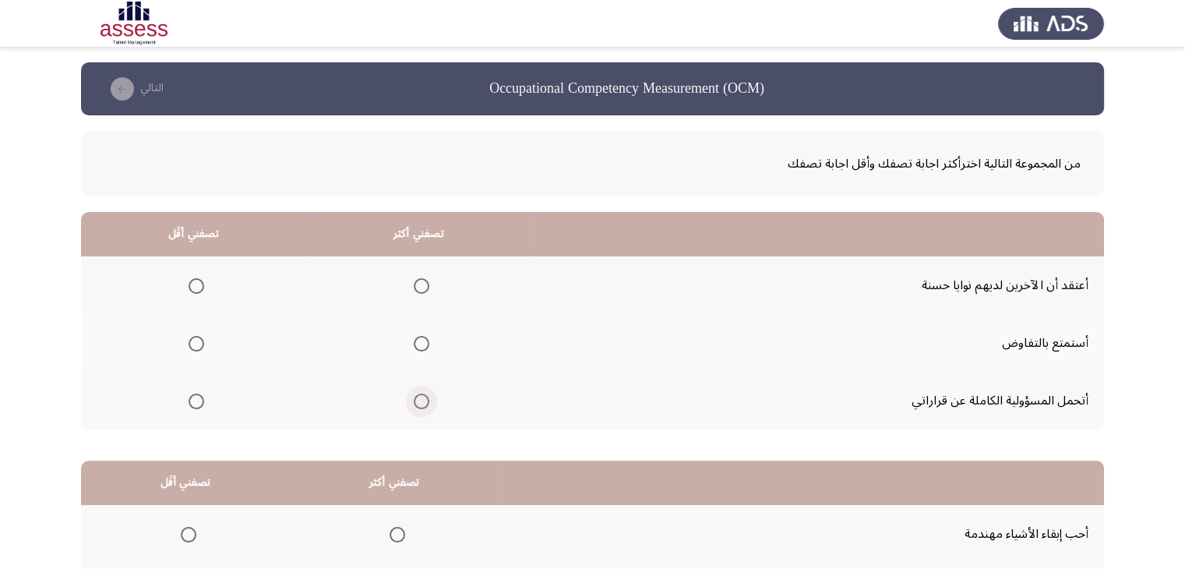
click at [425, 400] on span "Select an option" at bounding box center [422, 401] width 16 height 16
click at [425, 400] on input "Select an option" at bounding box center [422, 401] width 16 height 16
click at [196, 292] on span "Select an option" at bounding box center [197, 286] width 16 height 16
click at [196, 292] on input "Select an option" at bounding box center [197, 286] width 16 height 16
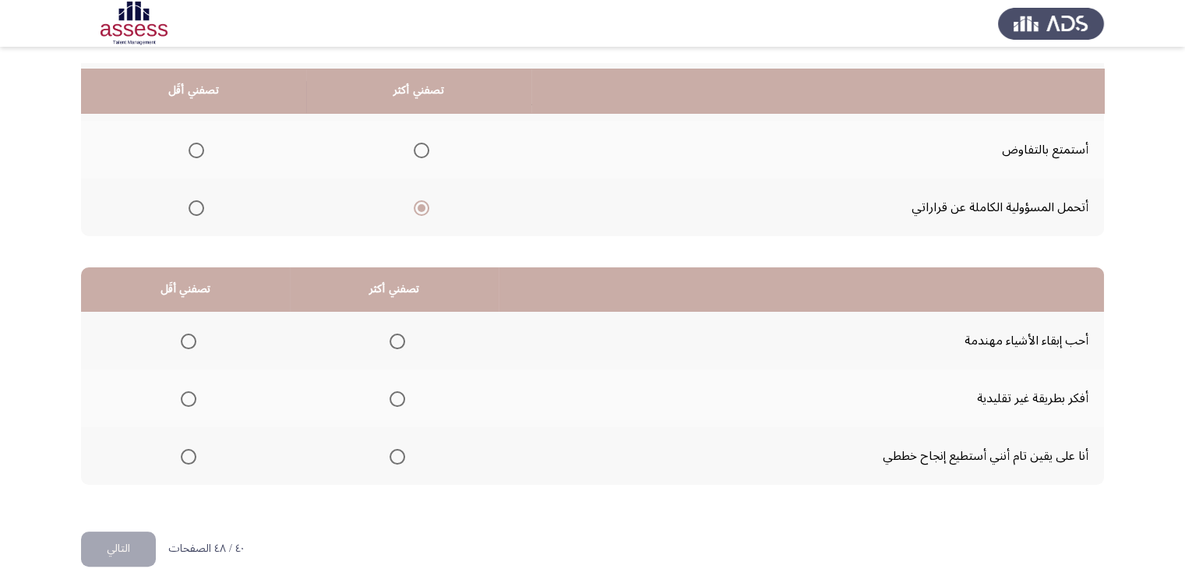
scroll to position [216, 0]
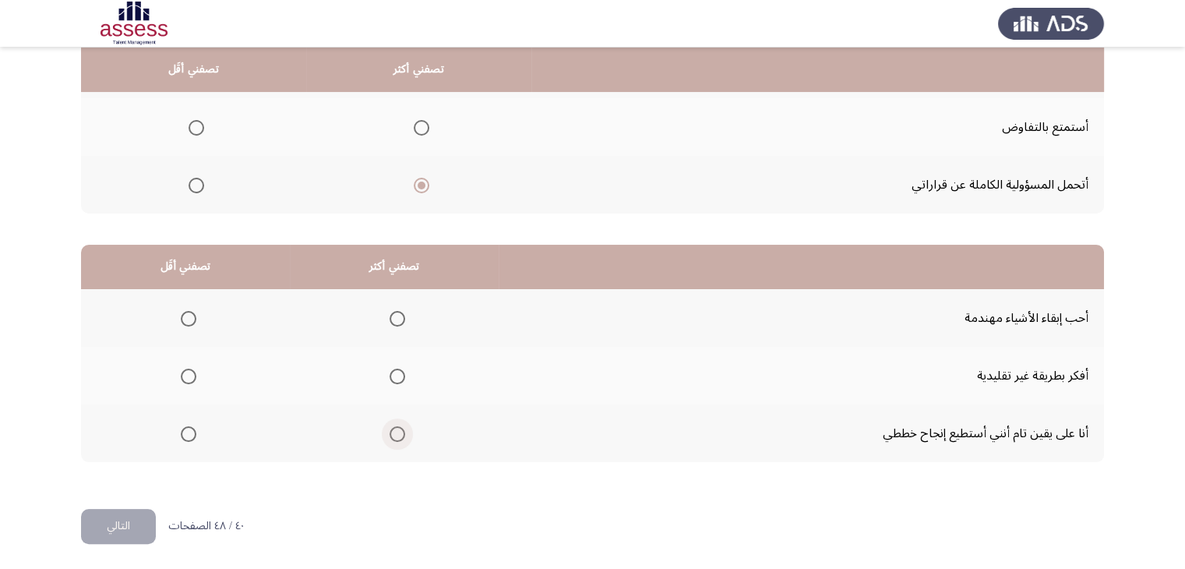
click at [391, 431] on span "Select an option" at bounding box center [398, 434] width 16 height 16
click at [391, 431] on input "Select an option" at bounding box center [398, 434] width 16 height 16
click at [186, 369] on span "Select an option" at bounding box center [189, 377] width 16 height 16
click at [186, 369] on input "Select an option" at bounding box center [189, 377] width 16 height 16
click at [136, 510] on button "التالي" at bounding box center [118, 526] width 75 height 35
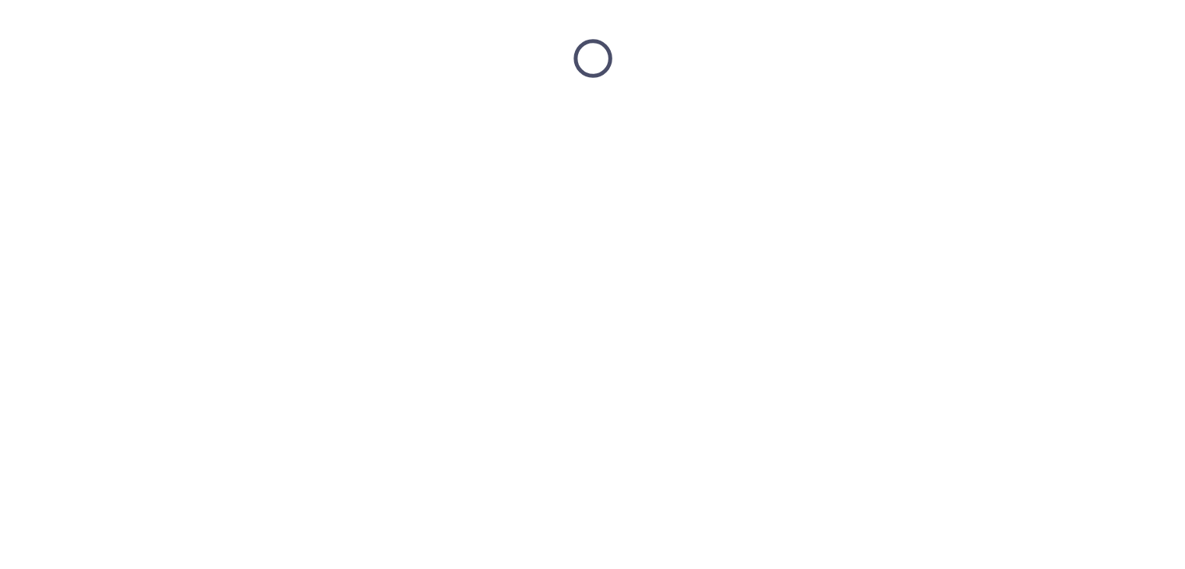
scroll to position [0, 0]
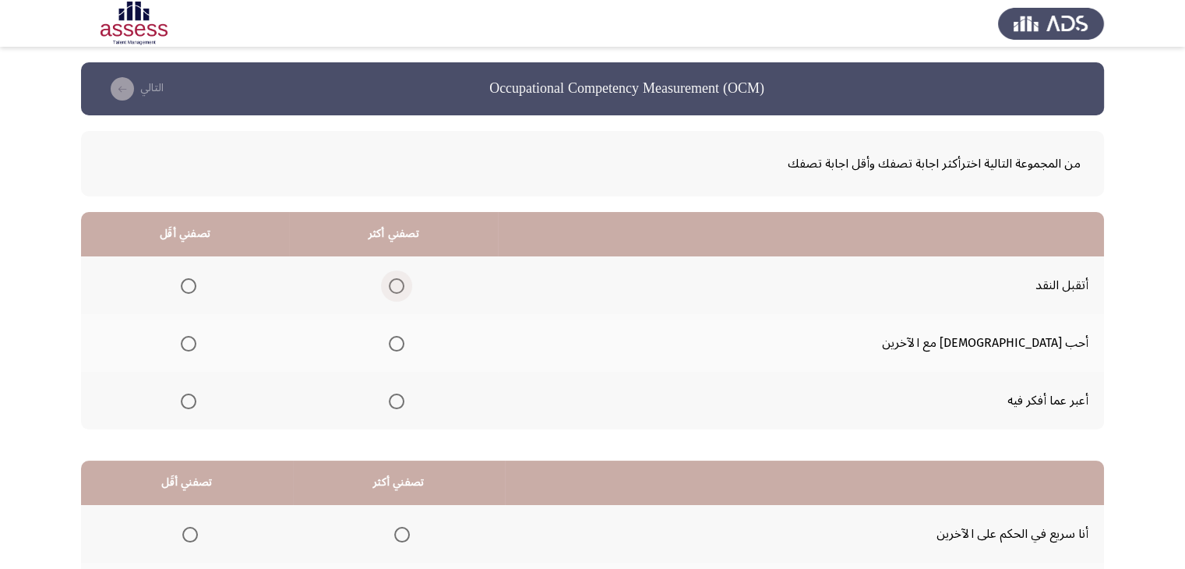
click at [404, 287] on span "Select an option" at bounding box center [397, 286] width 16 height 16
click at [404, 287] on input "Select an option" at bounding box center [397, 286] width 16 height 16
click at [196, 399] on span "Select an option" at bounding box center [189, 401] width 16 height 16
click at [196, 399] on input "Select an option" at bounding box center [189, 401] width 16 height 16
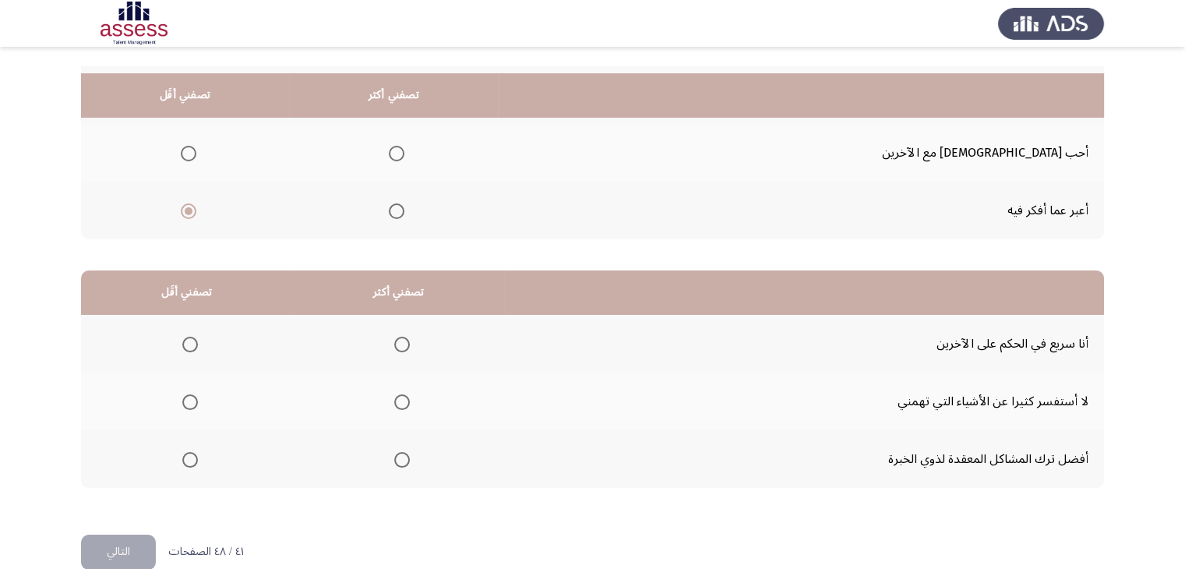
scroll to position [216, 0]
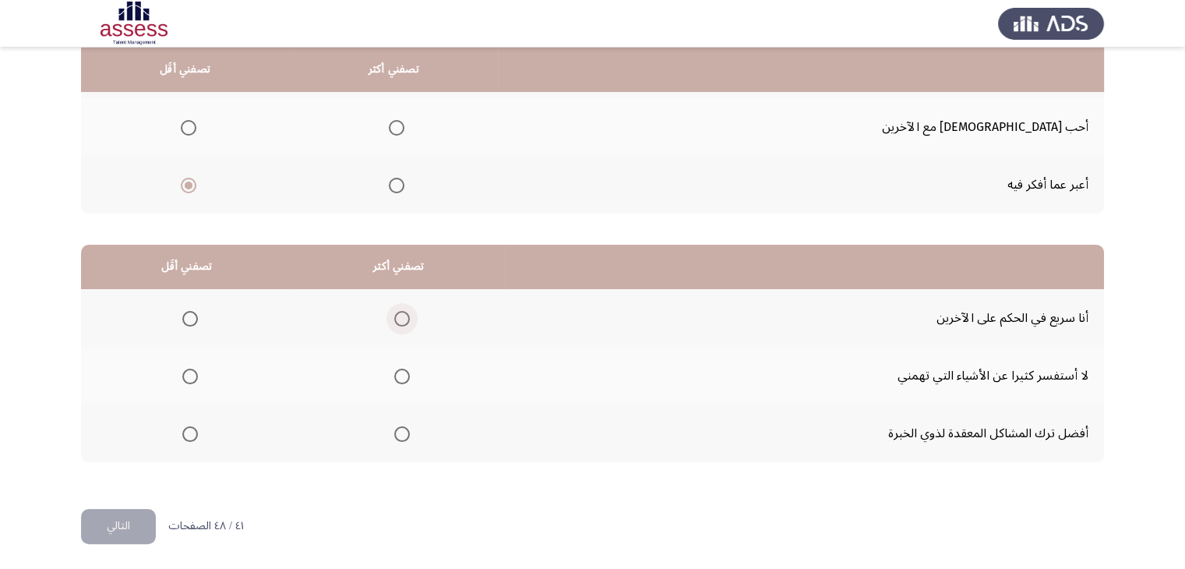
click at [400, 317] on span "Select an option" at bounding box center [402, 319] width 16 height 16
click at [400, 317] on input "Select an option" at bounding box center [402, 319] width 16 height 16
click at [179, 428] on label "Select an option" at bounding box center [187, 434] width 22 height 16
click at [182, 428] on input "Select an option" at bounding box center [190, 434] width 16 height 16
click at [128, 524] on button "التالي" at bounding box center [118, 526] width 75 height 35
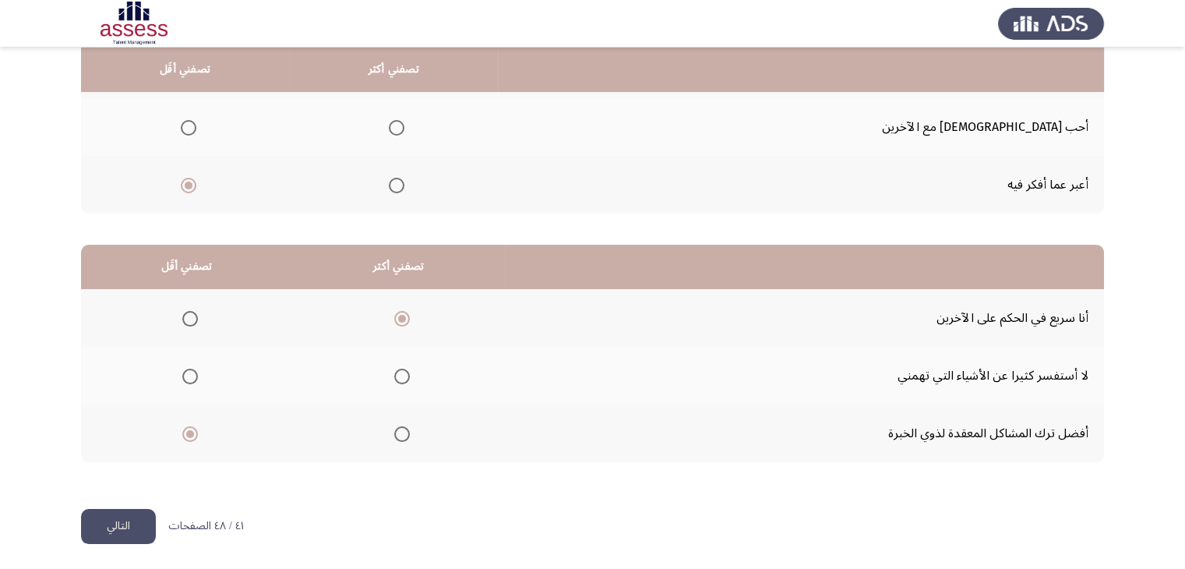
scroll to position [0, 0]
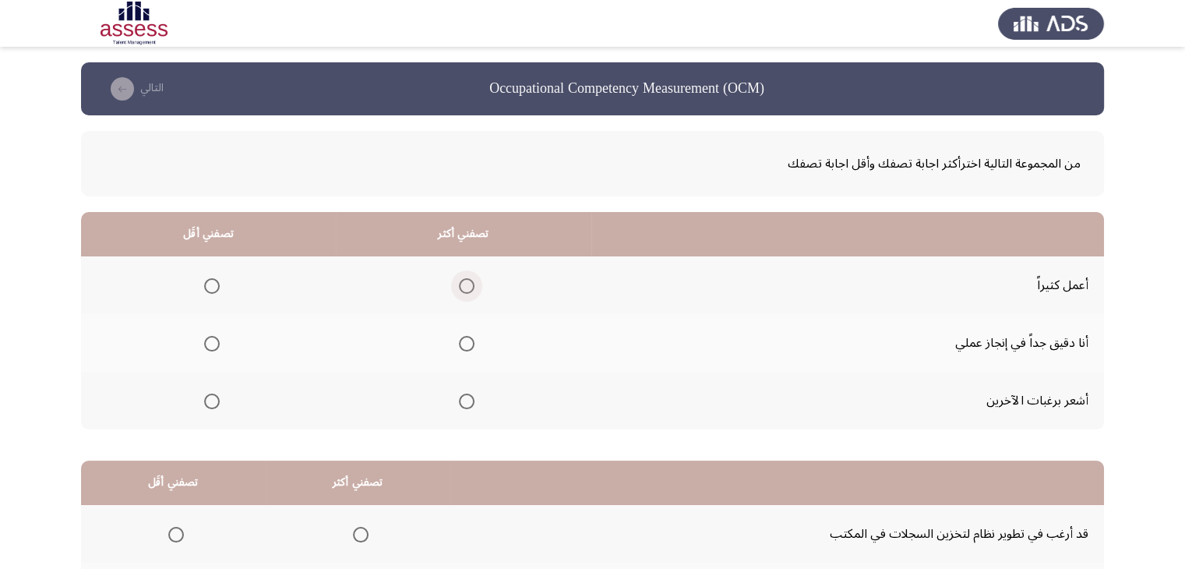
click at [459, 283] on span "Select an option" at bounding box center [467, 286] width 16 height 16
click at [459, 283] on input "Select an option" at bounding box center [467, 286] width 16 height 16
click at [212, 337] on span "Select an option" at bounding box center [212, 344] width 16 height 16
click at [212, 337] on input "Select an option" at bounding box center [212, 344] width 16 height 16
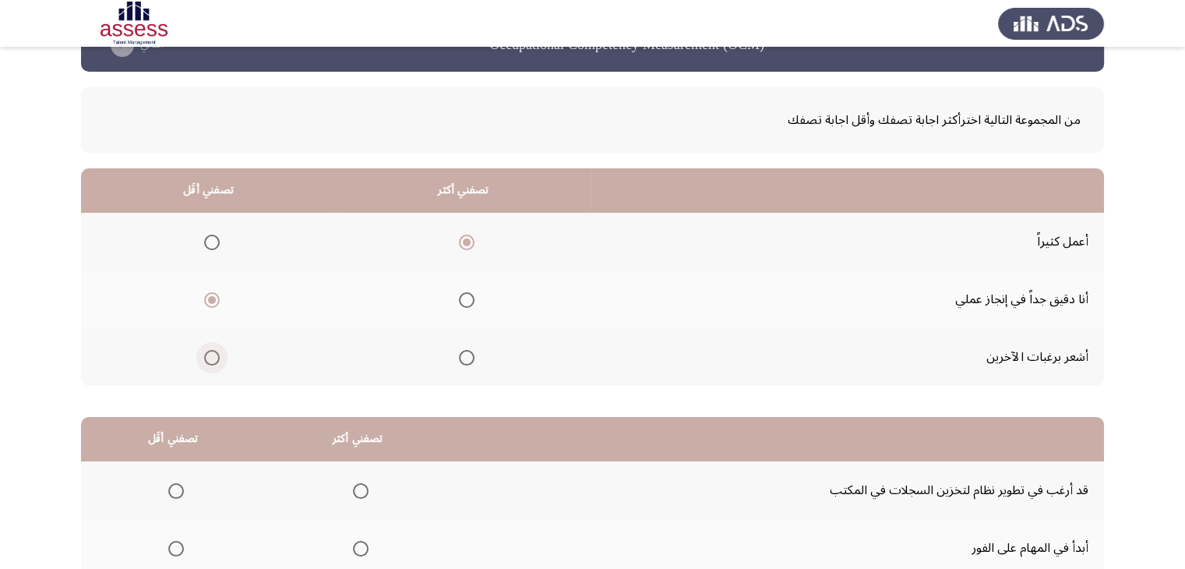
click at [206, 362] on span "Select an option" at bounding box center [212, 358] width 16 height 16
click at [206, 362] on input "Select an option" at bounding box center [212, 358] width 16 height 16
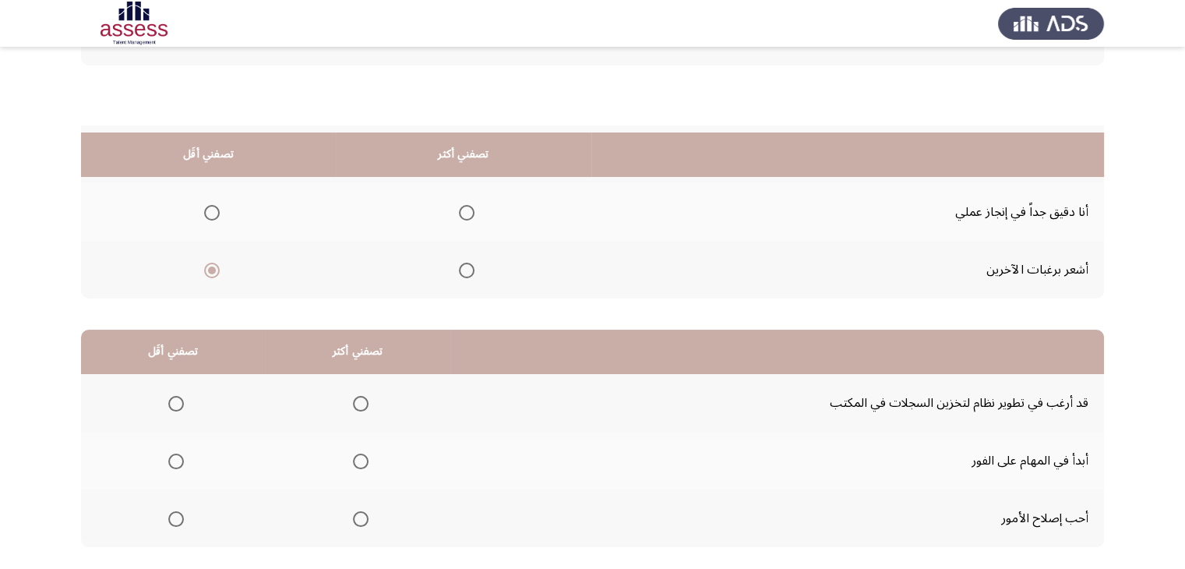
scroll to position [216, 0]
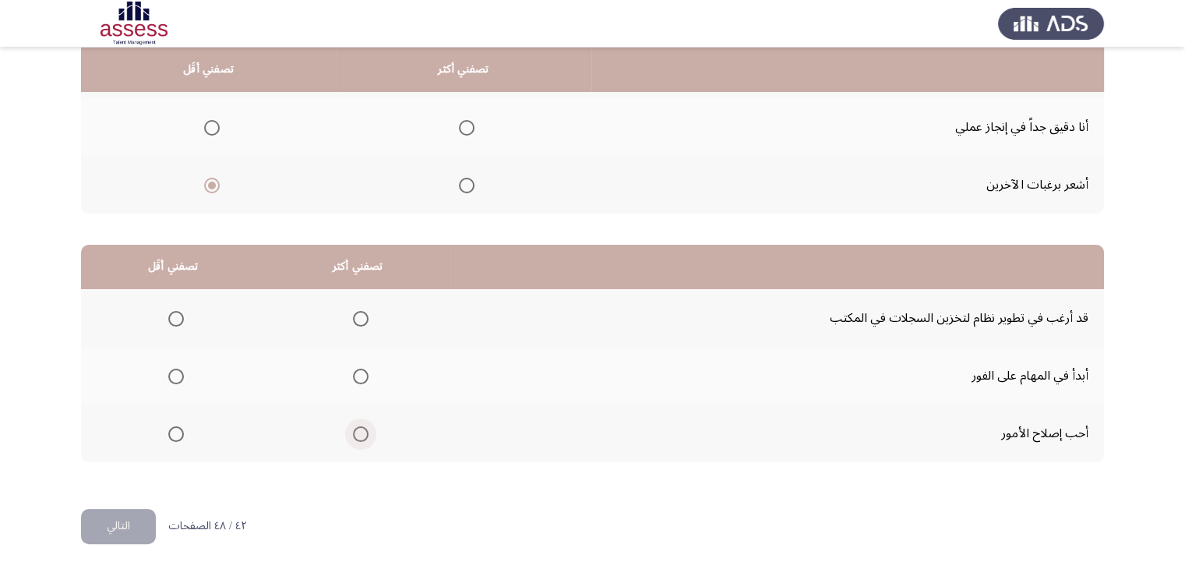
click at [353, 435] on span "Select an option" at bounding box center [361, 434] width 16 height 16
click at [353, 435] on input "Select an option" at bounding box center [361, 434] width 16 height 16
click at [180, 313] on span "Select an option" at bounding box center [176, 319] width 16 height 16
click at [180, 313] on input "Select an option" at bounding box center [176, 319] width 16 height 16
click at [122, 519] on button "التالي" at bounding box center [118, 526] width 75 height 35
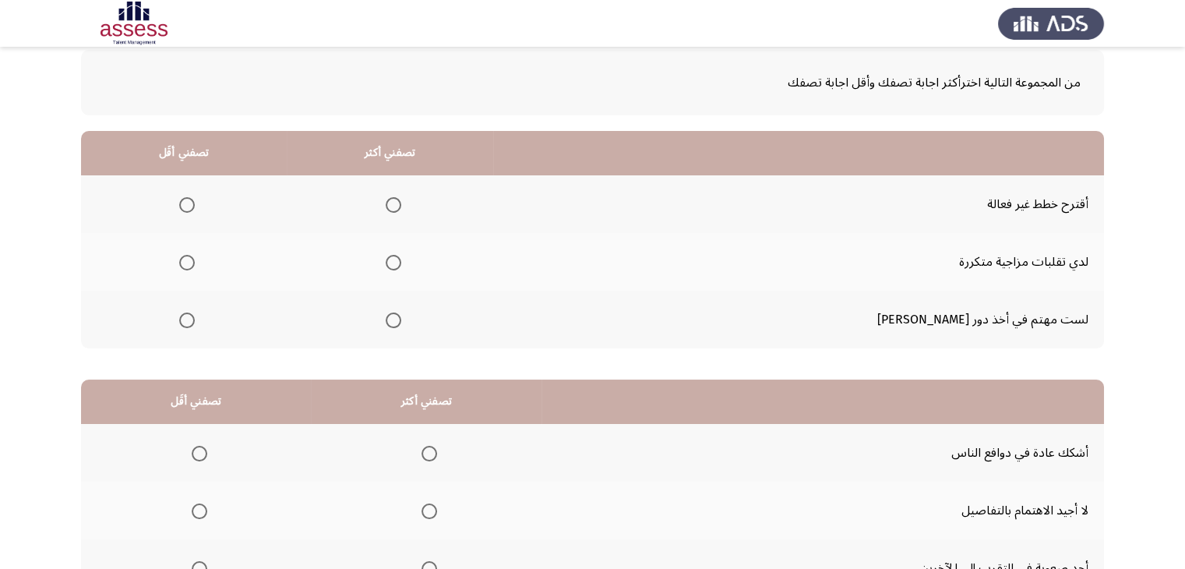
scroll to position [83, 0]
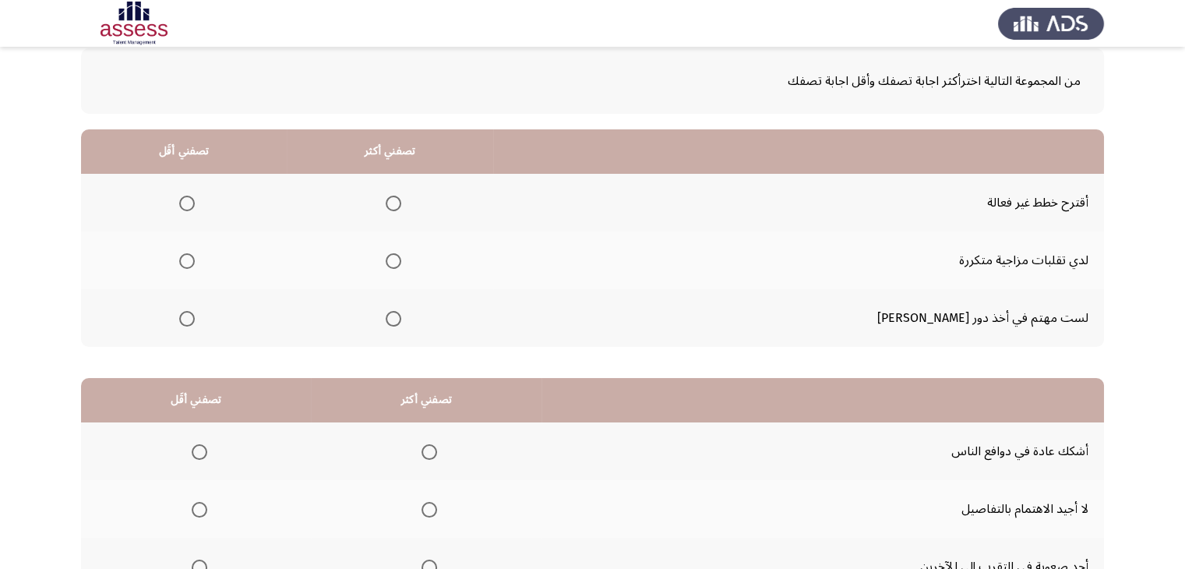
click at [401, 203] on span "Select an option" at bounding box center [394, 204] width 16 height 16
click at [401, 203] on input "Select an option" at bounding box center [394, 204] width 16 height 16
click at [401, 260] on span "Select an option" at bounding box center [394, 261] width 16 height 16
click at [401, 260] on input "Select an option" at bounding box center [394, 261] width 16 height 16
click at [195, 311] on span "Select an option" at bounding box center [187, 319] width 16 height 16
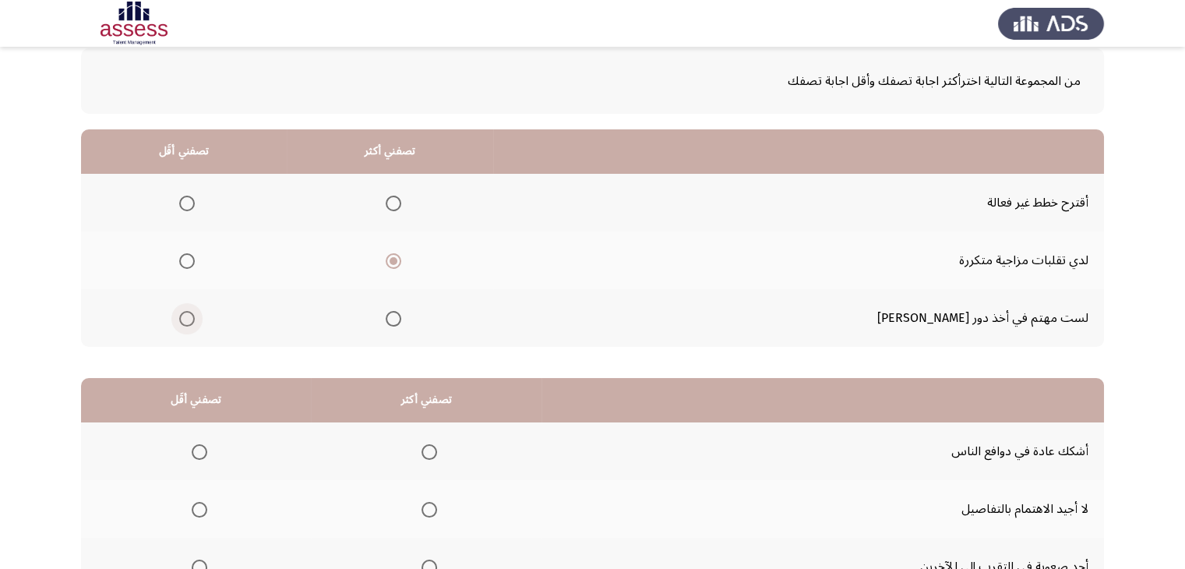
click at [195, 311] on input "Select an option" at bounding box center [187, 319] width 16 height 16
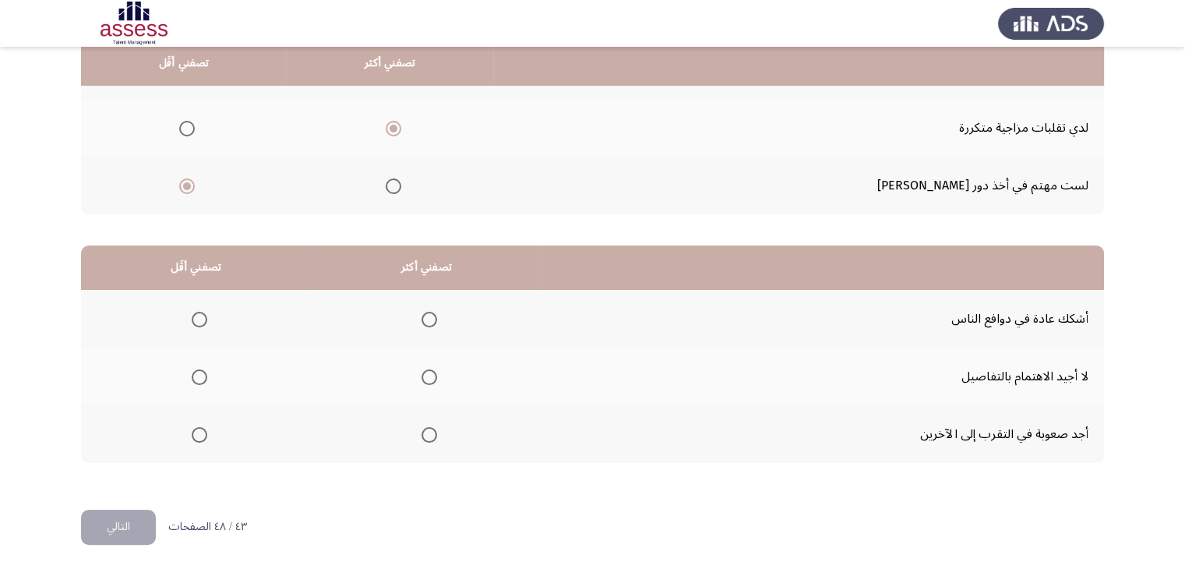
scroll to position [216, 0]
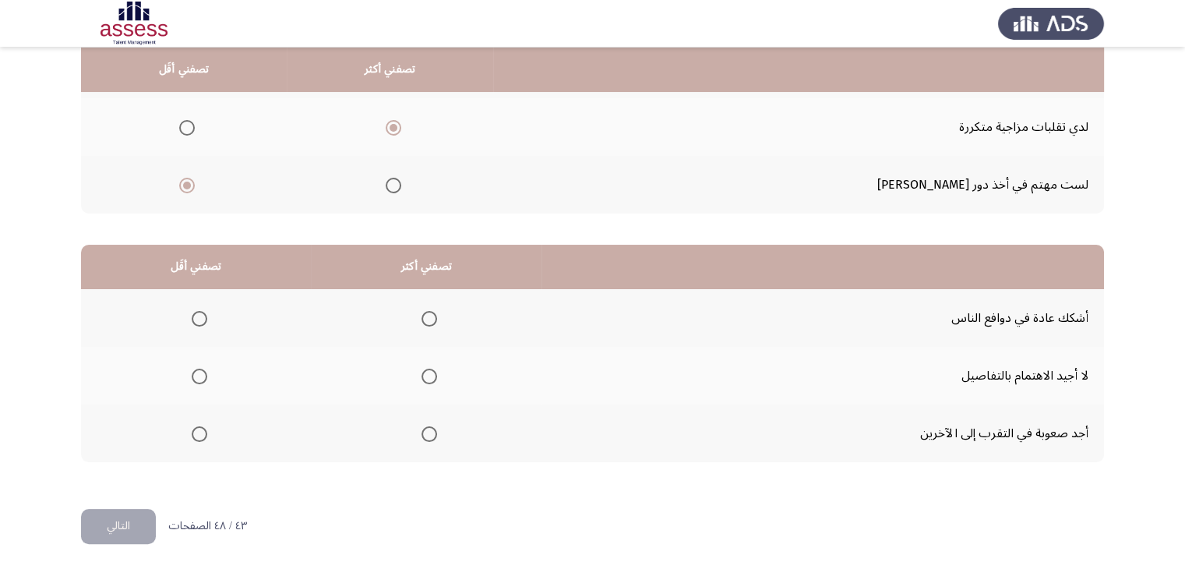
click at [426, 319] on span "Select an option" at bounding box center [429, 319] width 16 height 16
click at [426, 319] on input "Select an option" at bounding box center [429, 319] width 16 height 16
click at [196, 376] on span "Select an option" at bounding box center [200, 377] width 16 height 16
click at [196, 376] on input "Select an option" at bounding box center [200, 377] width 16 height 16
click at [126, 521] on button "التالي" at bounding box center [118, 526] width 75 height 35
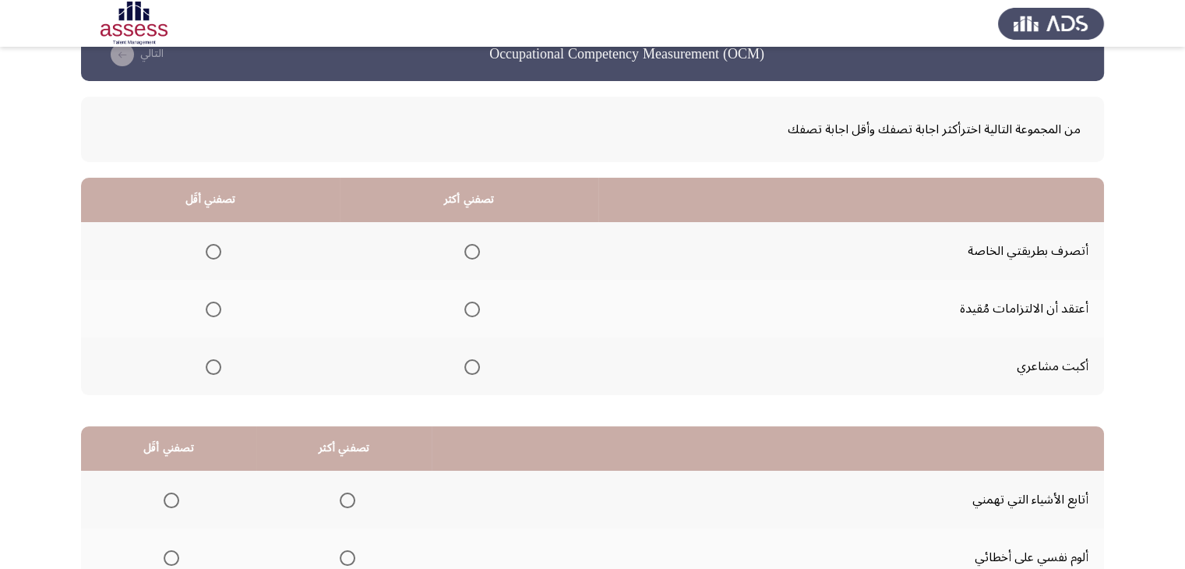
scroll to position [34, 0]
click at [468, 249] on span "Select an option" at bounding box center [472, 252] width 16 height 16
click at [468, 249] on input "Select an option" at bounding box center [472, 252] width 16 height 16
click at [213, 306] on span "Select an option" at bounding box center [214, 310] width 16 height 16
click at [213, 306] on input "Select an option" at bounding box center [214, 310] width 16 height 16
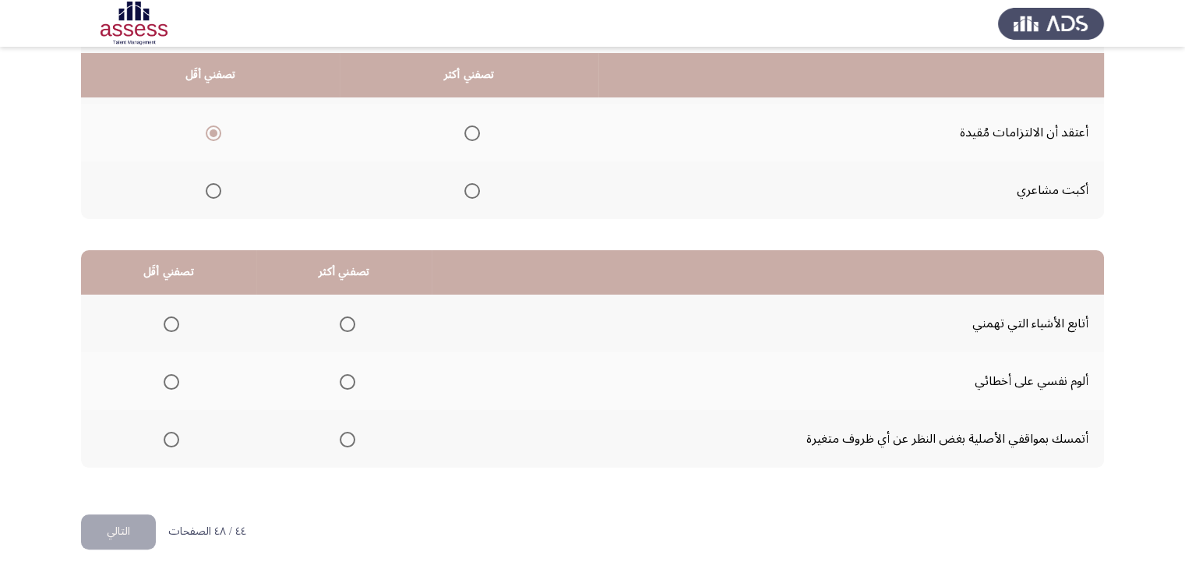
scroll to position [216, 0]
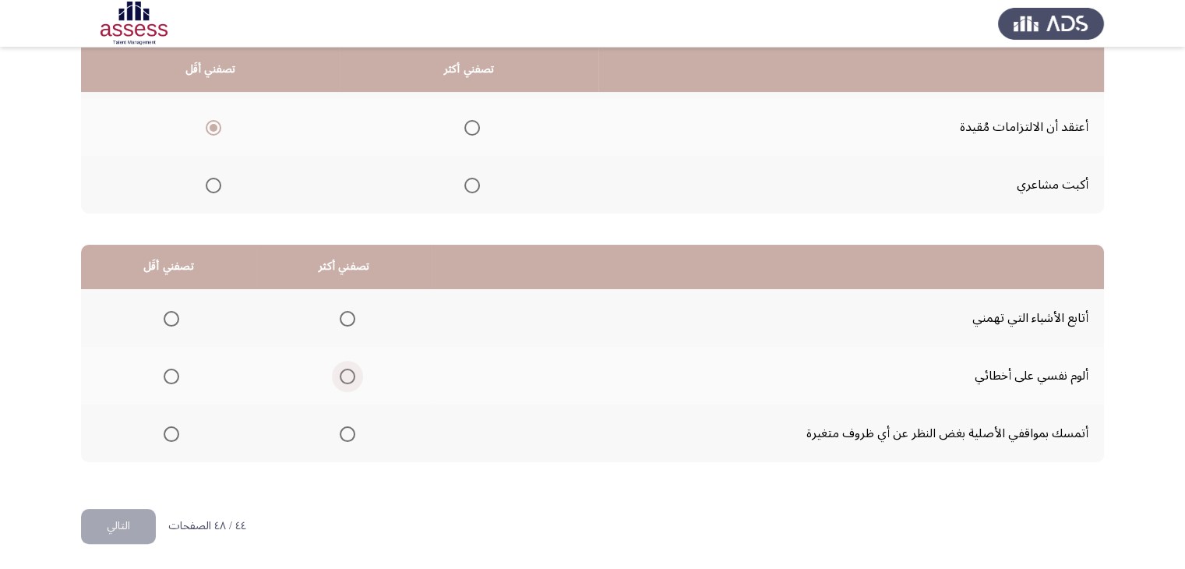
click at [341, 374] on span "Select an option" at bounding box center [348, 377] width 16 height 16
click at [341, 374] on input "Select an option" at bounding box center [348, 377] width 16 height 16
click at [167, 317] on span "Select an option" at bounding box center [172, 319] width 16 height 16
click at [167, 317] on input "Select an option" at bounding box center [172, 319] width 16 height 16
click at [132, 529] on button "التالي" at bounding box center [118, 526] width 75 height 35
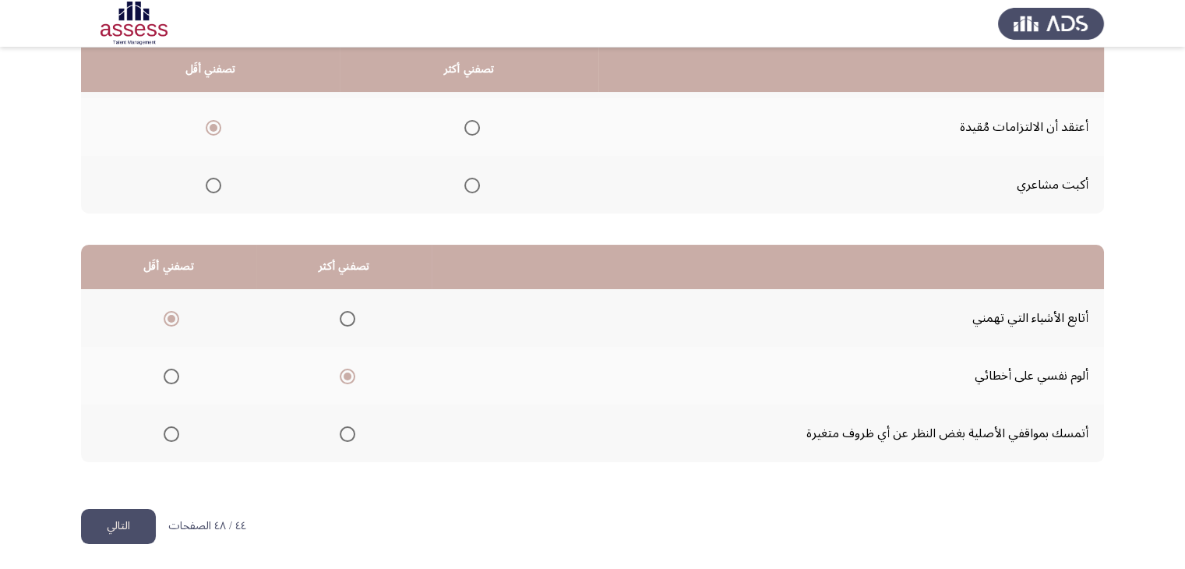
scroll to position [0, 0]
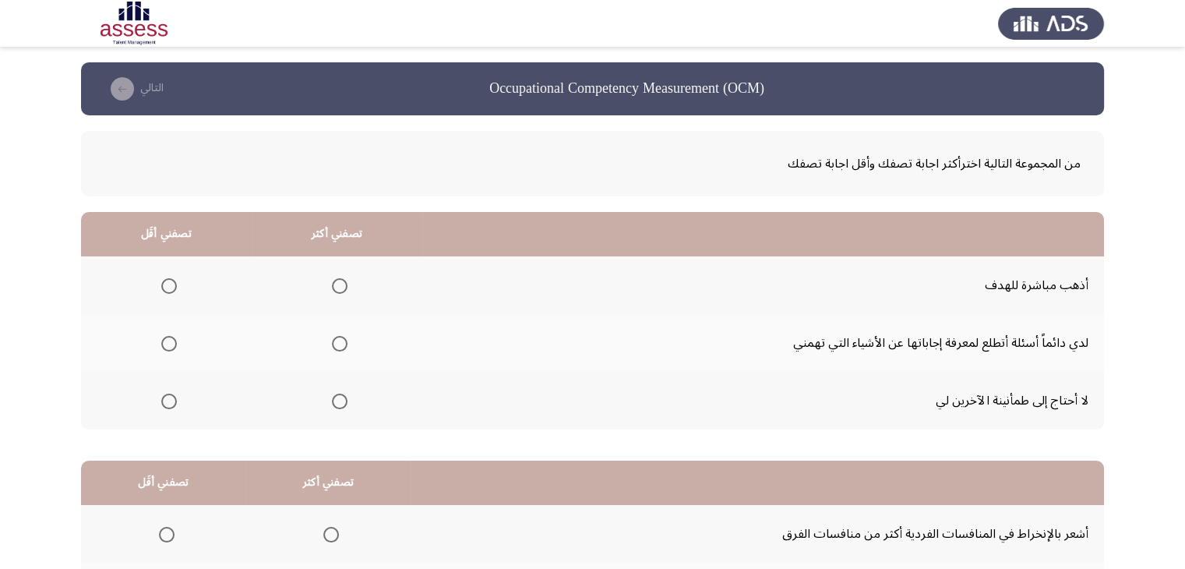
click at [701, 348] on td "لدي دائماً أسئلة أتطلع لمعرفة إجاباتها عن الأشياء التي تهمني" at bounding box center [763, 343] width 682 height 58
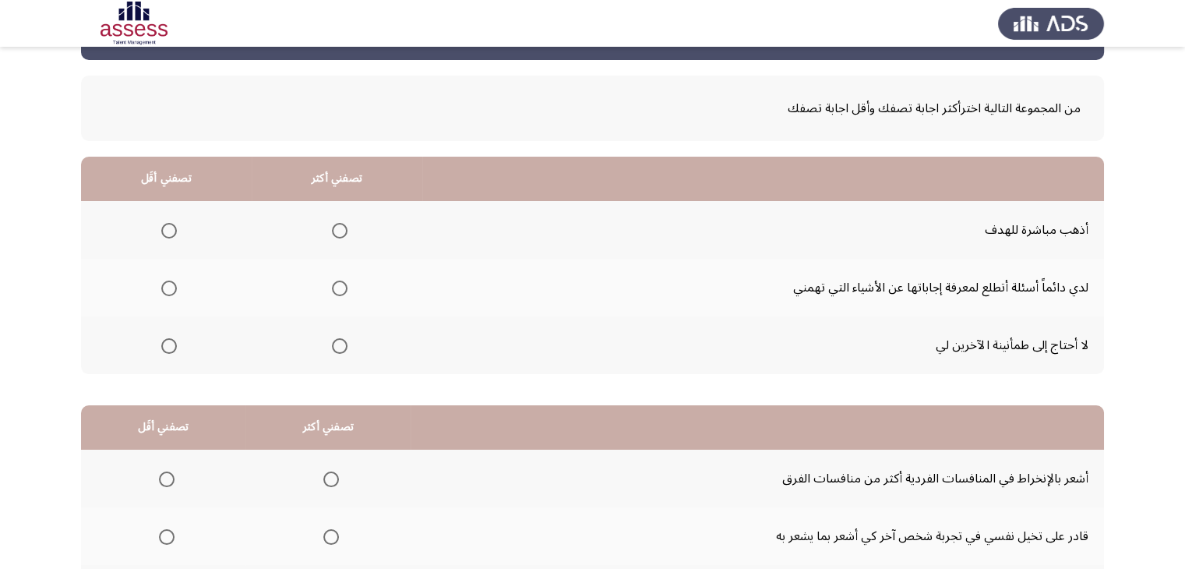
scroll to position [64, 0]
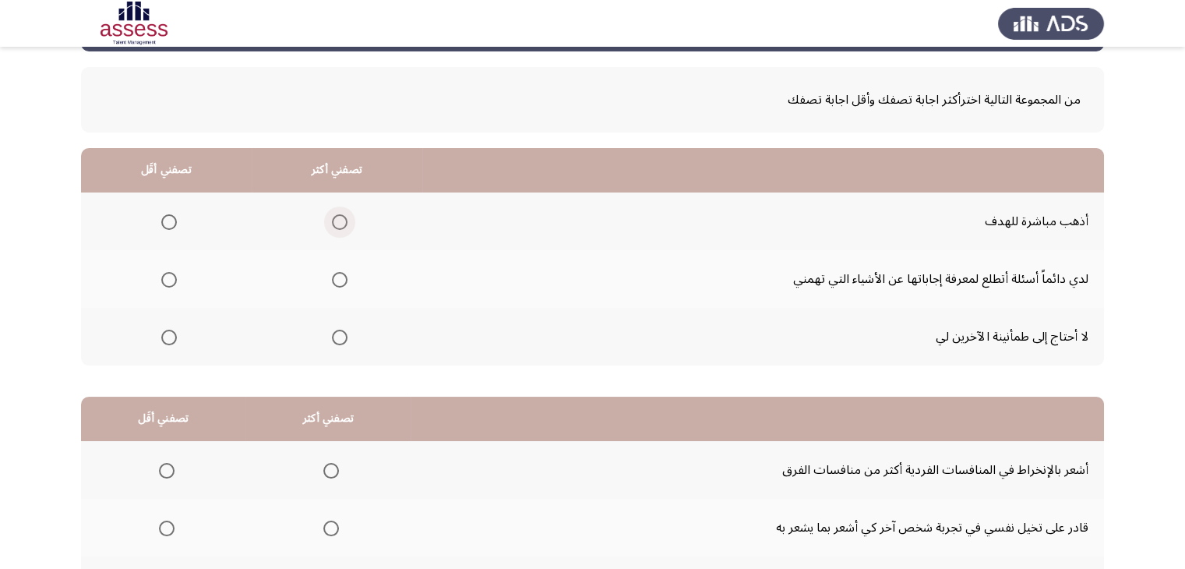
click at [337, 218] on span "Select an option" at bounding box center [340, 222] width 16 height 16
click at [337, 218] on input "Select an option" at bounding box center [340, 222] width 16 height 16
click at [171, 333] on span "Select an option" at bounding box center [169, 338] width 16 height 16
click at [171, 333] on input "Select an option" at bounding box center [169, 338] width 16 height 16
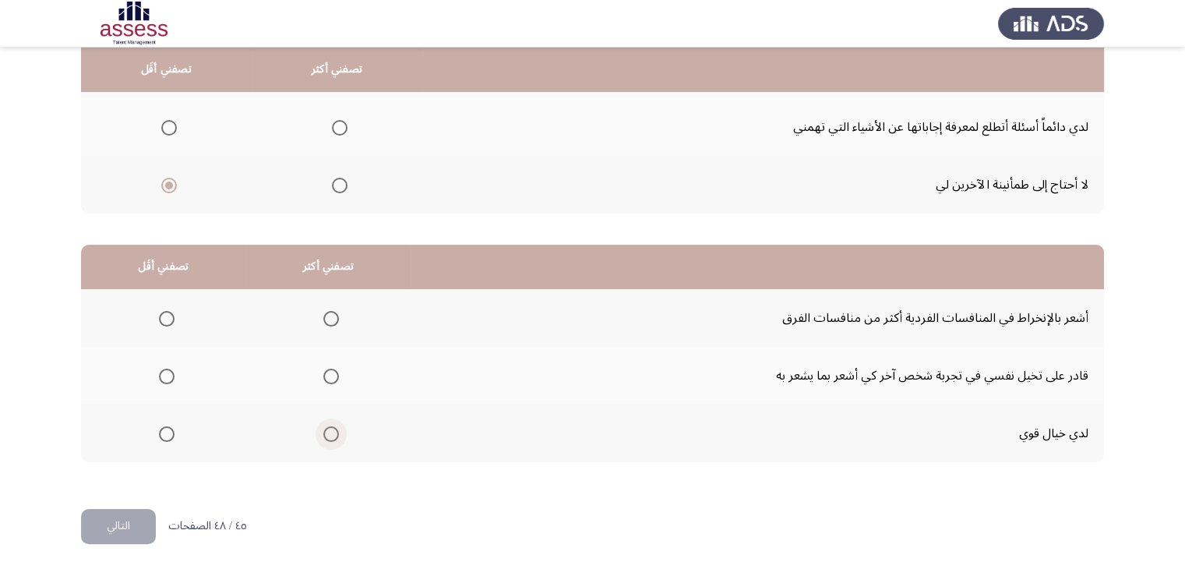
click at [333, 430] on span "Select an option" at bounding box center [331, 434] width 16 height 16
click at [333, 430] on input "Select an option" at bounding box center [331, 434] width 16 height 16
click at [166, 368] on mat-radio-button "Select an option" at bounding box center [164, 376] width 22 height 16
click at [164, 369] on span "Select an option" at bounding box center [167, 377] width 16 height 16
click at [164, 369] on input "Select an option" at bounding box center [167, 377] width 16 height 16
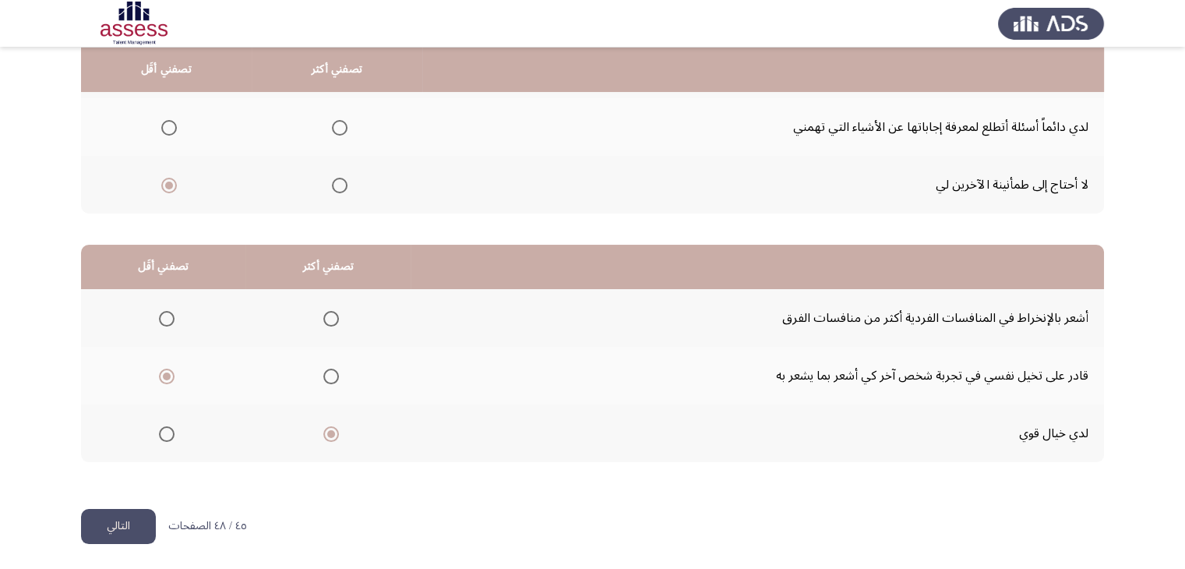
click at [140, 524] on button "التالي" at bounding box center [118, 526] width 75 height 35
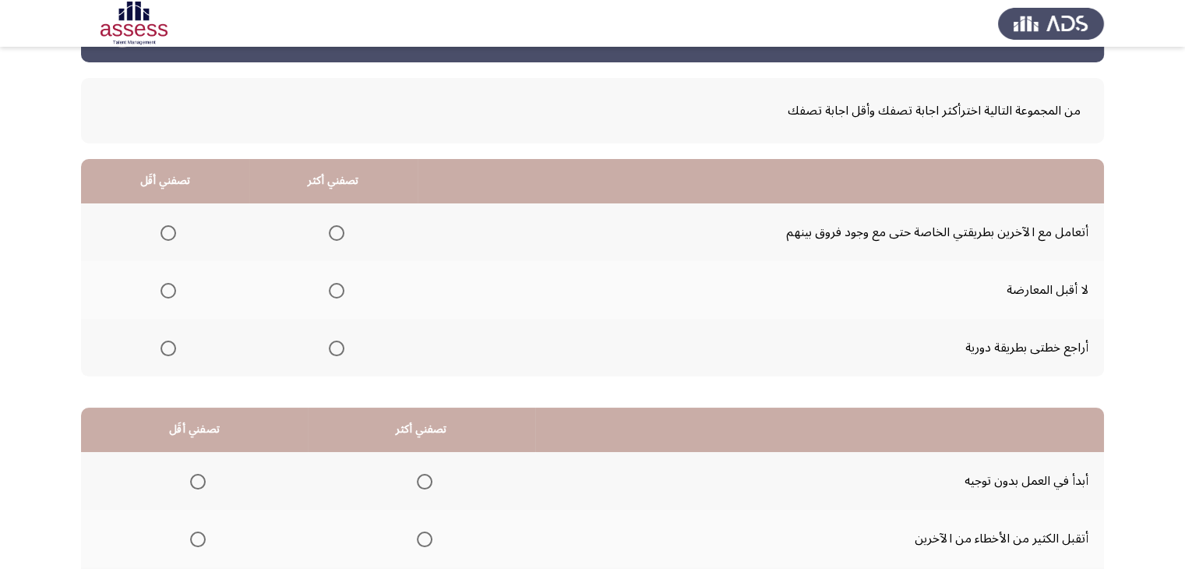
scroll to position [53, 0]
drag, startPoint x: 338, startPoint y: 346, endPoint x: 164, endPoint y: 230, distance: 209.6
click at [164, 230] on tbody "أتعامل مع الآخرين بطريقتي الخاصة حتى مع وجود فروق بينهم لا أقبل المعارضة أراجع …" at bounding box center [592, 289] width 1023 height 173
click at [164, 230] on span "Select an option" at bounding box center [168, 233] width 16 height 16
click at [164, 230] on input "Select an option" at bounding box center [168, 233] width 16 height 16
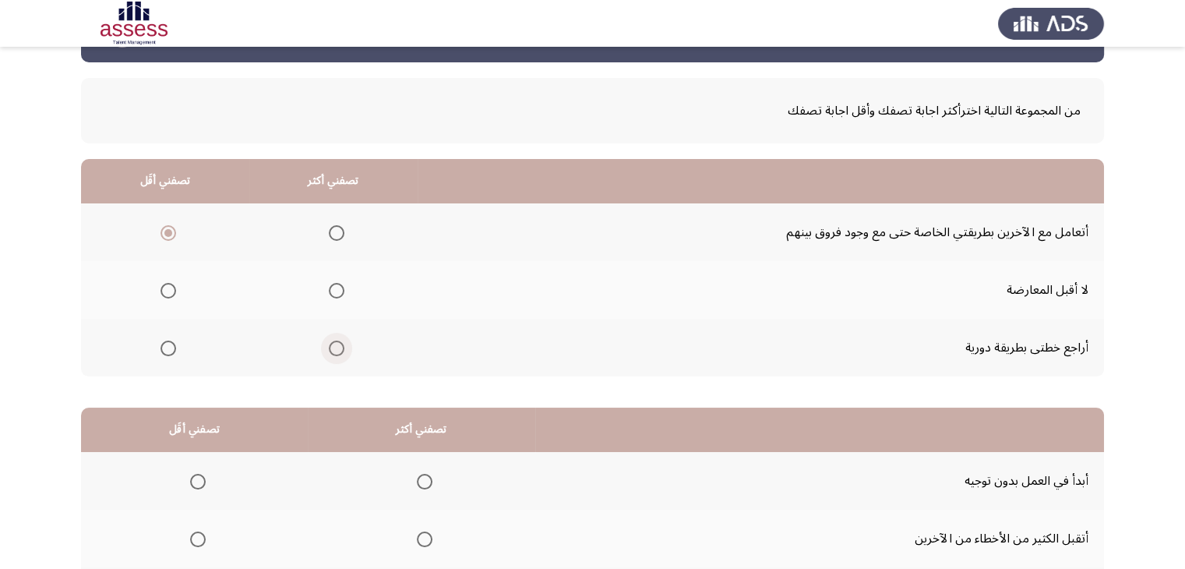
click at [334, 350] on span "Select an option" at bounding box center [337, 348] width 16 height 16
click at [334, 350] on input "Select an option" at bounding box center [337, 348] width 16 height 16
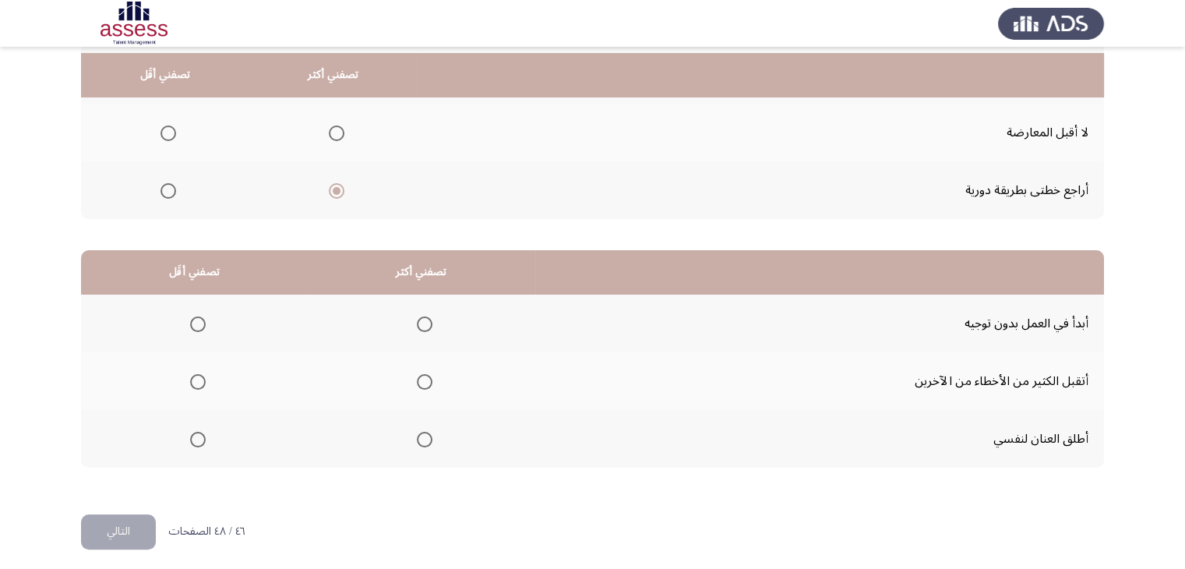
scroll to position [216, 0]
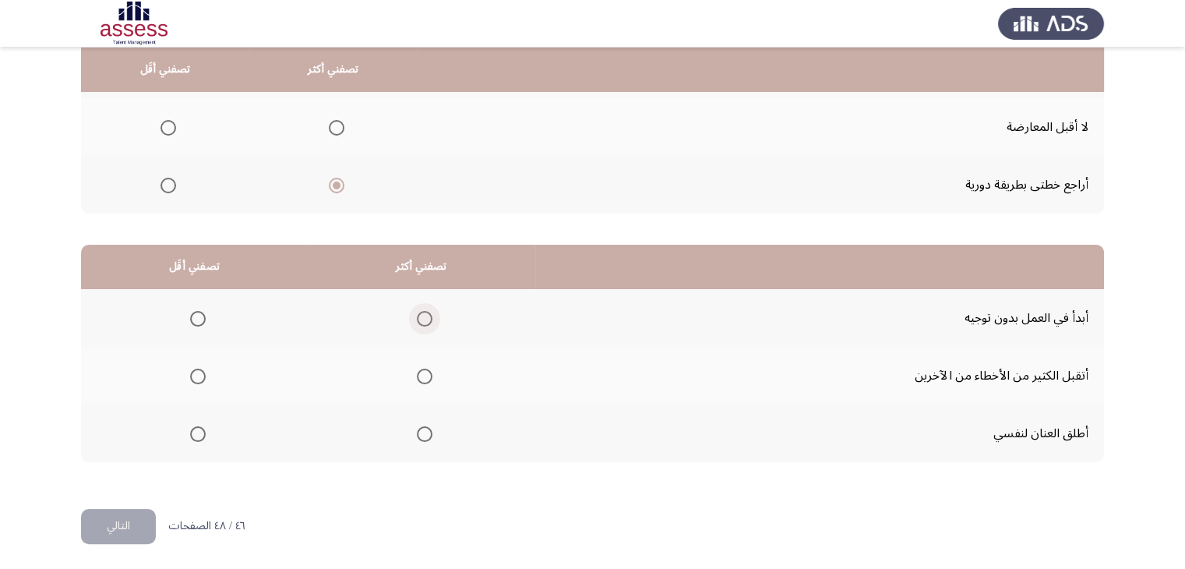
click at [422, 316] on span "Select an option" at bounding box center [425, 319] width 16 height 16
click at [422, 316] on input "Select an option" at bounding box center [425, 319] width 16 height 16
click at [195, 370] on span "Select an option" at bounding box center [198, 377] width 16 height 16
click at [195, 370] on input "Select an option" at bounding box center [198, 377] width 16 height 16
click at [122, 527] on button "التالي" at bounding box center [118, 526] width 75 height 35
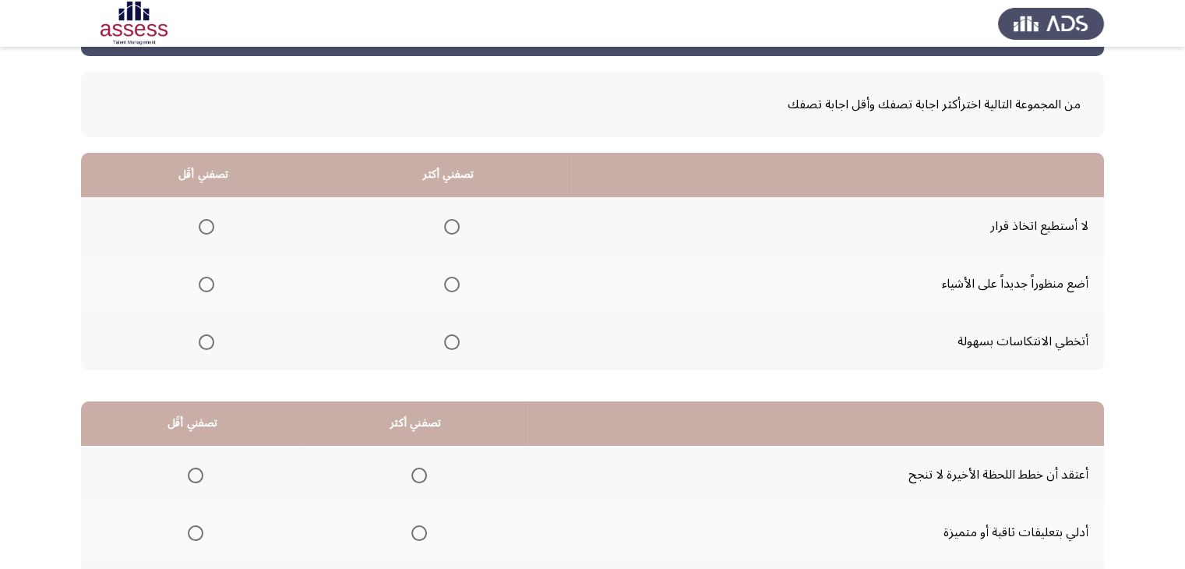
scroll to position [73, 0]
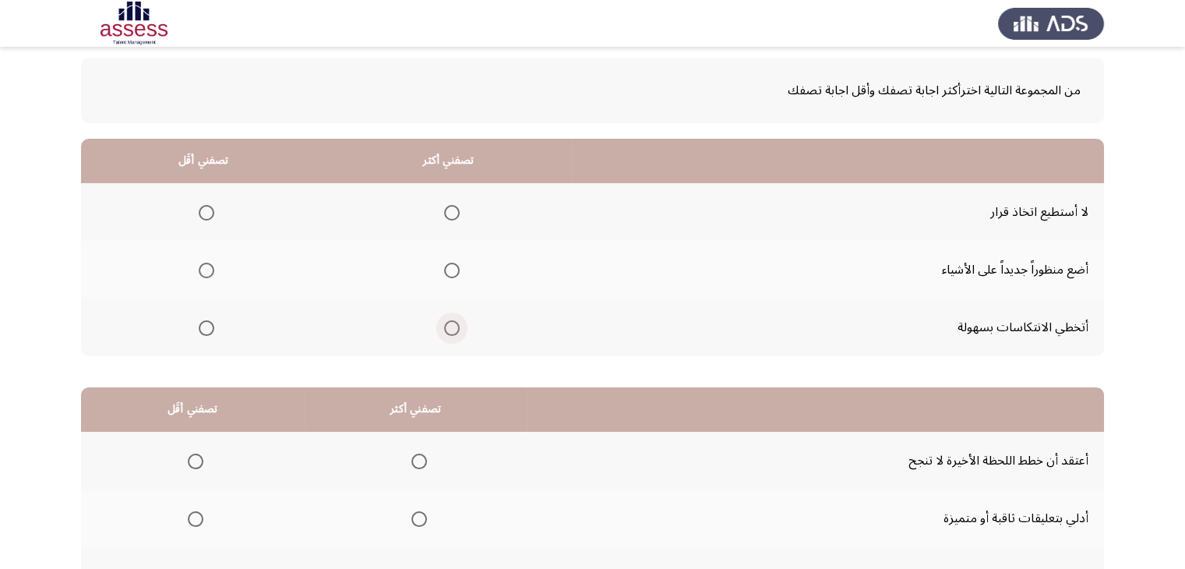
click at [448, 330] on span "Select an option" at bounding box center [452, 328] width 16 height 16
click at [448, 330] on input "Select an option" at bounding box center [452, 328] width 16 height 16
click at [208, 217] on span "Select an option" at bounding box center [207, 213] width 16 height 16
click at [208, 217] on input "Select an option" at bounding box center [207, 213] width 16 height 16
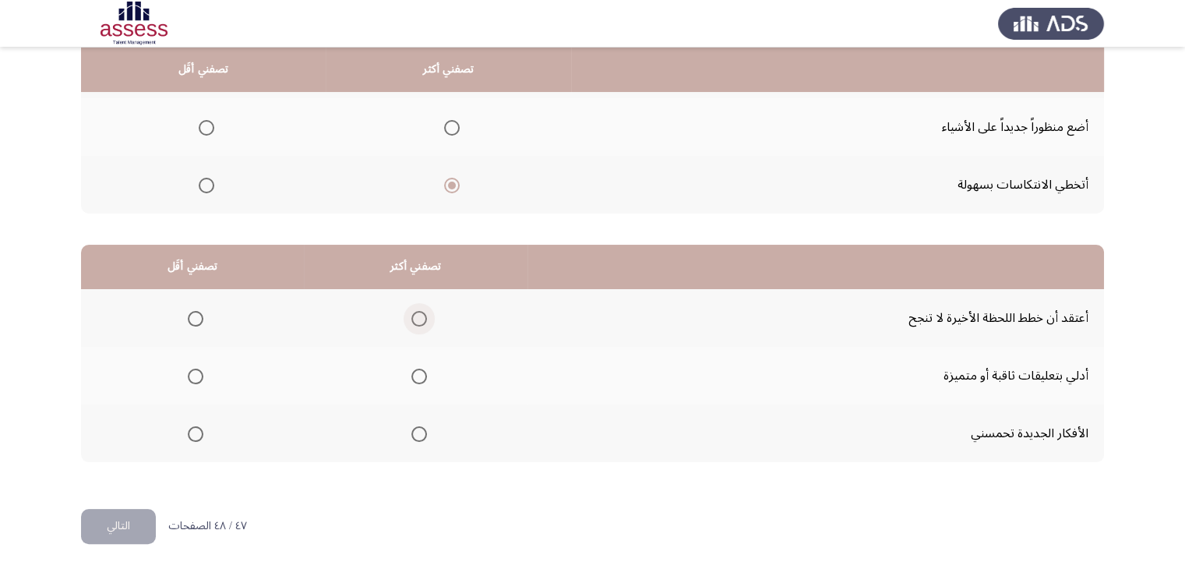
click at [411, 315] on span "Select an option" at bounding box center [419, 319] width 16 height 16
click at [411, 315] on input "Select an option" at bounding box center [419, 319] width 16 height 16
click at [193, 426] on span "Select an option" at bounding box center [196, 434] width 16 height 16
click at [193, 426] on input "Select an option" at bounding box center [196, 434] width 16 height 16
click at [122, 524] on button "التالي" at bounding box center [118, 526] width 75 height 35
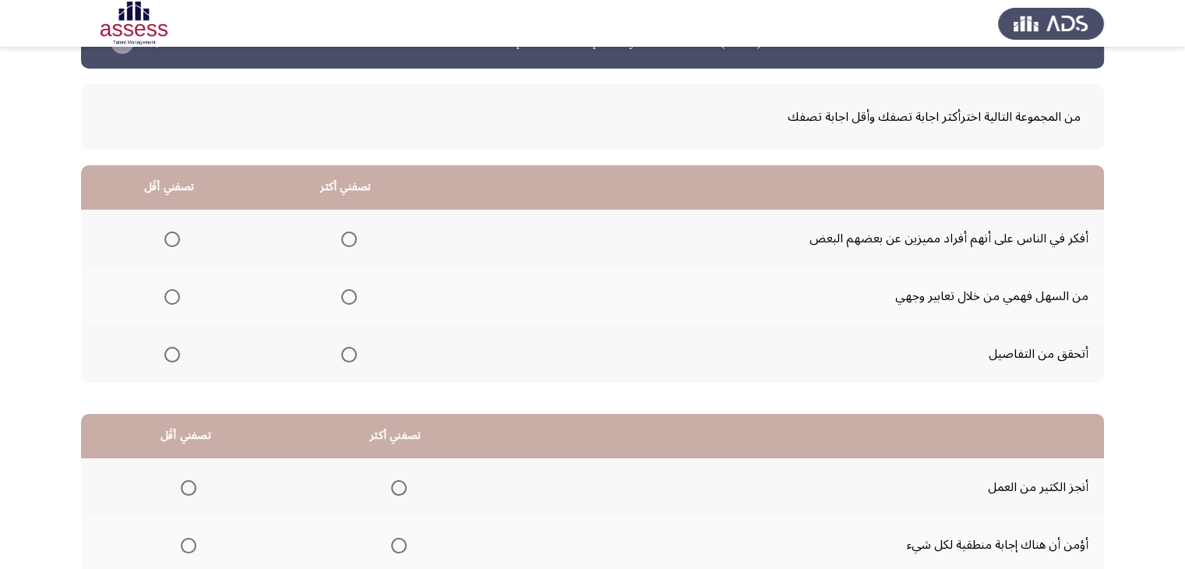
scroll to position [59, 0]
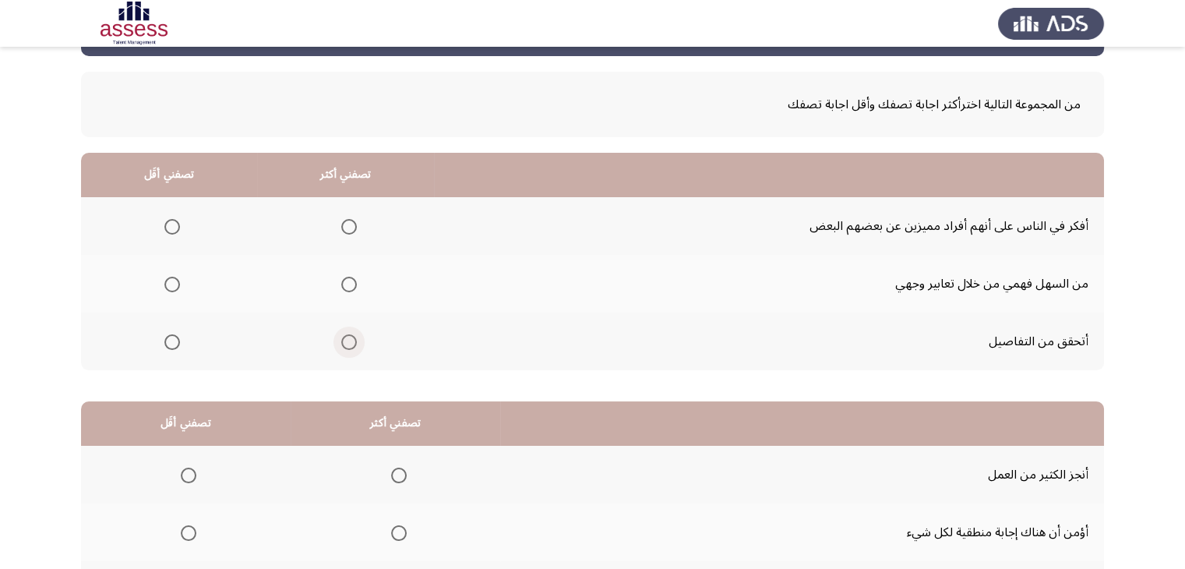
click at [343, 346] on span "Select an option" at bounding box center [349, 342] width 16 height 16
click at [343, 346] on input "Select an option" at bounding box center [349, 342] width 16 height 16
click at [165, 280] on span "Select an option" at bounding box center [172, 285] width 16 height 16
click at [165, 280] on input "Select an option" at bounding box center [172, 285] width 16 height 16
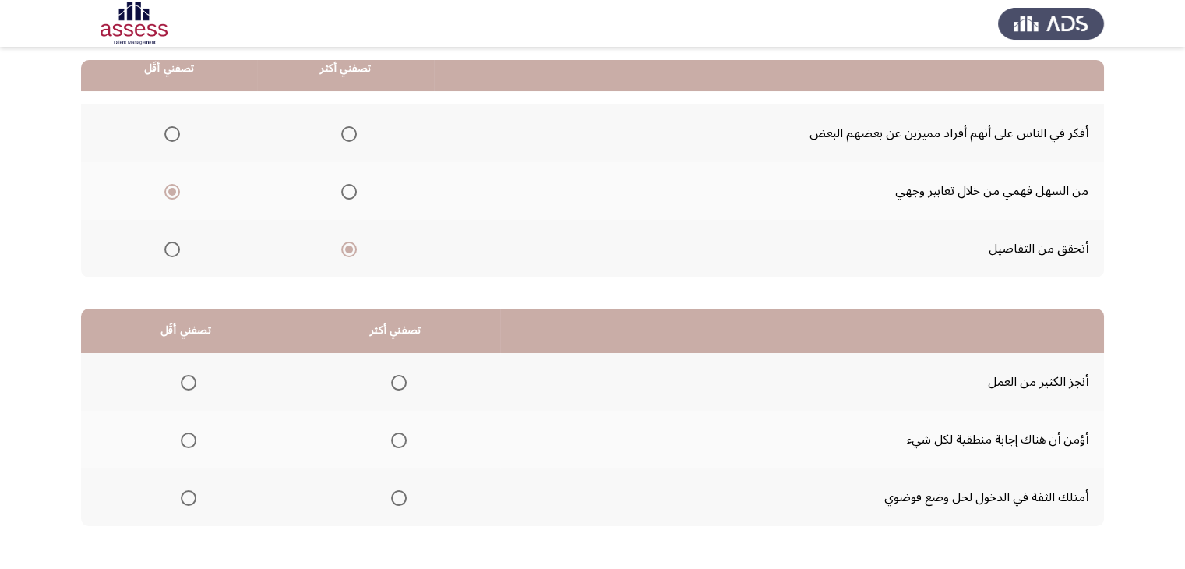
scroll to position [153, 0]
click at [397, 491] on span "Select an option" at bounding box center [399, 497] width 16 height 16
click at [397, 491] on input "Select an option" at bounding box center [399, 497] width 16 height 16
click at [189, 435] on span "Select an option" at bounding box center [189, 440] width 16 height 16
click at [189, 435] on input "Select an option" at bounding box center [189, 440] width 16 height 16
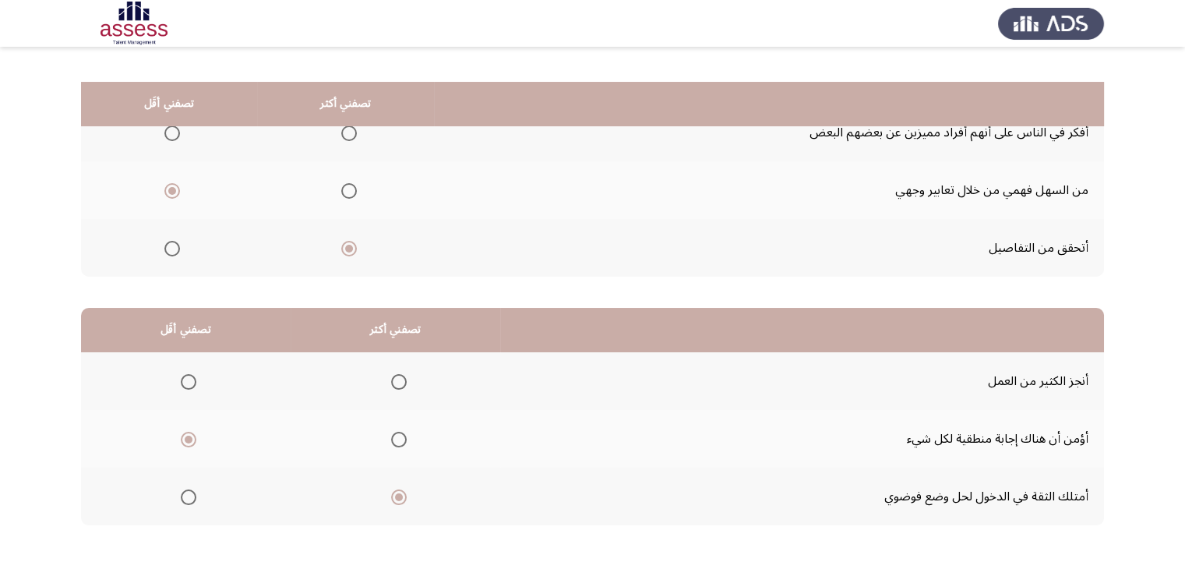
scroll to position [216, 0]
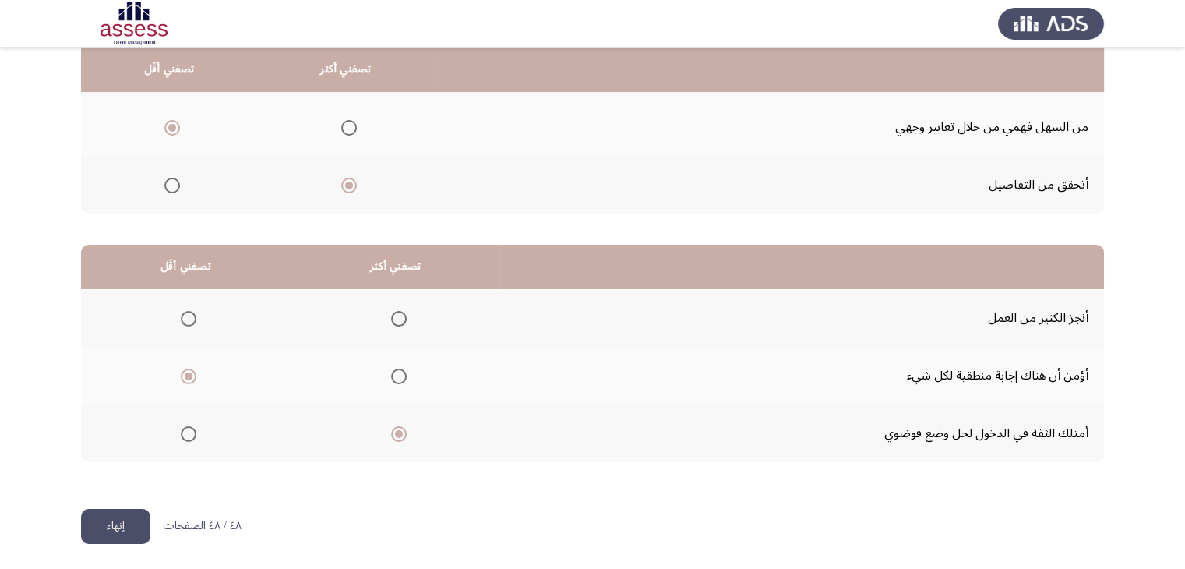
click at [116, 524] on button "إنهاء" at bounding box center [115, 526] width 69 height 35
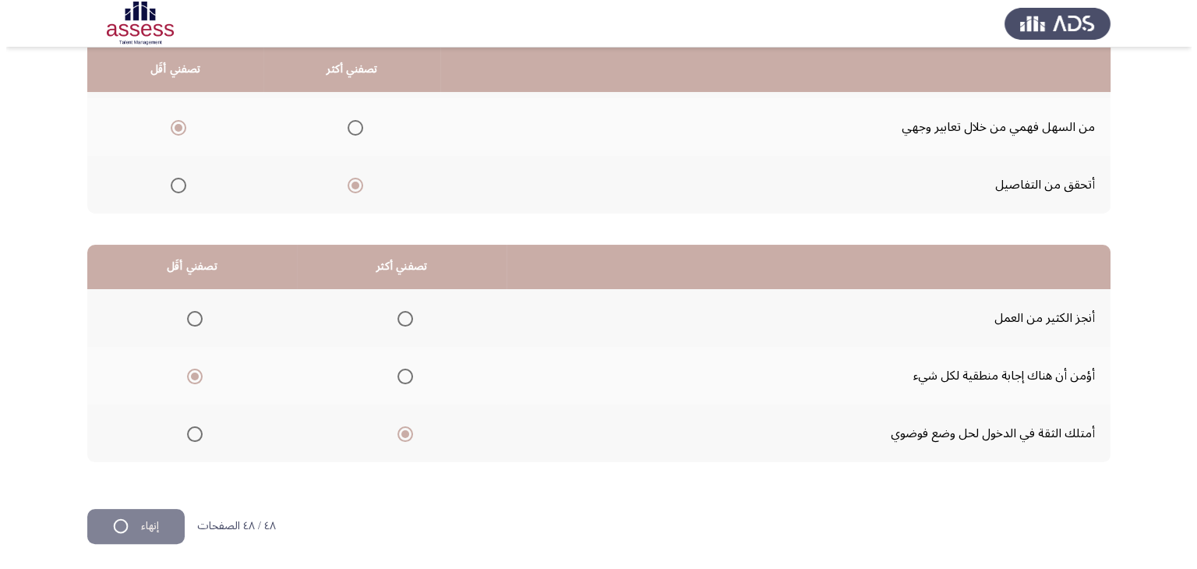
scroll to position [0, 0]
